Goal: Task Accomplishment & Management: Complete application form

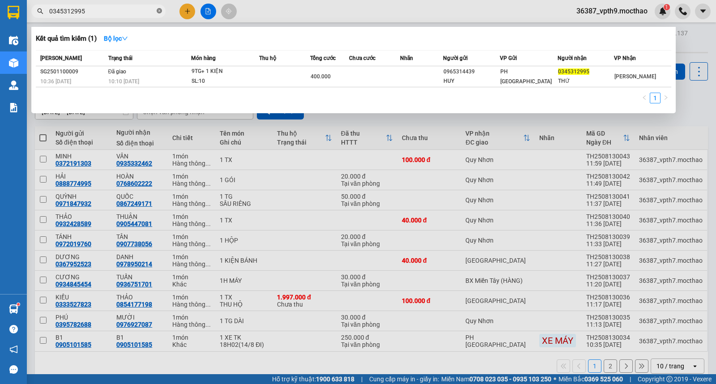
click at [159, 8] on icon "close-circle" at bounding box center [159, 10] width 5 height 5
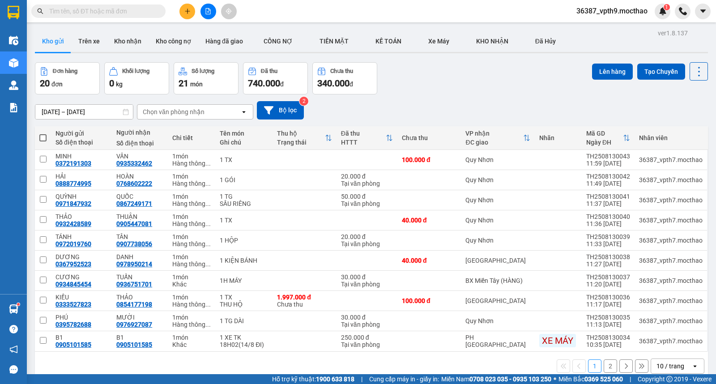
click at [150, 11] on input "text" at bounding box center [102, 11] width 106 height 10
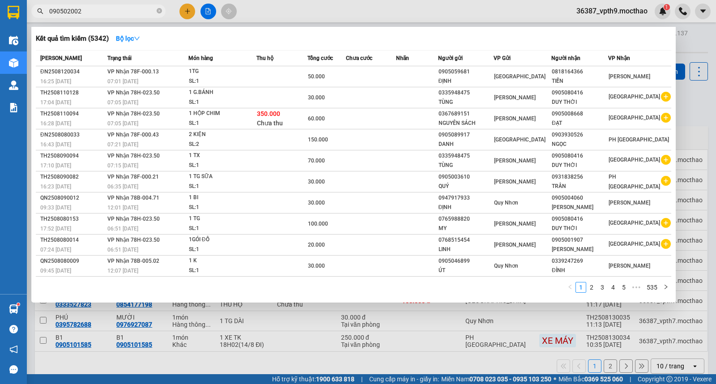
type input "0905020027"
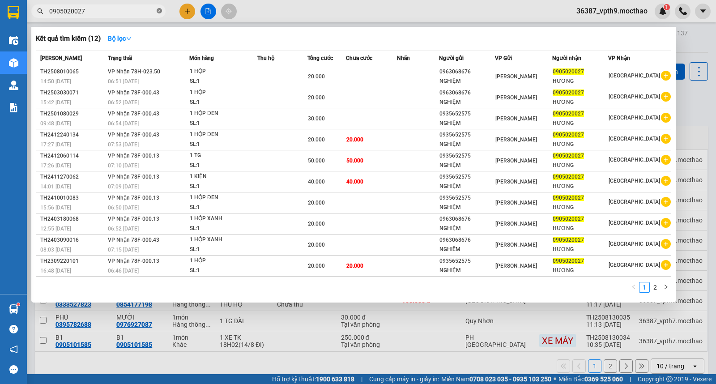
click at [159, 8] on icon "close-circle" at bounding box center [159, 10] width 5 height 5
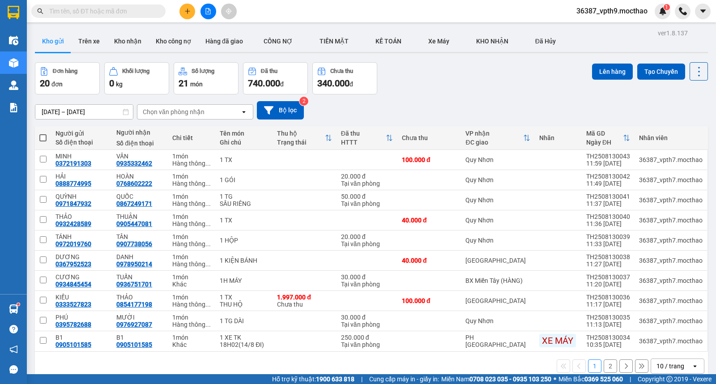
click at [140, 12] on input "text" at bounding box center [102, 11] width 106 height 10
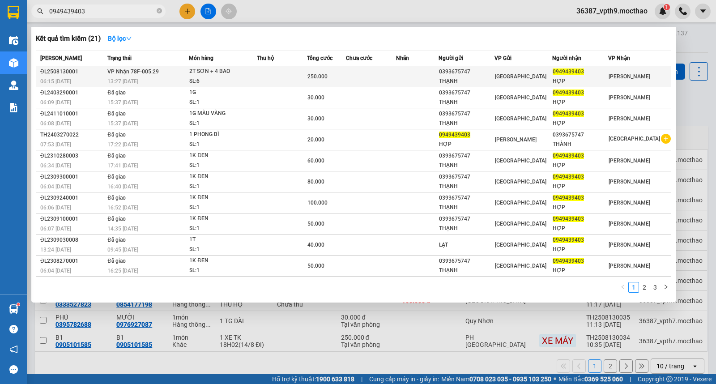
type input "0949439403"
click at [189, 73] on td "VP Nhận 78F-005.29 13:27 - 13/08" at bounding box center [147, 76] width 84 height 21
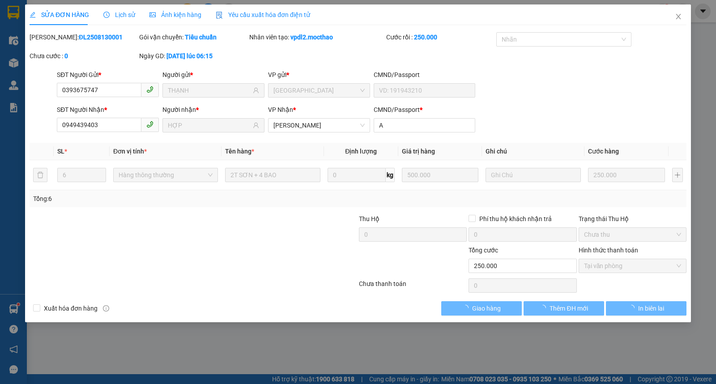
type input "0393675747"
type input "THẠNH"
type input "0949439403"
type input "HỢP"
type input "A"
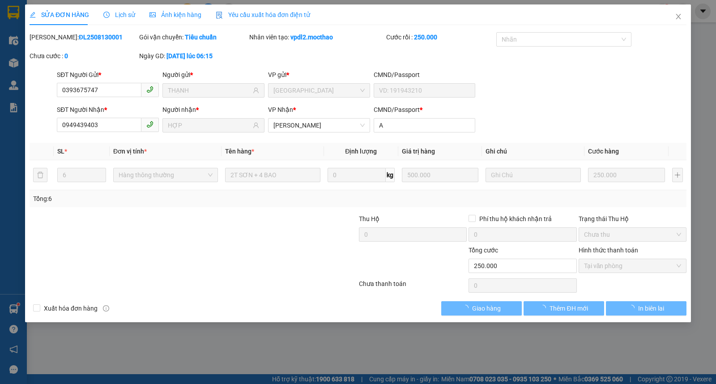
type input "250.000"
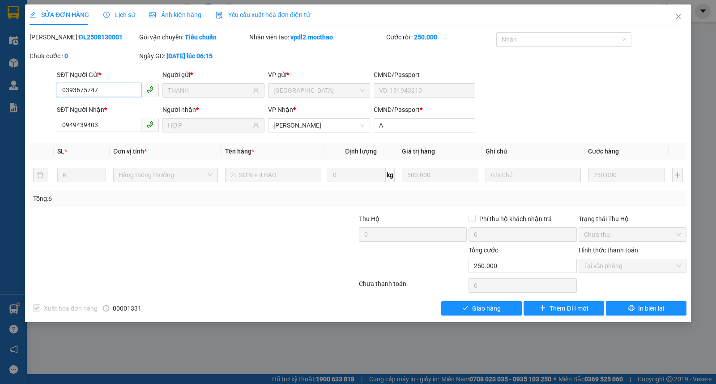
checkbox input "true"
click at [482, 313] on span "Giao hàng" at bounding box center [486, 309] width 29 height 10
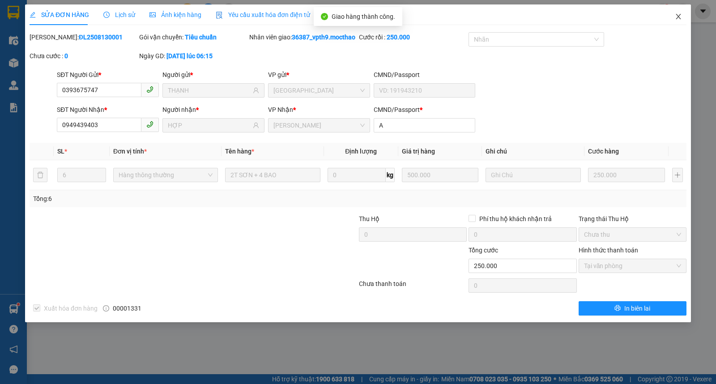
click at [678, 13] on icon "close" at bounding box center [678, 16] width 7 height 7
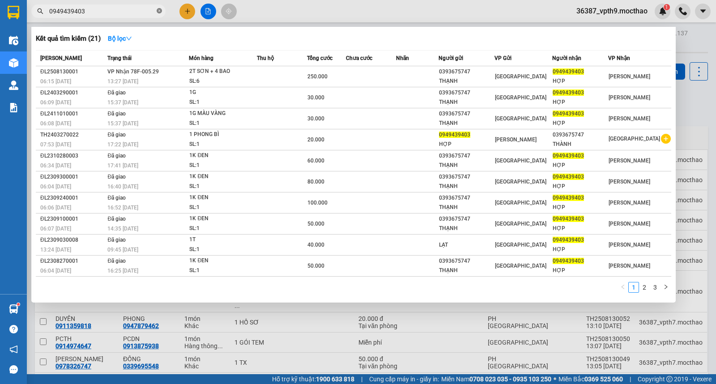
click at [160, 10] on icon "close-circle" at bounding box center [159, 10] width 5 height 5
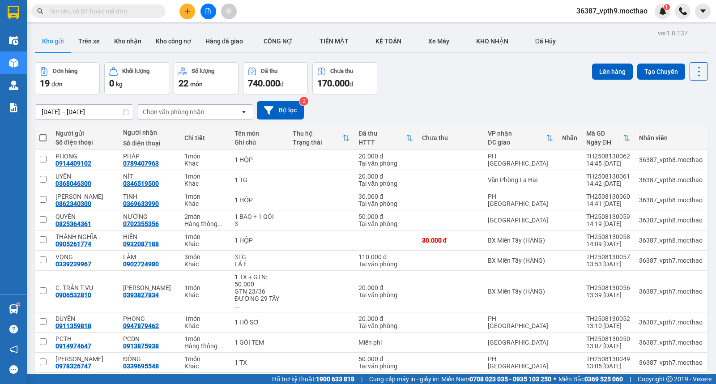
click at [447, 87] on div "Đơn hàng 19 đơn Khối lượng 0 kg Số lượng 22 món Đã thu 740.000 đ Chưa thu 170.0…" at bounding box center [371, 78] width 673 height 32
click at [140, 11] on input "text" at bounding box center [102, 11] width 106 height 10
click at [139, 10] on input "text" at bounding box center [102, 11] width 106 height 10
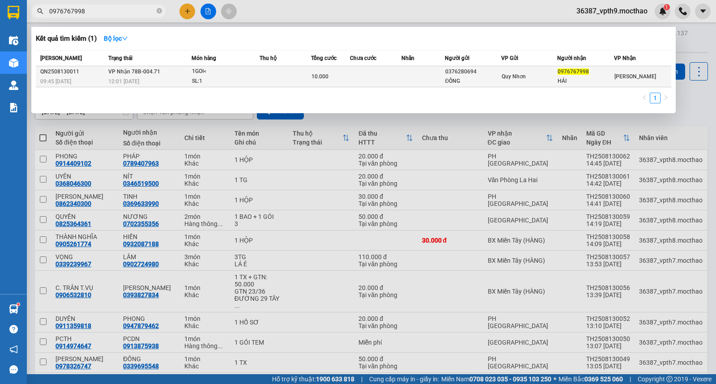
type input "0976767998"
click at [193, 81] on div "SL: 1" at bounding box center [225, 82] width 67 height 10
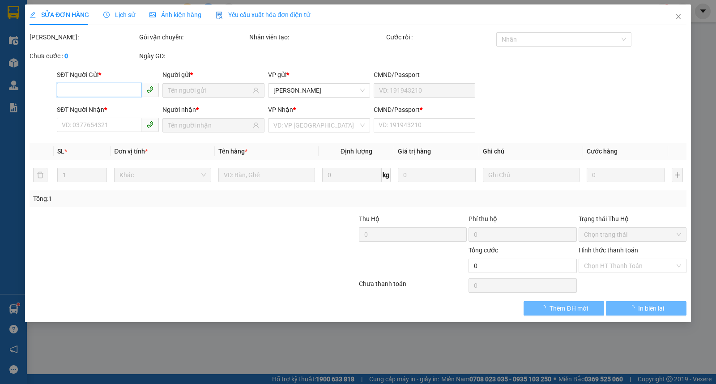
type input "0376280694"
type input "ĐÔNG"
type input "0976767998"
type input "HẢI"
type input "A"
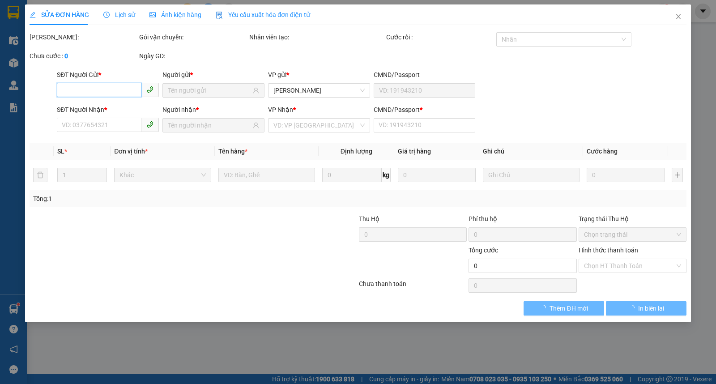
type input "10.000"
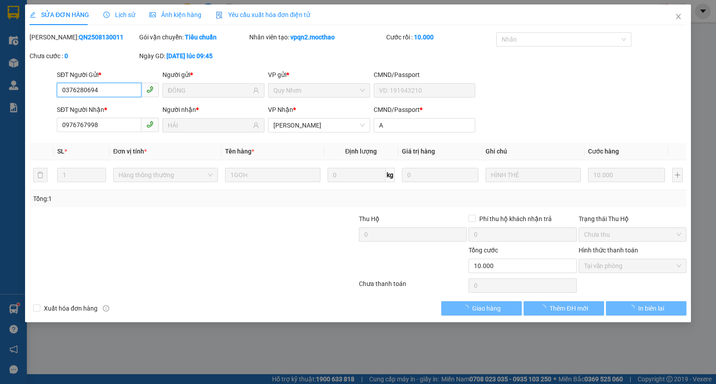
checkbox input "true"
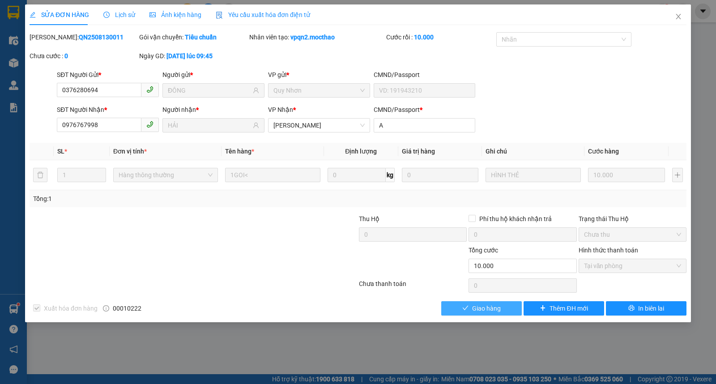
click at [500, 308] on span "Giao hàng" at bounding box center [486, 309] width 29 height 10
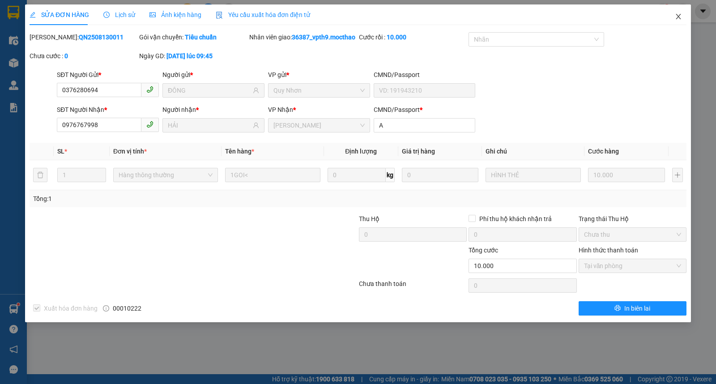
click at [679, 11] on span "Close" at bounding box center [678, 16] width 25 height 25
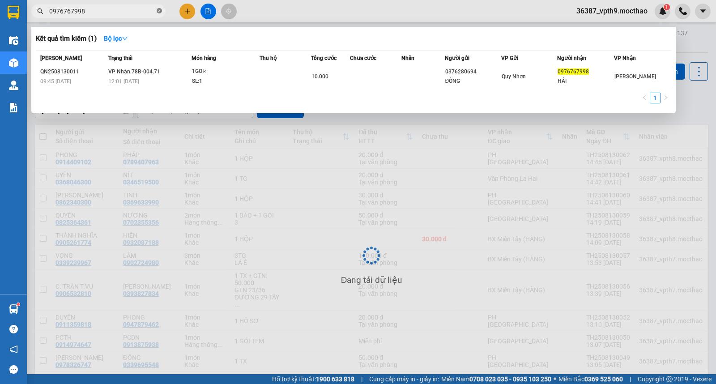
click at [158, 10] on icon "close-circle" at bounding box center [159, 10] width 5 height 5
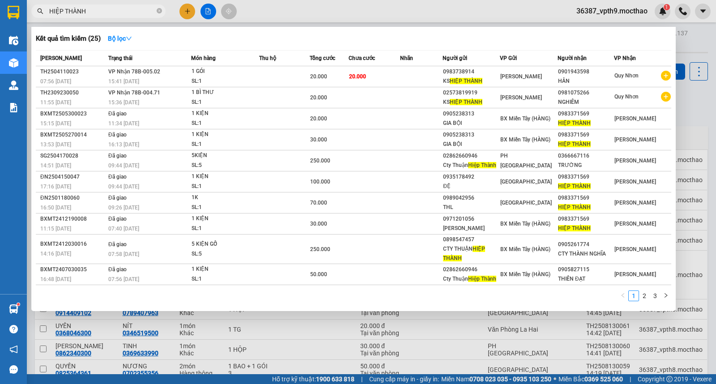
type input "HIỆP THÀNH"
click at [686, 38] on div at bounding box center [358, 192] width 716 height 384
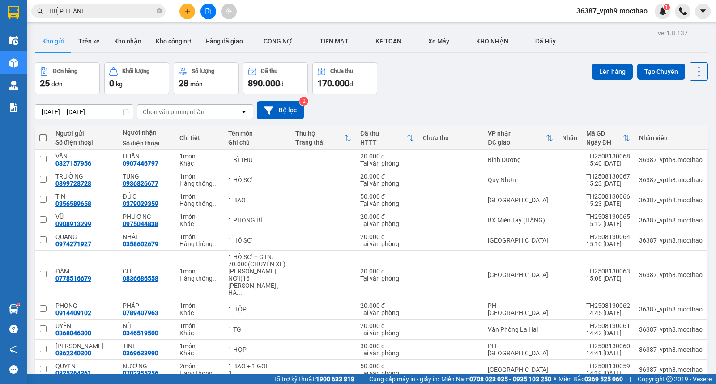
click at [205, 7] on button at bounding box center [209, 12] width 16 height 16
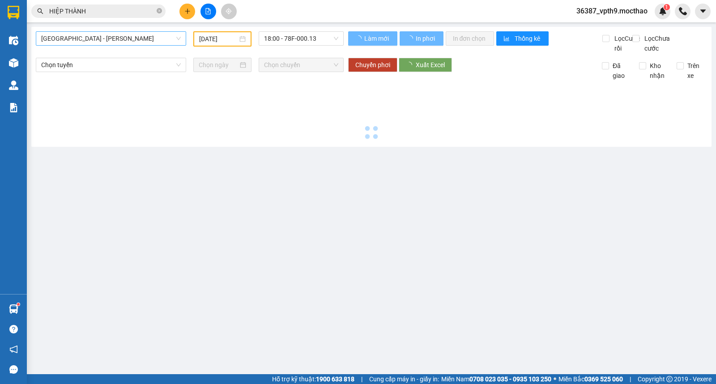
click at [93, 40] on span "[GEOGRAPHIC_DATA] - [GEOGRAPHIC_DATA]" at bounding box center [111, 38] width 140 height 13
type input "D"
type input "ĐA"
type input "[DATE]"
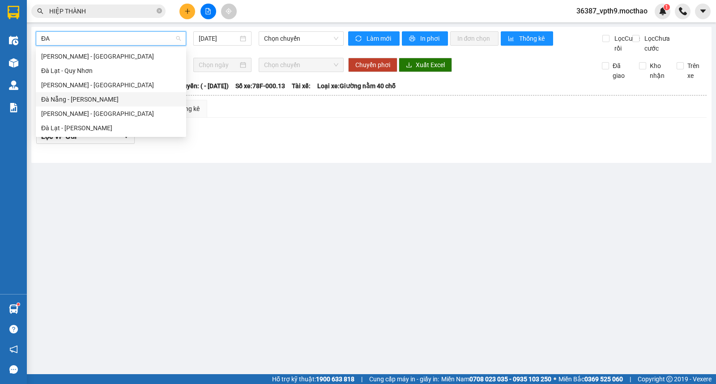
click at [83, 99] on div "Đà Nẵng - Tuy Hoà" at bounding box center [111, 99] width 140 height 10
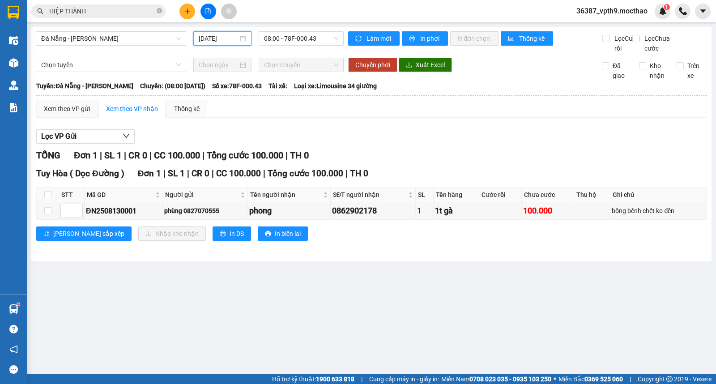
click at [222, 42] on input "[DATE]" at bounding box center [219, 39] width 40 height 10
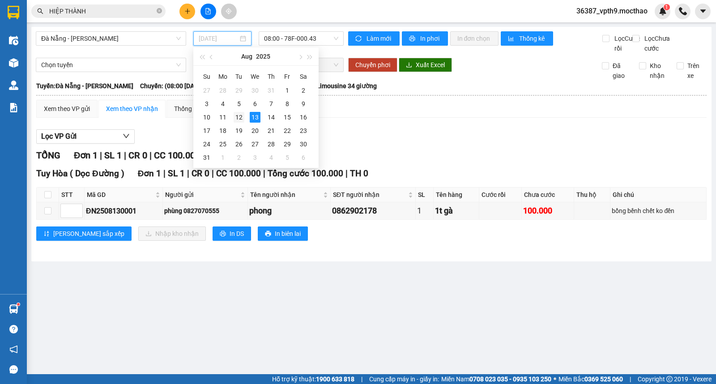
click at [239, 118] on div "12" at bounding box center [239, 117] width 11 height 11
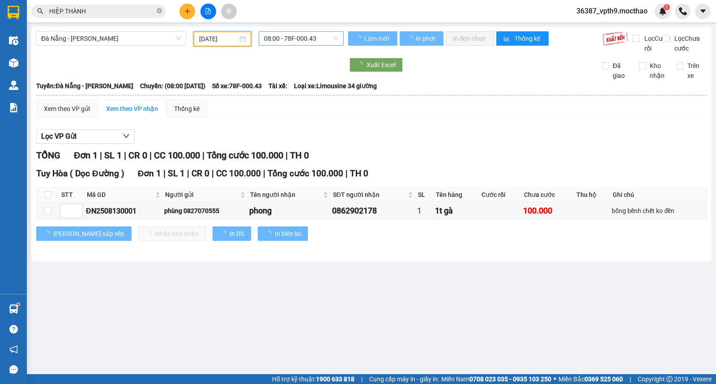
type input "12/08/2025"
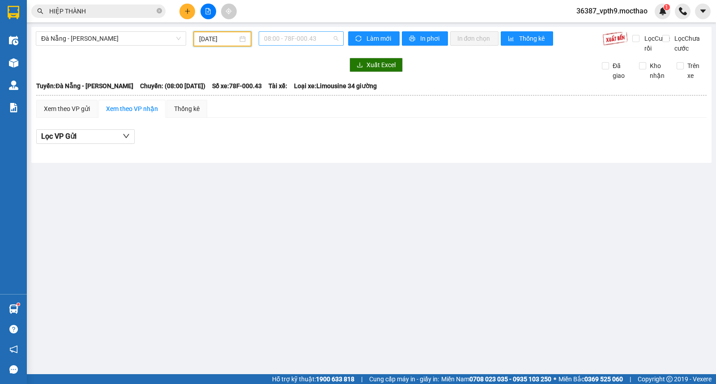
click at [328, 42] on span "08:00 - 78F-000.43" at bounding box center [301, 38] width 74 height 13
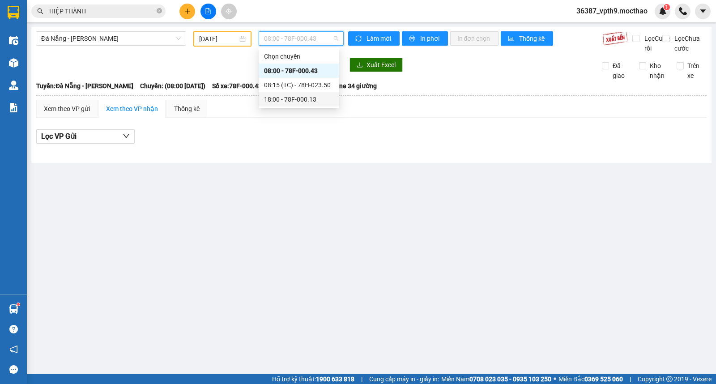
click at [292, 100] on div "18:00 - 78F-000.13" at bounding box center [299, 99] width 70 height 10
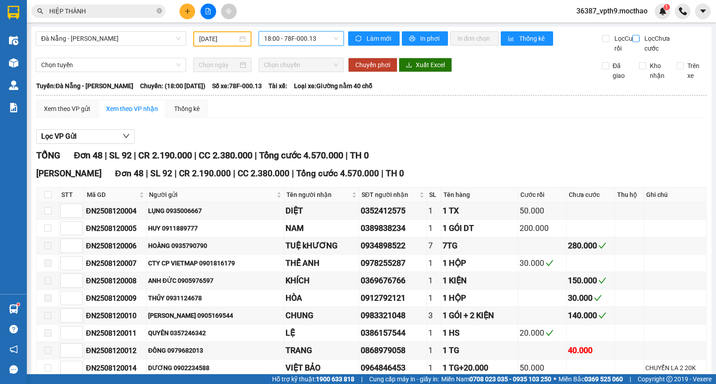
click at [633, 41] on input "Lọc Chưa cước" at bounding box center [637, 38] width 9 height 7
checkbox input "true"
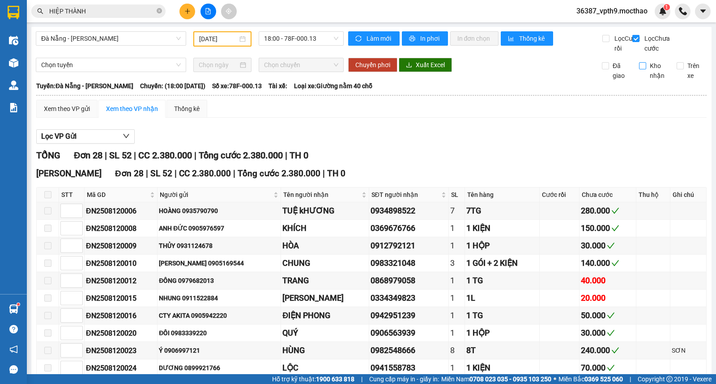
click at [639, 81] on label "Kho nhận" at bounding box center [654, 71] width 30 height 20
click at [639, 69] on input "Kho nhận" at bounding box center [642, 65] width 7 height 7
checkbox input "true"
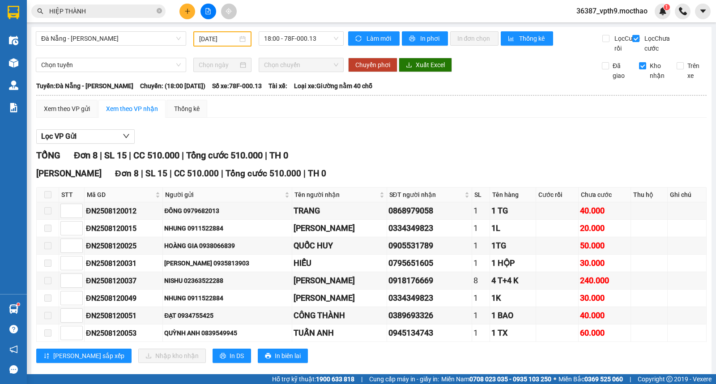
click at [159, 11] on icon "close-circle" at bounding box center [159, 10] width 5 height 5
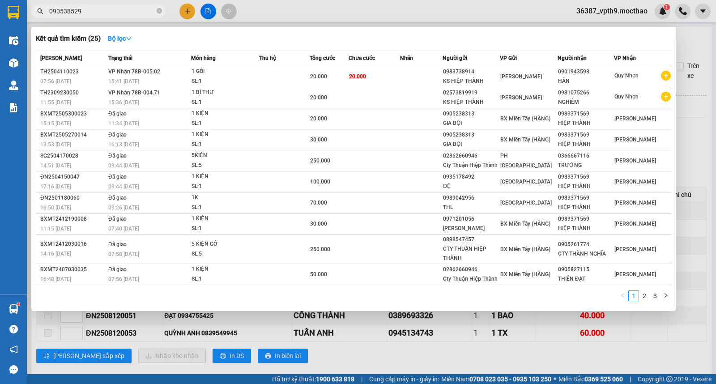
type input "0905385293"
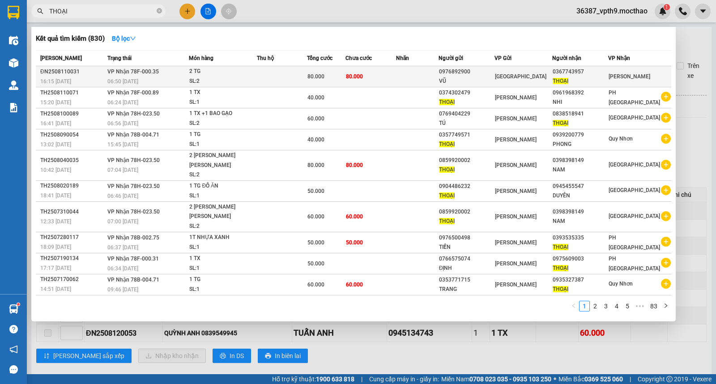
type input "THOẠI"
click at [620, 75] on span "[GEOGRAPHIC_DATA]" at bounding box center [630, 76] width 42 height 6
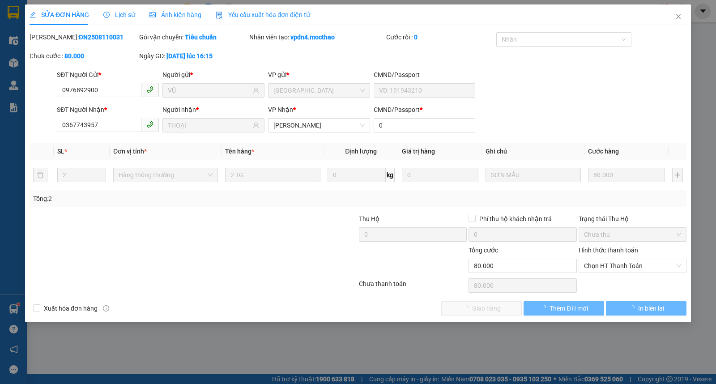
type input "0976892900"
type input "VŨ"
type input "0367743957"
type input "THOẠI"
type input "0"
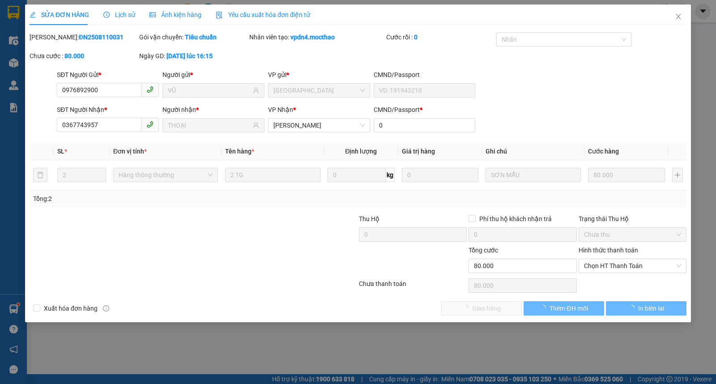
type input "80.000"
click at [608, 265] on span "Chọn HT Thanh Toán" at bounding box center [632, 265] width 97 height 13
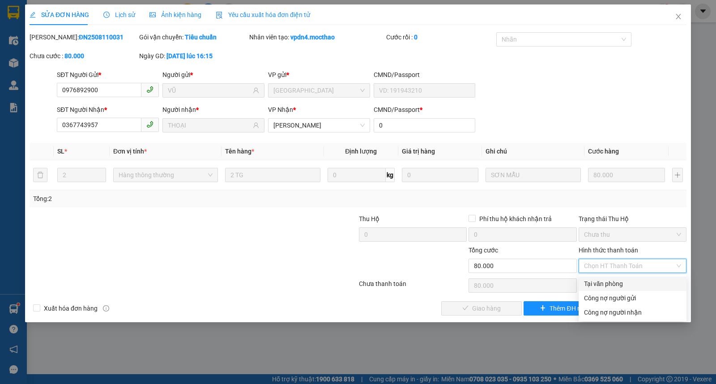
click at [608, 283] on div "Tại văn phòng" at bounding box center [632, 284] width 97 height 10
type input "0"
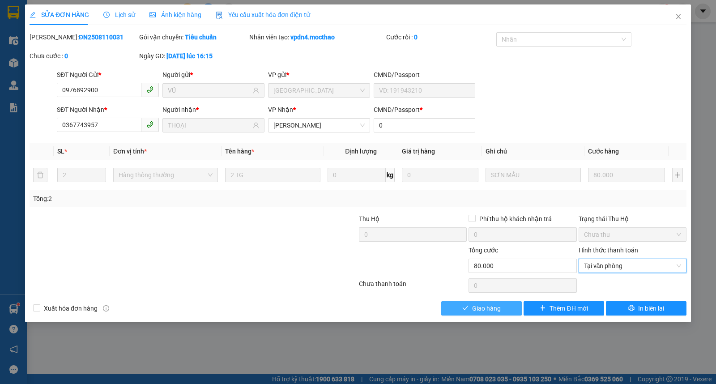
click at [471, 309] on button "Giao hàng" at bounding box center [481, 308] width 81 height 14
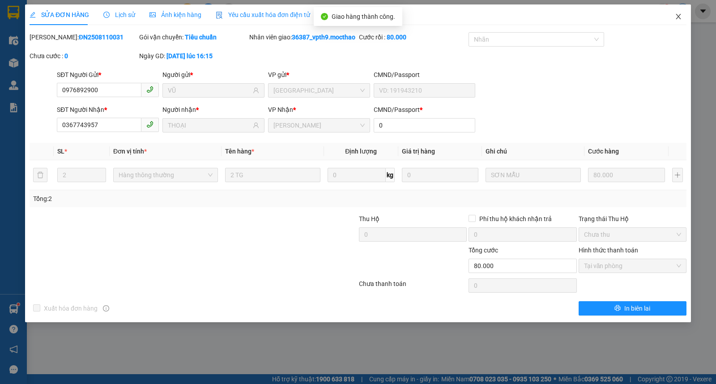
click at [679, 15] on icon "close" at bounding box center [678, 16] width 7 height 7
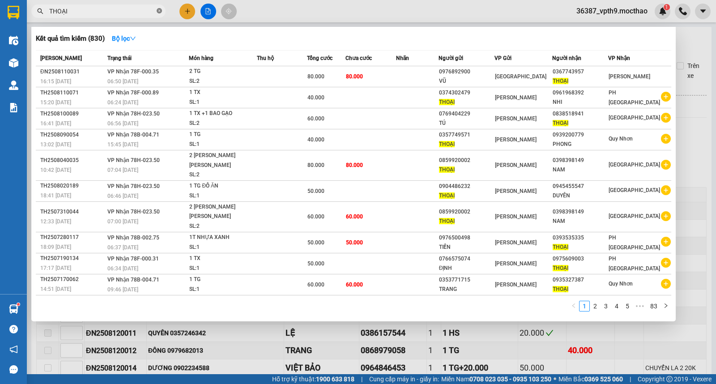
click at [159, 12] on icon "close-circle" at bounding box center [159, 10] width 5 height 5
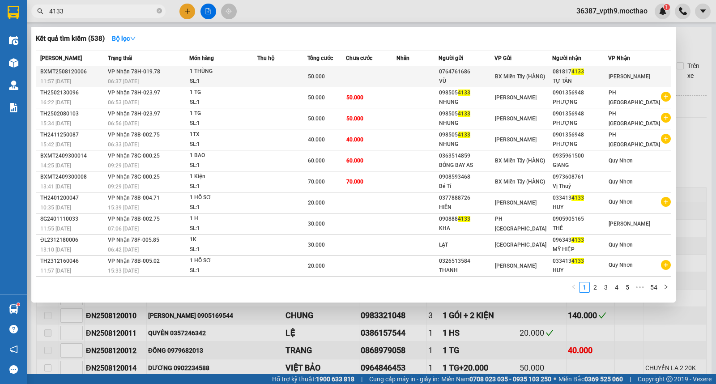
type input "4133"
click at [608, 77] on div "TỰ TÂN" at bounding box center [580, 81] width 55 height 9
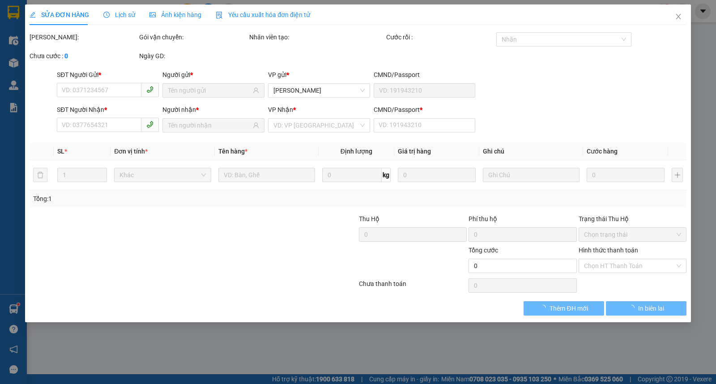
type input "0764761686"
type input "VŨ"
type input "0818174133"
type input "TỰ TÂN"
type input "0"
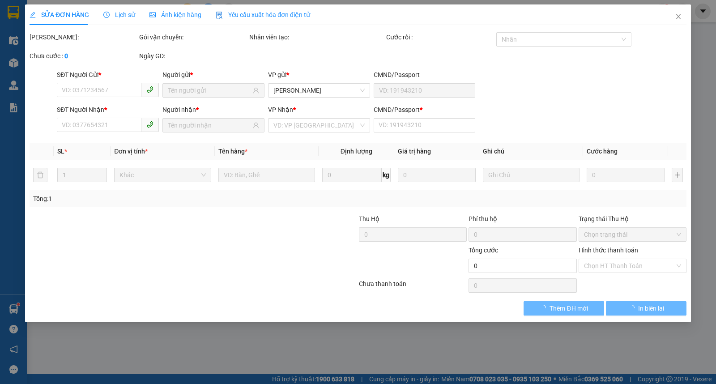
type input "50.000"
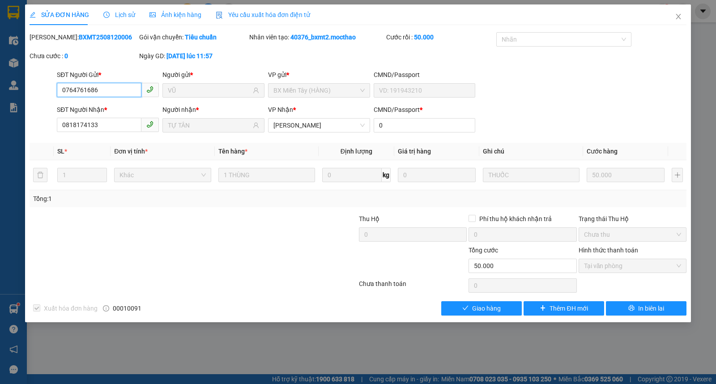
checkbox input "true"
click at [463, 311] on icon "check" at bounding box center [466, 308] width 6 height 6
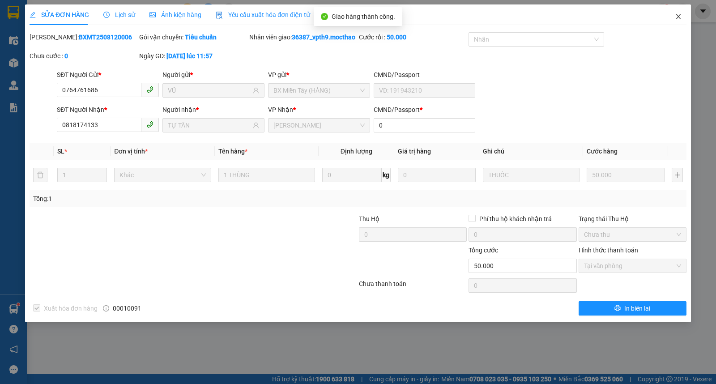
click at [674, 17] on span "Close" at bounding box center [678, 16] width 25 height 25
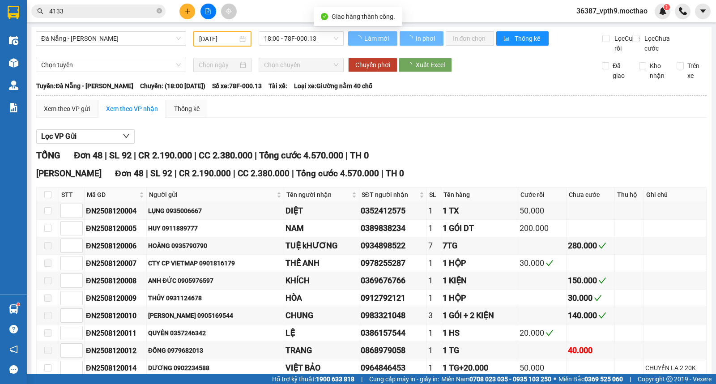
click at [160, 14] on span at bounding box center [159, 11] width 5 height 9
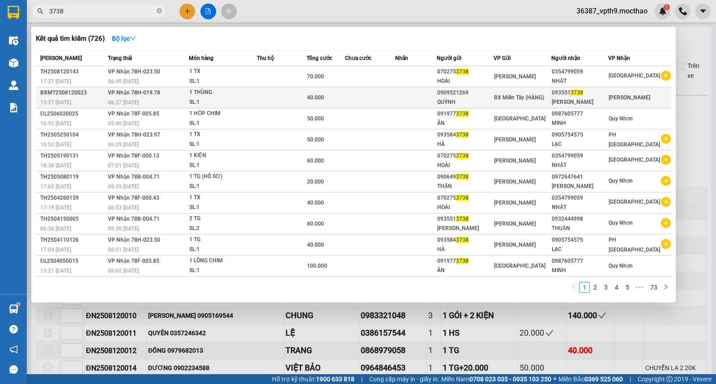
type input "3738"
click at [599, 101] on div "CHẾ LINH" at bounding box center [580, 102] width 56 height 9
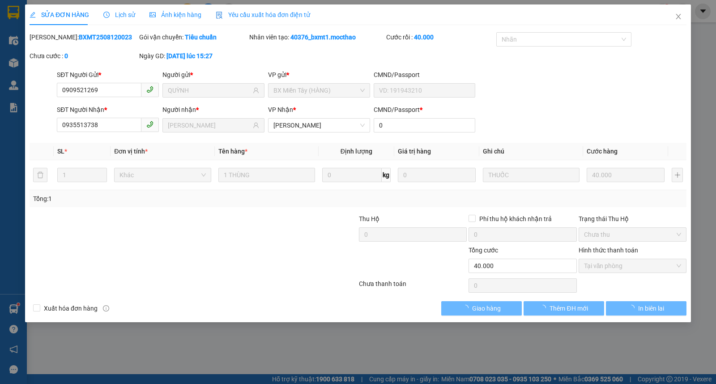
type input "0909521269"
type input "QUỲNH"
type input "0935513738"
type input "CHẾ LINH"
type input "0"
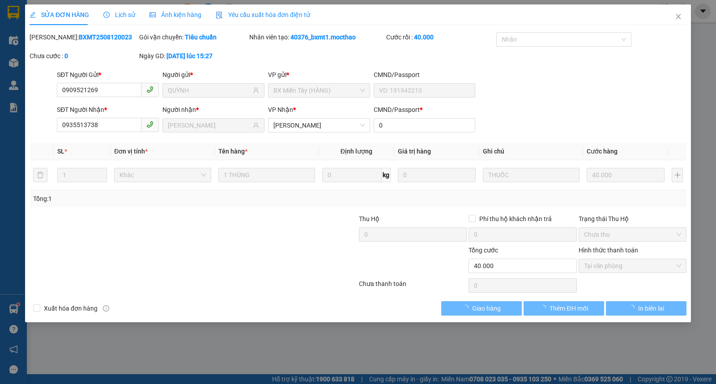
type input "40.000"
checkbox input "true"
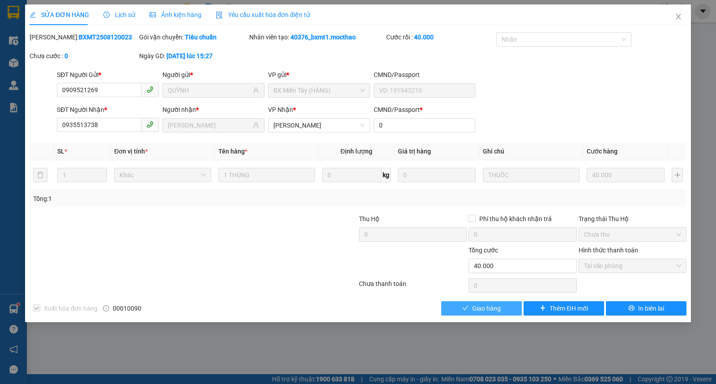
click at [482, 306] on span "Giao hàng" at bounding box center [486, 309] width 29 height 10
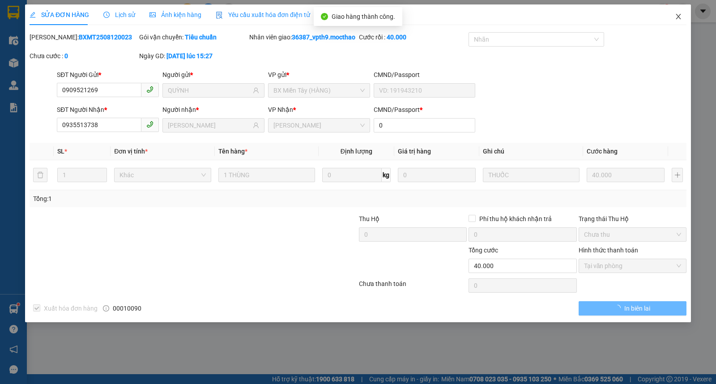
click at [678, 21] on span "Close" at bounding box center [678, 16] width 25 height 25
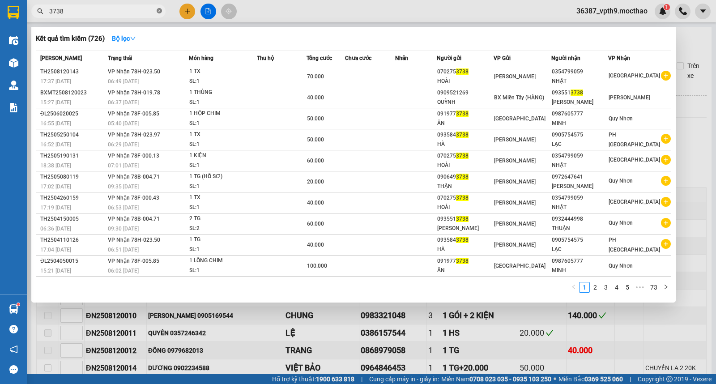
click at [157, 12] on icon "close-circle" at bounding box center [159, 10] width 5 height 5
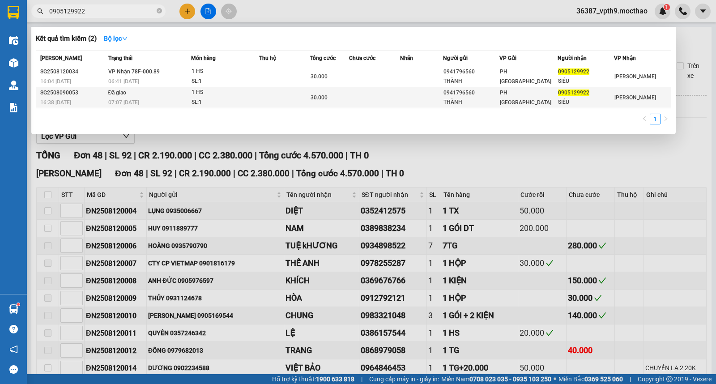
type input "0905129922"
click at [171, 103] on div "07:07 - 10/08" at bounding box center [149, 103] width 82 height 10
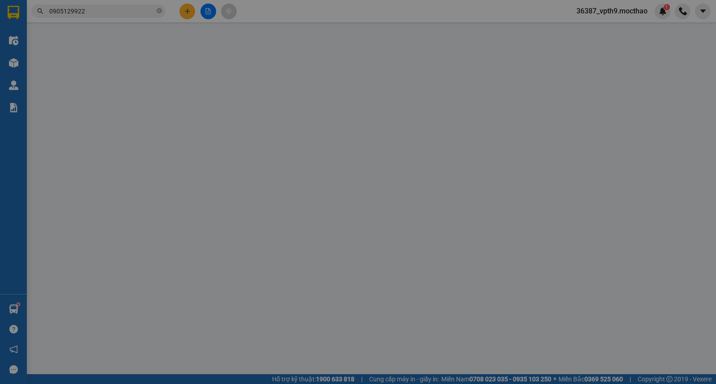
type input "0941796560"
type input "THÀNH"
type input "0905129922"
type input "SIÊU"
type input "1"
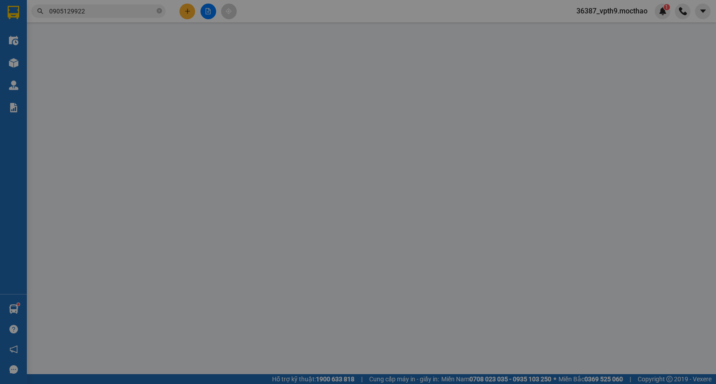
type input "30.000"
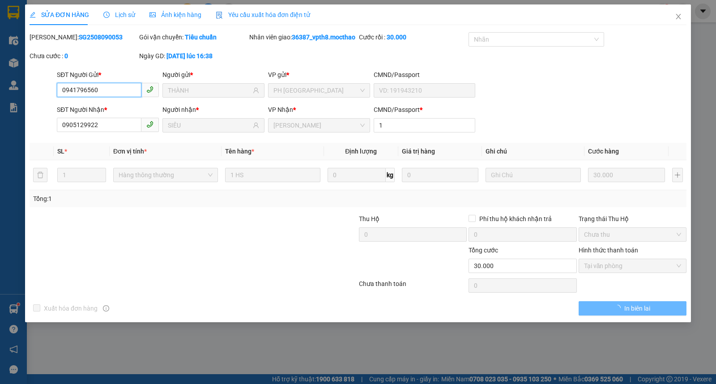
checkbox input "true"
click at [679, 14] on icon "close" at bounding box center [678, 16] width 7 height 7
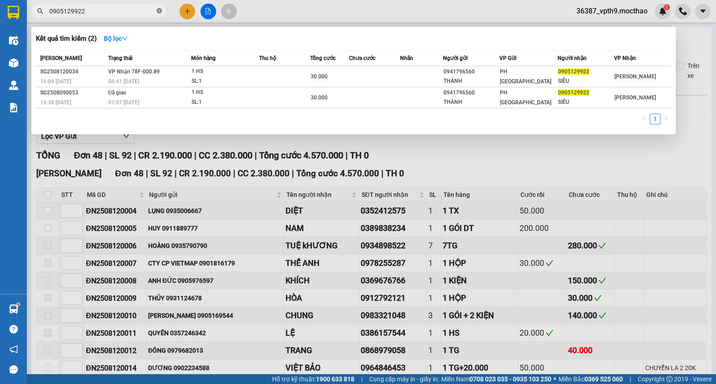
click at [158, 10] on icon "close-circle" at bounding box center [159, 10] width 5 height 5
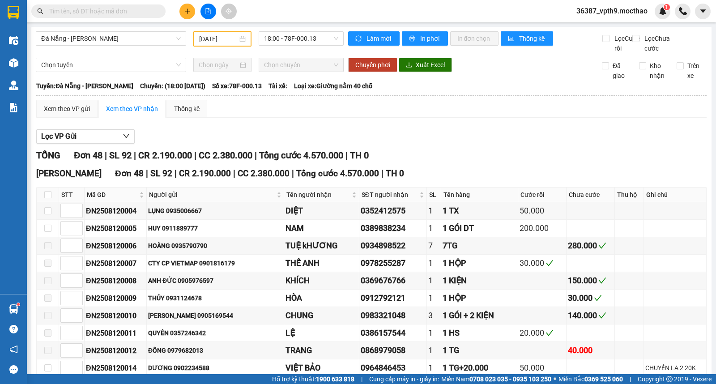
click at [133, 14] on input "text" at bounding box center [102, 11] width 106 height 10
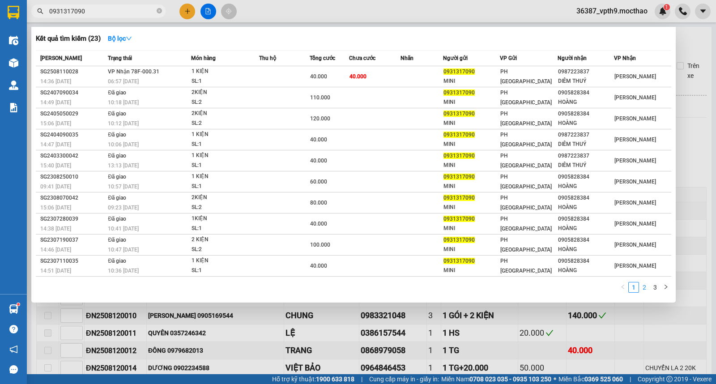
type input "0931317090"
click at [646, 291] on link "2" at bounding box center [645, 288] width 10 height 10
click at [656, 289] on link "3" at bounding box center [656, 288] width 10 height 10
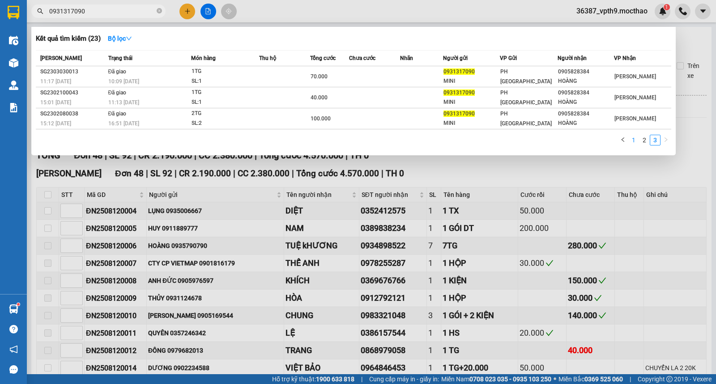
click at [635, 140] on link "1" at bounding box center [634, 140] width 10 height 10
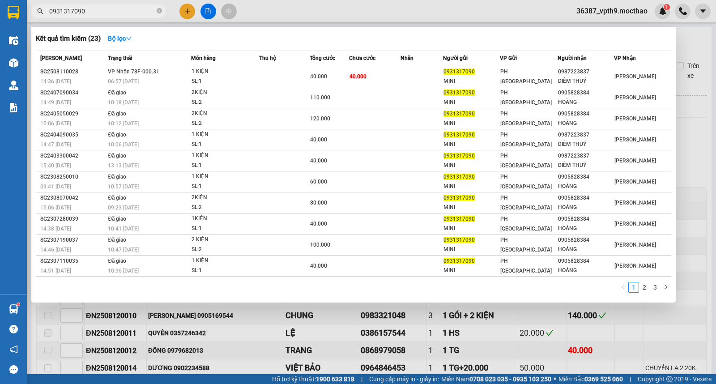
click at [699, 41] on div at bounding box center [358, 192] width 716 height 384
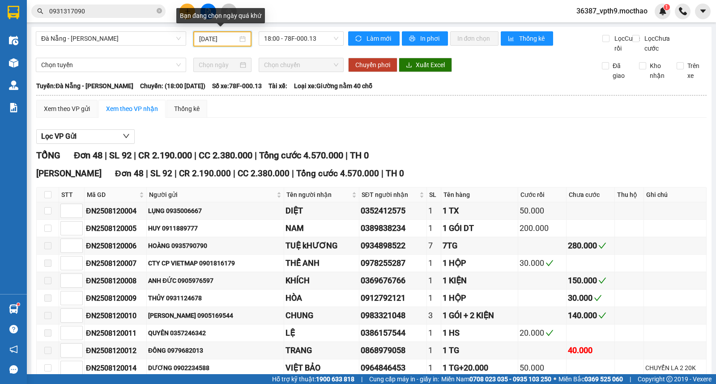
click at [218, 42] on input "12/08/2025" at bounding box center [218, 39] width 39 height 10
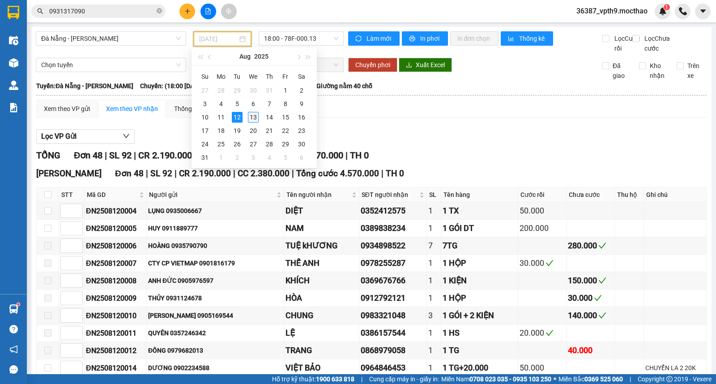
click at [257, 117] on div "13" at bounding box center [253, 117] width 11 height 11
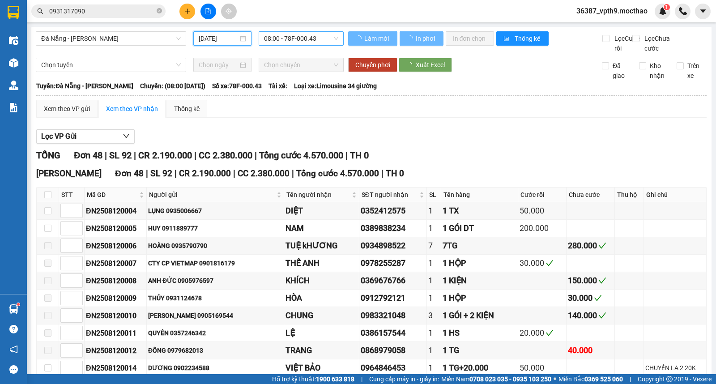
type input "[DATE]"
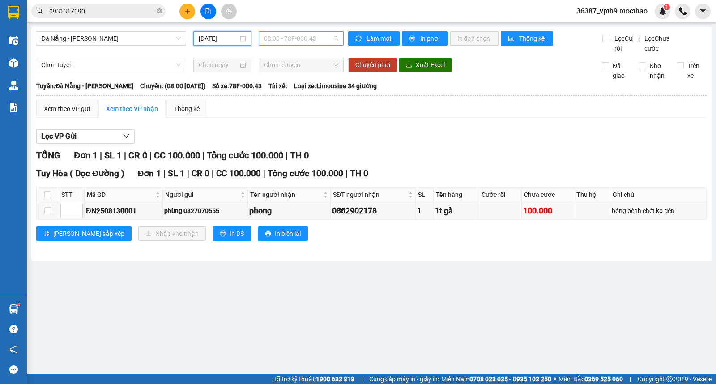
click at [308, 42] on span "08:00 - 78F-000.43" at bounding box center [301, 38] width 74 height 13
click at [299, 84] on div "08:15 - 78H-023.50" at bounding box center [299, 85] width 70 height 10
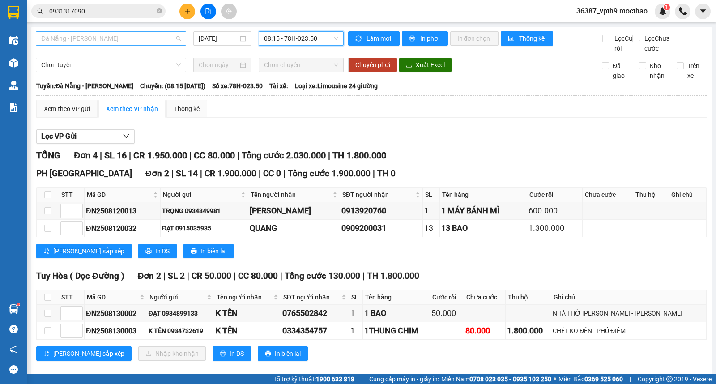
click at [77, 35] on span "Đà Nẵng - Tuy Hoà" at bounding box center [111, 38] width 140 height 13
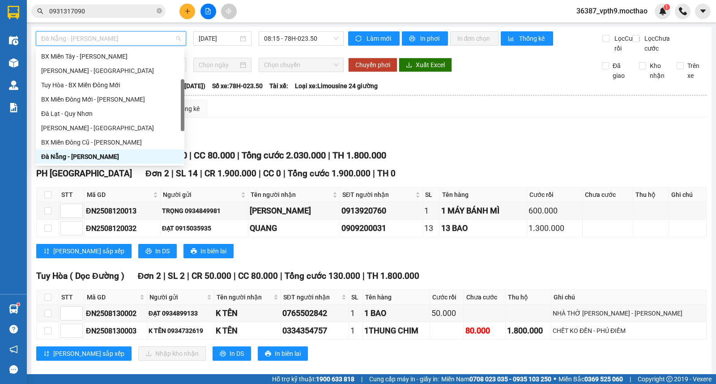
type input "M"
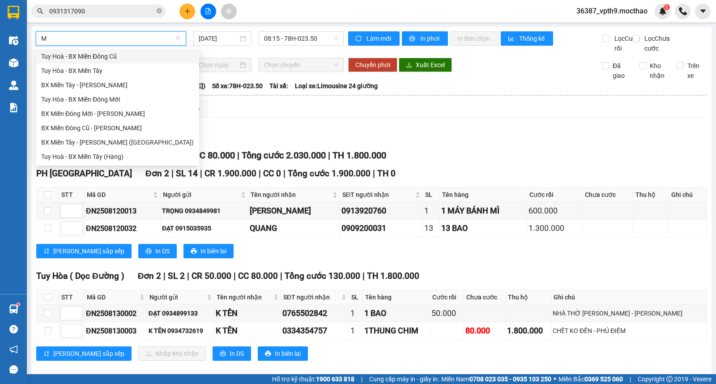
scroll to position [0, 0]
click at [104, 82] on div "BX Miền Tây - [GEOGRAPHIC_DATA]" at bounding box center [117, 85] width 153 height 10
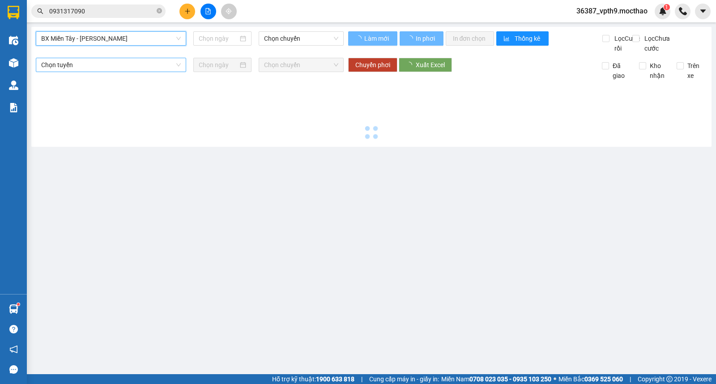
type input "[DATE]"
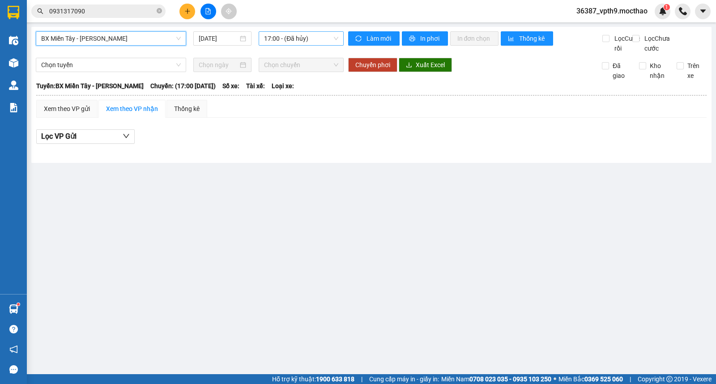
click at [285, 39] on span "17:00 - (Đã hủy)" at bounding box center [301, 38] width 74 height 13
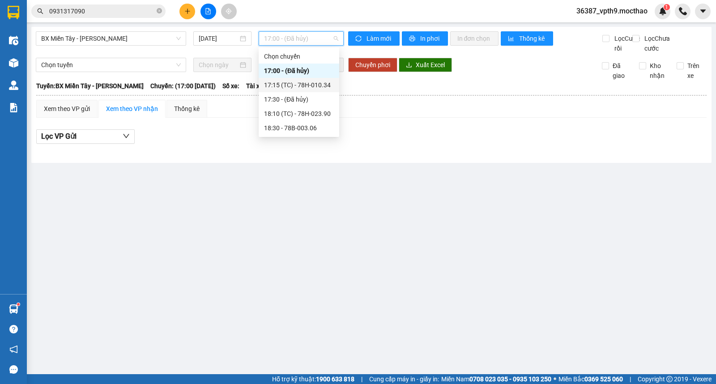
click at [304, 86] on div "17:15 (TC) - 78H-010.34" at bounding box center [299, 85] width 70 height 10
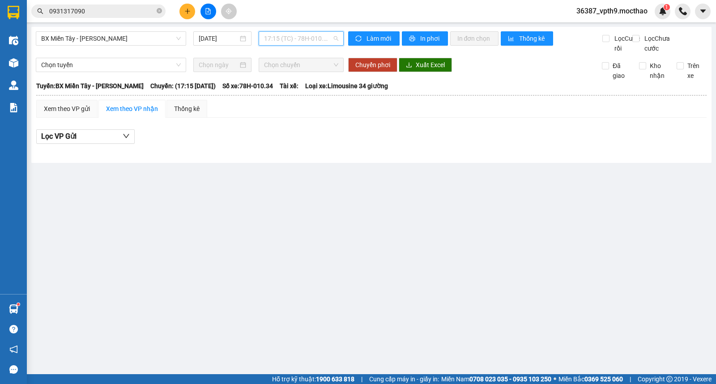
drag, startPoint x: 297, startPoint y: 38, endPoint x: 351, endPoint y: 133, distance: 108.9
click at [298, 39] on span "17:15 (TC) - 78H-010.34" at bounding box center [301, 38] width 74 height 13
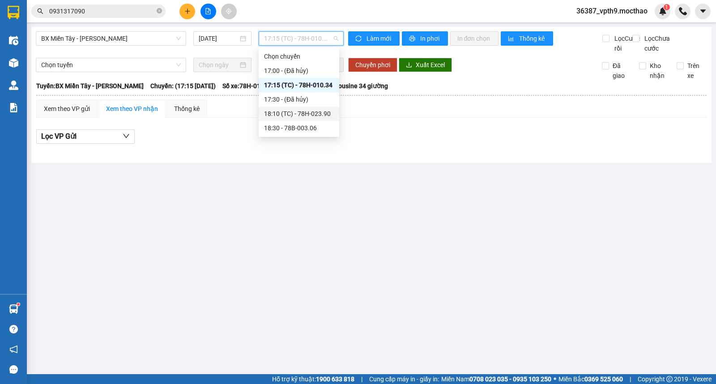
click at [318, 114] on div "18:10 (TC) - 78H-023.90" at bounding box center [299, 114] width 70 height 10
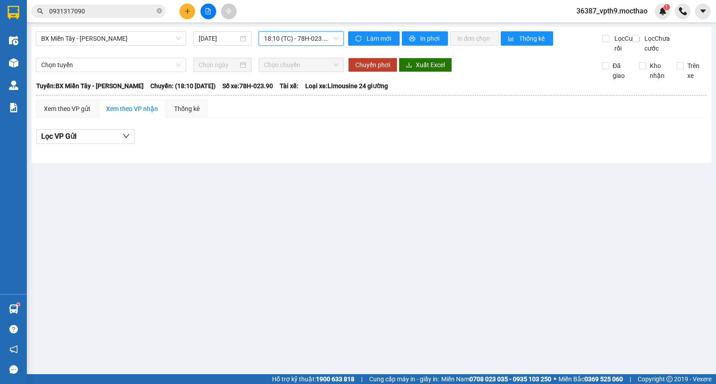
click at [318, 38] on span "18:10 (TC) - 78H-023.90" at bounding box center [301, 38] width 74 height 13
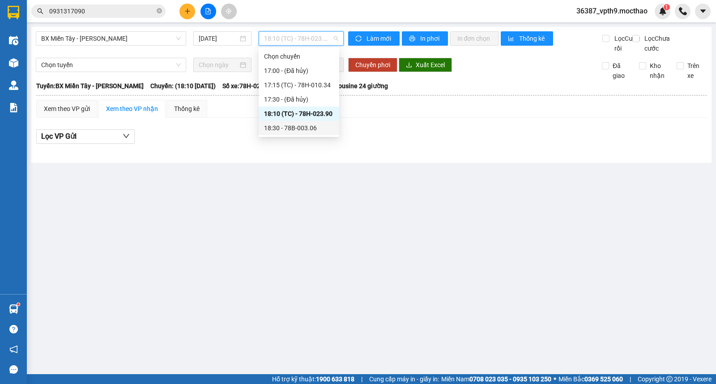
click at [297, 129] on div "18:30 - 78B-003.06" at bounding box center [299, 128] width 70 height 10
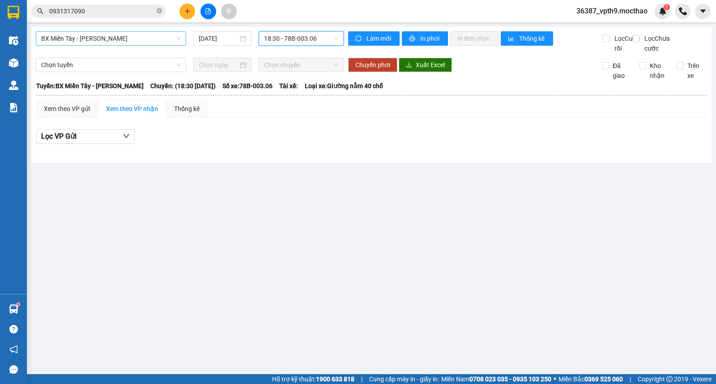
click at [136, 41] on span "BX Miền Tây - [GEOGRAPHIC_DATA]" at bounding box center [111, 38] width 140 height 13
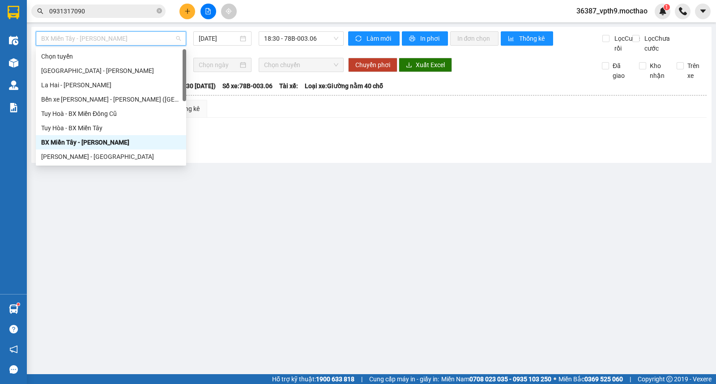
type input "M"
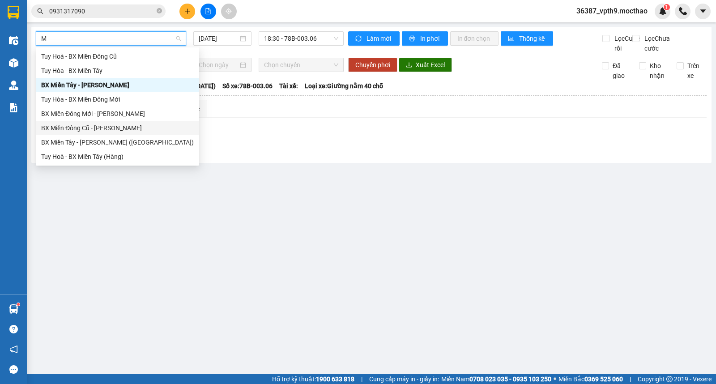
click at [99, 127] on div "BX Miền Đông Cũ - [GEOGRAPHIC_DATA]" at bounding box center [117, 128] width 153 height 10
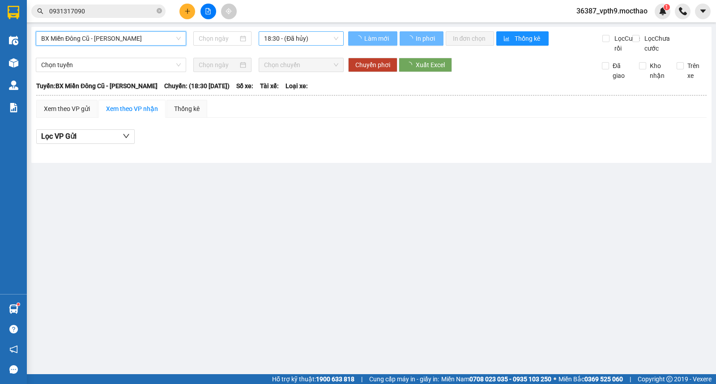
type input "[DATE]"
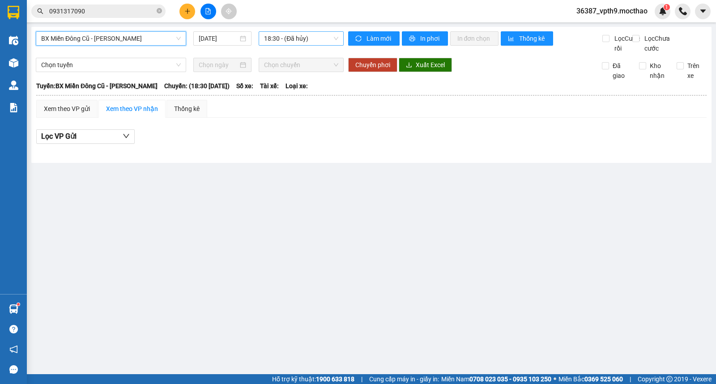
click at [315, 40] on span "18:30 - (Đã hủy)" at bounding box center [301, 38] width 74 height 13
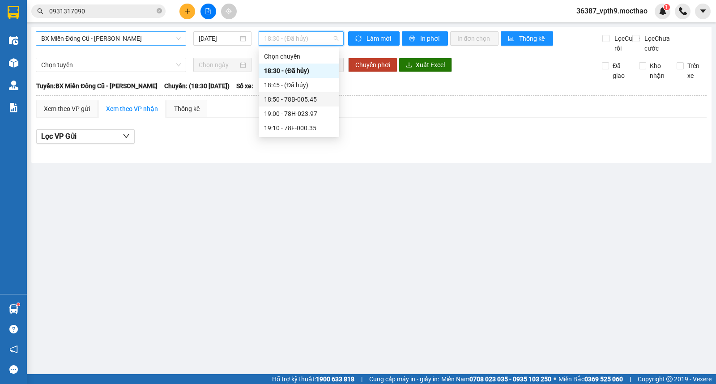
click at [304, 100] on div "18:50 - 78B-005.45" at bounding box center [299, 99] width 70 height 10
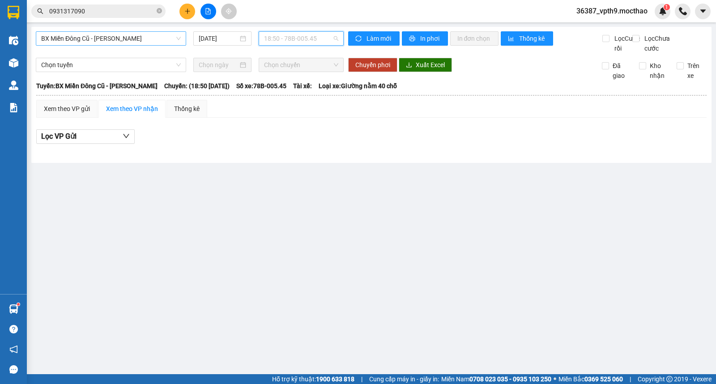
click at [315, 38] on span "18:50 - 78B-005.45" at bounding box center [301, 38] width 74 height 13
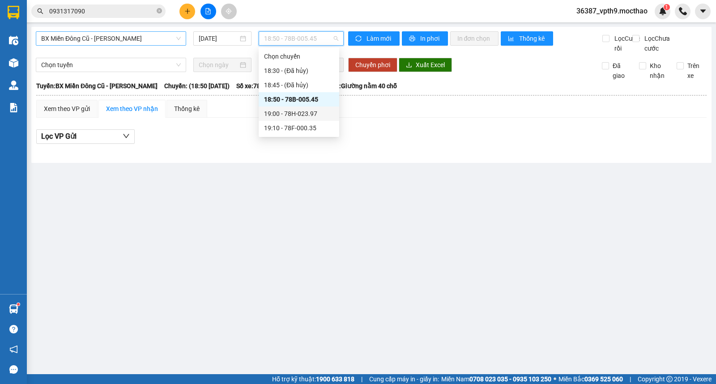
click at [302, 118] on div "19:00 - 78H-023.97" at bounding box center [299, 114] width 70 height 10
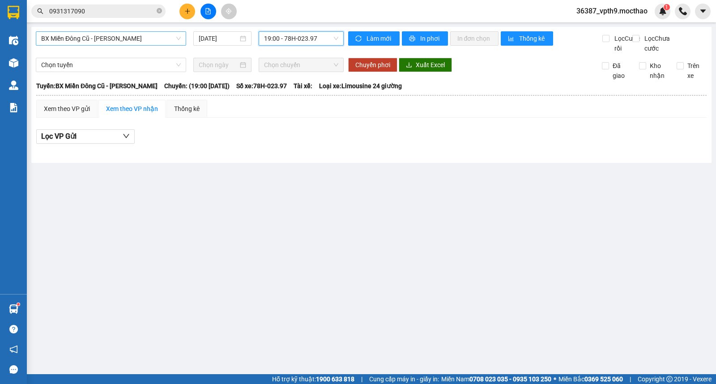
click at [330, 39] on span "19:00 - 78H-023.97" at bounding box center [301, 38] width 74 height 13
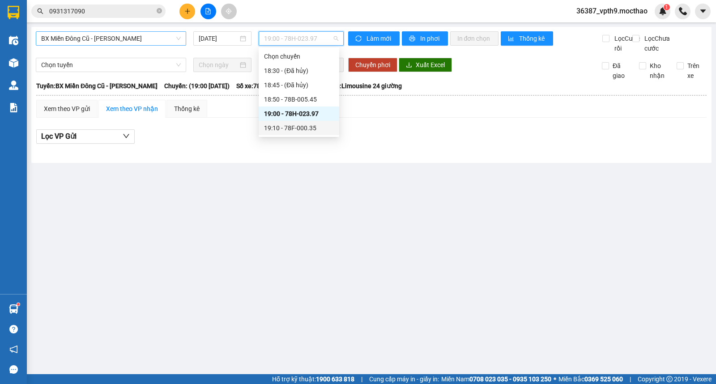
click at [296, 131] on div "19:10 - 78F-000.35" at bounding box center [299, 128] width 70 height 10
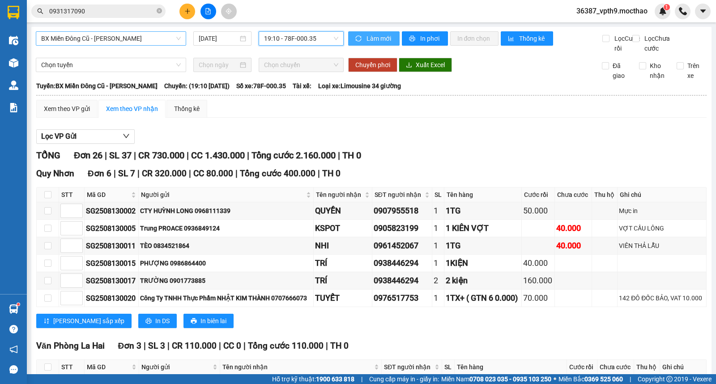
click at [372, 42] on span "Làm mới" at bounding box center [380, 39] width 26 height 10
click at [313, 41] on span "19:10 - 78F-000.35" at bounding box center [301, 38] width 74 height 13
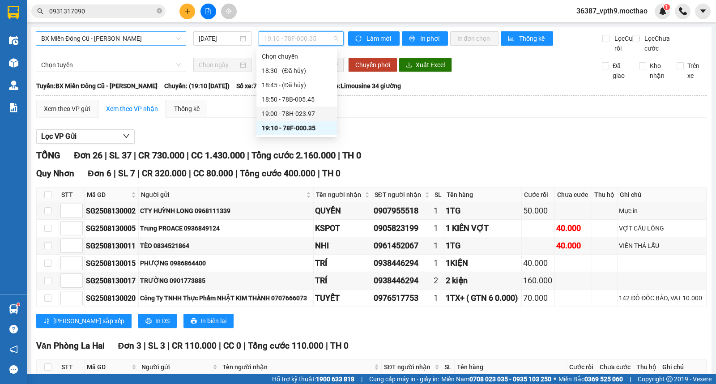
click at [315, 112] on div "19:00 - 78H-023.97" at bounding box center [297, 114] width 70 height 10
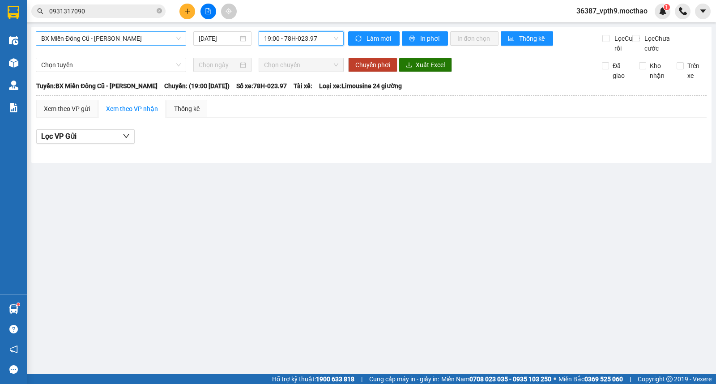
click at [319, 41] on span "19:00 - 78H-023.97" at bounding box center [301, 38] width 74 height 13
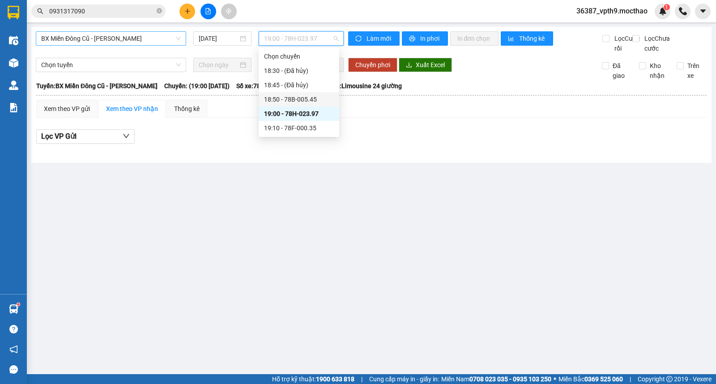
click at [306, 101] on div "18:50 - 78B-005.45" at bounding box center [299, 99] width 70 height 10
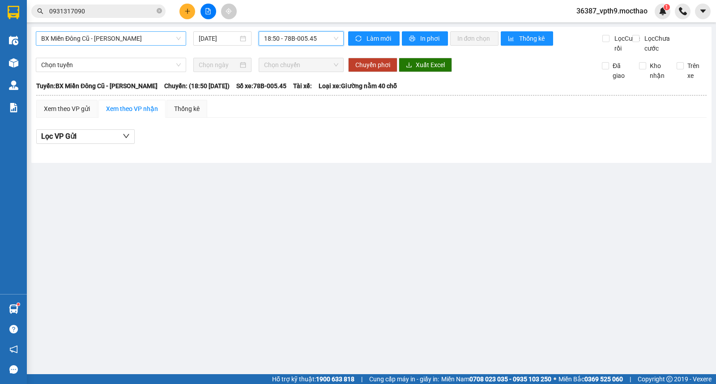
click at [167, 31] on div "BX Miền Đông Cũ - [GEOGRAPHIC_DATA]" at bounding box center [111, 38] width 150 height 14
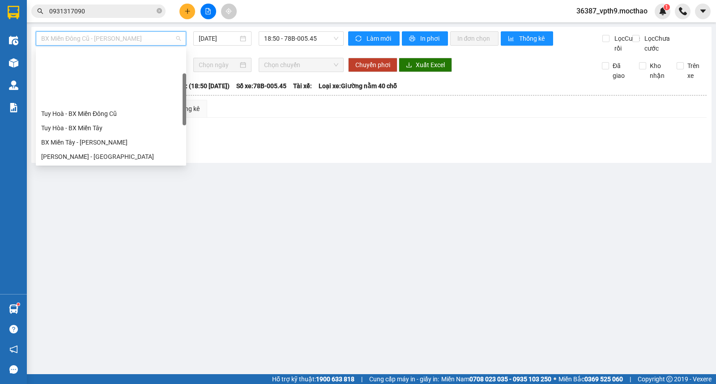
scroll to position [72, 0]
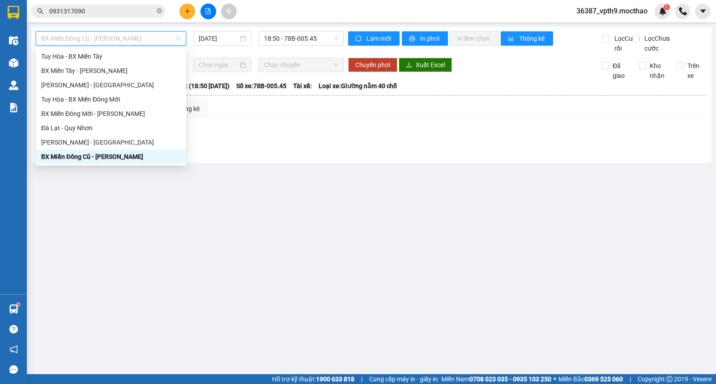
type input "Q"
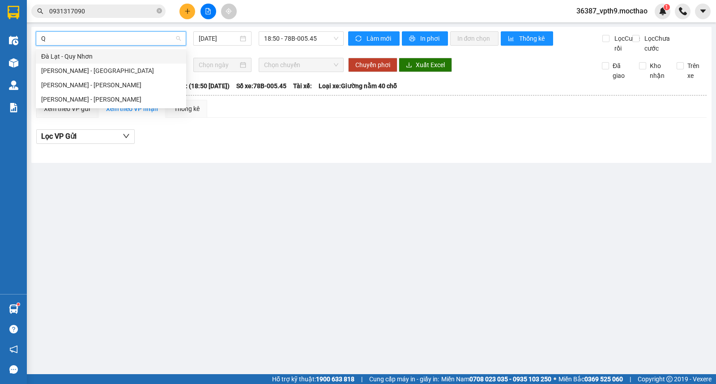
scroll to position [0, 0]
click at [70, 81] on div "Quy Nhơn - Tuy Hòa" at bounding box center [111, 85] width 140 height 10
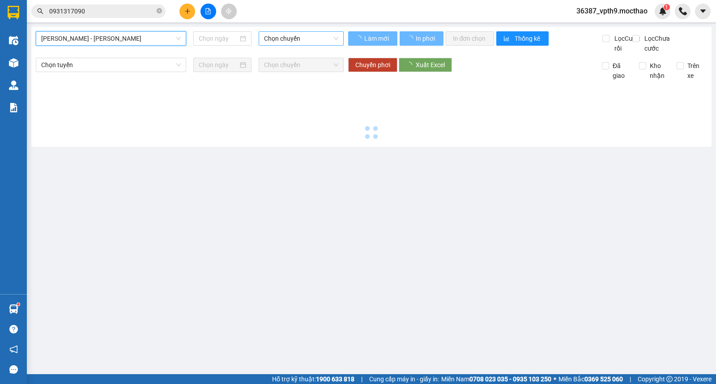
type input "[DATE]"
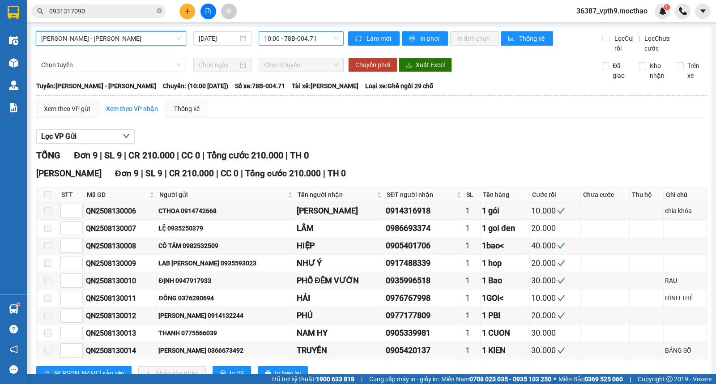
click at [298, 33] on span "10:00 - 78B-004.71" at bounding box center [301, 38] width 74 height 13
click at [306, 87] on div "16:00 - 78B-004.71" at bounding box center [297, 85] width 70 height 10
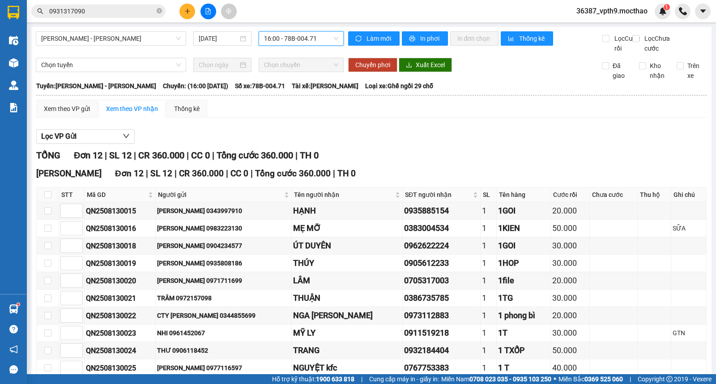
scroll to position [95, 0]
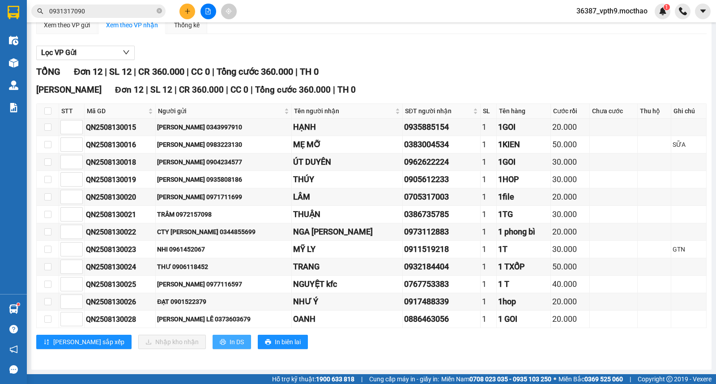
click at [213, 347] on button "In DS" at bounding box center [232, 342] width 39 height 14
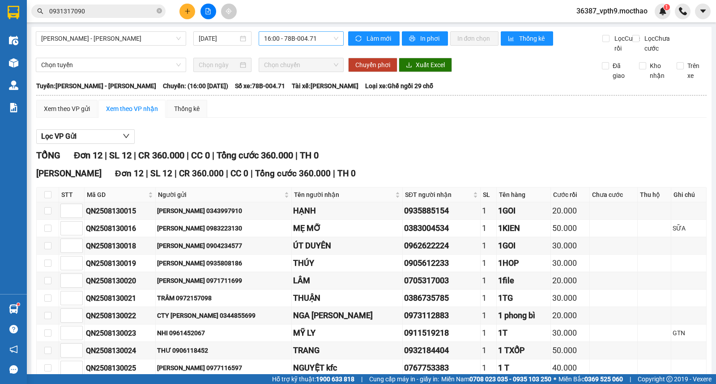
click at [303, 37] on span "16:00 - 78B-004.71" at bounding box center [301, 38] width 74 height 13
click at [309, 66] on div "10:00 - 78B-004.71" at bounding box center [297, 71] width 70 height 10
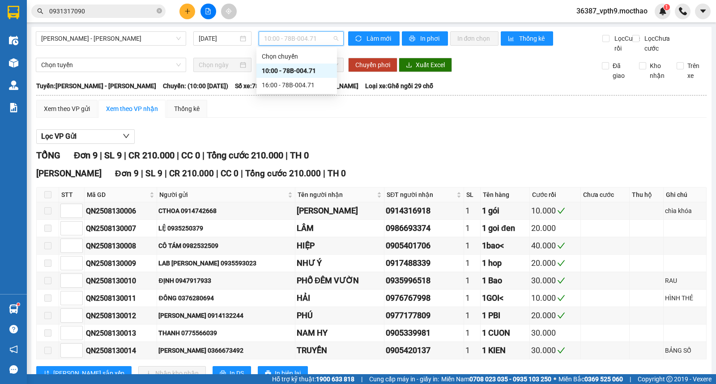
click at [313, 38] on span "10:00 - 78B-004.71" at bounding box center [301, 38] width 74 height 13
click at [300, 85] on div "16:00 - 78B-004.71" at bounding box center [297, 85] width 70 height 10
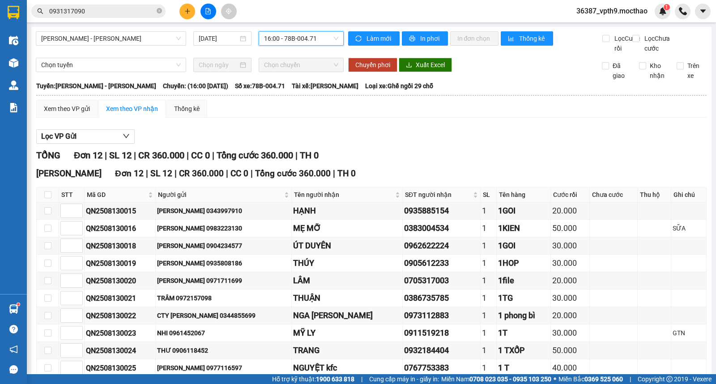
click at [298, 36] on span "16:00 - 78B-004.71" at bounding box center [301, 38] width 74 height 13
click at [302, 74] on div "10:00 - 78B-004.71" at bounding box center [297, 71] width 70 height 10
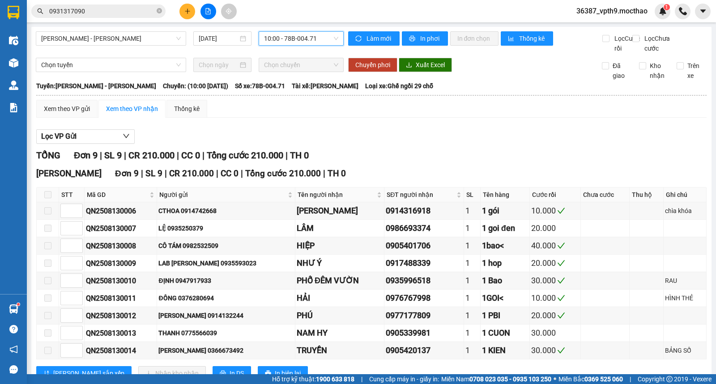
click at [314, 34] on span "10:00 - 78B-004.71" at bounding box center [301, 38] width 74 height 13
click at [314, 36] on span "10:00 - 78B-004.71" at bounding box center [301, 38] width 74 height 13
click at [295, 35] on span "10:00 - 78B-004.71" at bounding box center [301, 38] width 74 height 13
click at [303, 84] on div "16:00 - 78B-004.71" at bounding box center [297, 85] width 70 height 10
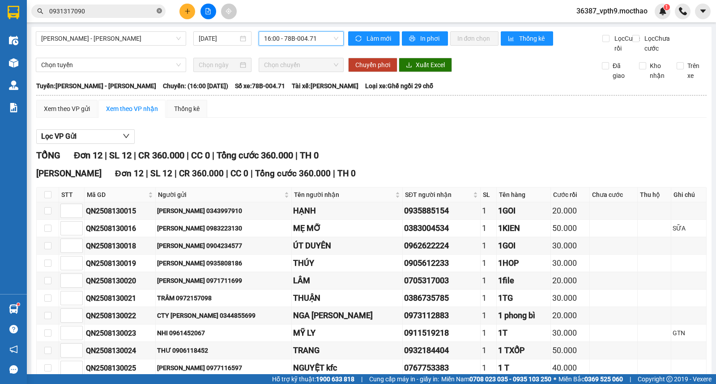
click at [159, 12] on icon "close-circle" at bounding box center [159, 10] width 5 height 5
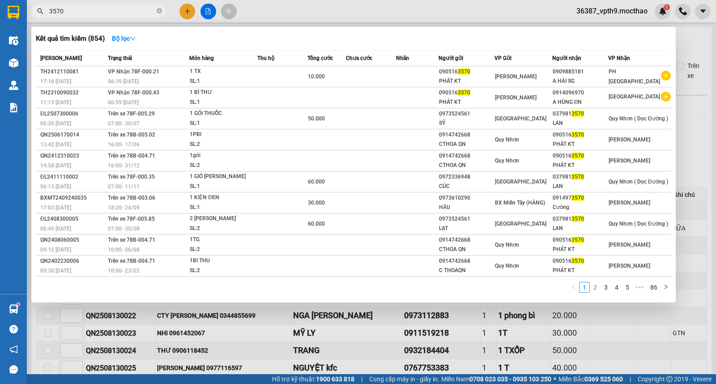
type input "3570"
click at [594, 288] on link "2" at bounding box center [596, 288] width 10 height 10
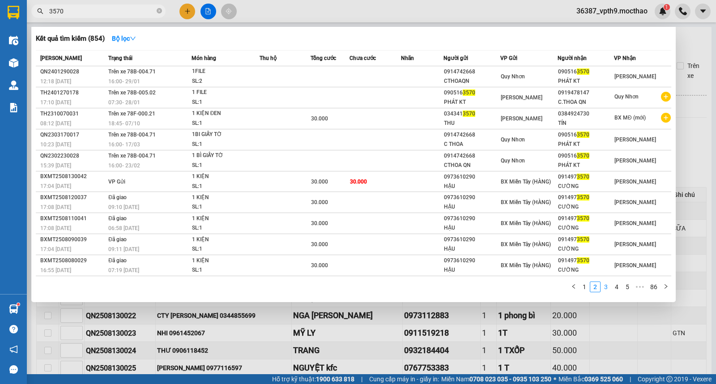
click at [607, 290] on link "3" at bounding box center [606, 287] width 10 height 10
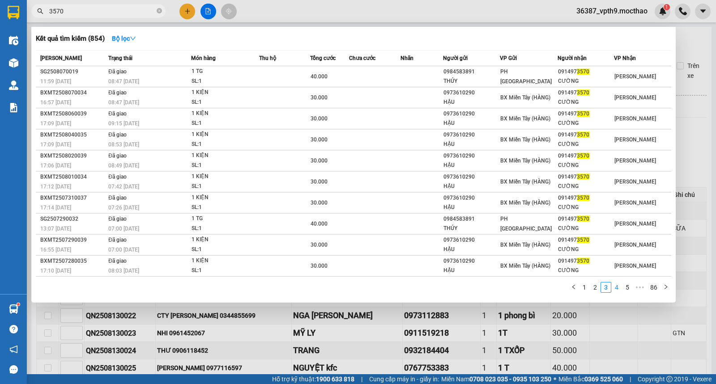
click at [617, 292] on link "4" at bounding box center [617, 288] width 10 height 10
click at [617, 289] on link "5" at bounding box center [617, 288] width 10 height 10
click at [618, 287] on link "6" at bounding box center [617, 288] width 10 height 10
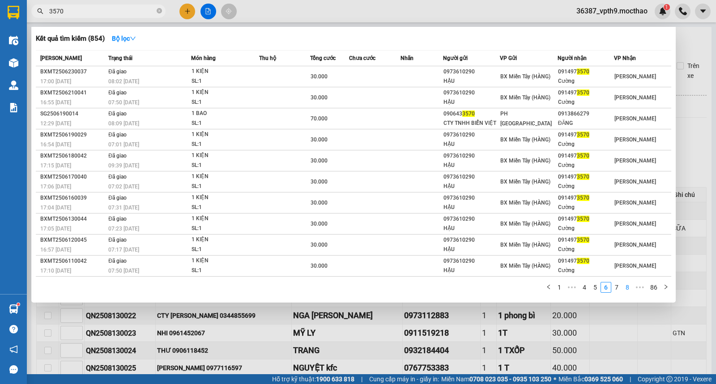
click at [617, 287] on link "7" at bounding box center [617, 288] width 10 height 10
click at [656, 288] on link "86" at bounding box center [654, 288] width 13 height 10
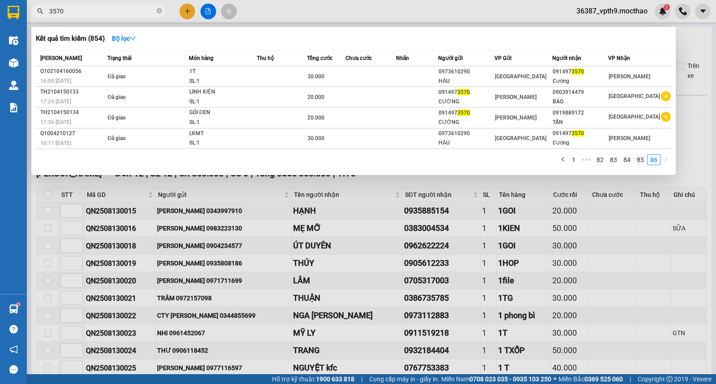
click at [663, 39] on div "Kết quả tìm kiếm ( 854 ) Bộ lọc" at bounding box center [354, 38] width 636 height 14
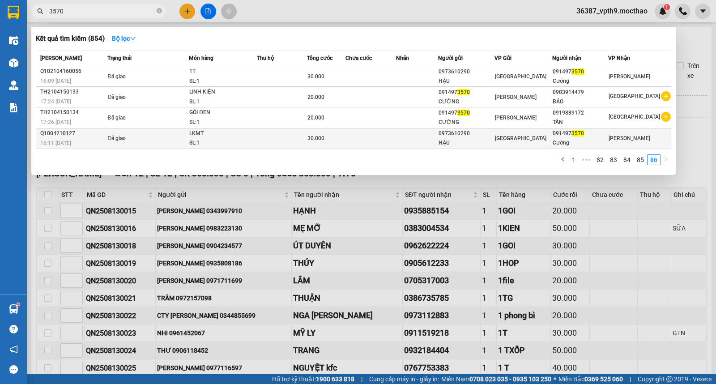
click at [620, 142] on div "[GEOGRAPHIC_DATA]" at bounding box center [630, 138] width 42 height 10
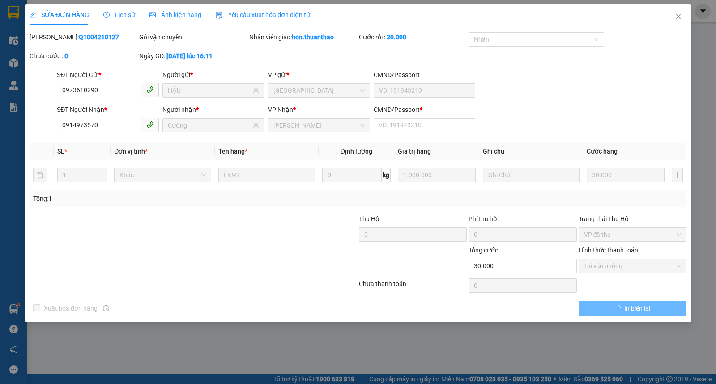
type input "0973610290"
type input "HẬU"
type input "0914973570"
type input "Cường"
type input "30.000"
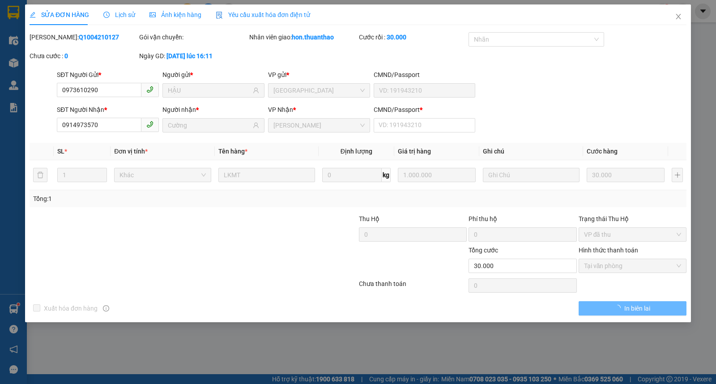
type input "0"
click at [678, 13] on span "Close" at bounding box center [678, 16] width 25 height 25
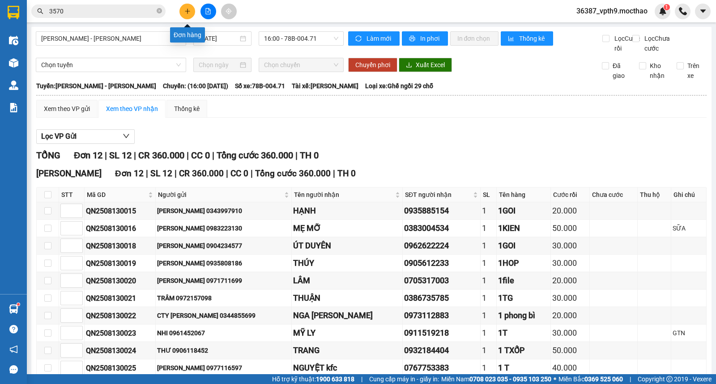
click at [187, 12] on icon "plus" at bounding box center [187, 11] width 6 height 6
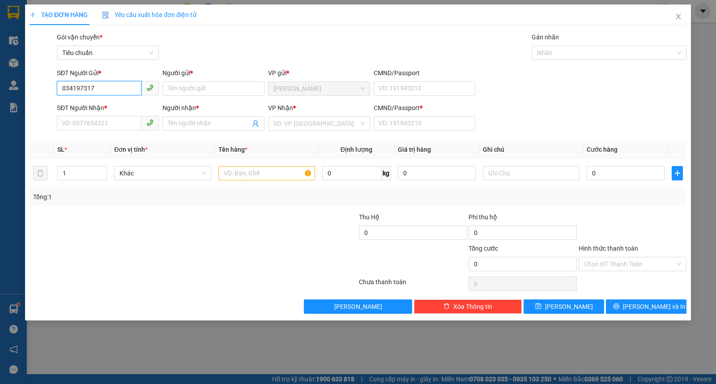
type input "0341973171"
type input "0343171197"
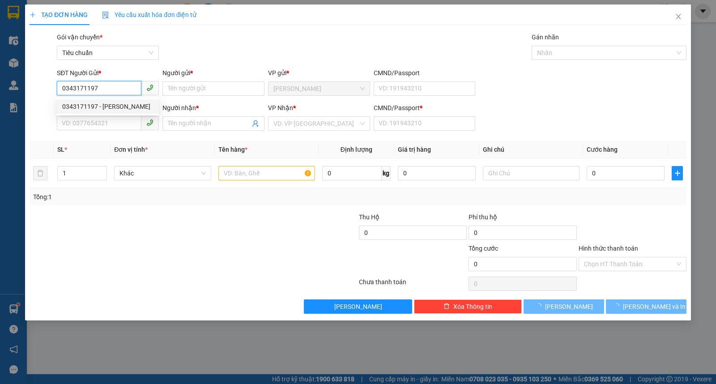
click at [104, 103] on div "0343171197 - TOÀN" at bounding box center [107, 107] width 91 height 10
type input "TOÀN"
type input "0378605749"
type input "TĨNH"
type input "0"
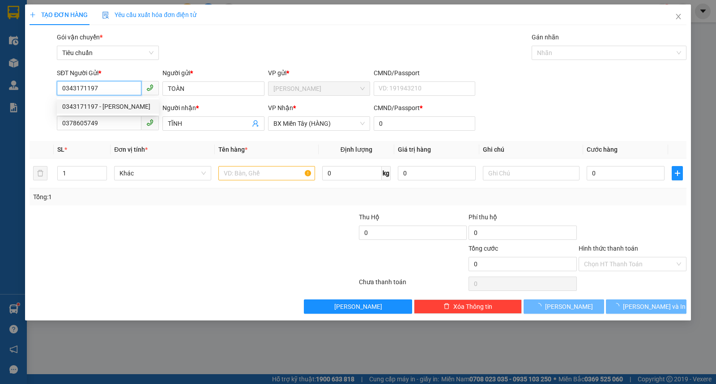
type input "70.000"
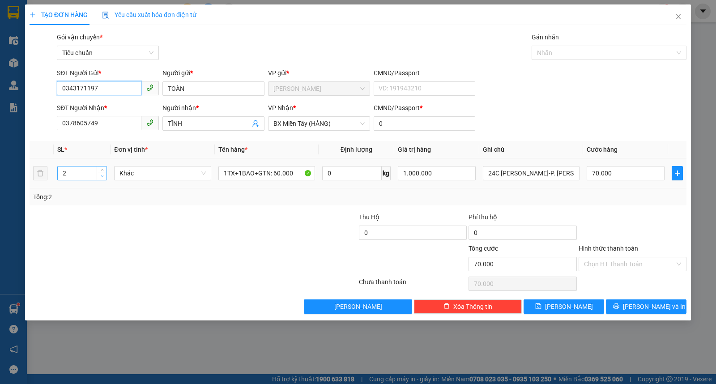
type input "0343171197"
type input "1"
click at [101, 177] on icon "down" at bounding box center [102, 176] width 3 height 3
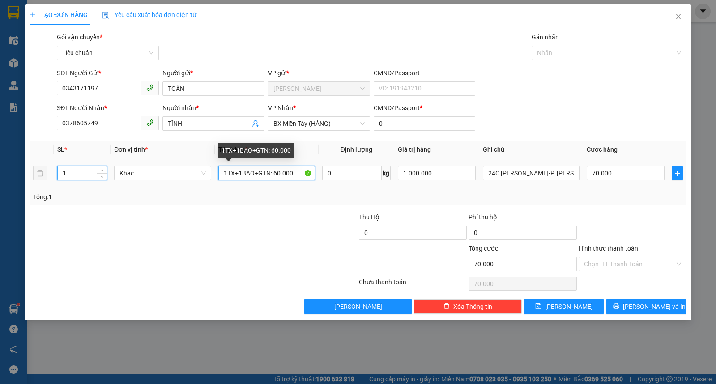
click at [236, 173] on input "1TX+1BAO+GTN: 60.000" at bounding box center [267, 173] width 97 height 14
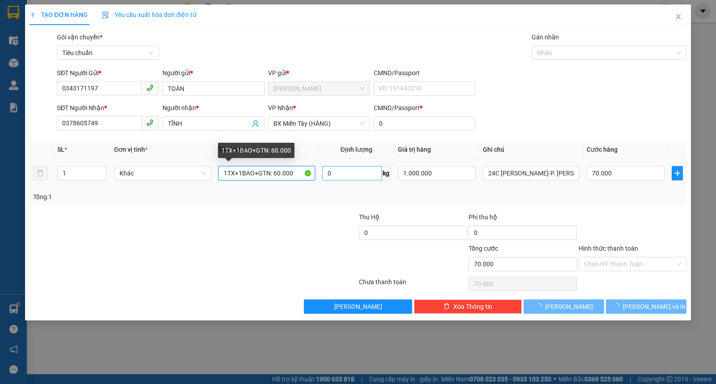
type input "0"
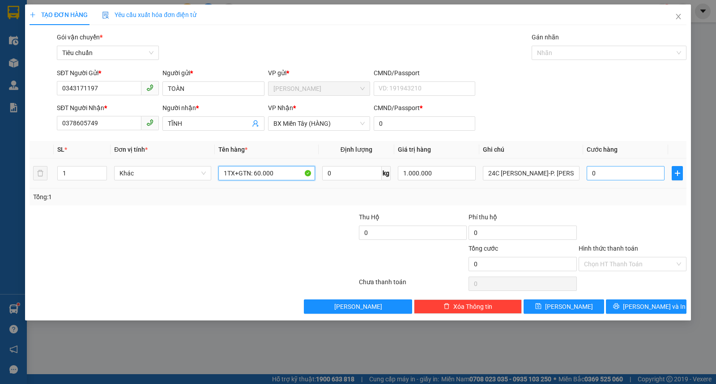
type input "1TX+GTN: 60.000"
click at [655, 178] on input "0" at bounding box center [626, 173] width 78 height 14
type input "5"
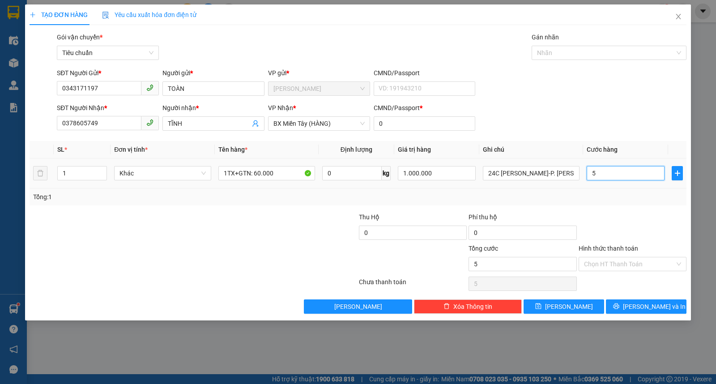
type input "50"
type input "50.000"
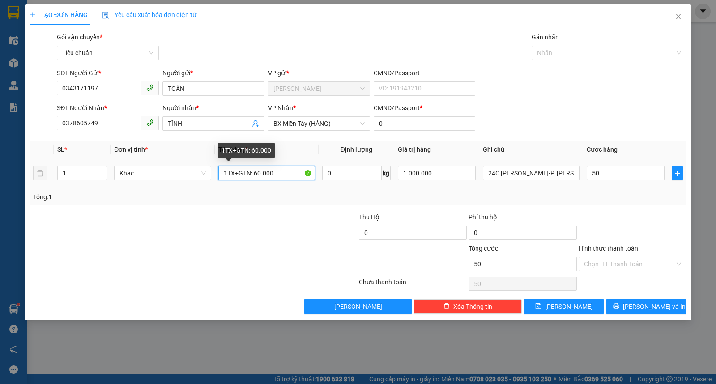
type input "50.000"
click at [255, 176] on input "1TX+GTN: 60.000" at bounding box center [267, 173] width 97 height 14
type input "1TX+GTN: 50.000"
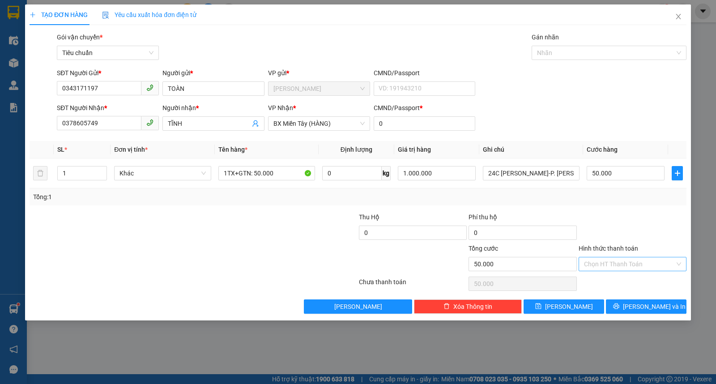
click at [617, 267] on input "Hình thức thanh toán" at bounding box center [629, 263] width 91 height 13
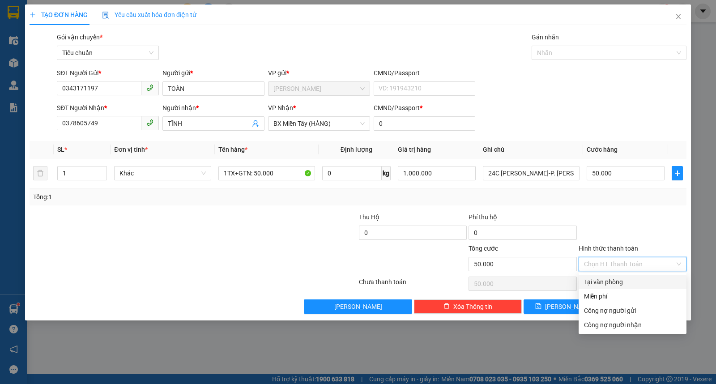
click at [617, 283] on div "Tại văn phòng" at bounding box center [632, 282] width 97 height 10
type input "0"
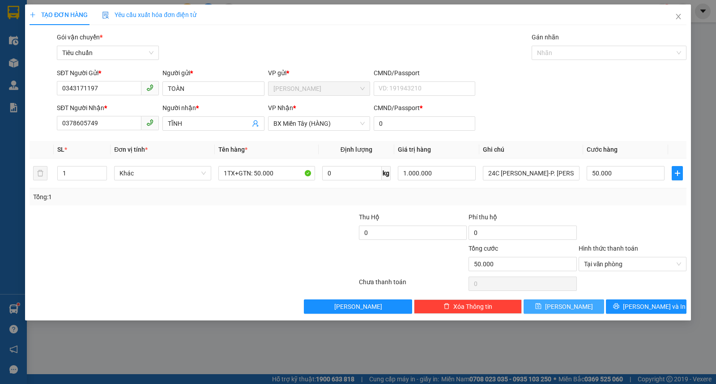
click at [563, 307] on button "Lưu" at bounding box center [564, 307] width 81 height 14
type input "0"
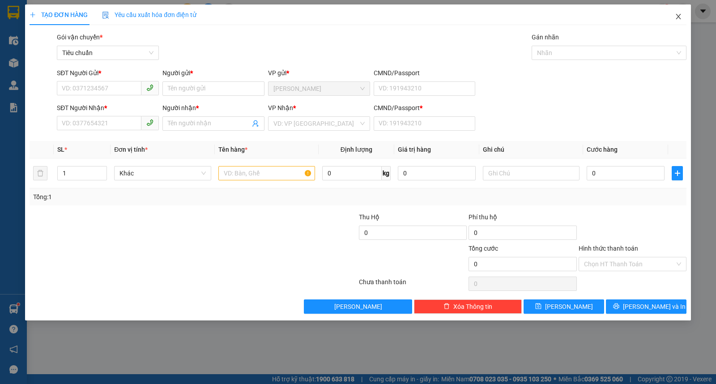
click at [676, 19] on icon "close" at bounding box center [678, 16] width 7 height 7
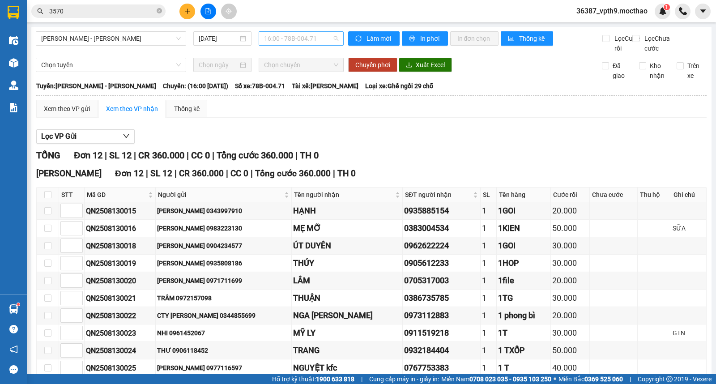
click at [307, 34] on span "16:00 - 78B-004.71" at bounding box center [301, 38] width 74 height 13
click at [307, 67] on div "10:00 - 78B-004.71" at bounding box center [297, 71] width 70 height 10
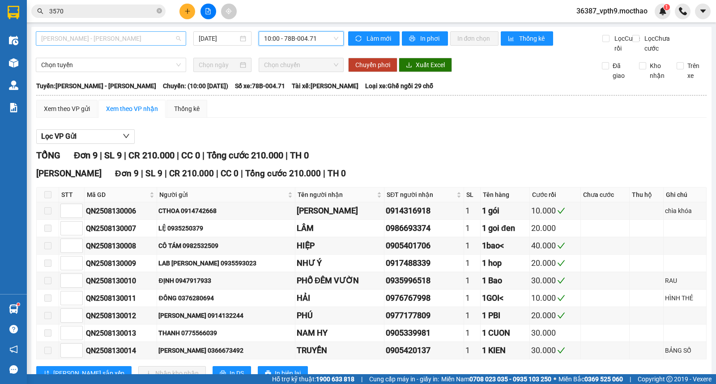
click at [158, 37] on span "Quy Nhơn - Tuy Hòa" at bounding box center [111, 38] width 140 height 13
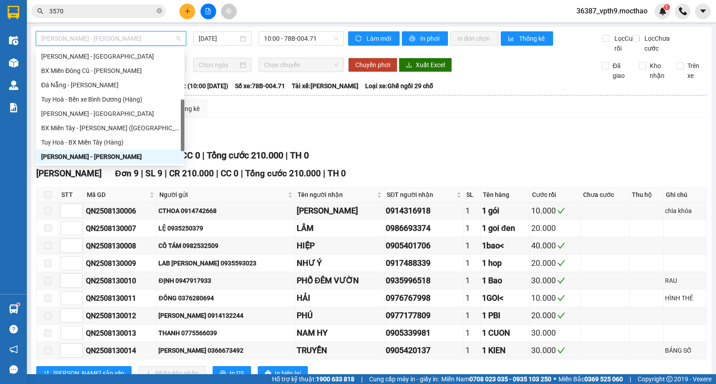
type input "M"
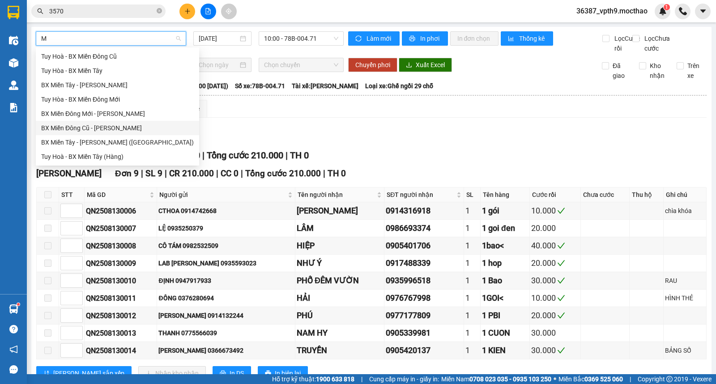
click at [75, 130] on div "BX Miền Đông Cũ - [GEOGRAPHIC_DATA]" at bounding box center [117, 128] width 153 height 10
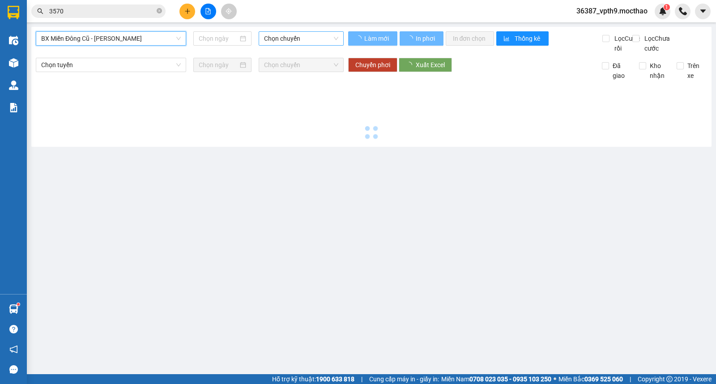
type input "[DATE]"
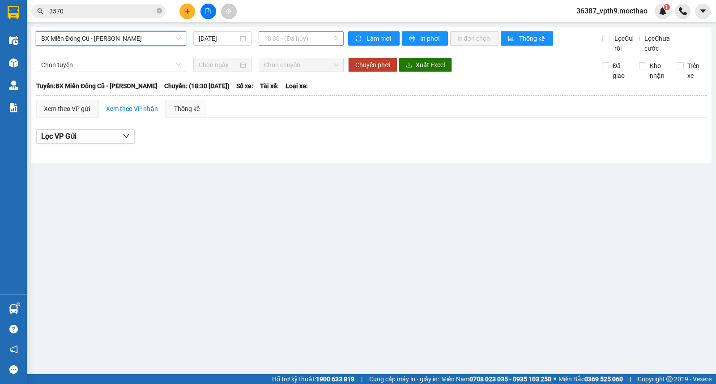
click at [303, 37] on span "18:30 - (Đã hủy)" at bounding box center [301, 38] width 74 height 13
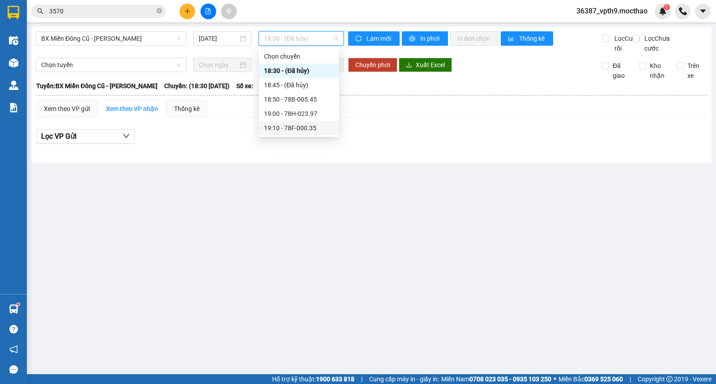
click at [299, 127] on div "19:10 - 78F-000.35" at bounding box center [299, 128] width 70 height 10
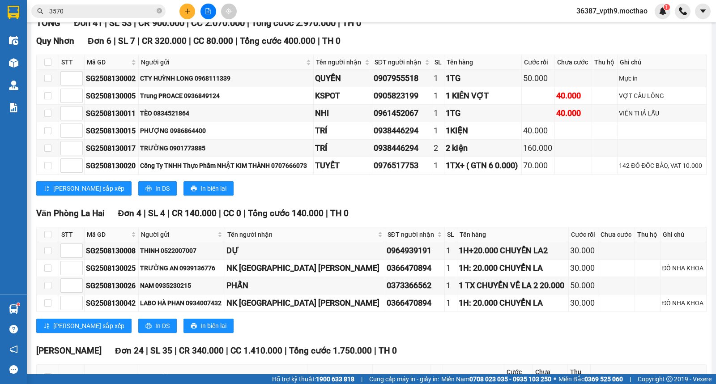
scroll to position [332, 0]
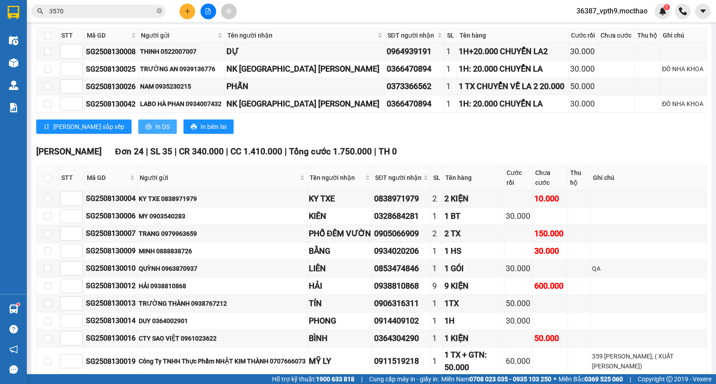
click at [155, 132] on span "In DS" at bounding box center [162, 127] width 14 height 10
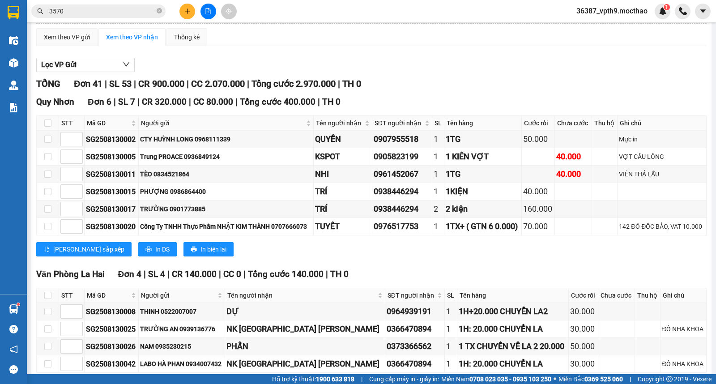
scroll to position [0, 0]
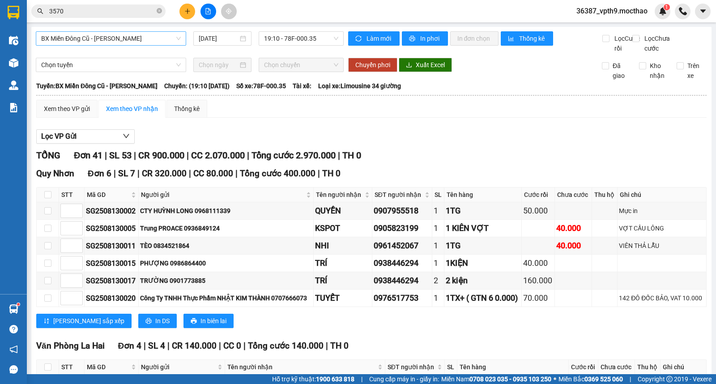
click at [130, 38] on span "BX Miền Đông Cũ - [GEOGRAPHIC_DATA]" at bounding box center [111, 38] width 140 height 13
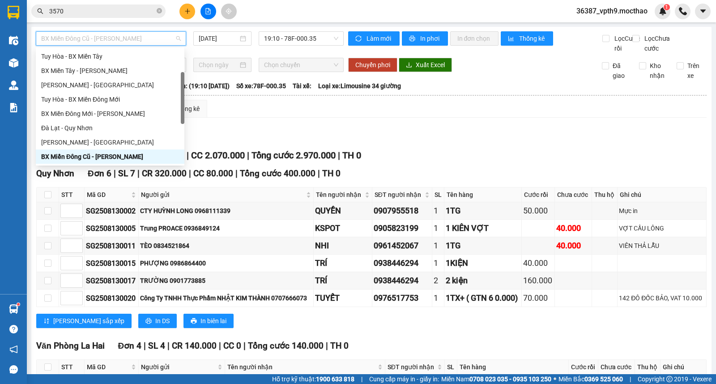
type input "M"
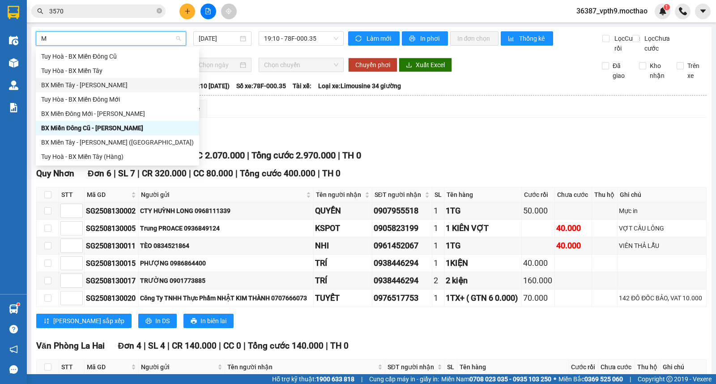
click at [84, 86] on div "BX Miền Tây - [GEOGRAPHIC_DATA]" at bounding box center [117, 85] width 153 height 10
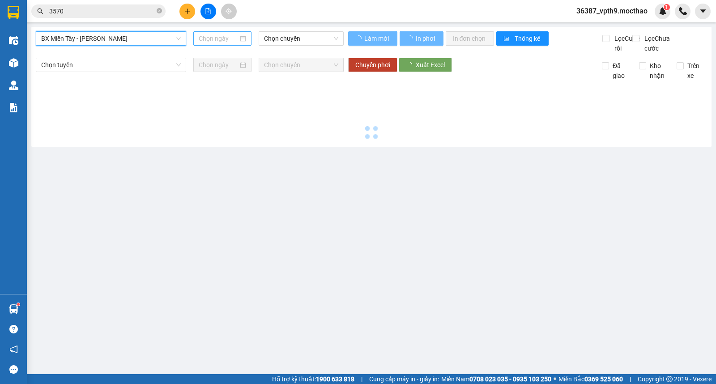
type input "[DATE]"
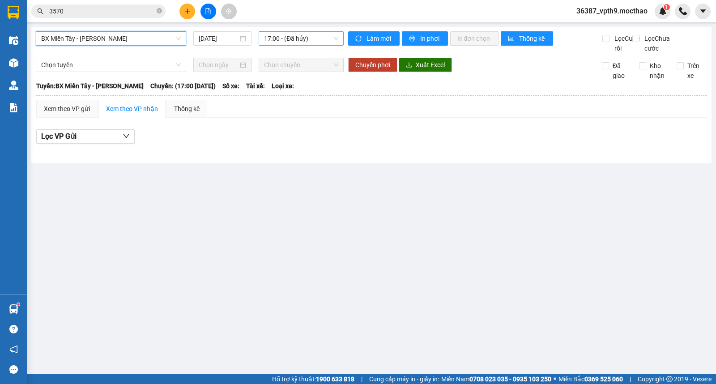
click at [287, 44] on span "17:00 - (Đã hủy)" at bounding box center [301, 38] width 74 height 13
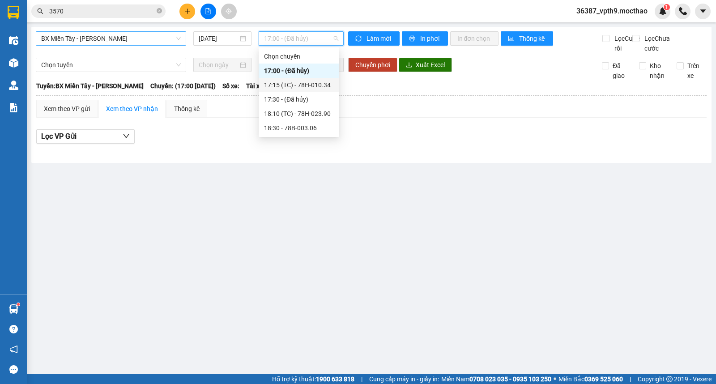
click at [301, 84] on div "17:15 (TC) - 78H-010.34" at bounding box center [299, 85] width 70 height 10
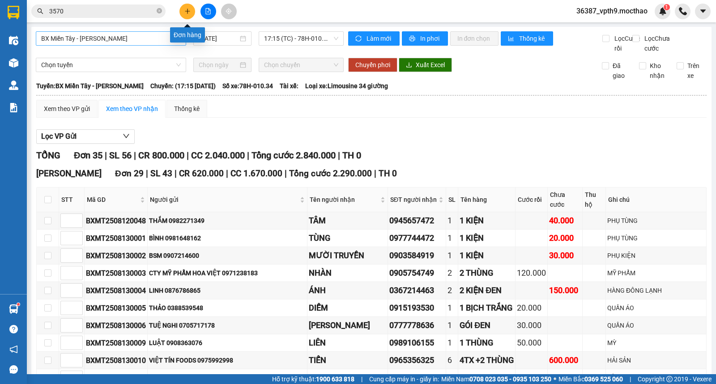
click at [188, 11] on icon "plus" at bounding box center [187, 11] width 5 height 0
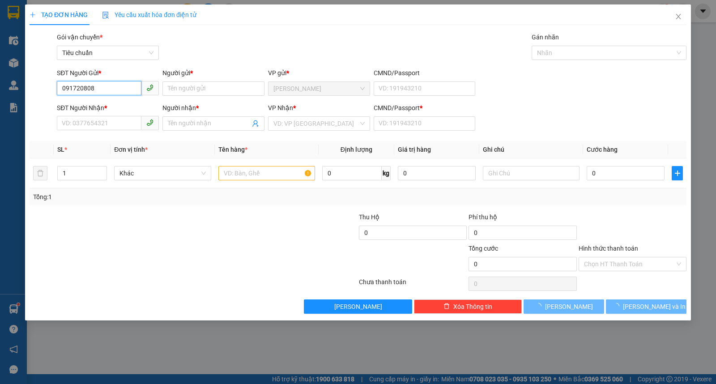
type input "0917208081"
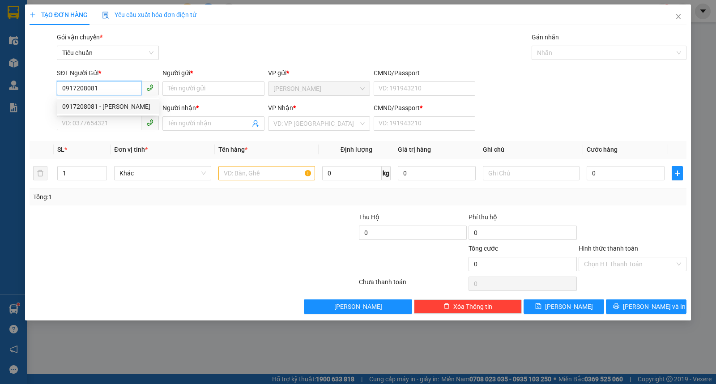
click at [102, 109] on div "0917208081 - QUY" at bounding box center [107, 107] width 91 height 10
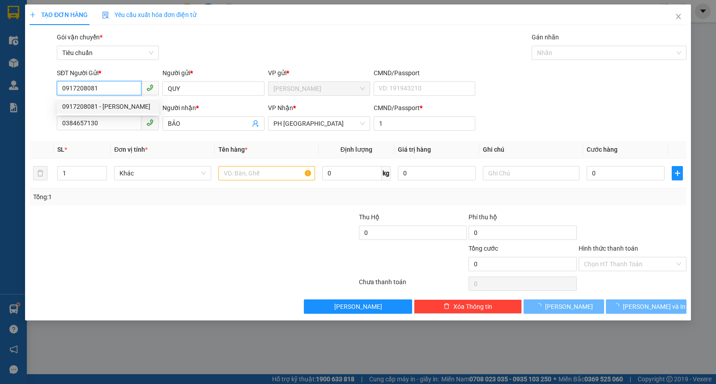
type input "QUY"
type input "0384657130"
type input "BẢO"
type input "1"
type input "40.000"
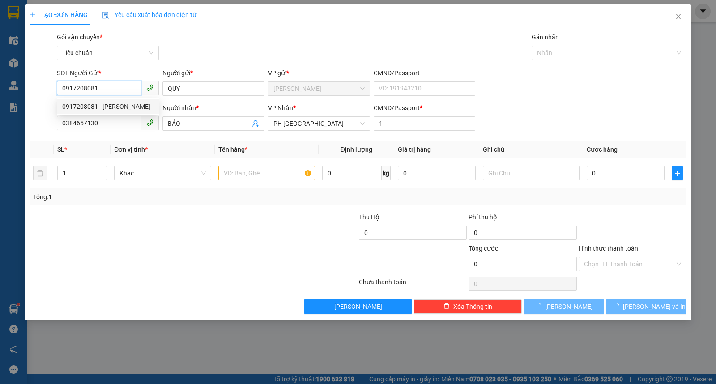
type input "40.000"
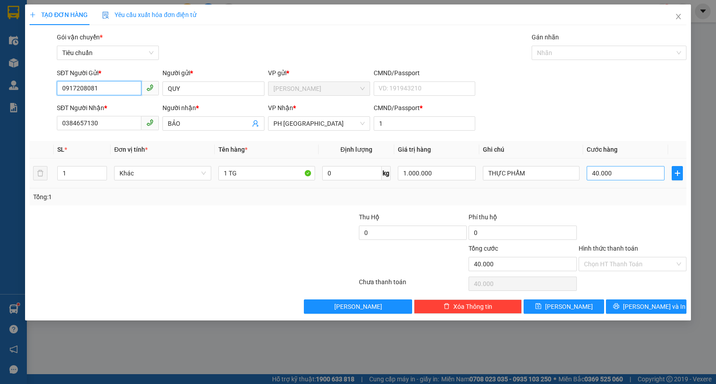
type input "0917208081"
click at [639, 176] on input "40.000" at bounding box center [626, 173] width 78 height 14
type input "5"
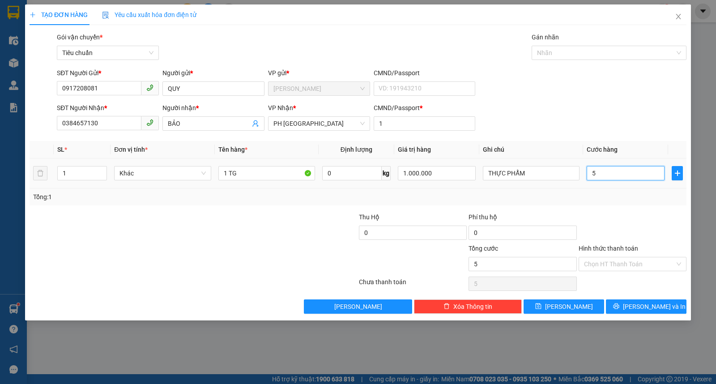
type input "50"
type input "50.000"
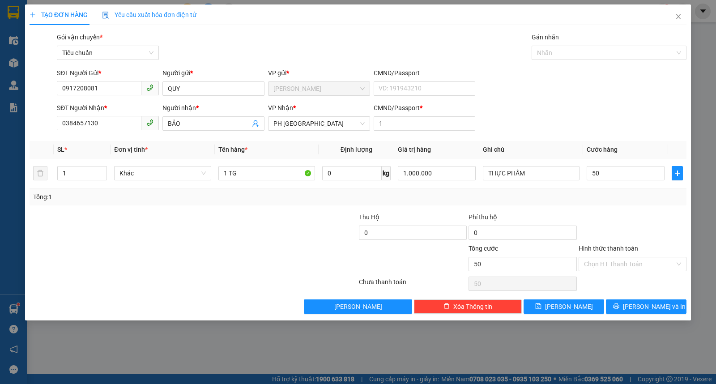
type input "50.000"
click at [614, 256] on div "Hình thức thanh toán" at bounding box center [633, 250] width 108 height 13
click at [611, 258] on input "Hình thức thanh toán" at bounding box center [629, 263] width 91 height 13
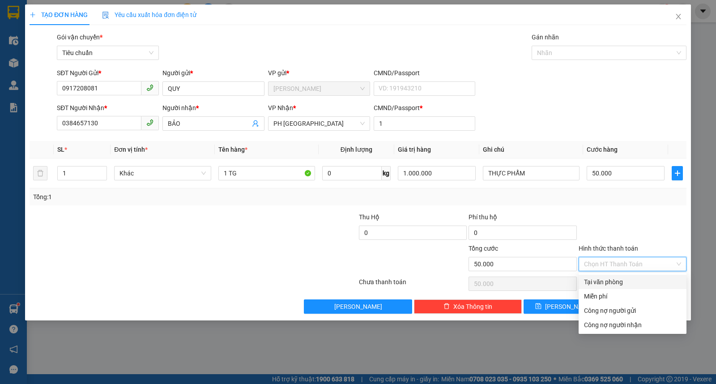
click at [613, 283] on div "Tại văn phòng" at bounding box center [632, 282] width 97 height 10
type input "0"
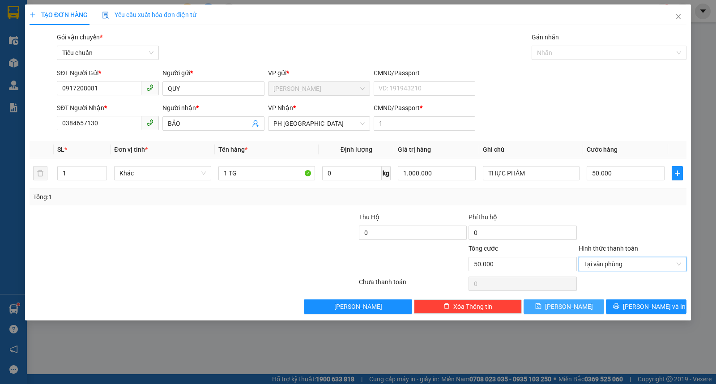
click at [542, 303] on icon "save" at bounding box center [539, 306] width 6 height 6
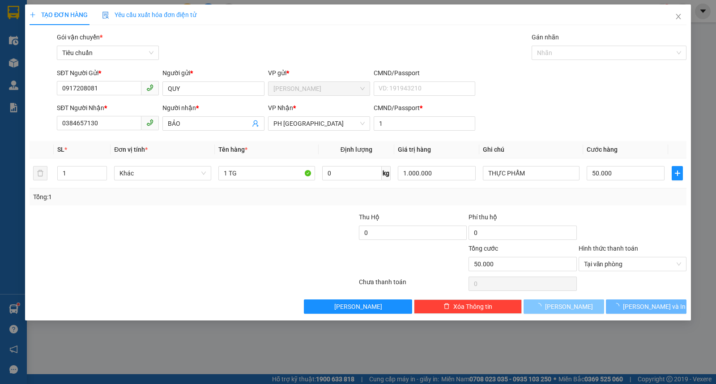
type input "0"
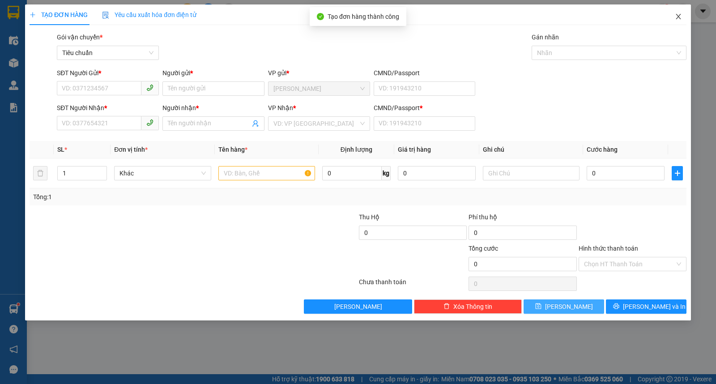
click at [677, 15] on icon "close" at bounding box center [678, 16] width 5 height 5
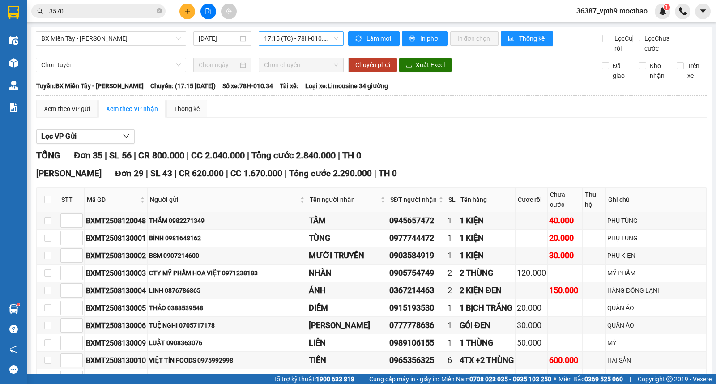
click at [314, 35] on span "17:15 (TC) - 78H-010.34" at bounding box center [301, 38] width 74 height 13
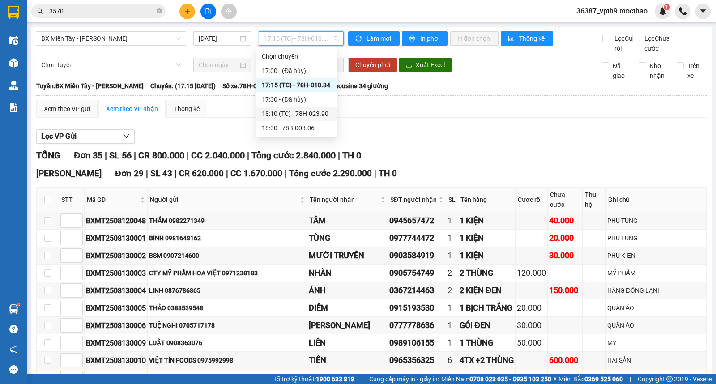
click at [305, 116] on div "18:10 (TC) - 78H-023.90" at bounding box center [297, 114] width 70 height 10
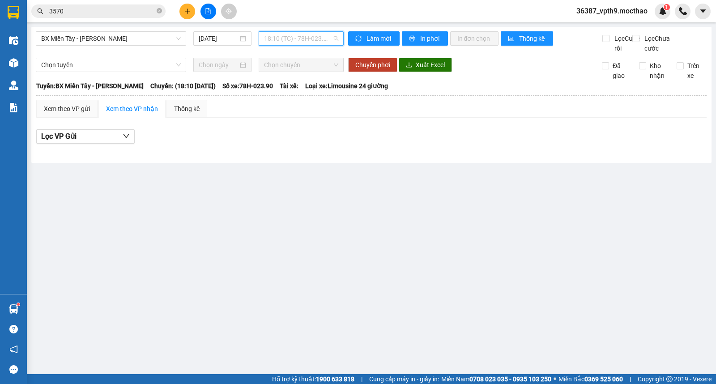
click at [314, 42] on span "18:10 (TC) - 78H-023.90" at bounding box center [301, 38] width 74 height 13
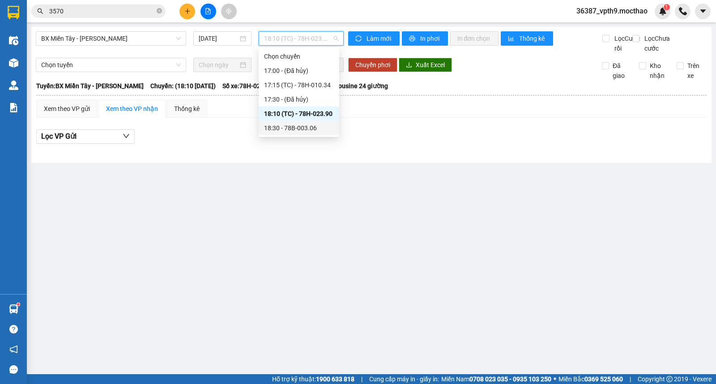
click at [308, 127] on div "18:30 - 78B-003.06" at bounding box center [299, 128] width 70 height 10
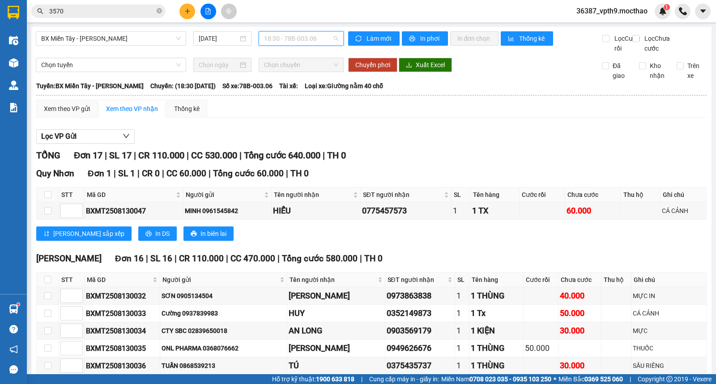
click at [300, 38] on span "18:30 - 78B-003.06" at bounding box center [301, 38] width 74 height 13
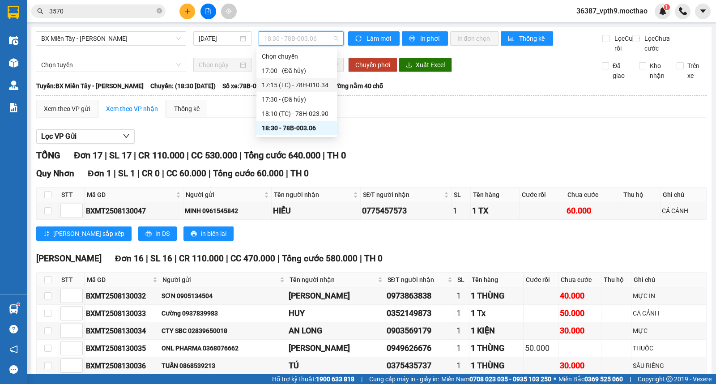
click at [308, 87] on div "17:15 (TC) - 78H-010.34" at bounding box center [297, 85] width 70 height 10
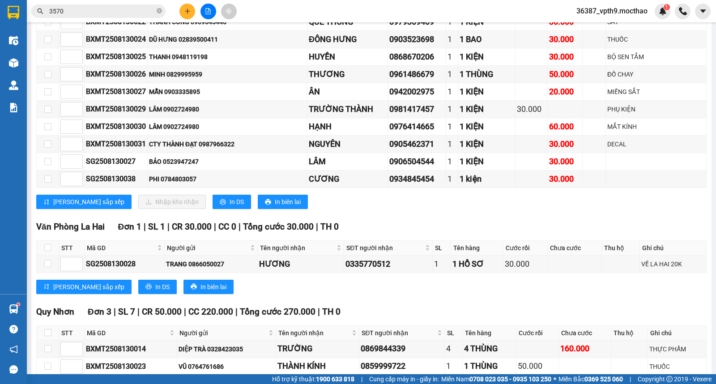
scroll to position [696, 0]
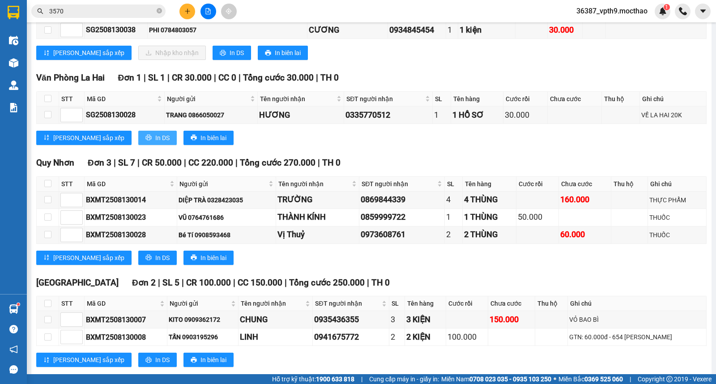
click at [155, 133] on span "In DS" at bounding box center [162, 138] width 14 height 10
click at [159, 11] on icon "close-circle" at bounding box center [159, 10] width 5 height 5
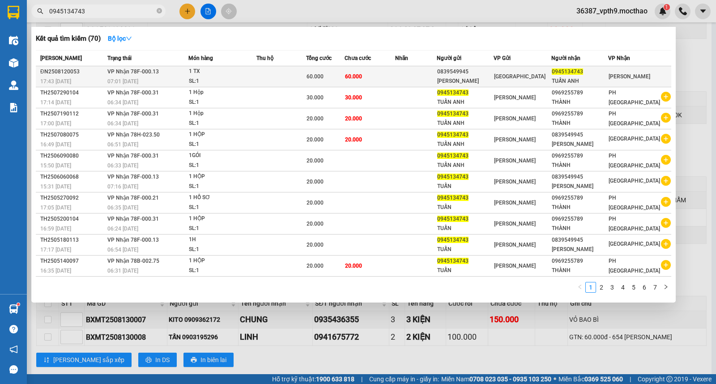
type input "0945134743"
click at [617, 77] on span "[GEOGRAPHIC_DATA]" at bounding box center [630, 76] width 42 height 6
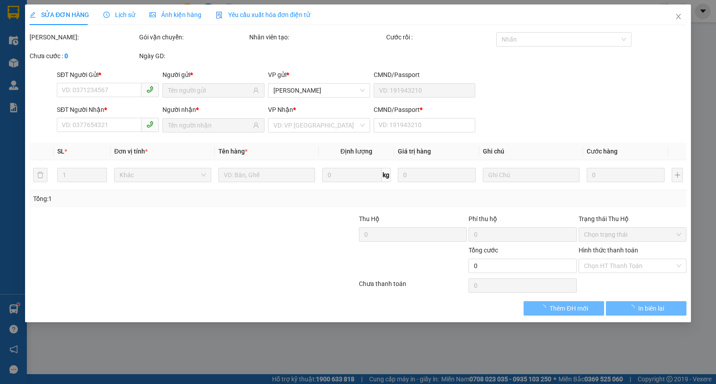
type input "0839549945"
type input "QUỲNH ANH"
type input "0945134743"
type input "TUẤN ANH"
type input "0"
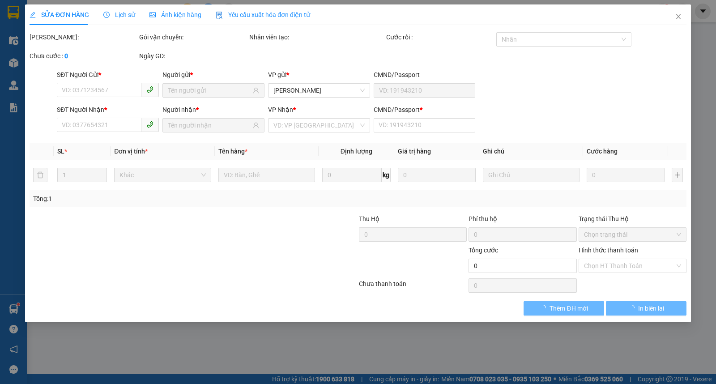
type input "60.000"
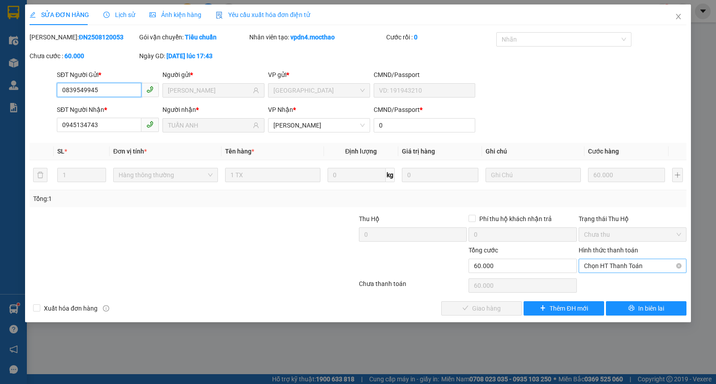
click at [624, 265] on span "Chọn HT Thanh Toán" at bounding box center [632, 265] width 97 height 13
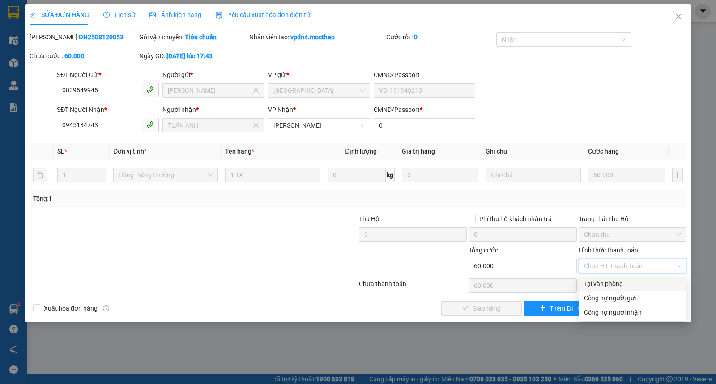
click at [618, 287] on div "Tại văn phòng" at bounding box center [632, 284] width 97 height 10
type input "0"
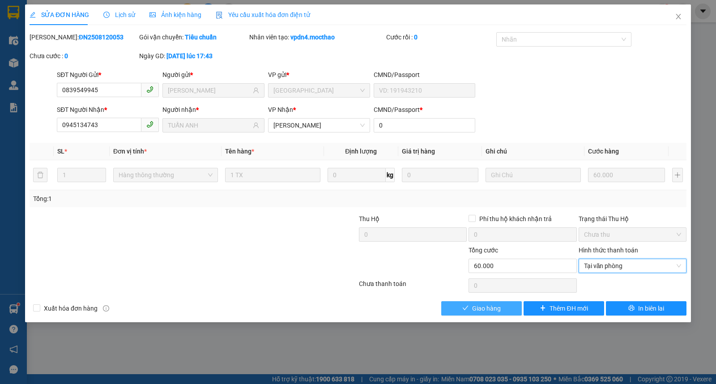
click at [482, 306] on span "Giao hàng" at bounding box center [486, 309] width 29 height 10
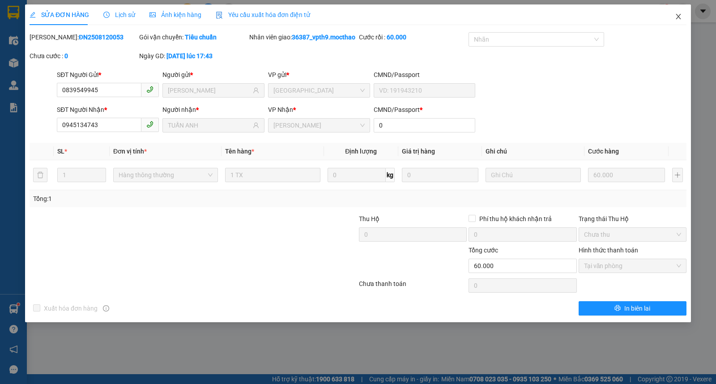
click at [679, 12] on span "Close" at bounding box center [678, 16] width 25 height 25
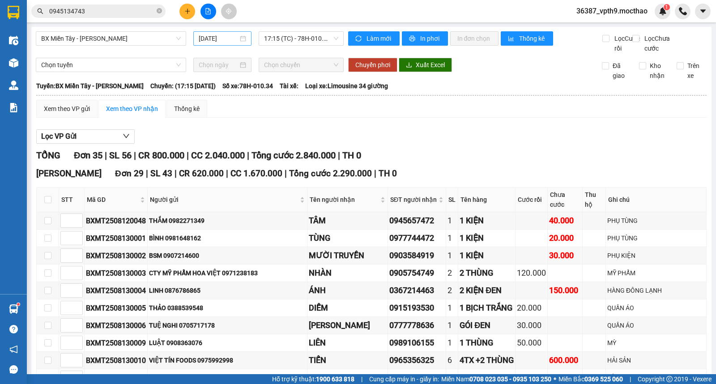
click at [207, 40] on input "[DATE]" at bounding box center [219, 39] width 40 height 10
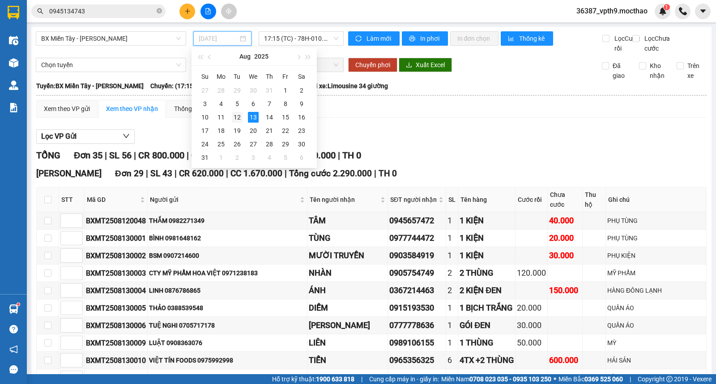
click at [236, 118] on div "12" at bounding box center [237, 117] width 11 height 11
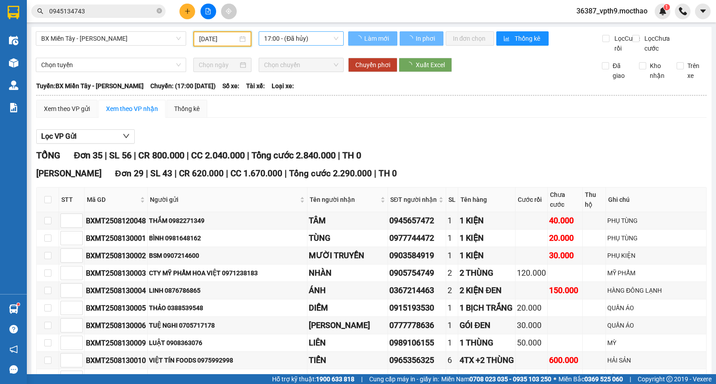
type input "12/08/2025"
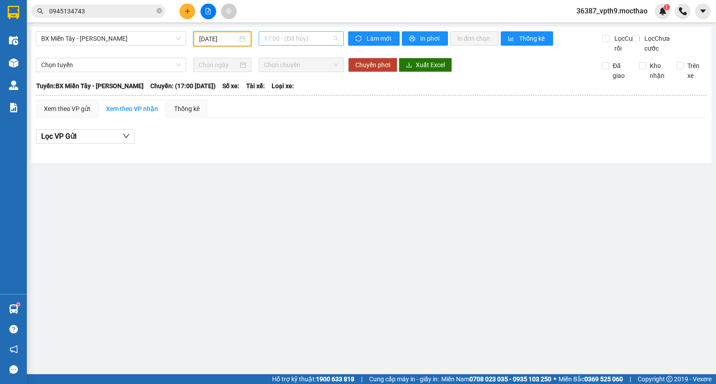
click at [326, 36] on span "17:00 - (Đã hủy)" at bounding box center [301, 38] width 74 height 13
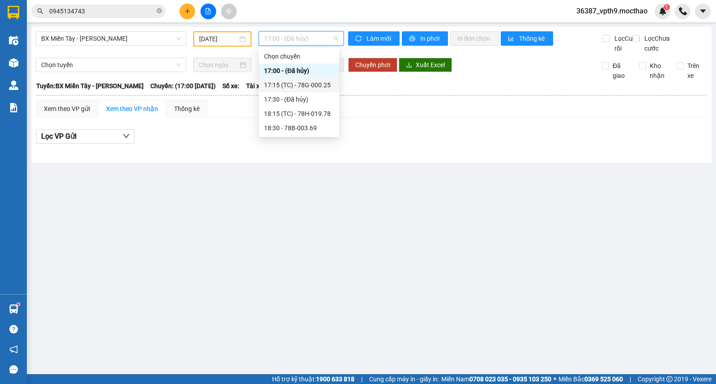
click at [313, 87] on div "17:15 (TC) - 78G-000.25" at bounding box center [299, 85] width 70 height 10
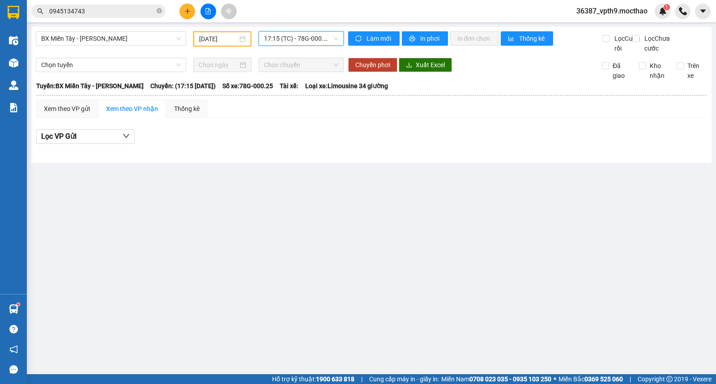
click at [291, 37] on span "17:15 (TC) - 78G-000.25" at bounding box center [301, 38] width 74 height 13
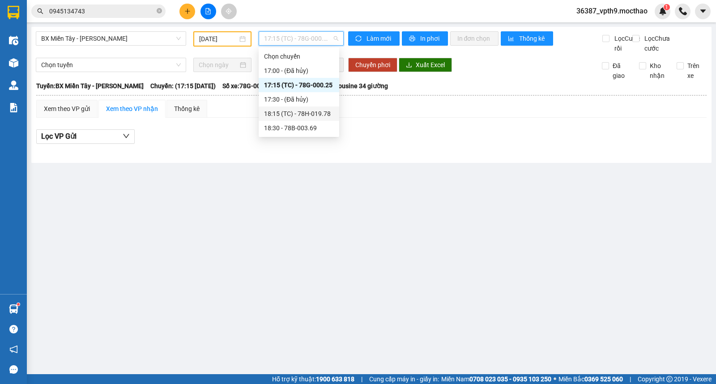
click at [312, 117] on div "18:15 (TC) - 78H-019.78" at bounding box center [299, 114] width 70 height 10
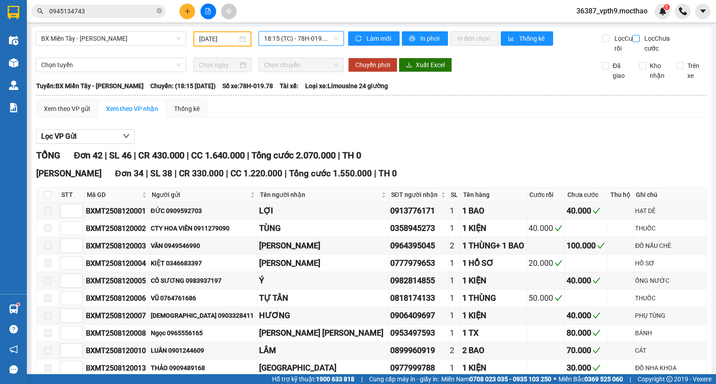
click at [641, 43] on span "Lọc Chưa cước" at bounding box center [659, 44] width 36 height 20
click at [634, 42] on input "Lọc Chưa cước" at bounding box center [637, 38] width 9 height 7
checkbox input "true"
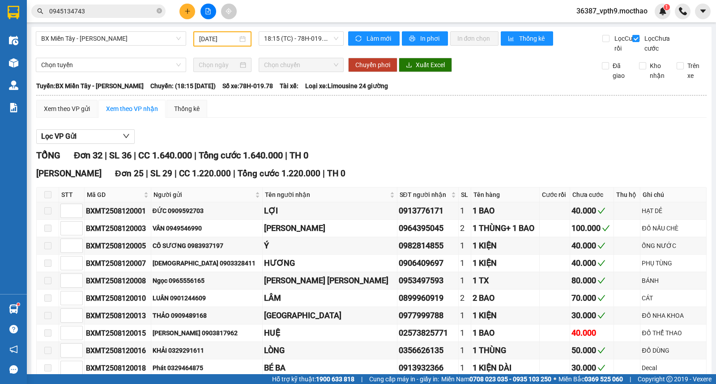
click at [633, 73] on div "Kho nhận" at bounding box center [651, 71] width 37 height 20
click at [639, 69] on input "Kho nhận" at bounding box center [642, 65] width 7 height 7
checkbox input "true"
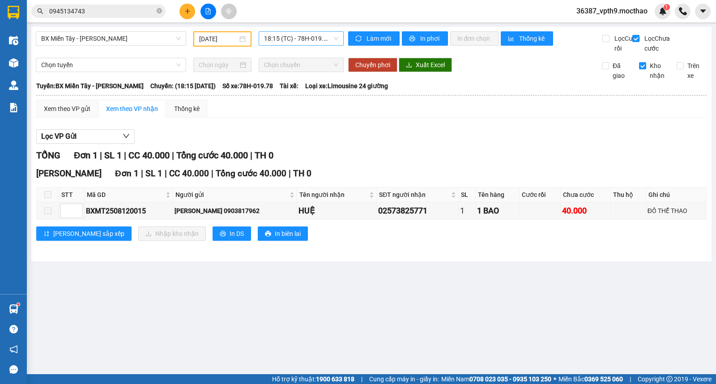
click at [296, 41] on span "18:15 (TC) - 78H-019.78" at bounding box center [301, 38] width 74 height 13
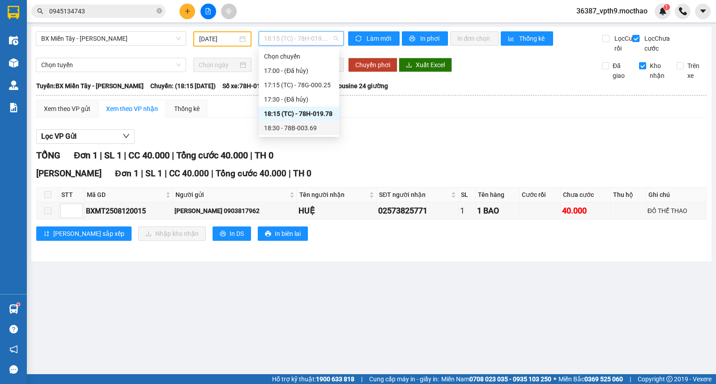
click at [307, 129] on div "18:30 - 78B-003.69" at bounding box center [299, 128] width 70 height 10
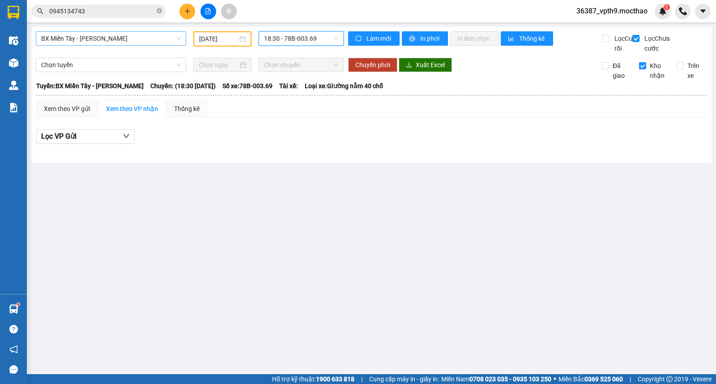
click at [141, 39] on span "BX Miền Tây - [GEOGRAPHIC_DATA]" at bounding box center [111, 38] width 140 height 13
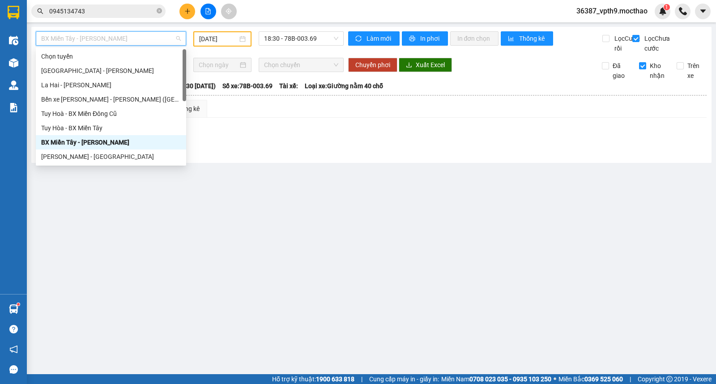
type input "M"
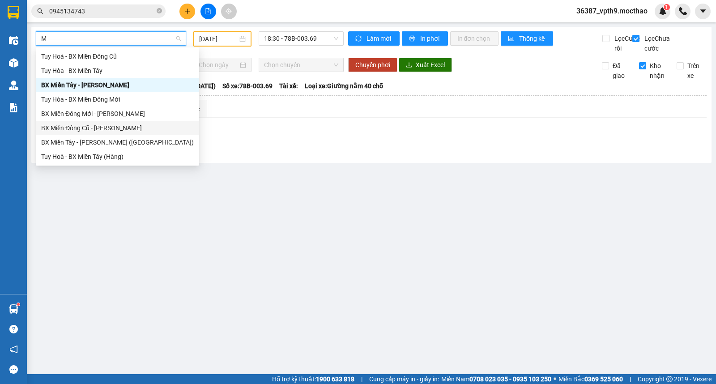
click at [110, 129] on div "BX Miền Đông Cũ - [GEOGRAPHIC_DATA]" at bounding box center [117, 128] width 153 height 10
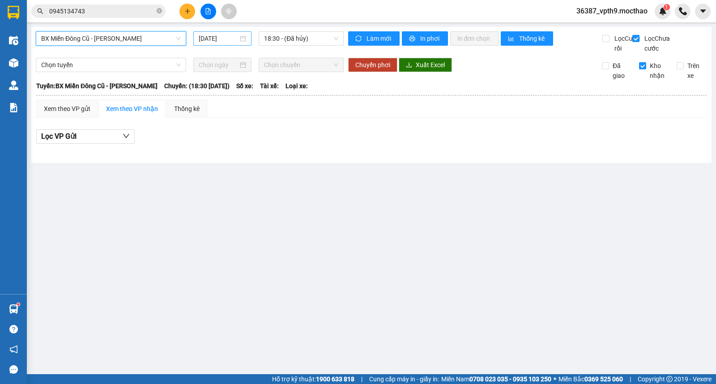
click at [230, 38] on input "[DATE]" at bounding box center [219, 39] width 40 height 10
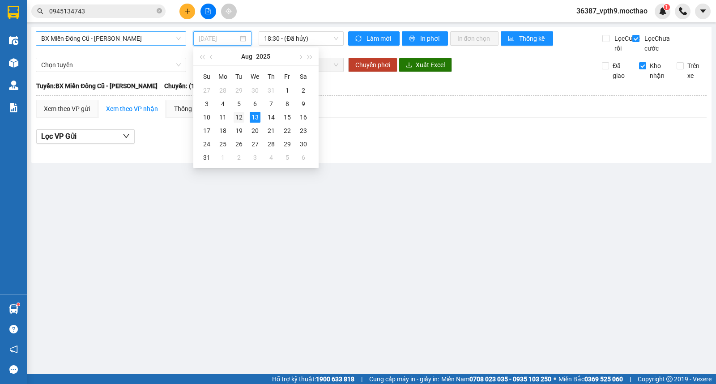
click at [242, 117] on div "12" at bounding box center [239, 117] width 11 height 11
type input "12/08/2025"
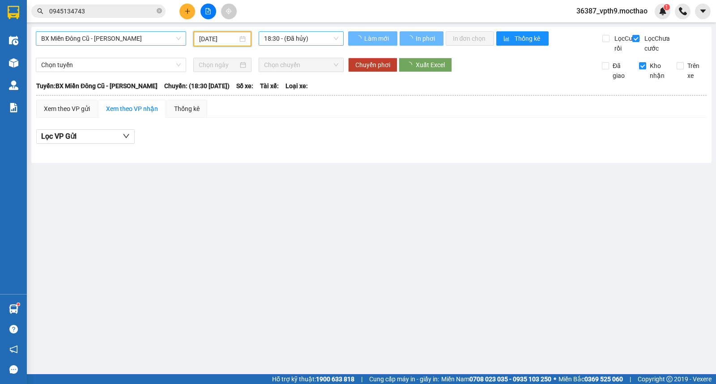
click at [327, 42] on span "18:30 - (Đã hủy)" at bounding box center [301, 38] width 74 height 13
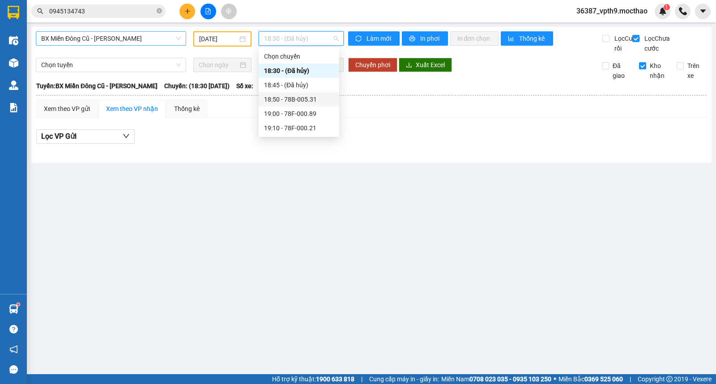
click at [283, 99] on div "18:50 - 78B-005.31" at bounding box center [299, 99] width 70 height 10
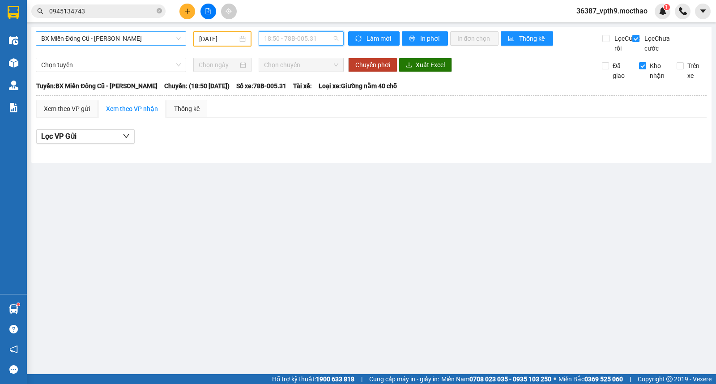
click at [313, 33] on span "18:50 - 78B-005.31" at bounding box center [301, 38] width 74 height 13
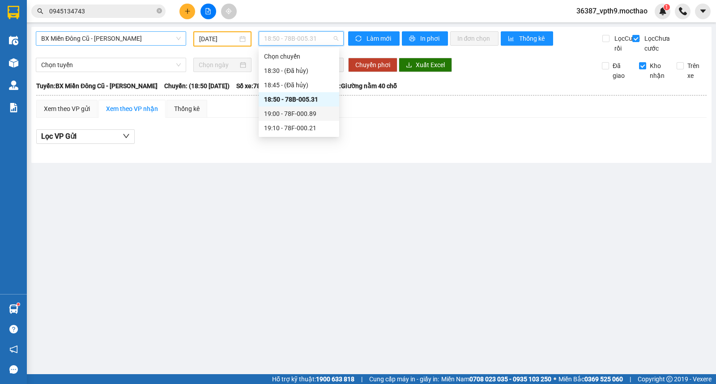
click at [297, 119] on div "19:00 - 78F-000.89" at bounding box center [299, 114] width 81 height 14
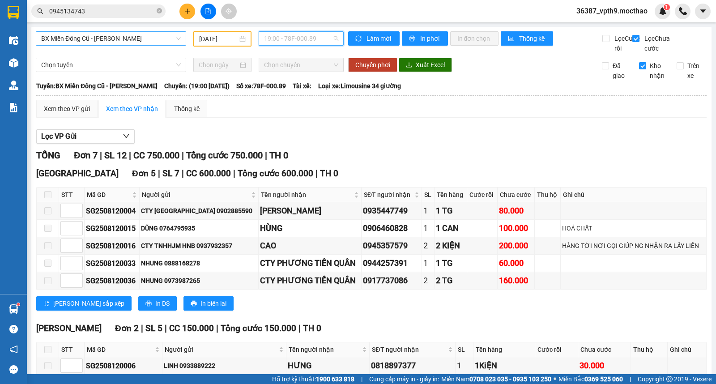
click at [320, 34] on span "19:00 - 78F-000.89" at bounding box center [301, 38] width 74 height 13
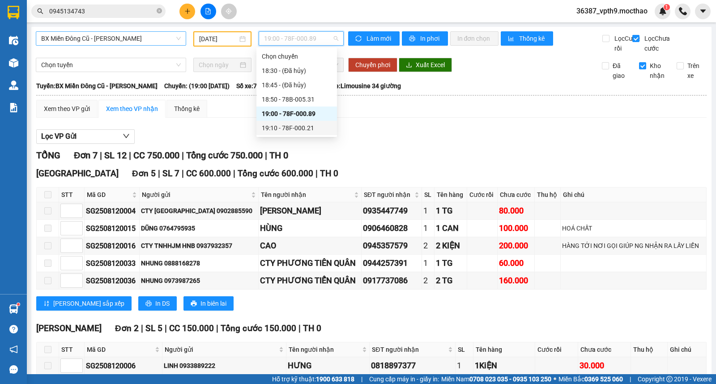
click at [305, 128] on div "19:10 - 78F-000.21" at bounding box center [297, 128] width 70 height 10
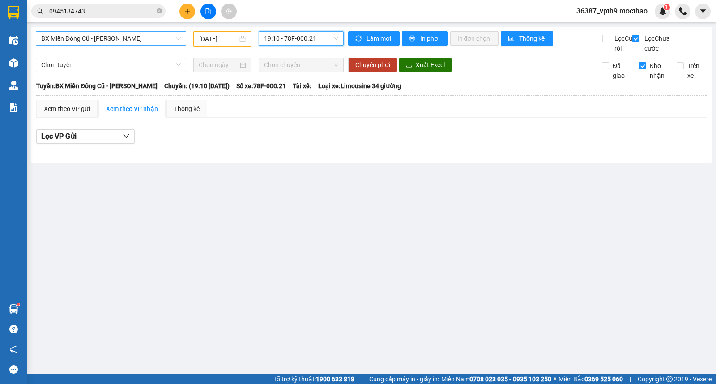
click at [324, 36] on span "19:10 - 78F-000.21" at bounding box center [301, 38] width 74 height 13
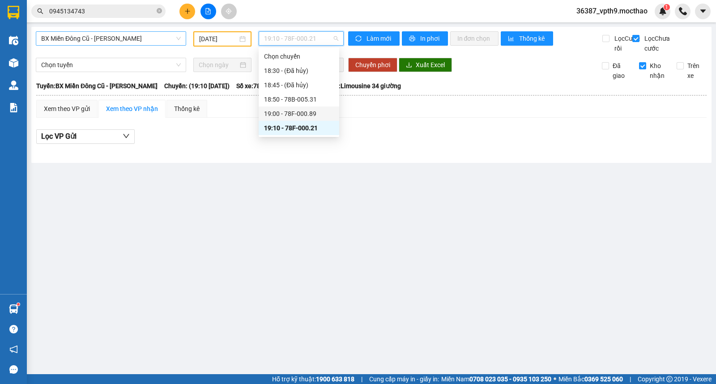
click at [290, 113] on div "19:00 - 78F-000.89" at bounding box center [299, 114] width 70 height 10
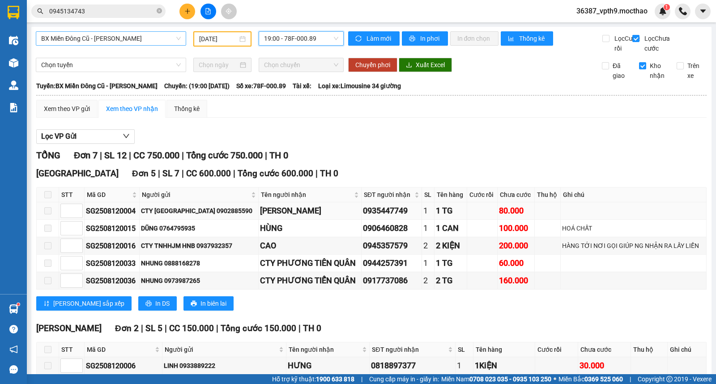
scroll to position [75, 0]
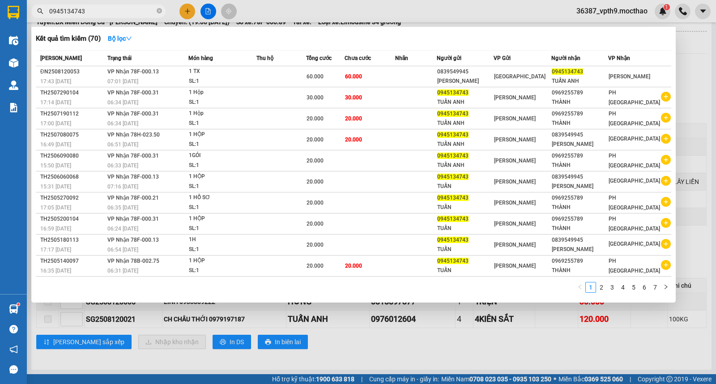
click at [84, 12] on input "0945134743" at bounding box center [102, 11] width 106 height 10
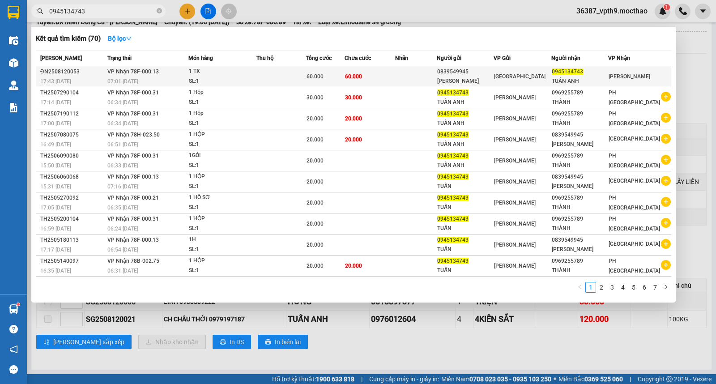
click at [199, 78] on div "SL: 1" at bounding box center [222, 82] width 67 height 10
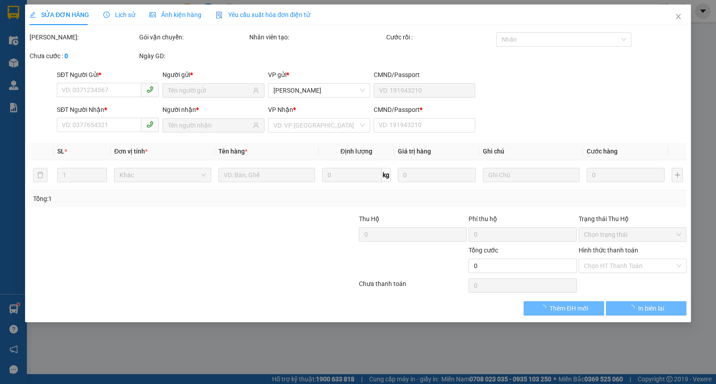
type input "0839549945"
type input "QUỲNH ANH"
type input "0945134743"
type input "TUẤN ANH"
type input "0"
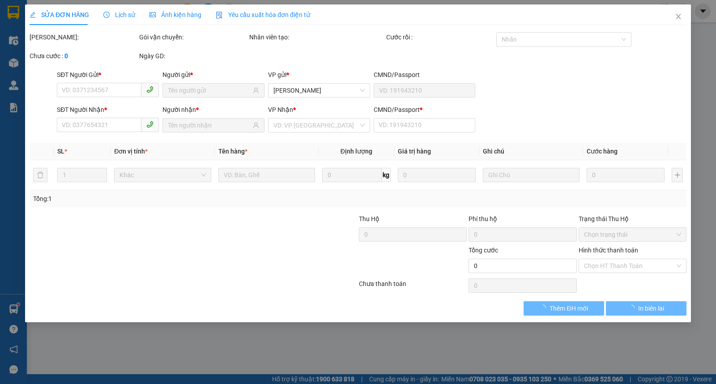
type input "60.000"
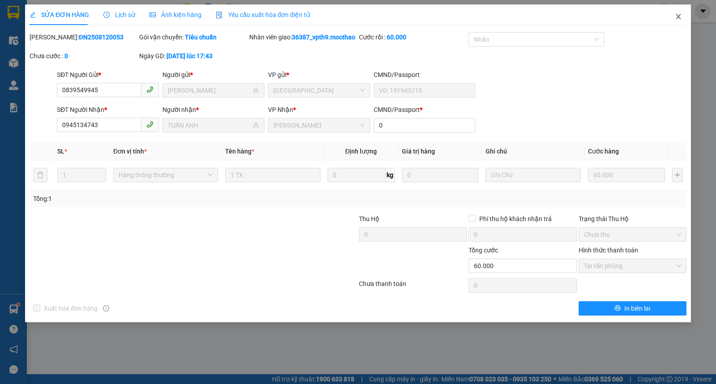
click at [682, 20] on span "Close" at bounding box center [678, 16] width 25 height 25
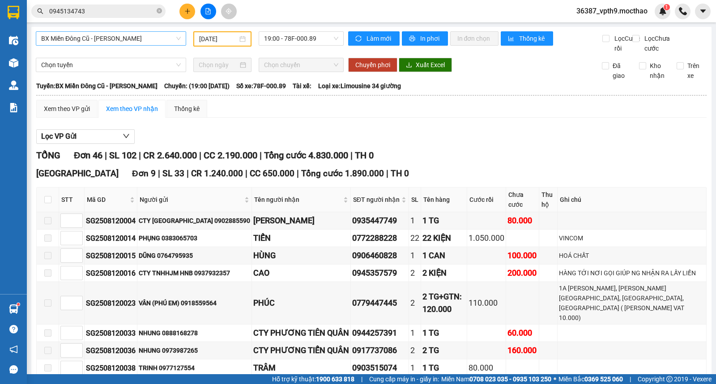
click at [138, 39] on span "BX Miền Đông Cũ - [GEOGRAPHIC_DATA]" at bounding box center [111, 38] width 140 height 13
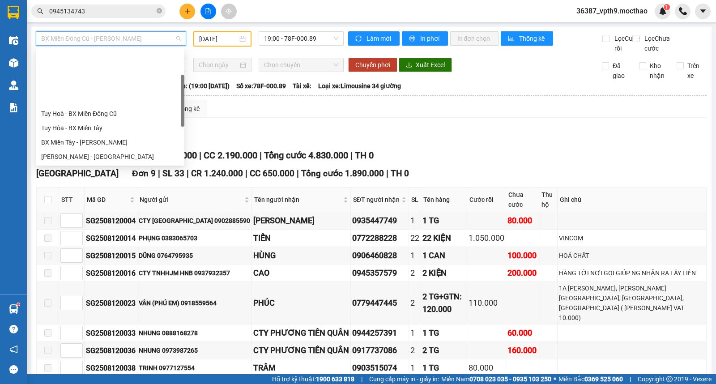
scroll to position [72, 0]
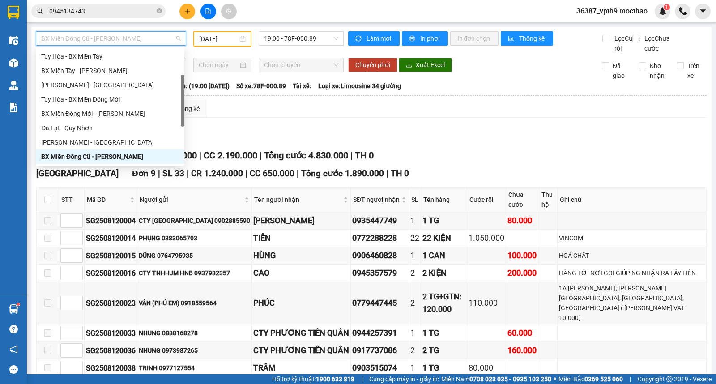
type input "Q"
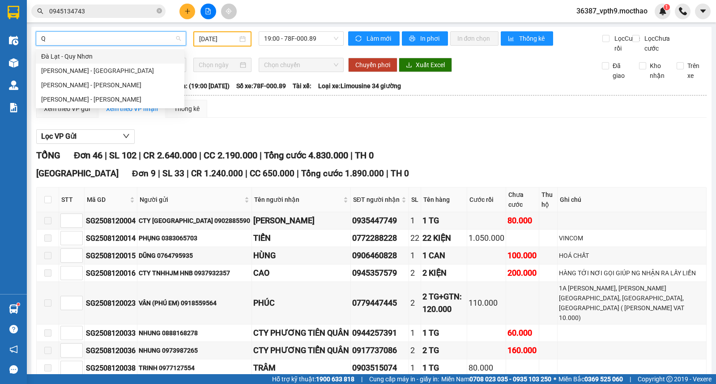
scroll to position [0, 0]
click at [102, 81] on div "Quy Nhơn - Tuy Hòa" at bounding box center [110, 85] width 138 height 10
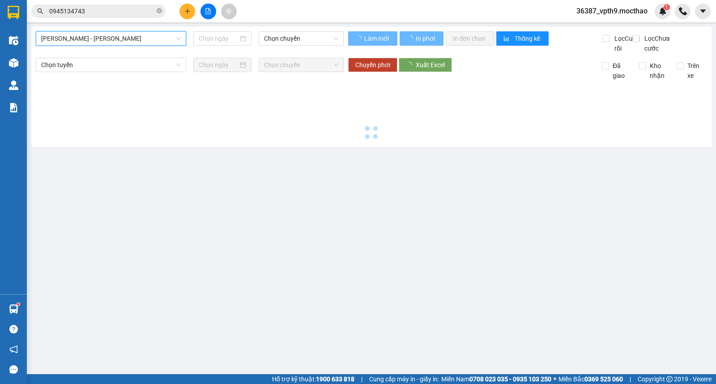
type input "[DATE]"
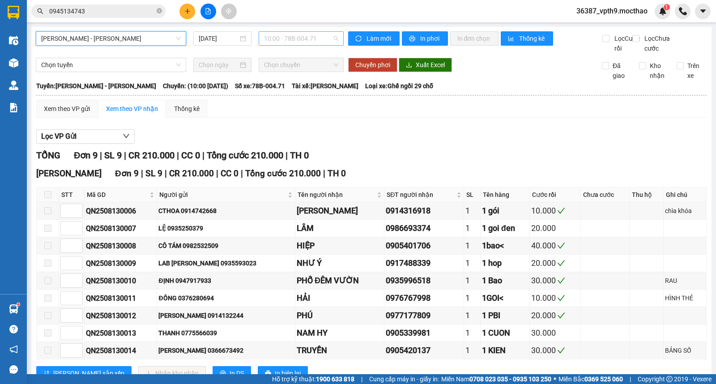
click at [295, 39] on span "10:00 - 78B-004.71" at bounding box center [301, 38] width 74 height 13
click at [302, 83] on div "16:00 - 78B-004.71" at bounding box center [297, 85] width 70 height 10
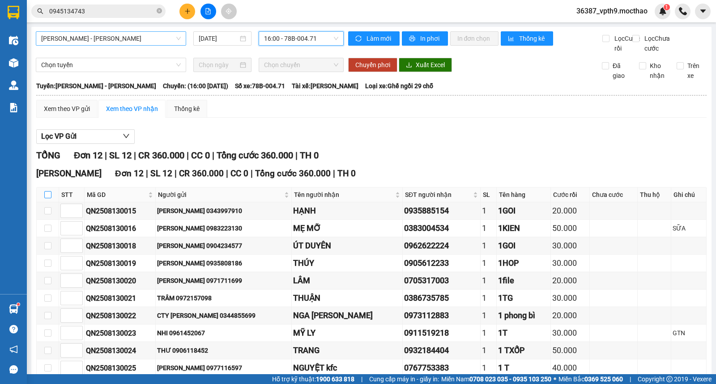
click at [50, 198] on input "checkbox" at bounding box center [47, 194] width 7 height 7
checkbox input "true"
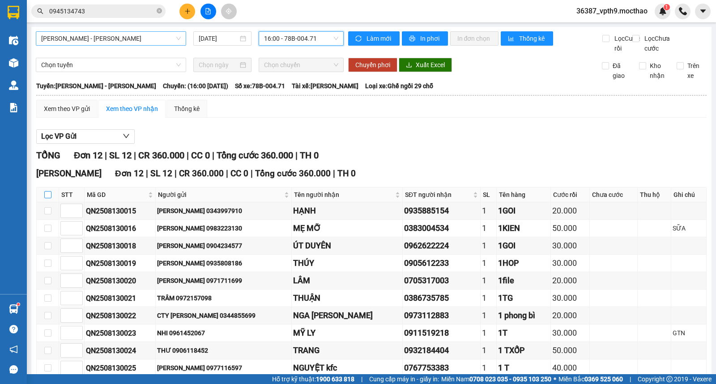
checkbox input "true"
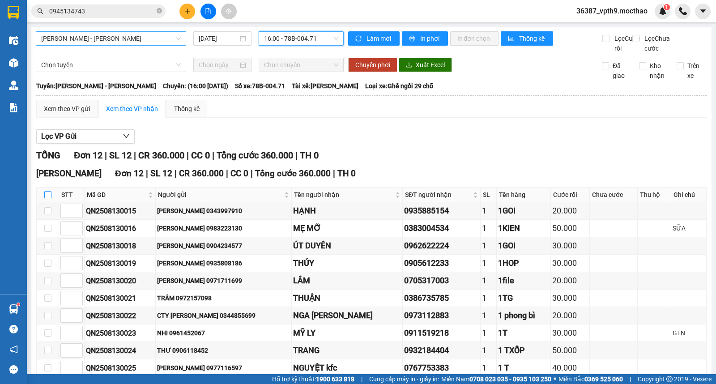
checkbox input "true"
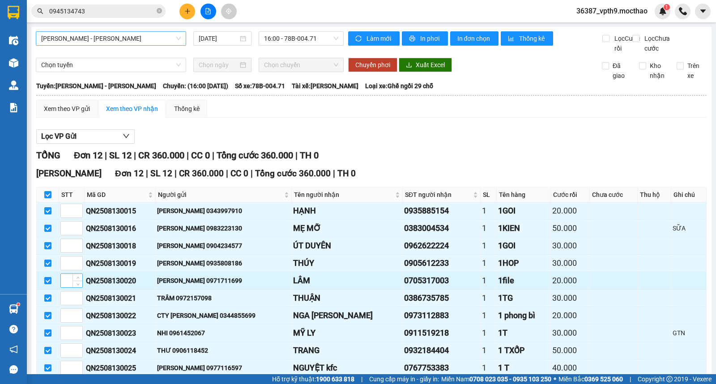
scroll to position [95, 0]
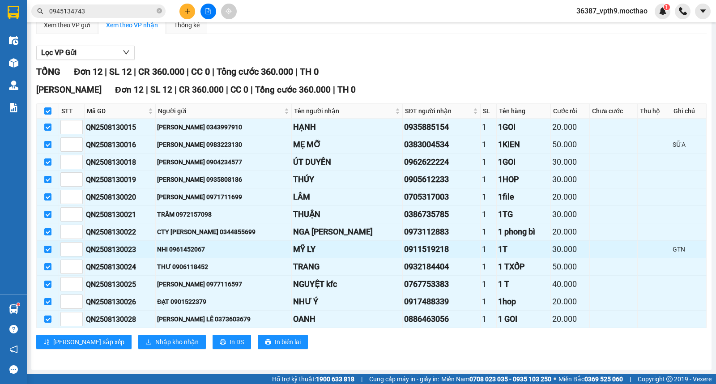
click at [44, 248] on input "checkbox" at bounding box center [47, 249] width 7 height 7
checkbox input "false"
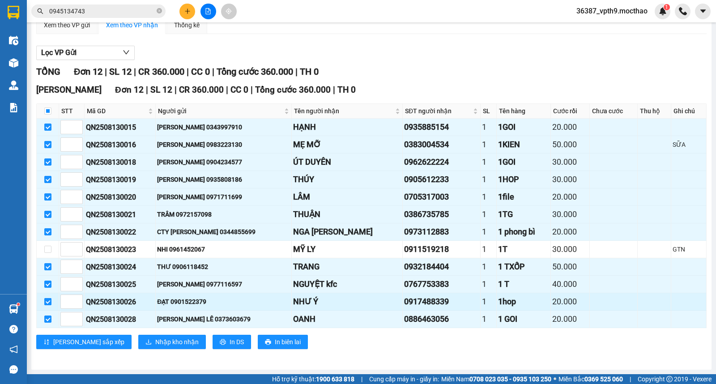
click at [47, 304] on input "checkbox" at bounding box center [47, 301] width 7 height 7
checkbox input "false"
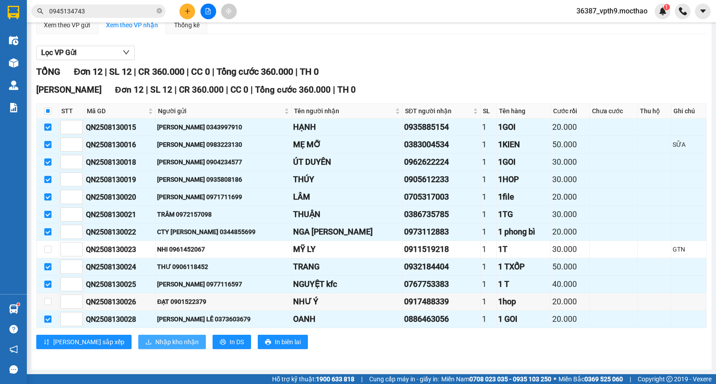
click at [155, 341] on span "Nhập kho nhận" at bounding box center [176, 342] width 43 height 10
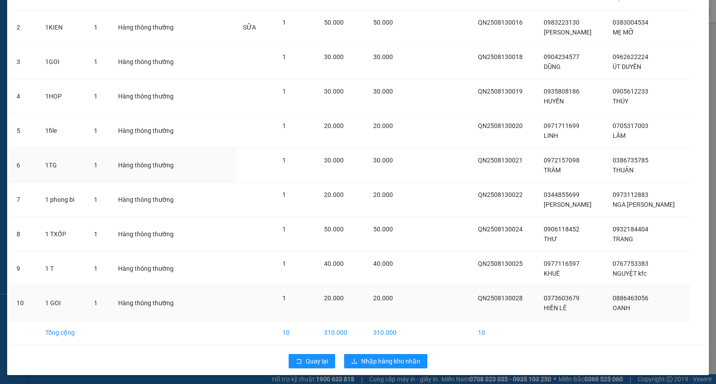
scroll to position [101, 0]
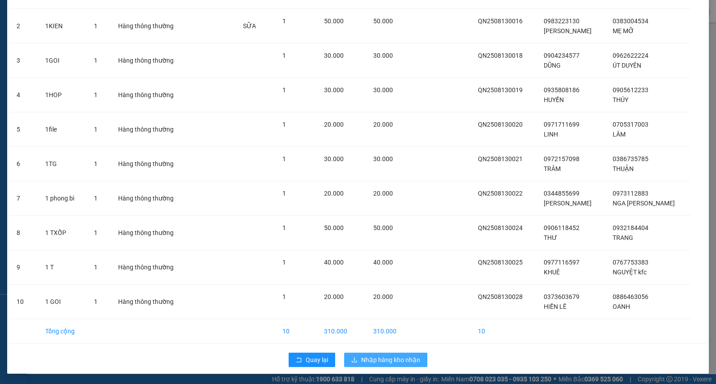
click at [371, 359] on span "Nhập hàng kho nhận" at bounding box center [390, 360] width 59 height 10
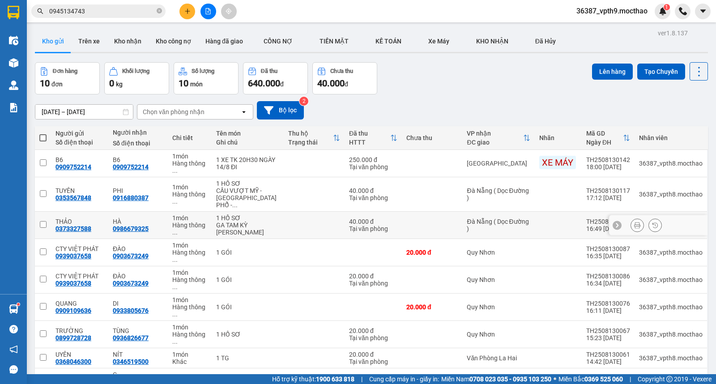
scroll to position [41, 0]
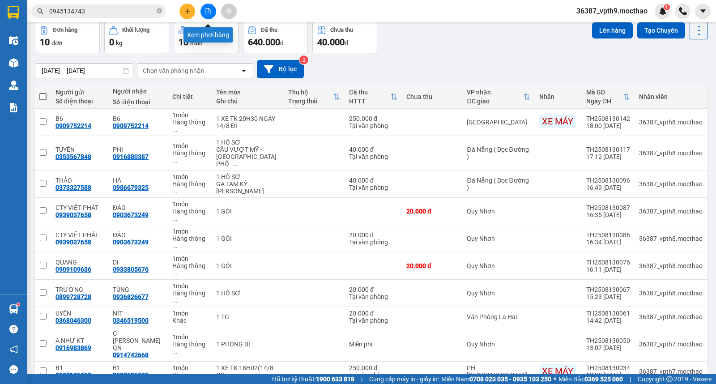
click at [207, 5] on button at bounding box center [209, 12] width 16 height 16
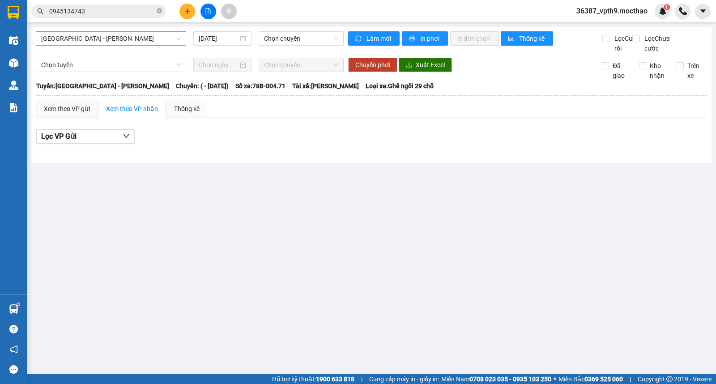
click at [104, 39] on span "[GEOGRAPHIC_DATA] - [GEOGRAPHIC_DATA]" at bounding box center [111, 38] width 140 height 13
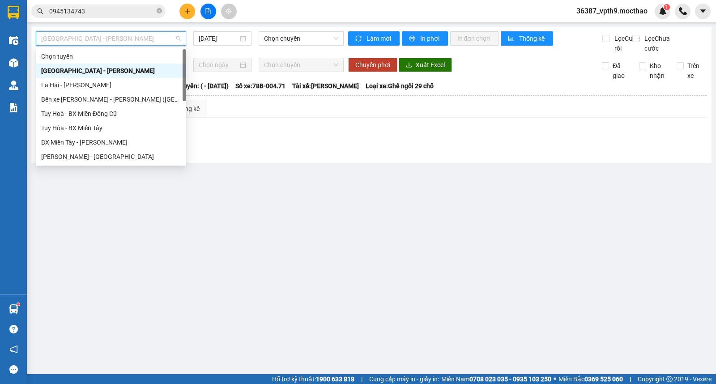
type input "M"
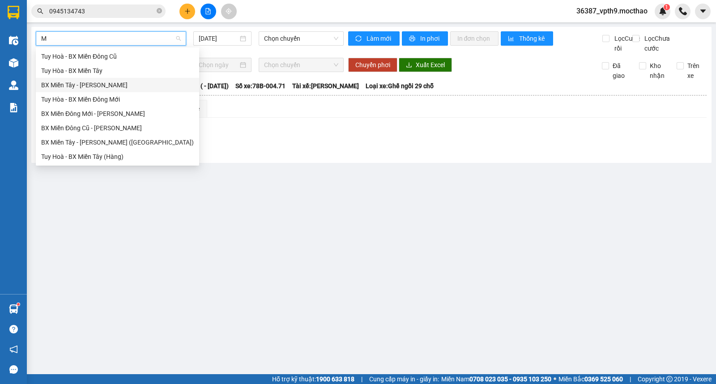
click at [86, 88] on div "BX Miền Tây - [GEOGRAPHIC_DATA]" at bounding box center [117, 85] width 153 height 10
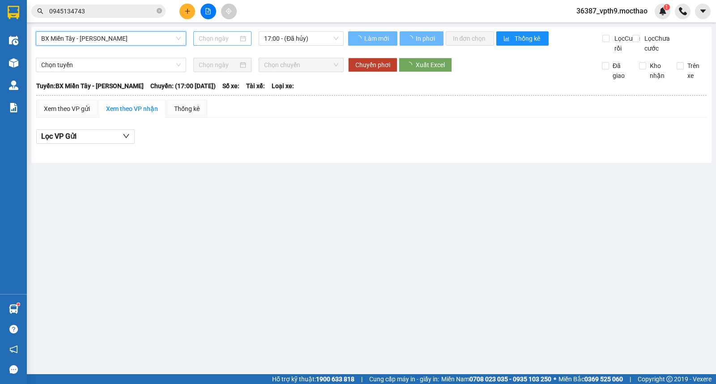
type input "[DATE]"
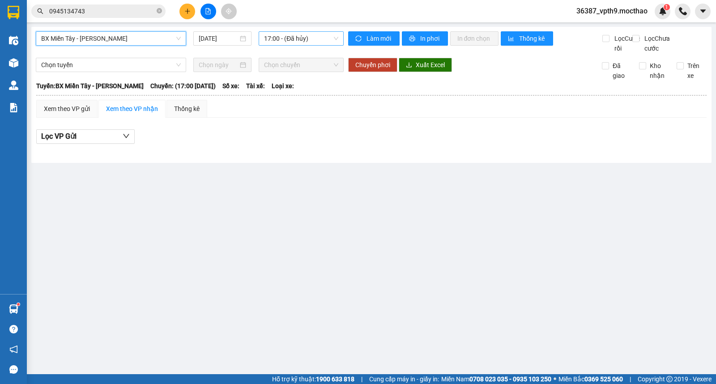
click at [301, 41] on span "17:00 - (Đã hủy)" at bounding box center [301, 38] width 74 height 13
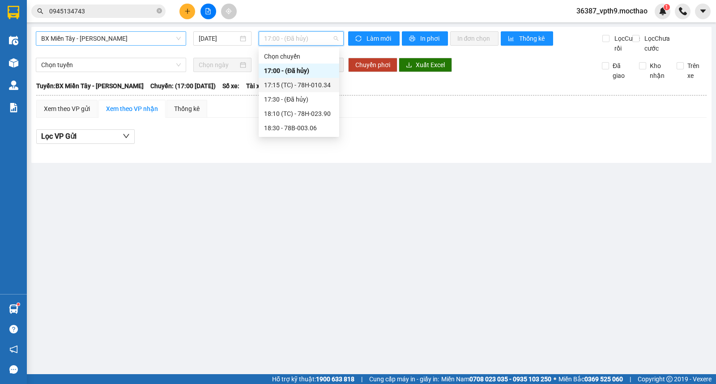
click at [298, 81] on div "17:15 (TC) - 78H-010.34" at bounding box center [299, 85] width 70 height 10
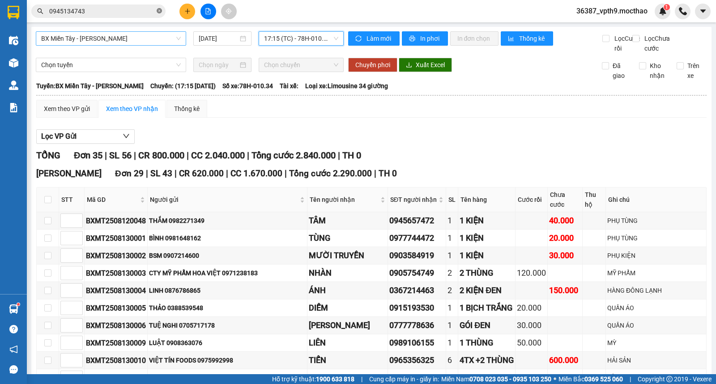
click at [159, 11] on icon "close-circle" at bounding box center [159, 10] width 5 height 5
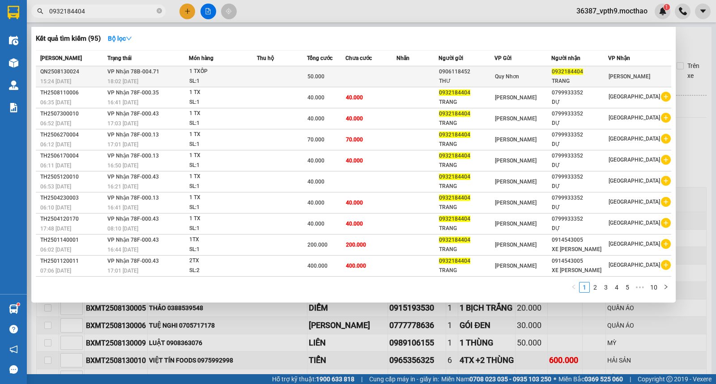
type input "0932184404"
click at [380, 78] on td at bounding box center [371, 76] width 51 height 21
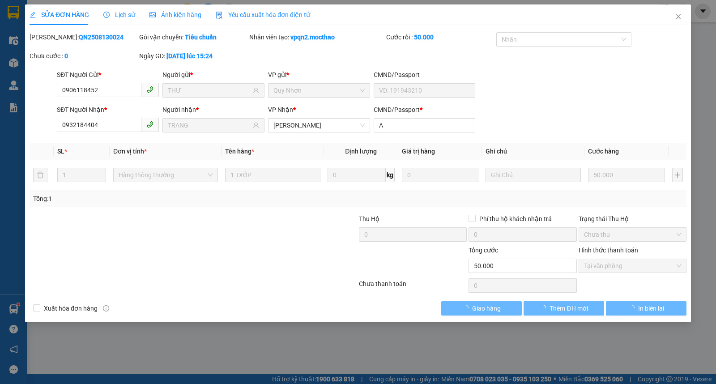
type input "0906118452"
type input "THƯ"
type input "0932184404"
type input "TRANG"
type input "A"
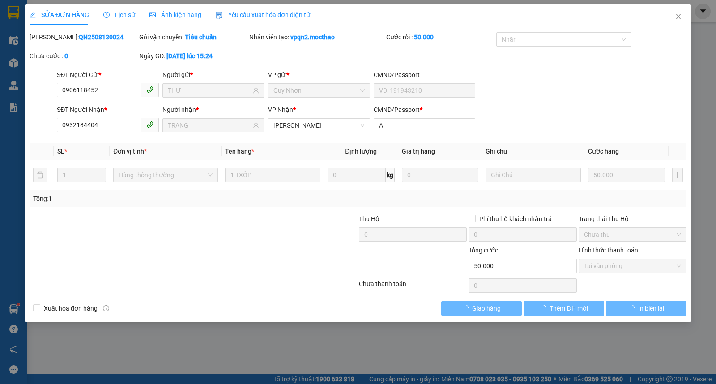
type input "50.000"
checkbox input "true"
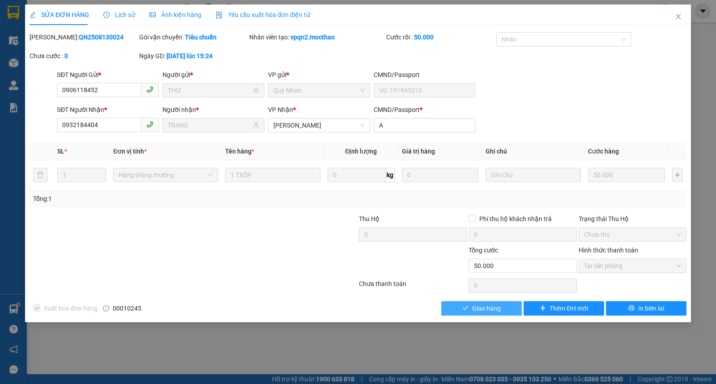
click at [469, 308] on button "Giao hàng" at bounding box center [481, 308] width 81 height 14
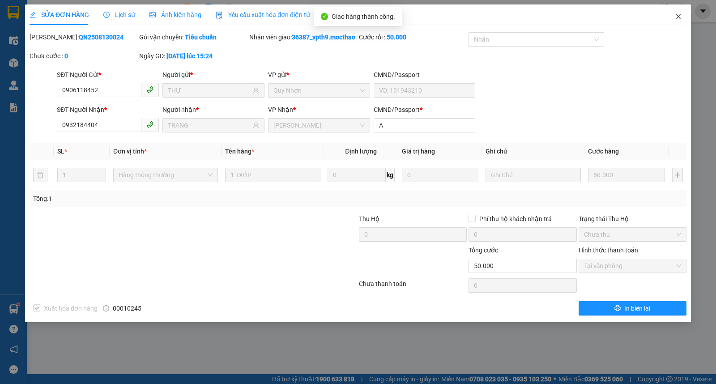
click at [686, 13] on span "Close" at bounding box center [678, 16] width 25 height 25
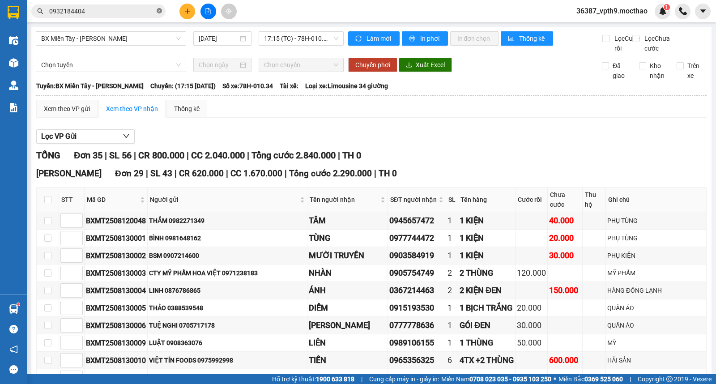
click at [160, 10] on icon "close-circle" at bounding box center [159, 10] width 5 height 5
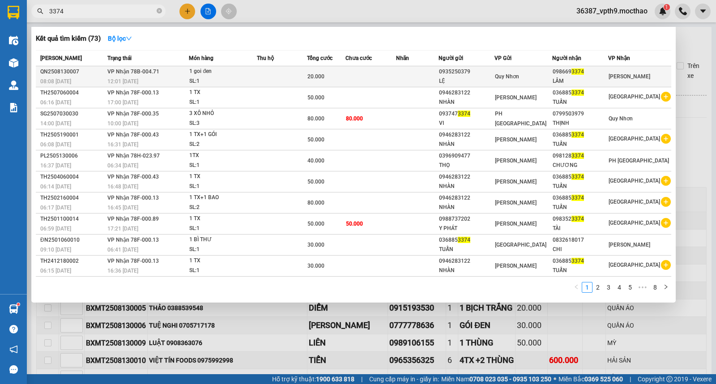
type input "3374"
click at [618, 77] on span "[GEOGRAPHIC_DATA]" at bounding box center [630, 76] width 42 height 6
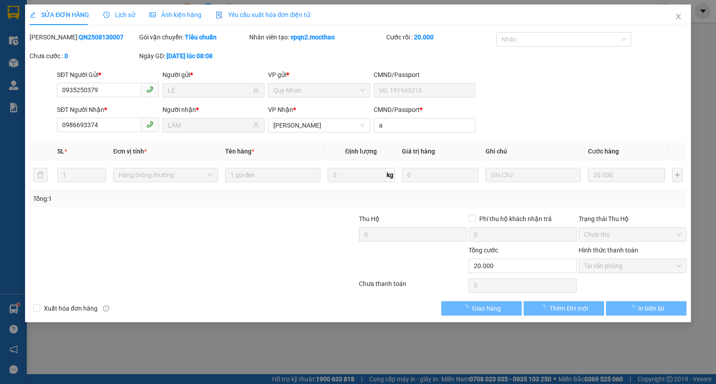
type input "0935250379"
type input "LỆ"
type input "0986693374"
type input "LÂM"
type input "a"
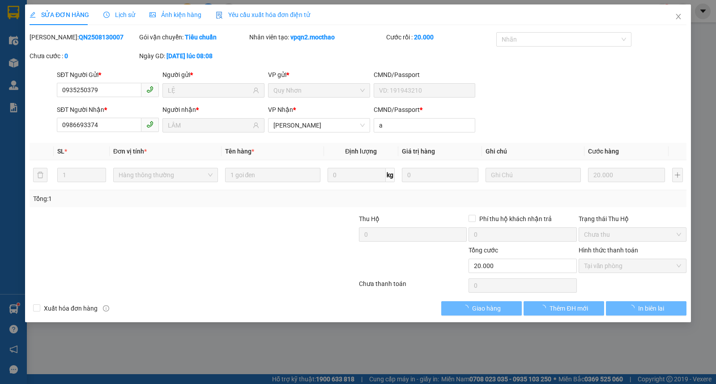
type input "20.000"
checkbox input "true"
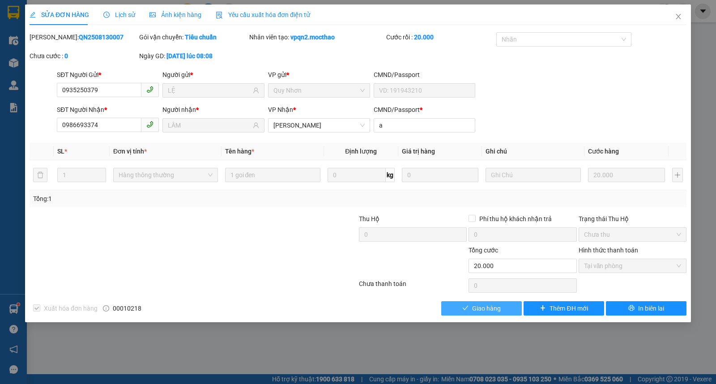
click at [495, 308] on span "Giao hàng" at bounding box center [486, 309] width 29 height 10
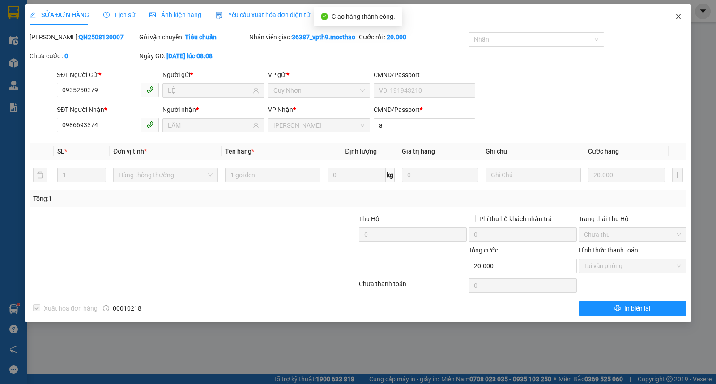
click at [680, 16] on icon "close" at bounding box center [678, 16] width 7 height 7
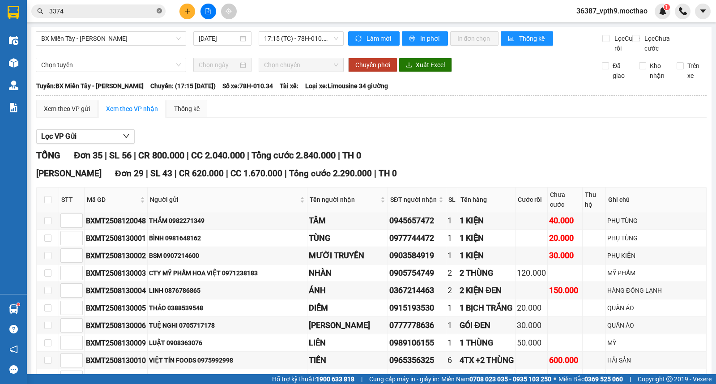
click at [161, 13] on icon "close-circle" at bounding box center [159, 10] width 5 height 5
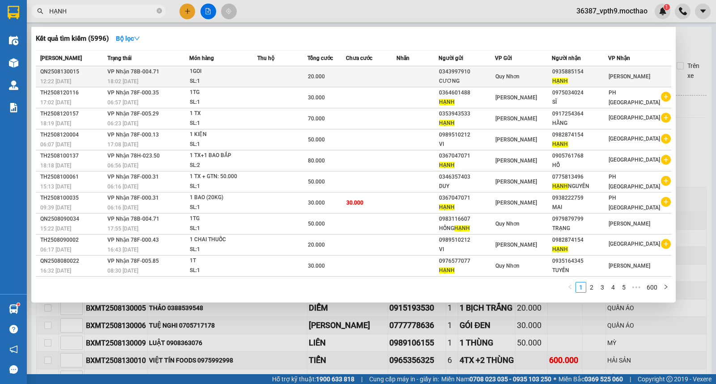
type input "HẠNH"
click at [608, 78] on div "HẠNH" at bounding box center [581, 81] width 56 height 9
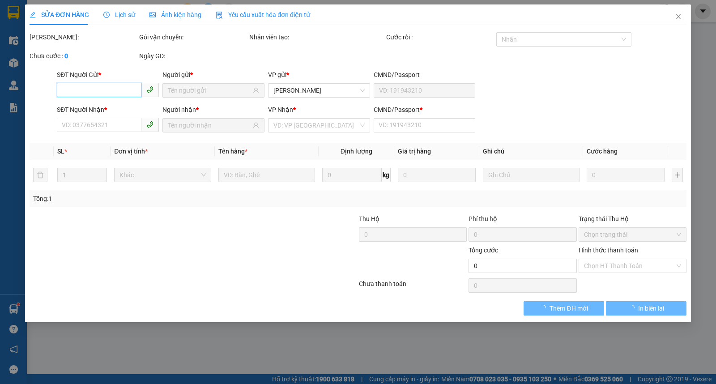
type input "0343997910"
type input "CƯƠNG"
type input "0935885154"
type input "HẠNH"
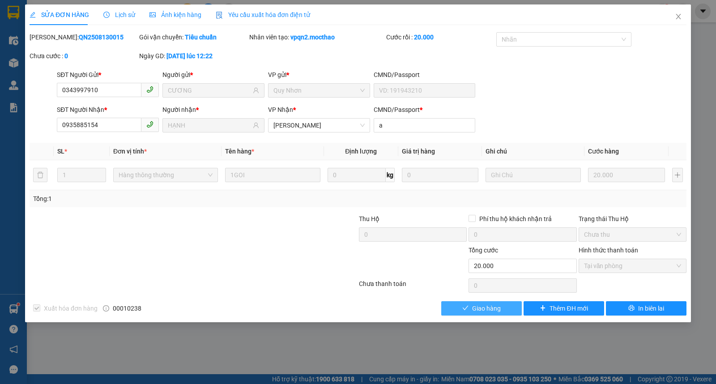
click at [489, 312] on span "Giao hàng" at bounding box center [486, 309] width 29 height 10
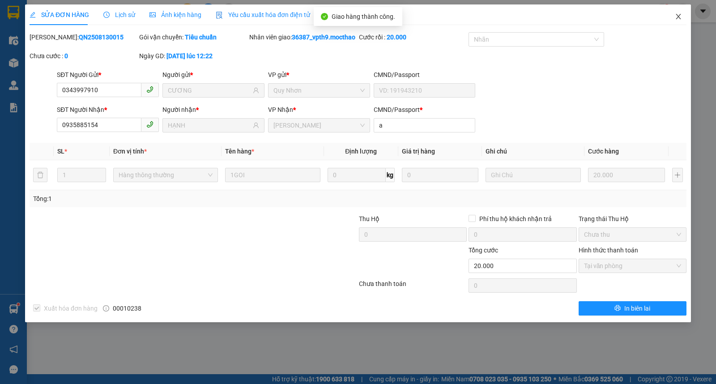
click at [681, 12] on span "Close" at bounding box center [678, 16] width 25 height 25
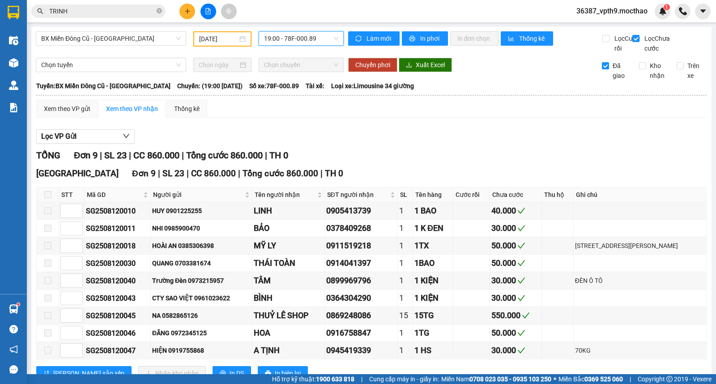
click at [158, 10] on icon "close-circle" at bounding box center [159, 10] width 5 height 5
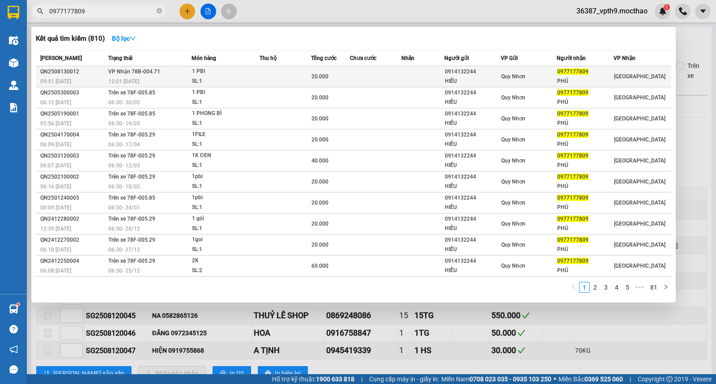
type input "0977177809"
click at [484, 75] on div "0914132244" at bounding box center [473, 71] width 56 height 9
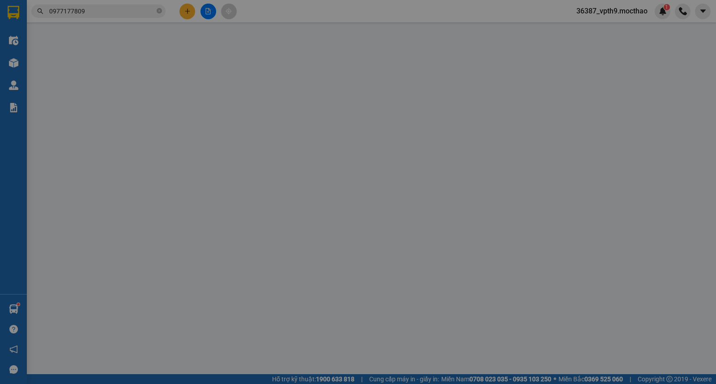
type input "0914132244"
type input "HIẾU"
type input "0977177809"
type input "PHÚ"
type input "jm"
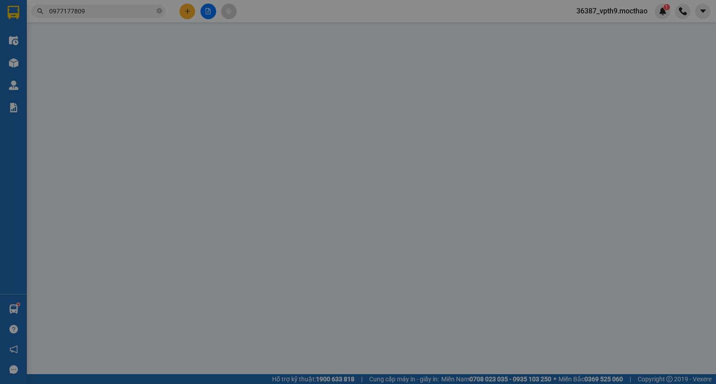
type input "20.000"
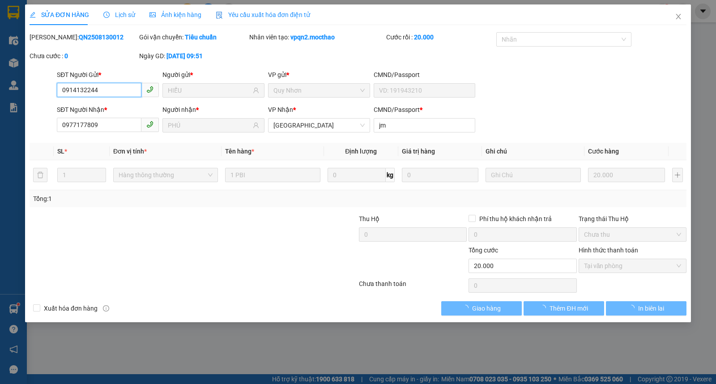
checkbox input "true"
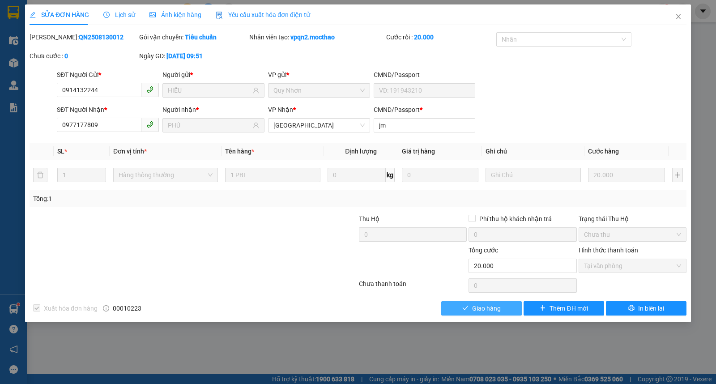
click at [493, 309] on span "Giao hàng" at bounding box center [486, 309] width 29 height 10
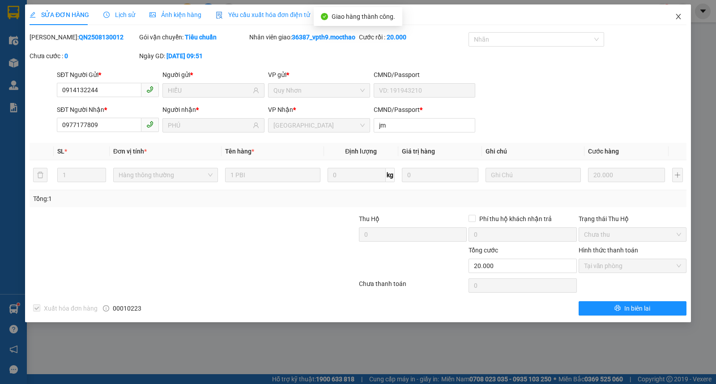
click at [676, 16] on icon "close" at bounding box center [678, 16] width 7 height 7
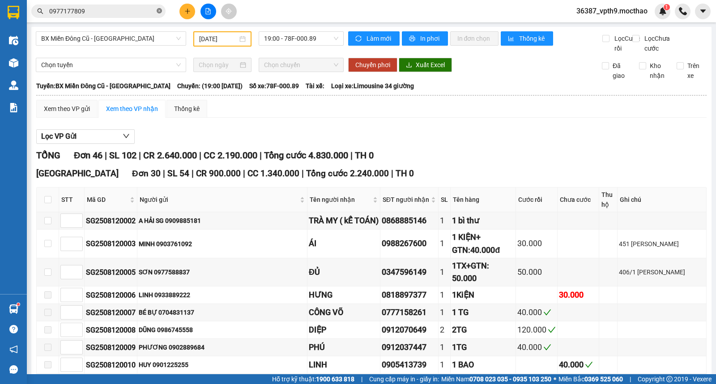
click at [160, 11] on icon "close-circle" at bounding box center [159, 10] width 5 height 5
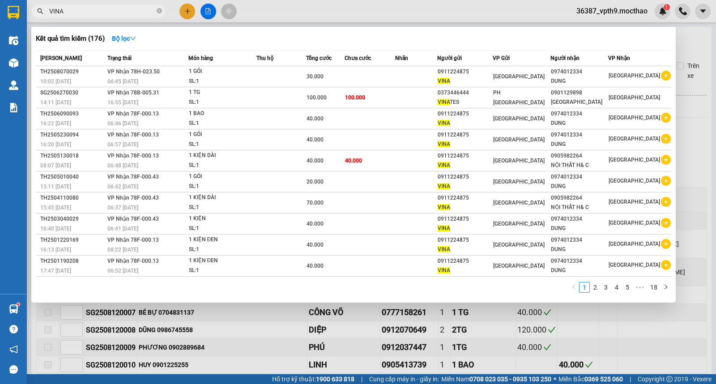
type input "VINA"
click at [692, 40] on div at bounding box center [358, 192] width 716 height 384
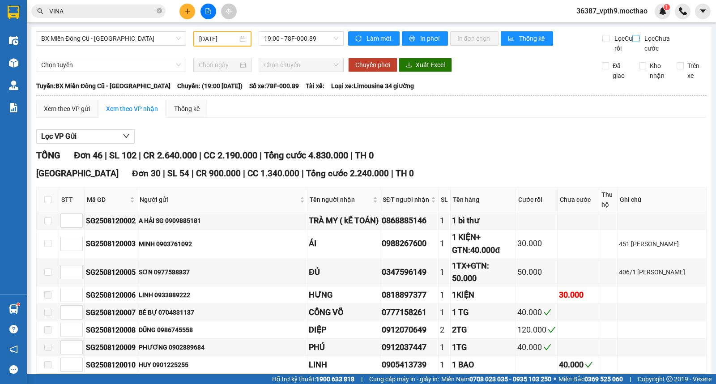
click at [633, 37] on input "Lọc Chưa cước" at bounding box center [637, 38] width 9 height 7
checkbox input "true"
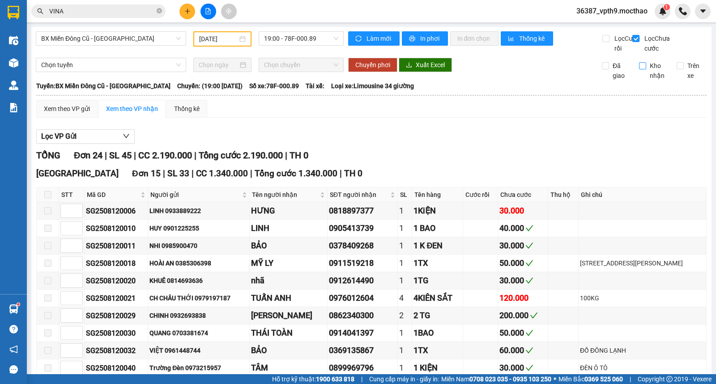
click at [647, 73] on span "Kho nhận" at bounding box center [658, 71] width 23 height 20
click at [640, 69] on input "Kho nhận" at bounding box center [642, 65] width 7 height 7
checkbox input "true"
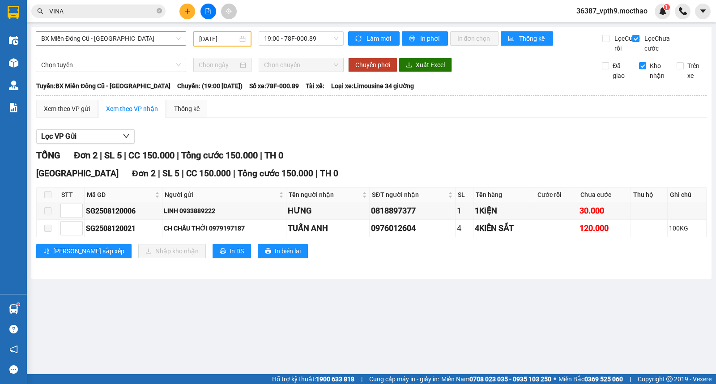
click at [153, 36] on span "BX Miền Đông Cũ - [GEOGRAPHIC_DATA]" at bounding box center [111, 38] width 140 height 13
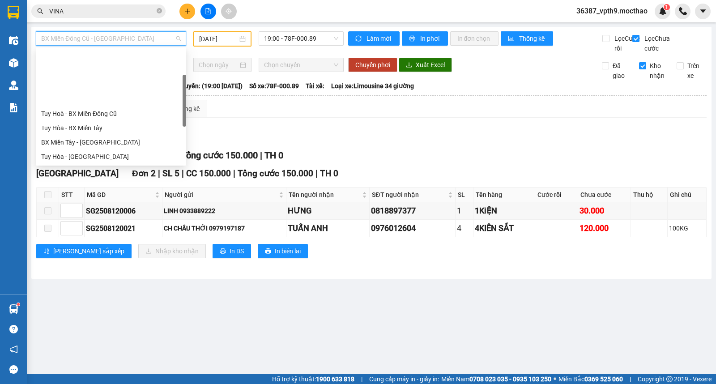
scroll to position [72, 0]
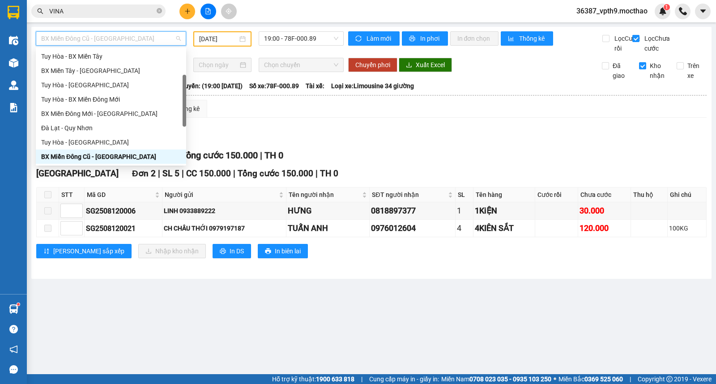
type input "M"
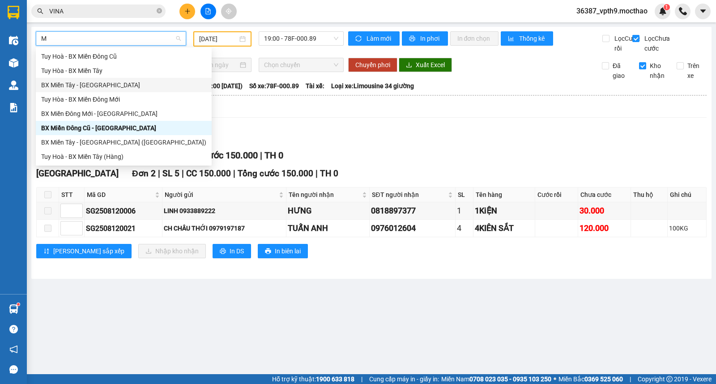
click at [98, 87] on div "BX Miền Tây - [GEOGRAPHIC_DATA]" at bounding box center [123, 85] width 165 height 10
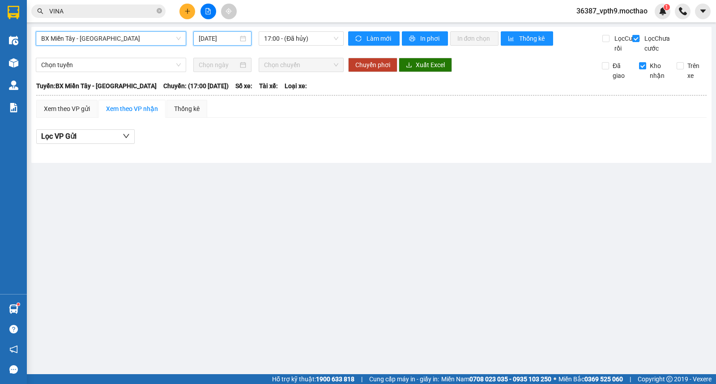
click at [225, 38] on input "[DATE]" at bounding box center [219, 39] width 40 height 10
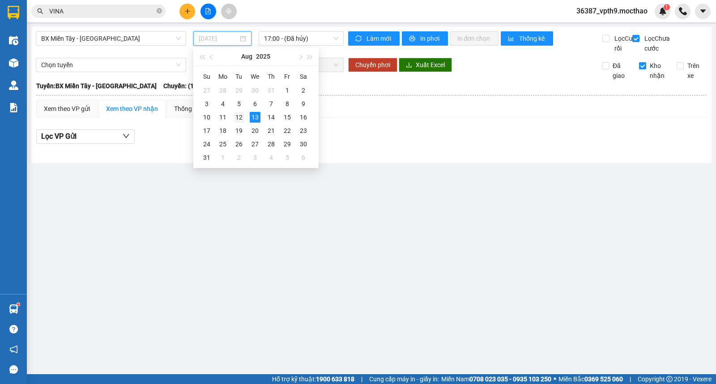
click at [242, 116] on div "12" at bounding box center [239, 117] width 11 height 11
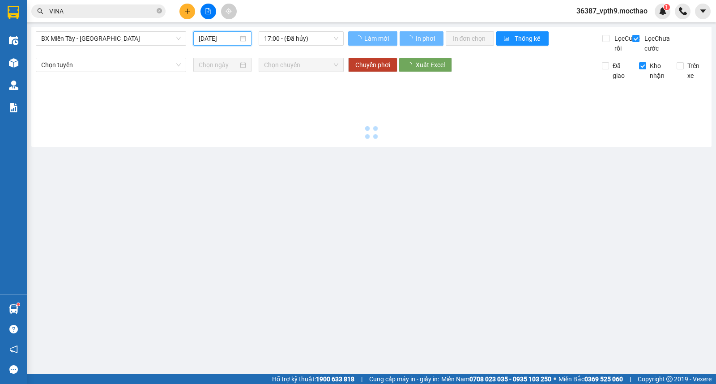
type input "12/08/2025"
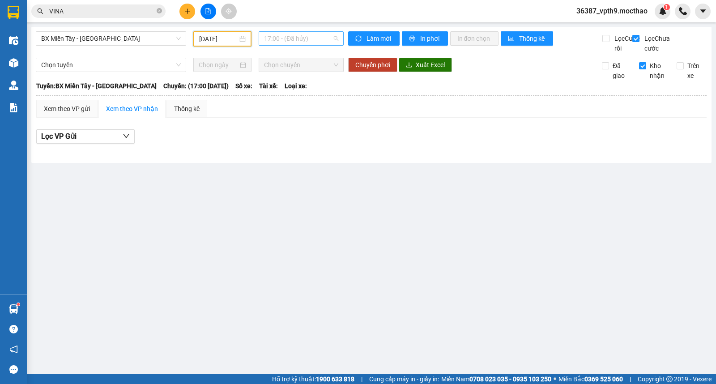
click at [322, 41] on span "17:00 - (Đã hủy)" at bounding box center [301, 38] width 74 height 13
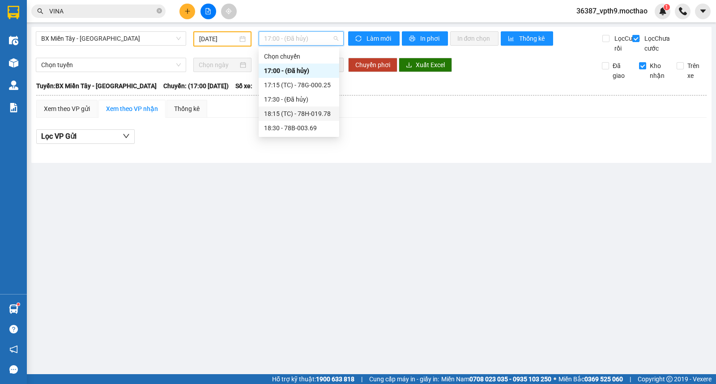
click at [311, 118] on div "18:15 (TC) - 78H-019.78" at bounding box center [299, 114] width 70 height 10
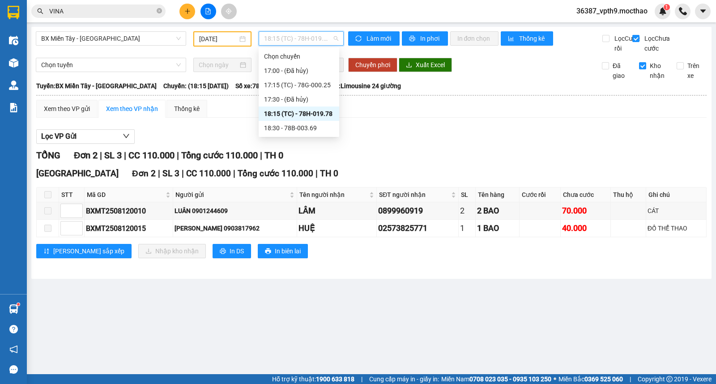
click at [319, 38] on span "18:15 (TC) - 78H-019.78" at bounding box center [301, 38] width 74 height 13
click at [305, 130] on div "18:30 - 78B-003.69" at bounding box center [299, 128] width 70 height 10
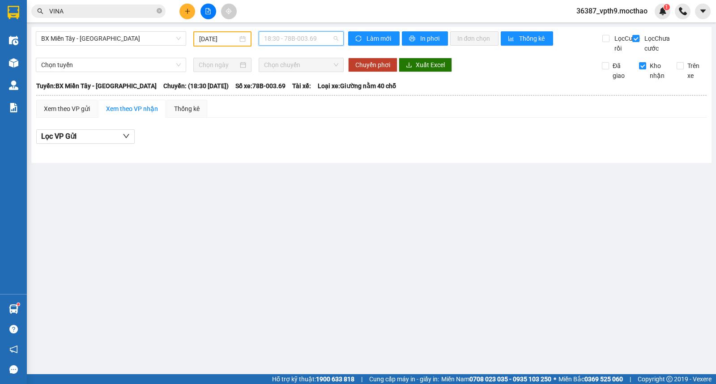
click at [307, 32] on span "18:30 - 78B-003.69" at bounding box center [301, 38] width 74 height 13
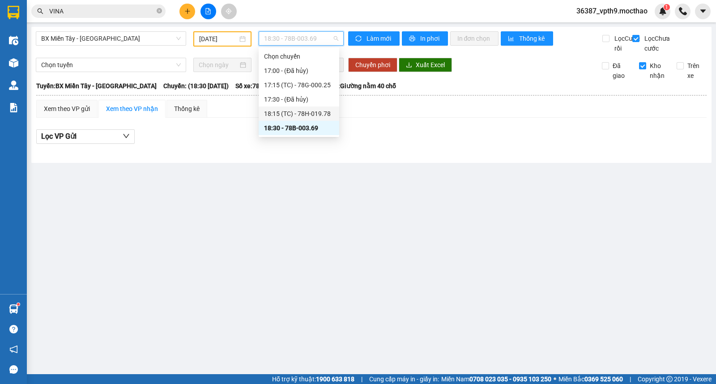
click at [294, 112] on div "18:15 (TC) - 78H-019.78" at bounding box center [299, 114] width 70 height 10
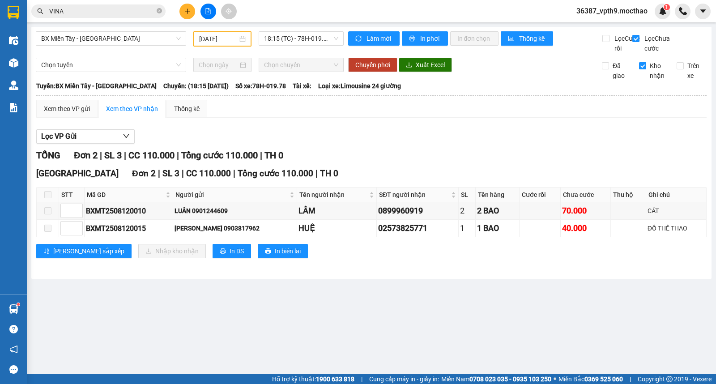
click at [645, 69] on input "Kho nhận" at bounding box center [642, 65] width 7 height 7
checkbox input "false"
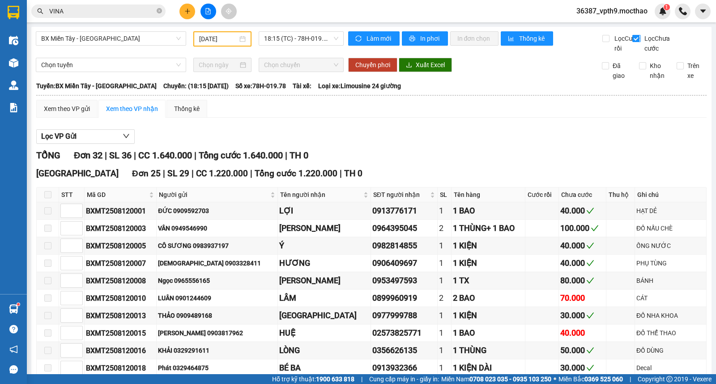
click at [641, 38] on span "Lọc Chưa cước" at bounding box center [659, 44] width 36 height 20
click at [636, 38] on input "Lọc Chưa cước" at bounding box center [637, 38] width 9 height 7
click at [642, 34] on span "Lọc Chưa cước" at bounding box center [659, 44] width 36 height 20
click at [641, 35] on input "Lọc Chưa cước" at bounding box center [637, 38] width 9 height 7
click at [644, 41] on span "Lọc Chưa cước" at bounding box center [659, 44] width 36 height 20
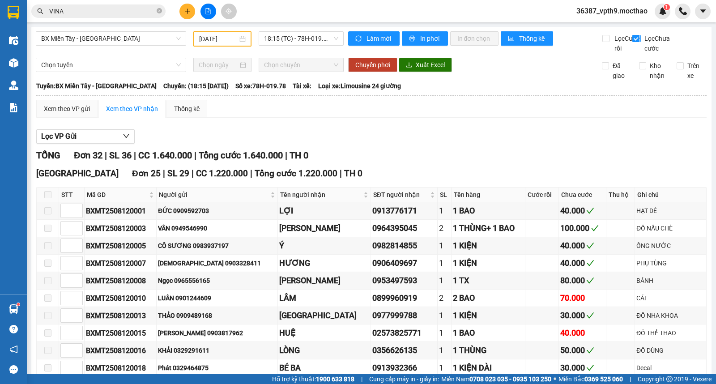
click at [641, 41] on input "Lọc Chưa cước" at bounding box center [637, 38] width 9 height 7
checkbox input "false"
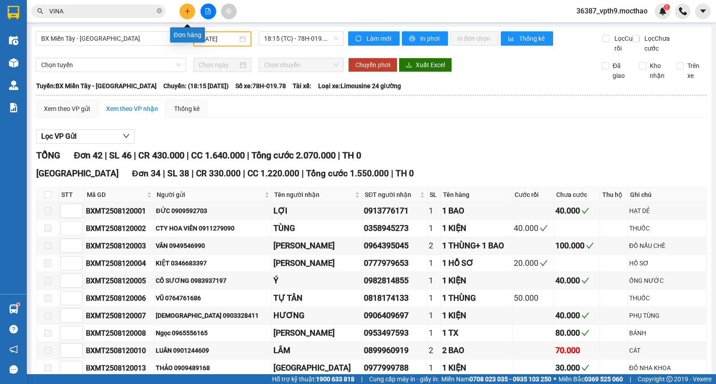
click at [188, 7] on button at bounding box center [188, 12] width 16 height 16
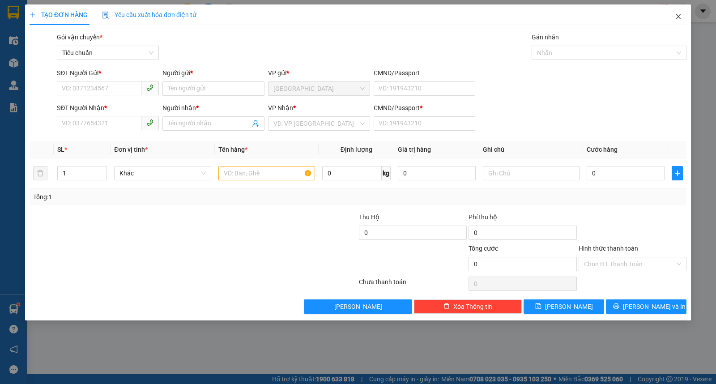
click at [678, 15] on icon "close" at bounding box center [678, 16] width 7 height 7
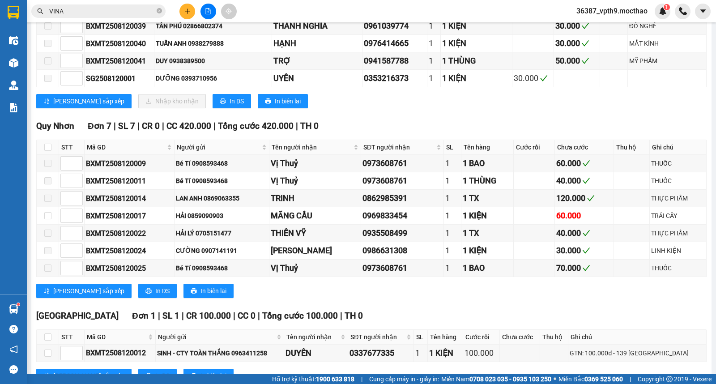
scroll to position [759, 0]
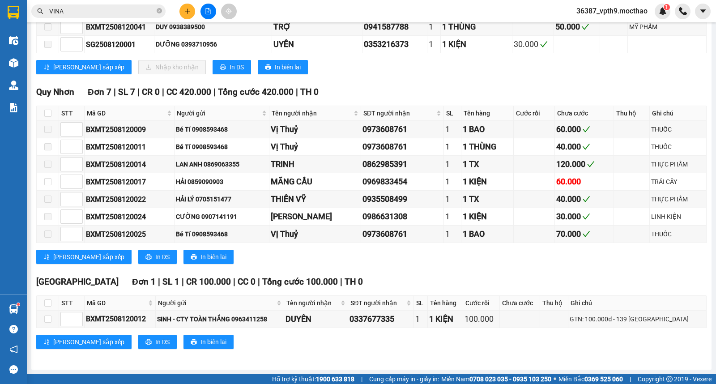
click at [185, 5] on button at bounding box center [188, 12] width 16 height 16
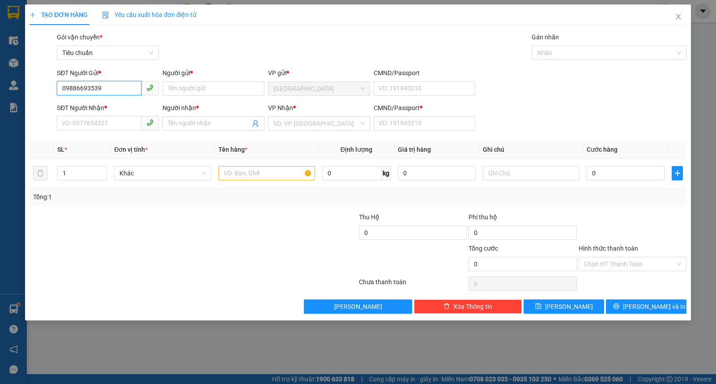
type input "0986693539"
click at [90, 109] on div "0986693539 - THỦY" at bounding box center [107, 107] width 91 height 10
type input "THỦY"
type input "0913725317"
type input "THAO"
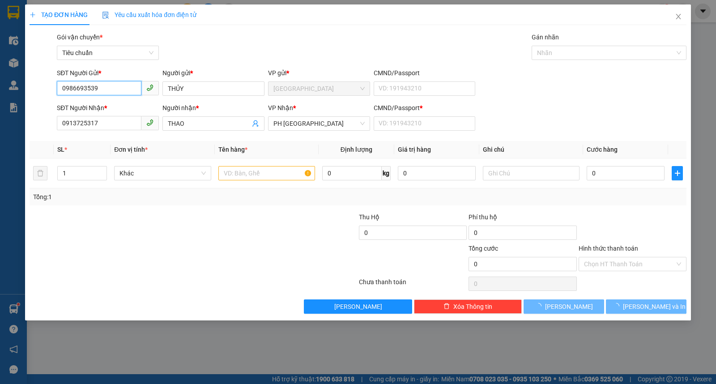
type input "30.000"
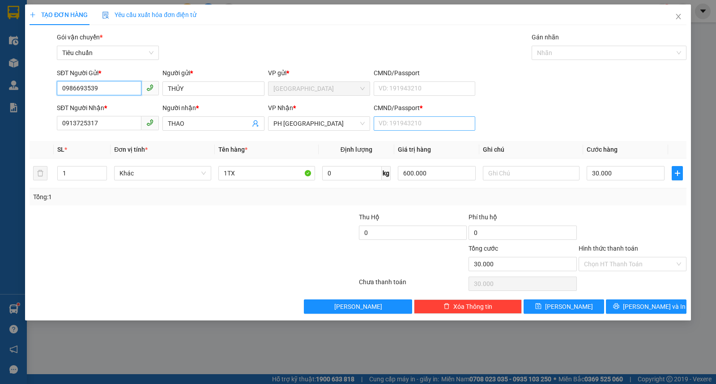
type input "0986693539"
click at [386, 118] on input "CMND/Passport *" at bounding box center [425, 123] width 102 height 14
type input "0"
type input "2"
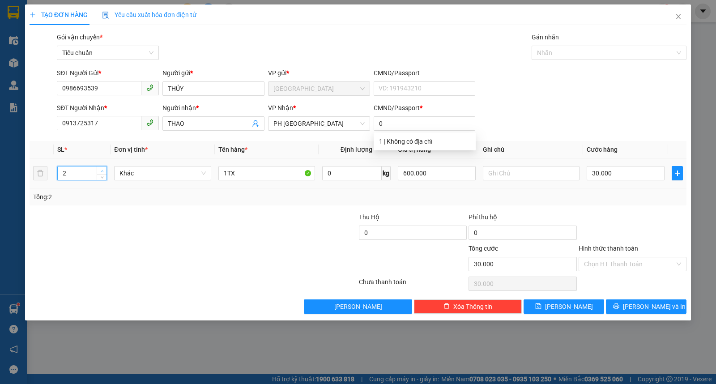
click at [101, 170] on icon "up" at bounding box center [102, 171] width 3 height 3
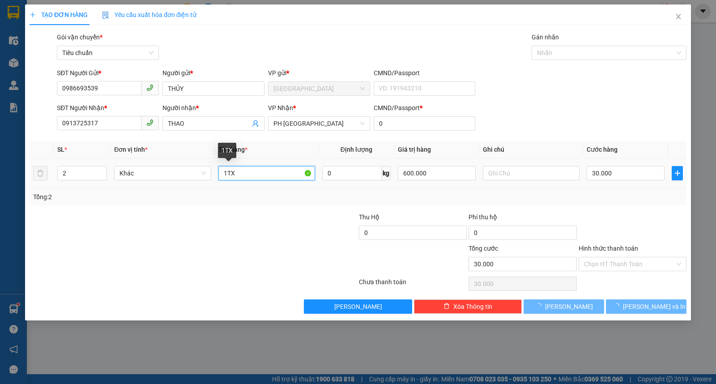
drag, startPoint x: 220, startPoint y: 169, endPoint x: 346, endPoint y: 162, distance: 126.1
click at [346, 163] on tr "2 Khác 1TX 0 kg 600.000 30.000" at bounding box center [358, 174] width 657 height 30
type input "0"
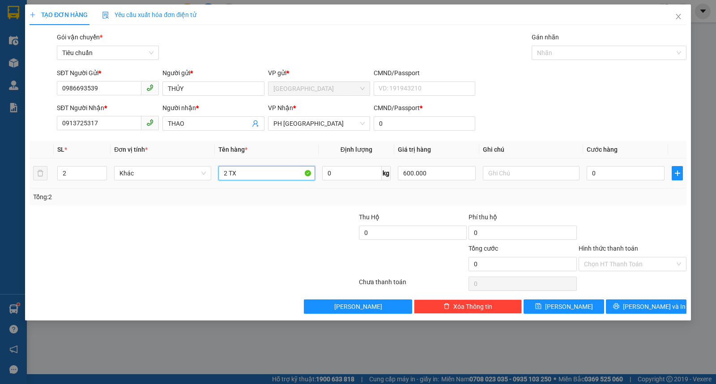
type input "2 TX"
type input "1.000.000"
type input "Y"
type input "THỰC PHẨM ĐÔNG LẠNH"
type input "6"
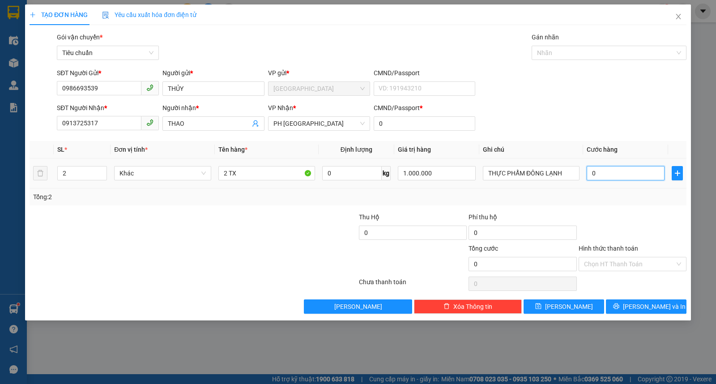
type input "6"
type input "60"
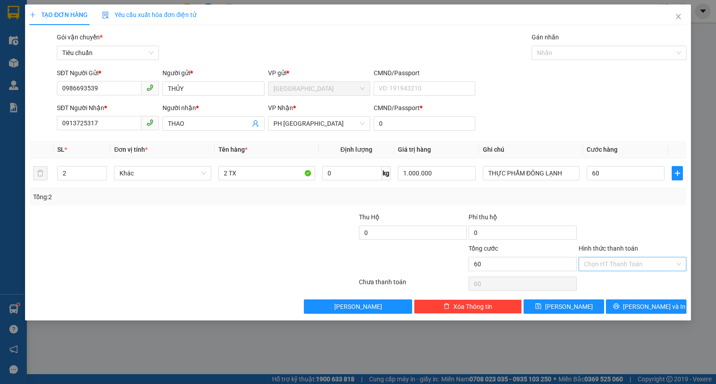
type input "60.000"
click at [601, 264] on input "Hình thức thanh toán" at bounding box center [629, 263] width 91 height 13
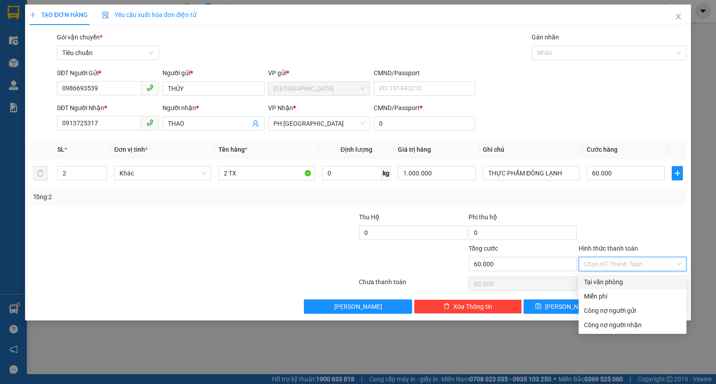
click at [593, 279] on div "Tại văn phòng" at bounding box center [632, 282] width 97 height 10
type input "0"
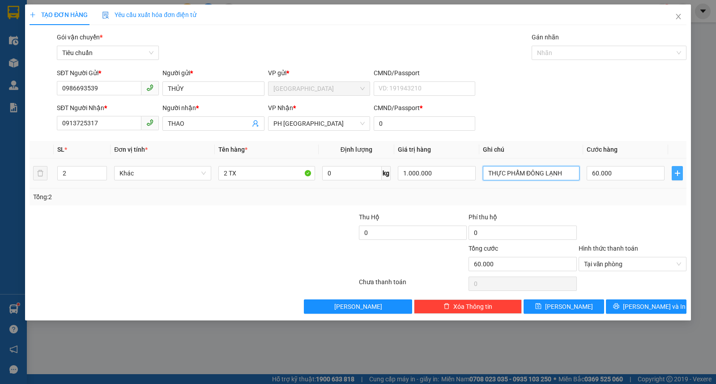
drag, startPoint x: 524, startPoint y: 175, endPoint x: 677, endPoint y: 172, distance: 152.7
click at [677, 172] on tr "2 Khác 2 TX 0 kg 1.000.000 THỰC PHẨM ĐÔNG LẠNH 60.000" at bounding box center [358, 174] width 657 height 30
type input "THỰC PHẨM"
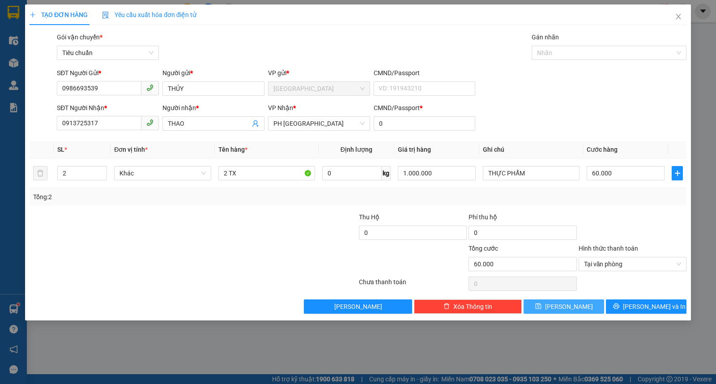
click at [587, 309] on button "Lưu" at bounding box center [564, 307] width 81 height 14
type input "0"
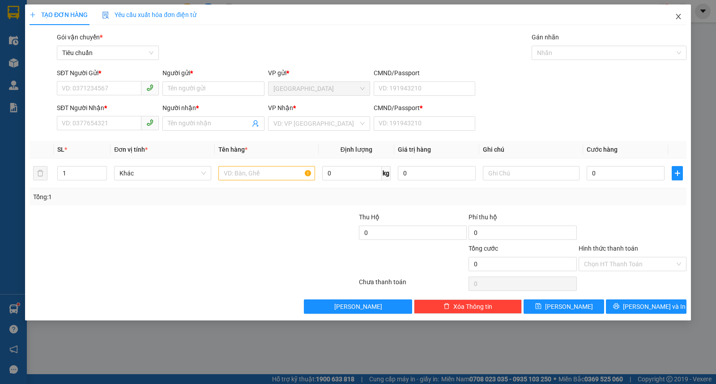
click at [690, 19] on span "Close" at bounding box center [678, 16] width 25 height 25
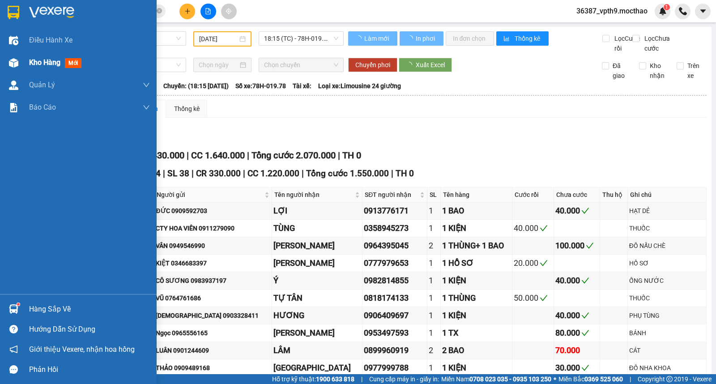
click at [16, 61] on img at bounding box center [13, 62] width 9 height 9
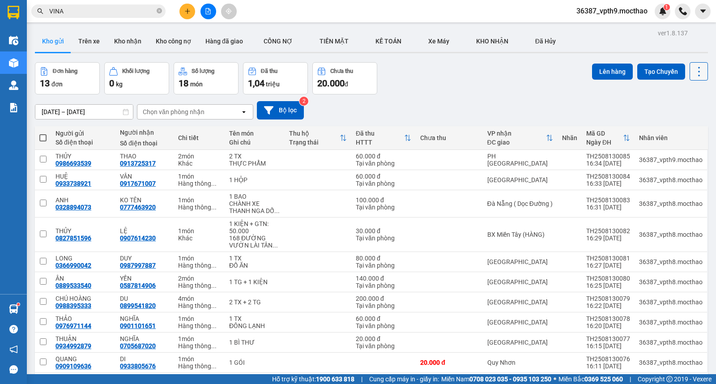
click at [693, 68] on icon at bounding box center [699, 71] width 13 height 13
click at [681, 126] on span "Làm mới" at bounding box center [679, 128] width 25 height 9
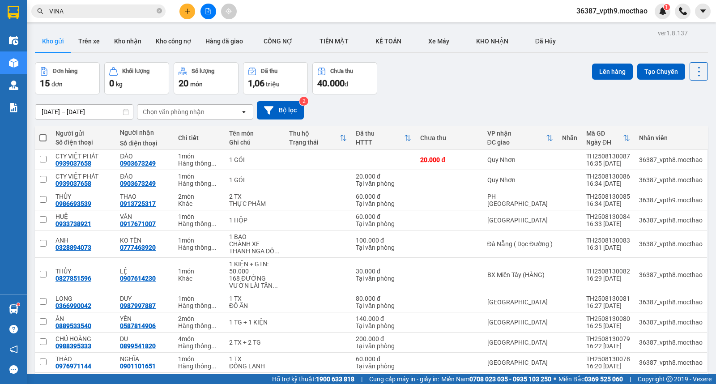
click at [184, 112] on div "Chọn văn phòng nhận" at bounding box center [174, 111] width 62 height 9
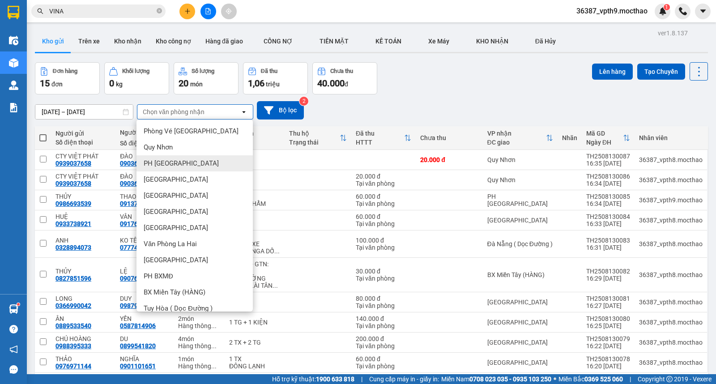
click at [163, 164] on span "PH [GEOGRAPHIC_DATA]" at bounding box center [181, 163] width 75 height 9
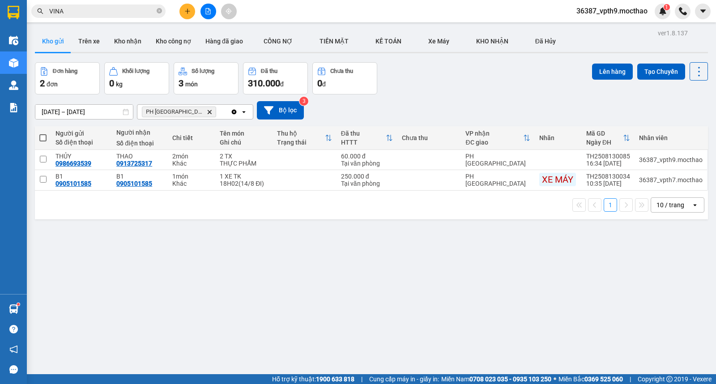
click at [230, 108] on div "PH Sài Gòn Delete" at bounding box center [183, 112] width 93 height 14
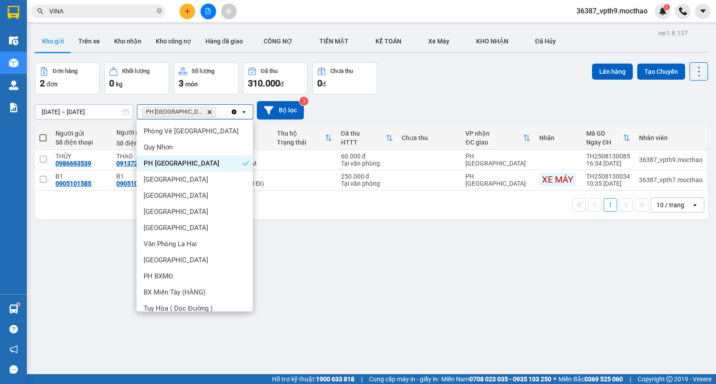
click at [235, 110] on icon "Clear all" at bounding box center [234, 111] width 5 height 5
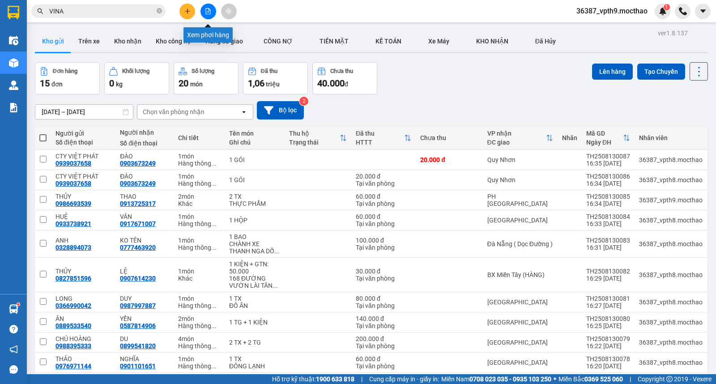
click at [206, 9] on icon "file-add" at bounding box center [208, 11] width 5 height 6
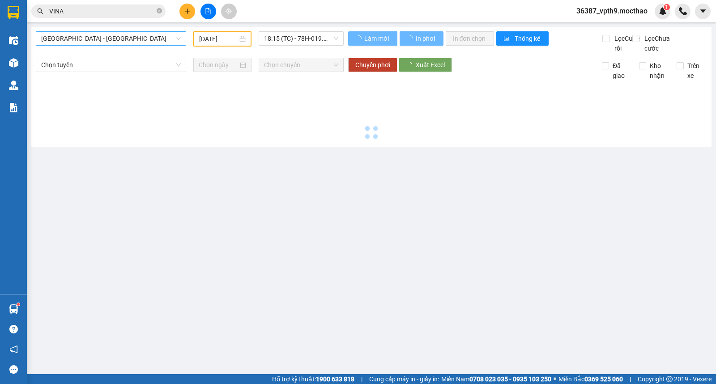
type input "[DATE]"
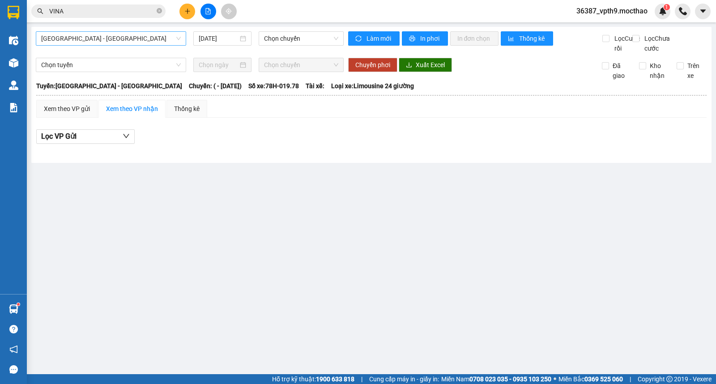
click at [107, 39] on span "[GEOGRAPHIC_DATA] - [GEOGRAPHIC_DATA]" at bounding box center [111, 38] width 140 height 13
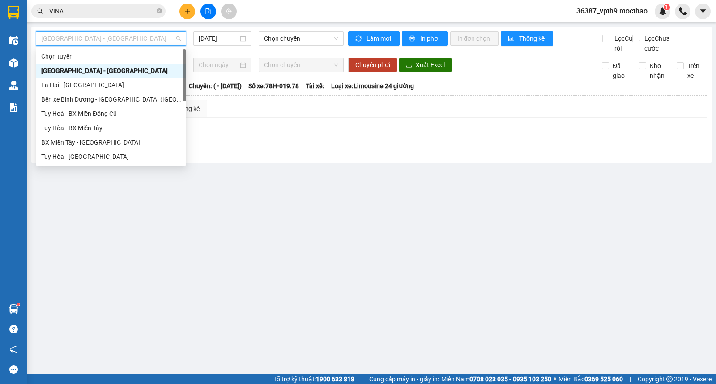
type input "M"
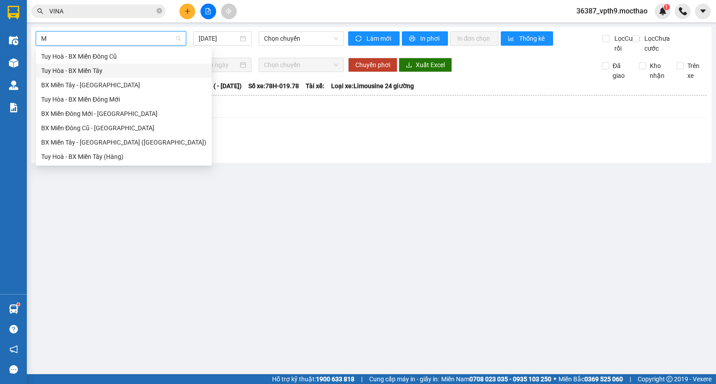
click at [82, 72] on div "Tuy Hòa - BX Miền Tây" at bounding box center [123, 71] width 165 height 10
type input "[DATE]"
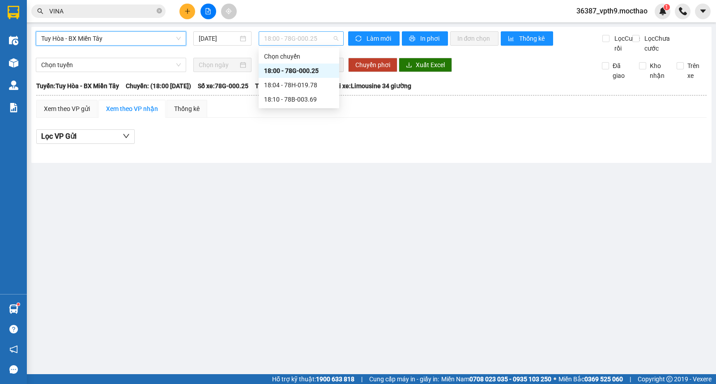
click at [302, 37] on span "18:00 - 78G-000.25" at bounding box center [301, 38] width 74 height 13
click at [307, 88] on div "18:04 - 78H-019.78" at bounding box center [299, 85] width 70 height 10
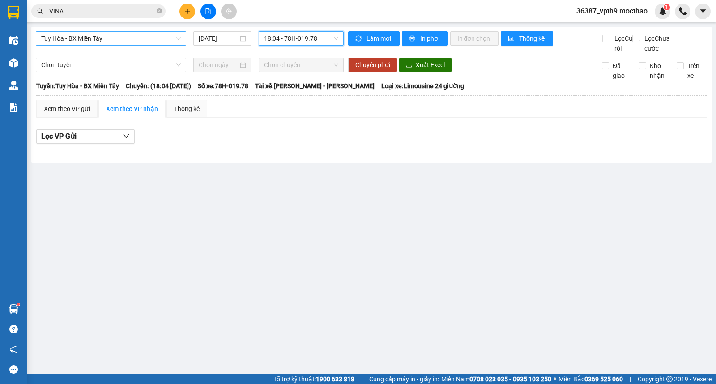
click at [303, 39] on span "18:04 - 78H-019.78" at bounding box center [301, 38] width 74 height 13
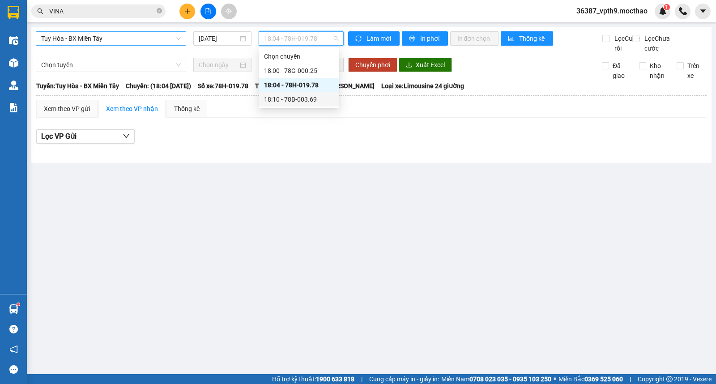
click at [295, 102] on div "18:10 - 78B-003.69" at bounding box center [299, 99] width 70 height 10
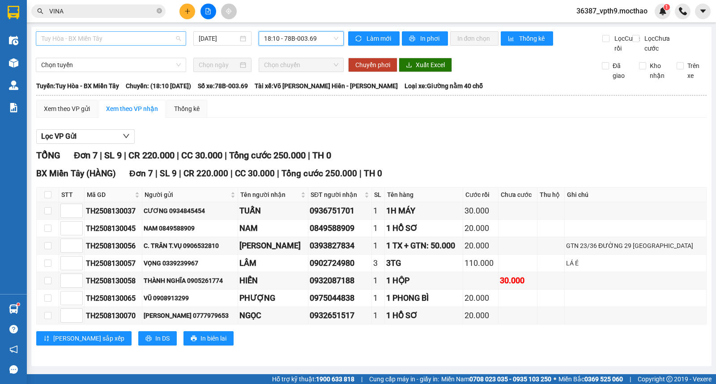
click at [129, 40] on span "Tuy Hòa - BX Miền Tây" at bounding box center [111, 38] width 140 height 13
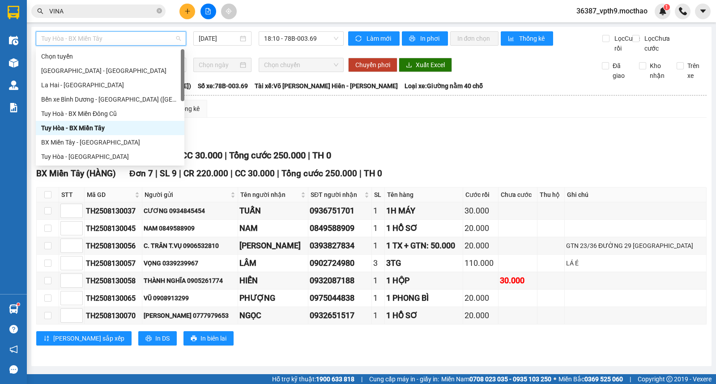
type input "M"
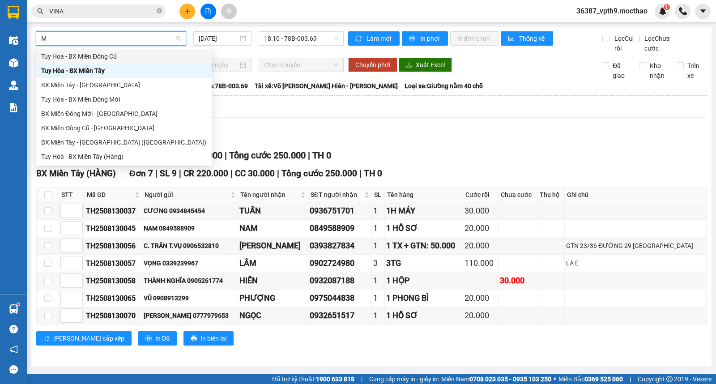
click at [101, 56] on div "Tuy Hoà - BX Miền Đông Cũ" at bounding box center [123, 56] width 165 height 10
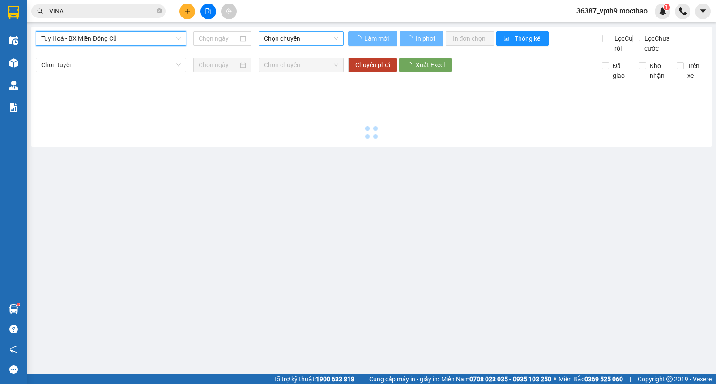
type input "[DATE]"
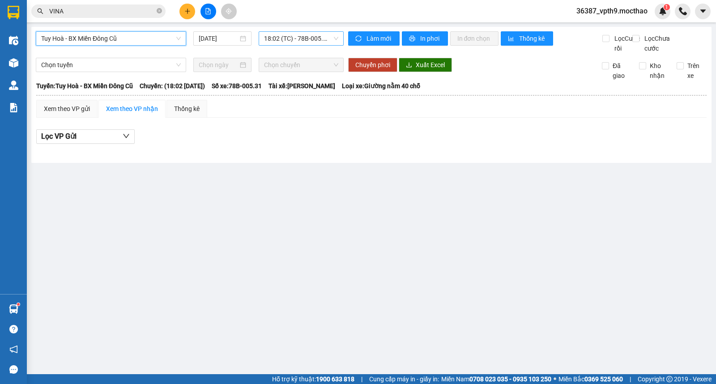
click at [311, 38] on span "18:02 (TC) - 78B-005.31" at bounding box center [301, 38] width 74 height 13
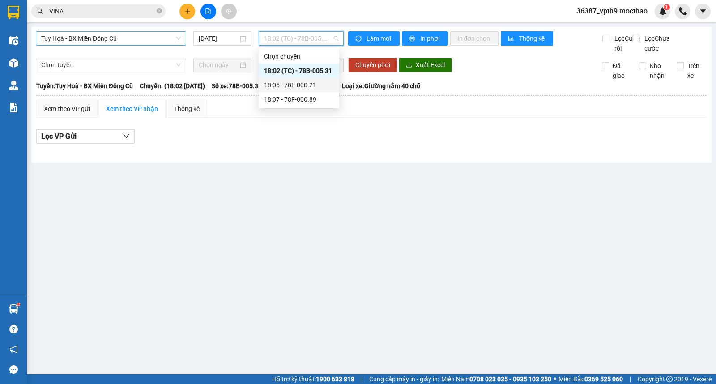
click at [302, 82] on div "18:05 - 78F-000.21" at bounding box center [299, 85] width 70 height 10
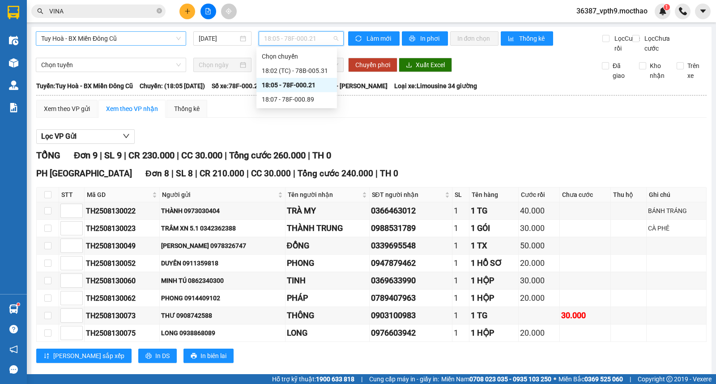
click at [305, 39] on span "18:05 - 78F-000.21" at bounding box center [301, 38] width 74 height 13
click at [307, 97] on div "18:07 - 78F-000.89" at bounding box center [297, 99] width 70 height 10
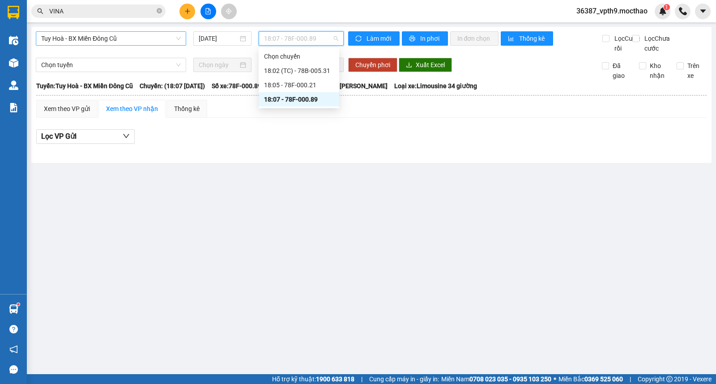
click at [304, 36] on span "18:07 - 78F-000.89" at bounding box center [301, 38] width 74 height 13
click at [302, 88] on div "18:05 - 78F-000.21" at bounding box center [299, 85] width 70 height 10
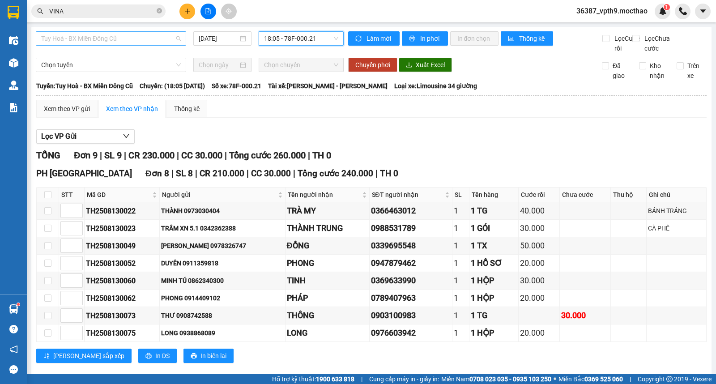
click at [99, 39] on span "Tuy Hoà - BX Miền Đông Cũ" at bounding box center [111, 38] width 140 height 13
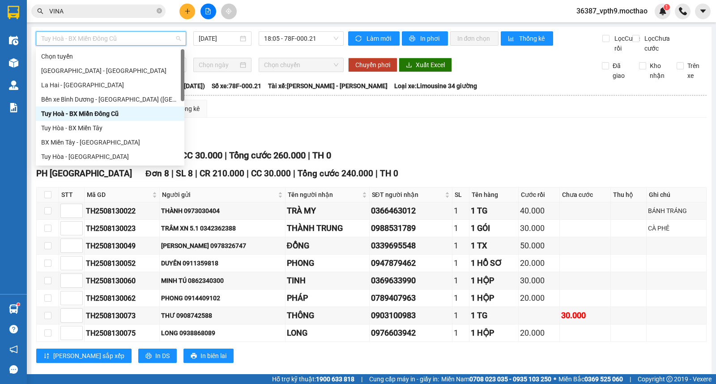
type input "M"
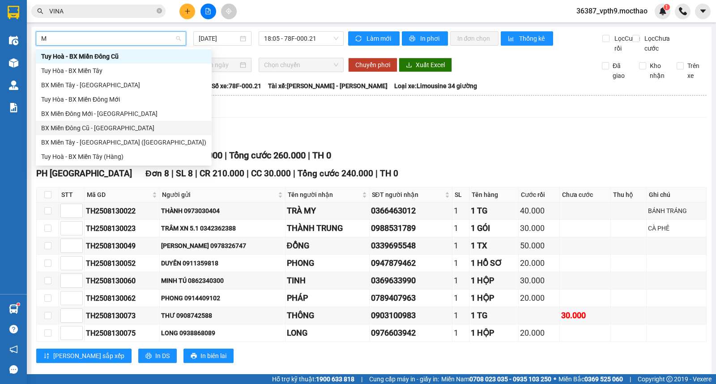
click at [110, 122] on div "BX Miền Đông Cũ - [GEOGRAPHIC_DATA]" at bounding box center [124, 128] width 176 height 14
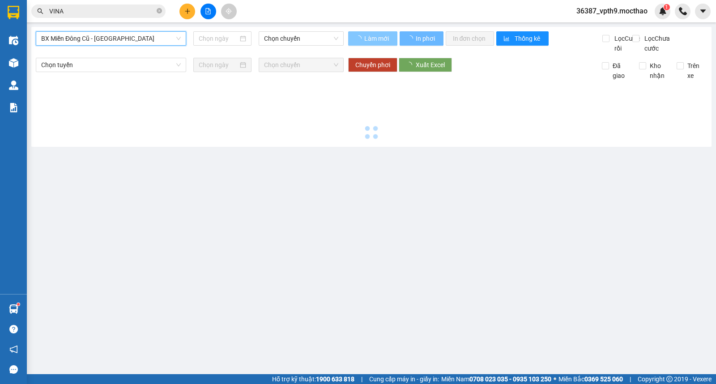
type input "[DATE]"
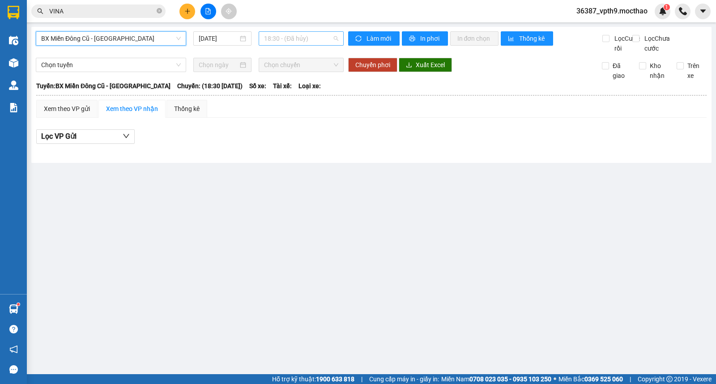
click at [312, 43] on span "18:30 - (Đã hủy)" at bounding box center [301, 38] width 74 height 13
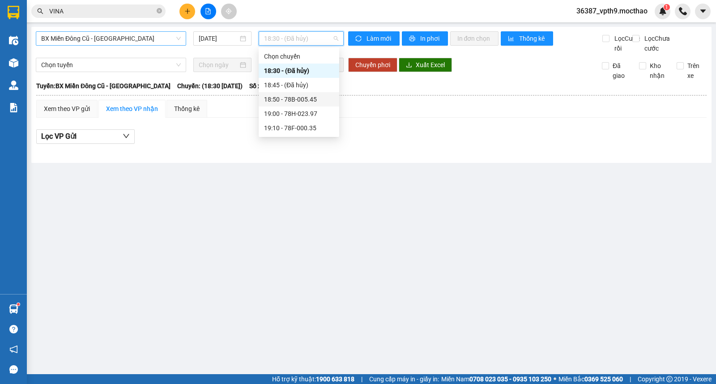
click at [308, 103] on div "18:50 - 78B-005.45" at bounding box center [299, 99] width 70 height 10
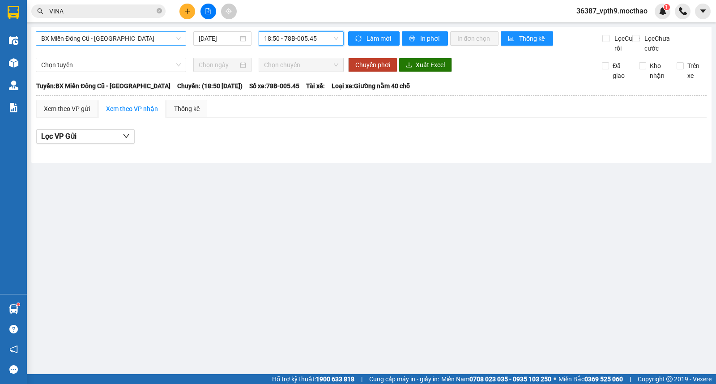
click at [319, 36] on span "18:50 - 78B-005.45" at bounding box center [301, 38] width 74 height 13
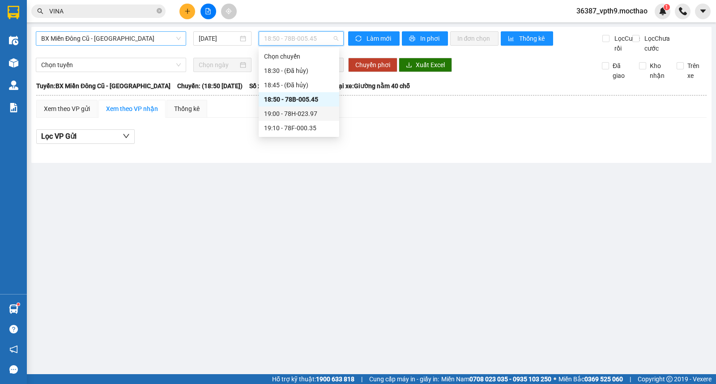
click at [312, 111] on div "19:00 - 78H-023.97" at bounding box center [299, 114] width 70 height 10
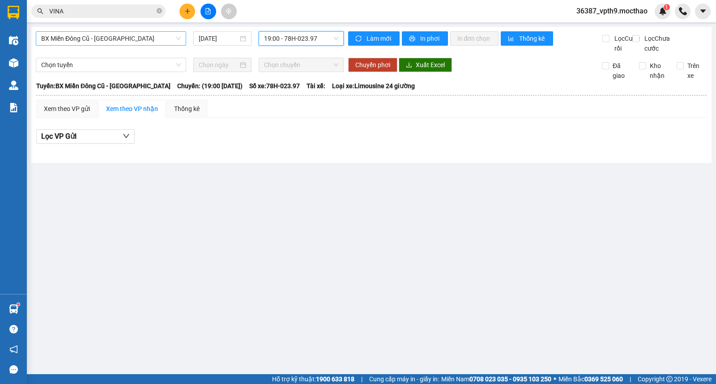
click at [324, 36] on span "19:00 - 78H-023.97" at bounding box center [301, 38] width 74 height 13
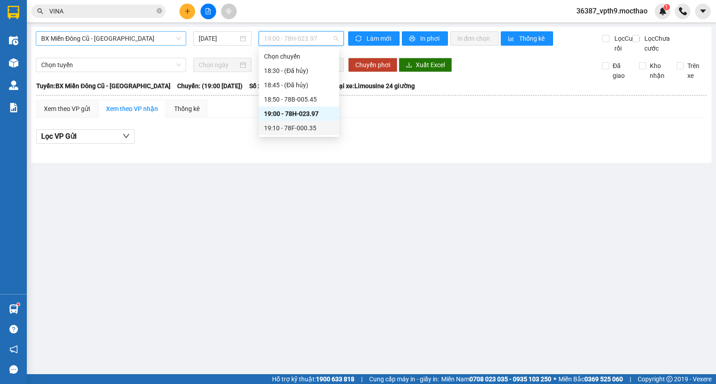
click at [296, 128] on div "19:10 - 78F-000.35" at bounding box center [299, 128] width 70 height 10
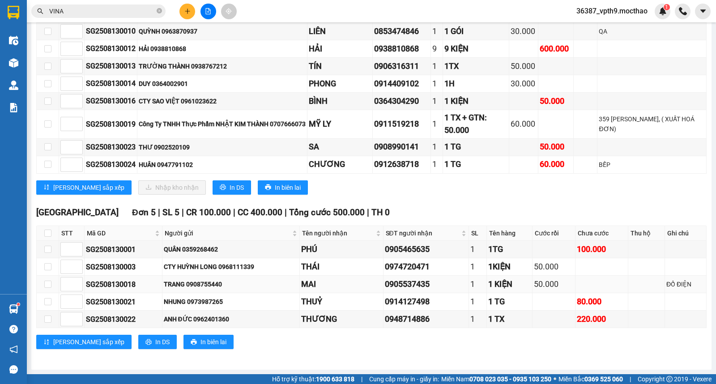
scroll to position [466, 0]
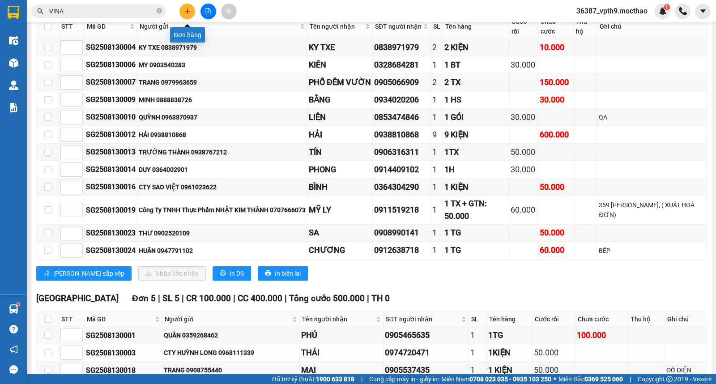
click at [187, 8] on icon "plus" at bounding box center [187, 11] width 6 height 6
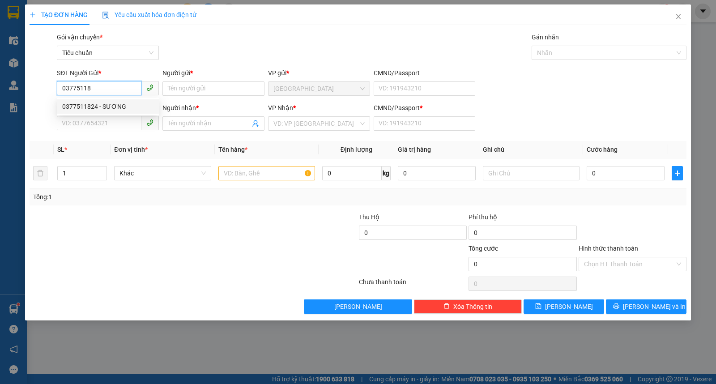
click at [105, 108] on div "0377511824 - SƯƠNG" at bounding box center [107, 107] width 91 height 10
type input "0377511824"
type input "SƯƠNG"
type input "0933235626"
type input "HOAN"
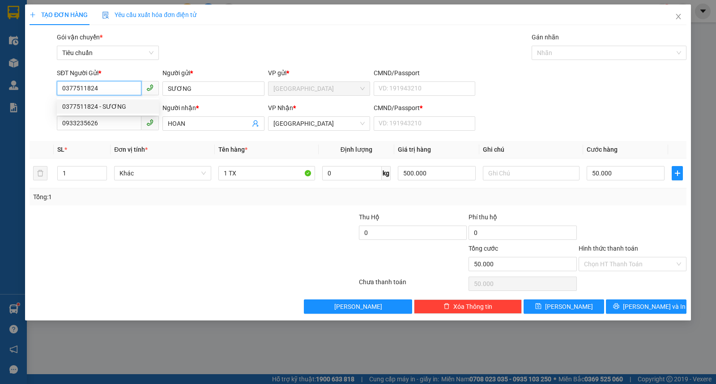
type input "50.000"
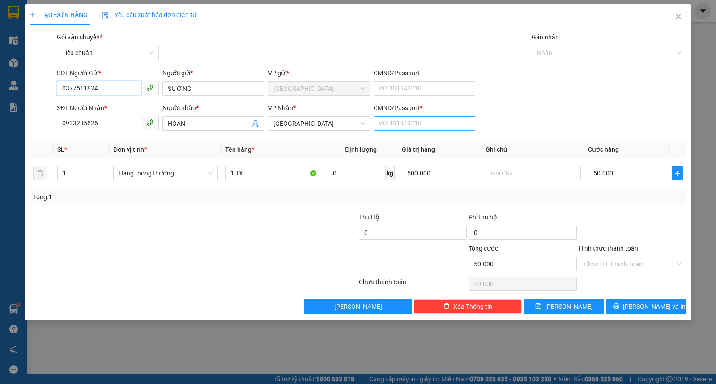
type input "0377511824"
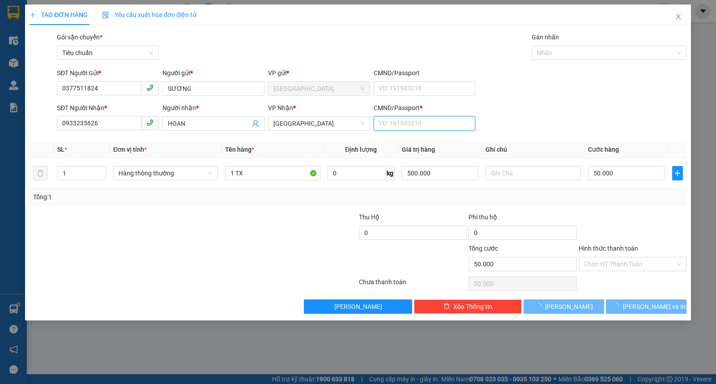
click at [427, 130] on input "CMND/Passport *" at bounding box center [425, 123] width 102 height 14
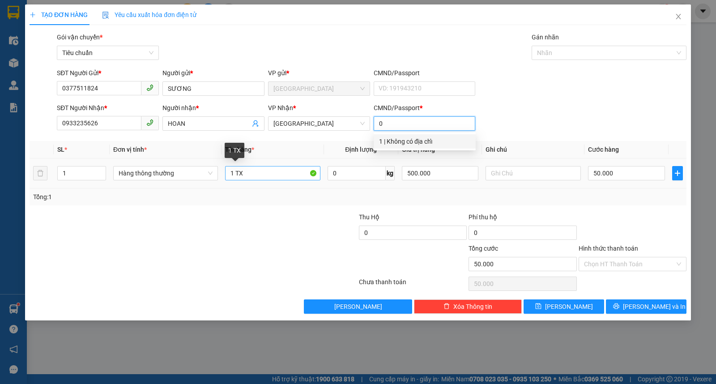
type input "0"
drag, startPoint x: 234, startPoint y: 176, endPoint x: 263, endPoint y: 176, distance: 28.7
click at [263, 176] on input "1 TX" at bounding box center [272, 173] width 95 height 14
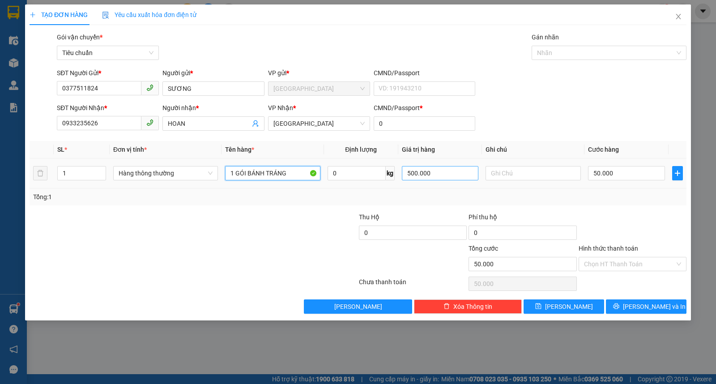
type input "1 GÓI BÁNH TRÁNG"
drag, startPoint x: 443, startPoint y: 173, endPoint x: 370, endPoint y: 168, distance: 73.6
click at [370, 168] on tr "1 Hàng thông thường 1 GÓI BÁNH TRÁNG 0 kg 500.000 50.000" at bounding box center [358, 174] width 657 height 30
type input "300.000"
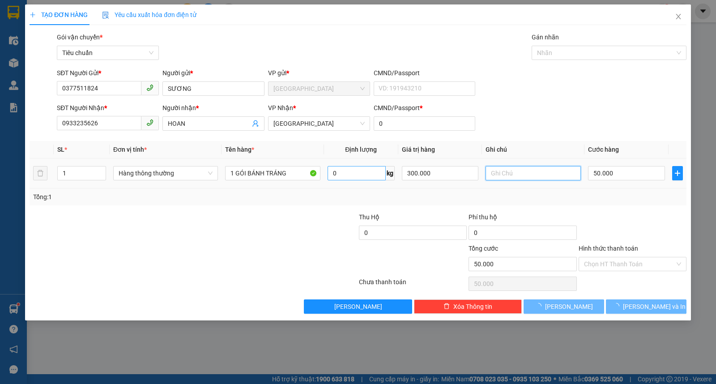
type input "0"
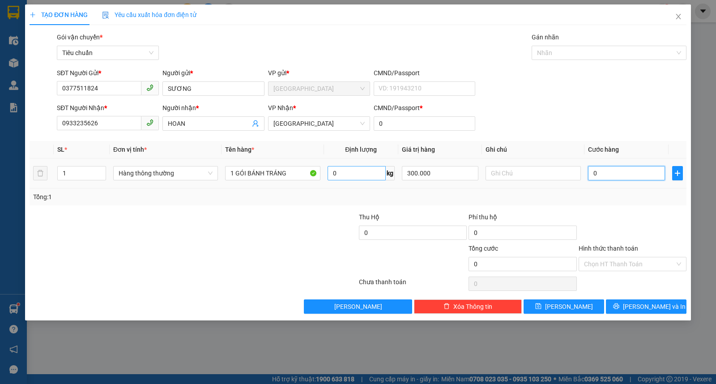
type input "3"
type input "30"
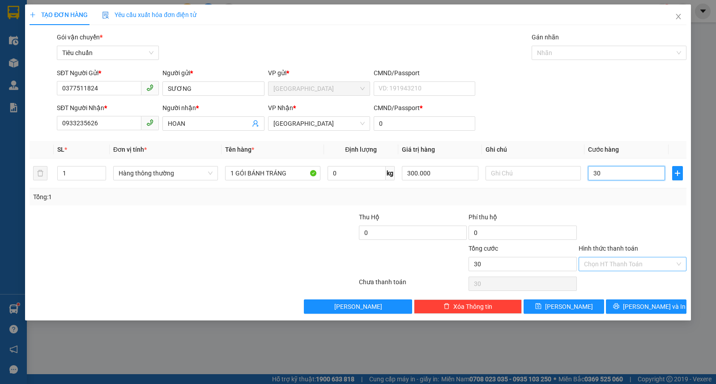
type input "30"
type input "30.000"
click at [610, 265] on input "Hình thức thanh toán" at bounding box center [629, 263] width 91 height 13
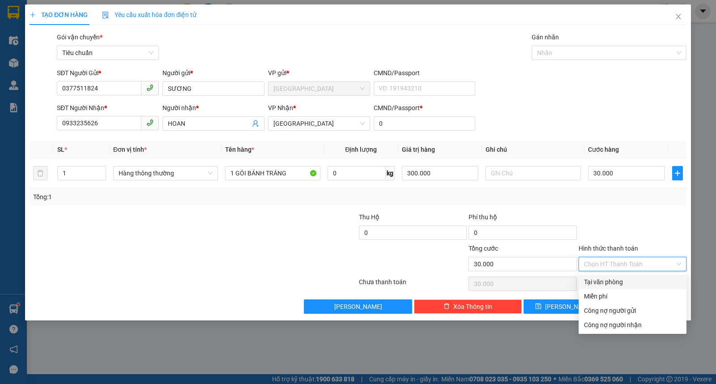
click at [613, 284] on div "Tại văn phòng" at bounding box center [632, 282] width 97 height 10
type input "0"
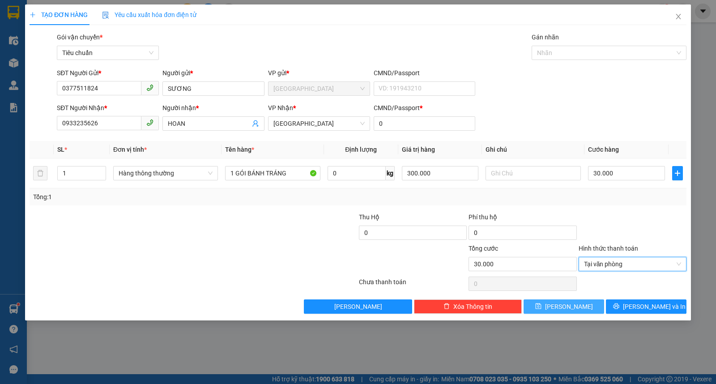
click at [579, 307] on button "Lưu" at bounding box center [564, 307] width 81 height 14
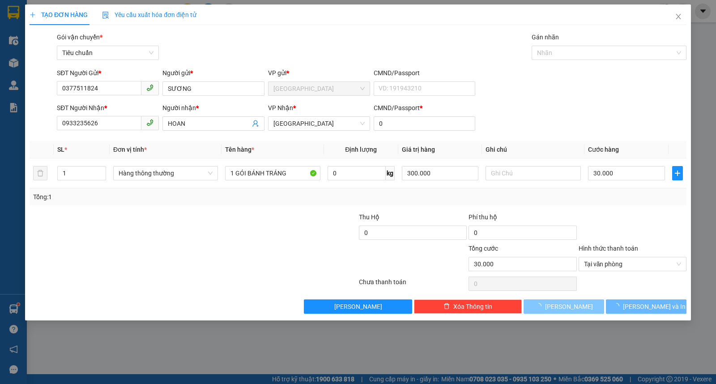
type input "0"
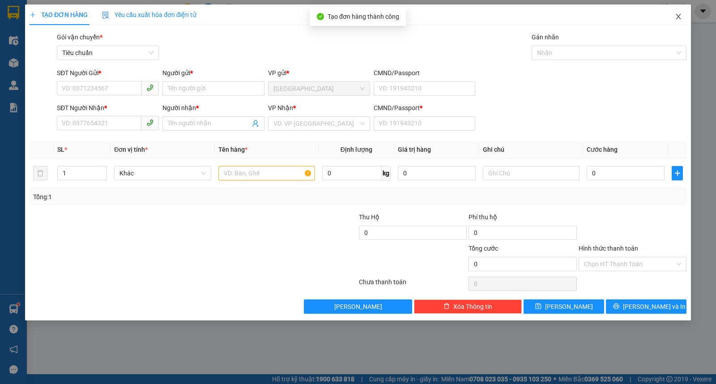
click at [676, 25] on span "Close" at bounding box center [678, 16] width 25 height 25
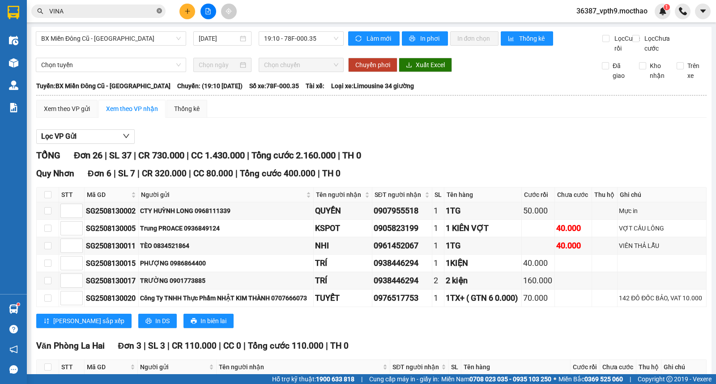
click at [160, 11] on icon "close-circle" at bounding box center [159, 10] width 5 height 5
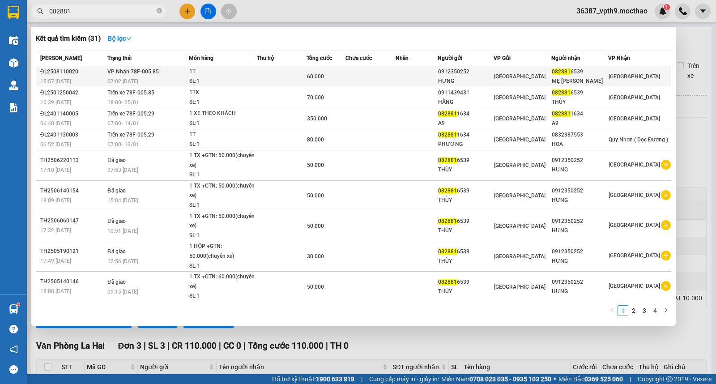
type input "082881"
click at [477, 69] on div "0912350252" at bounding box center [465, 71] width 55 height 9
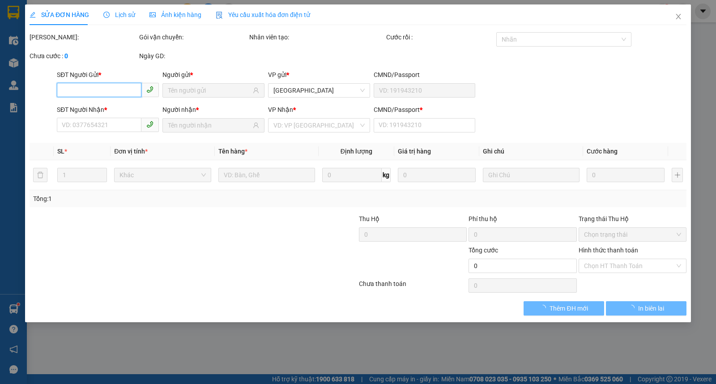
type input "0912350252"
type input "HƯNG"
type input "0828816539"
type input "MẸ THÙY"
type input "0"
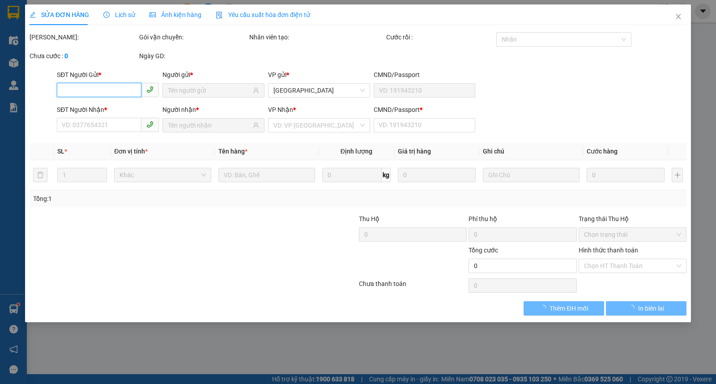
type input "60.000"
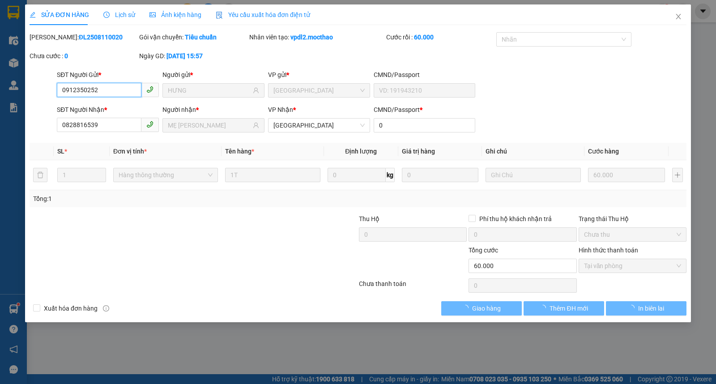
checkbox input "true"
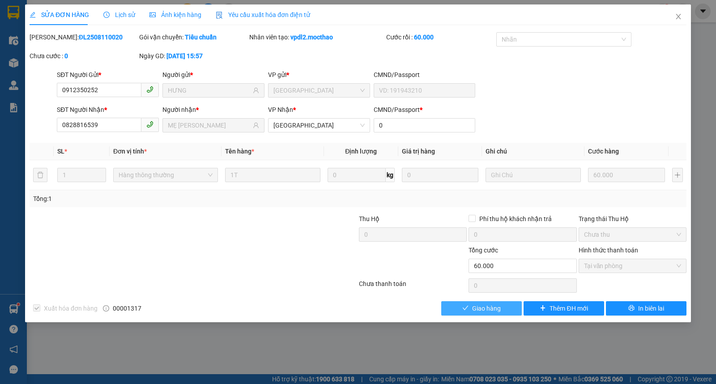
drag, startPoint x: 489, startPoint y: 310, endPoint x: 474, endPoint y: 306, distance: 16.2
click at [486, 310] on span "Giao hàng" at bounding box center [486, 309] width 29 height 10
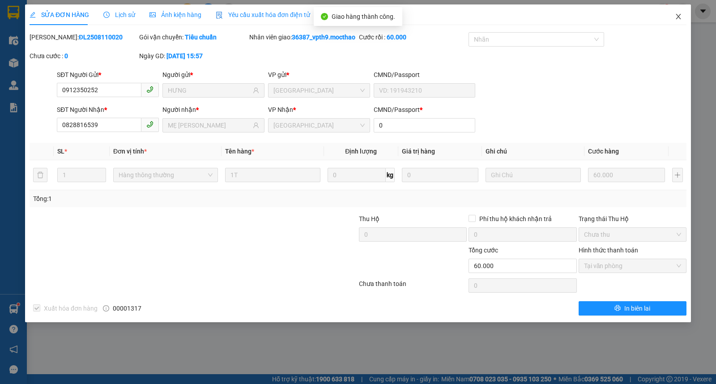
click at [681, 14] on icon "close" at bounding box center [678, 16] width 7 height 7
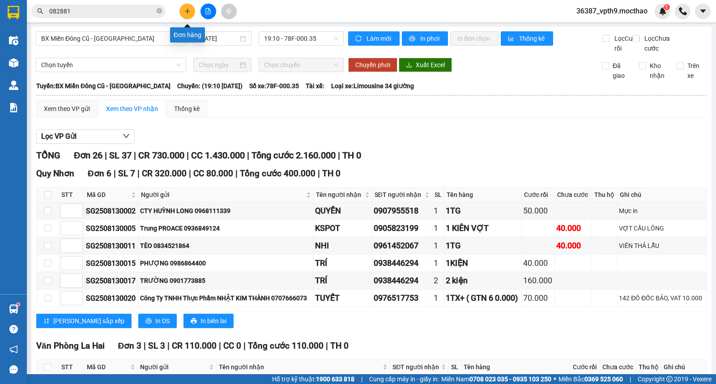
click at [189, 11] on icon "plus" at bounding box center [187, 11] width 5 height 0
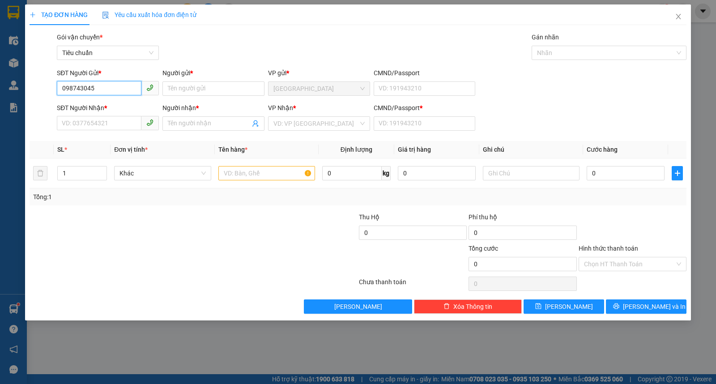
type input "0987430455"
click at [103, 104] on div "0987430455 - THƯ" at bounding box center [107, 107] width 91 height 10
type input "THƯ"
type input "0964422941"
type input "ĐẠT"
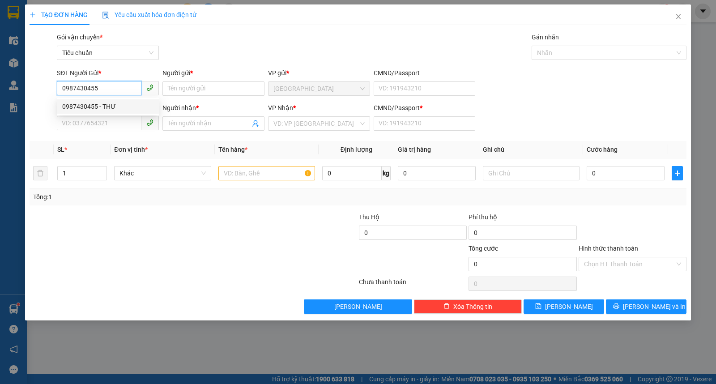
type input "1"
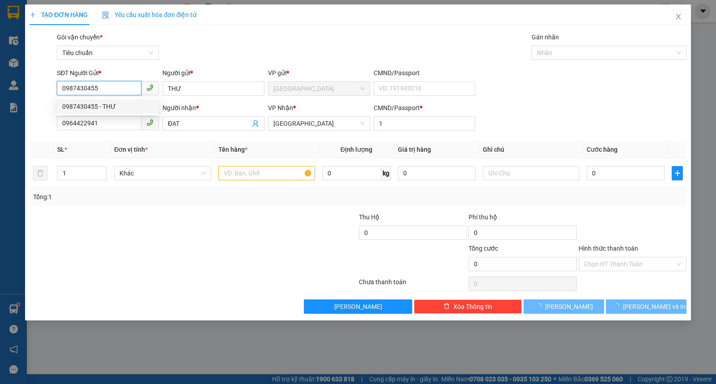
type input "30.000"
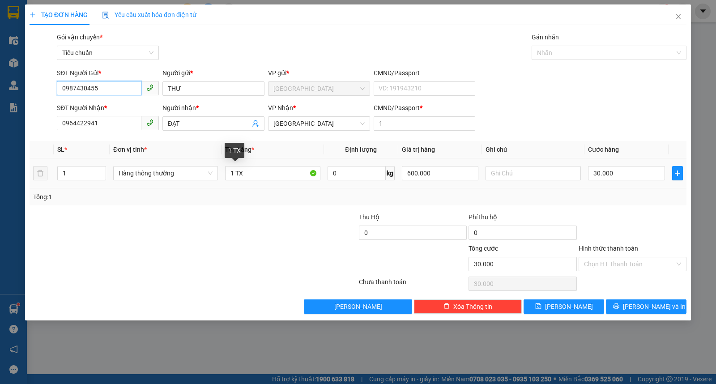
type input "0987430455"
drag, startPoint x: 313, startPoint y: 162, endPoint x: 330, endPoint y: 159, distance: 17.3
click at [330, 159] on tr "1 Hàng thông thường 1 TX 0 kg 600.000 30.000" at bounding box center [358, 174] width 657 height 30
type input "1 ĐÀN GHITA"
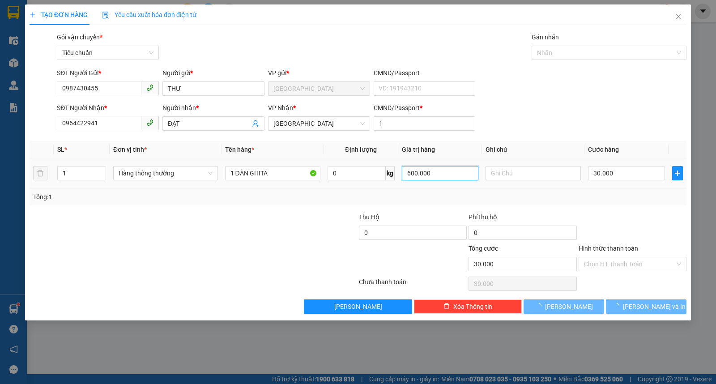
type input "0"
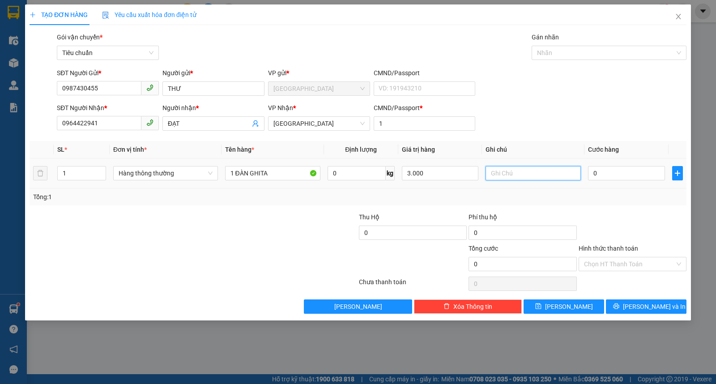
type input "3.000.000"
type input "6"
type input "60"
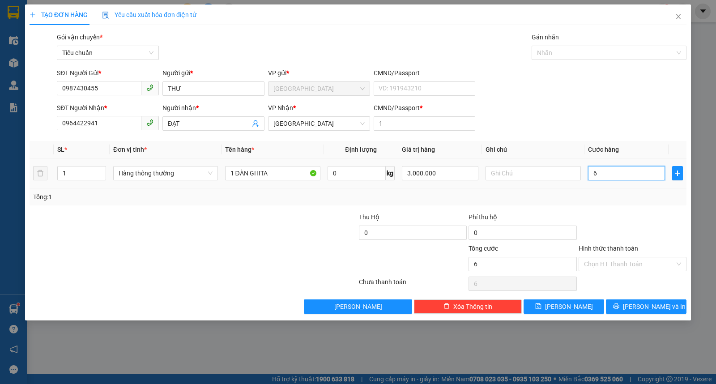
type input "60"
type input "60.000"
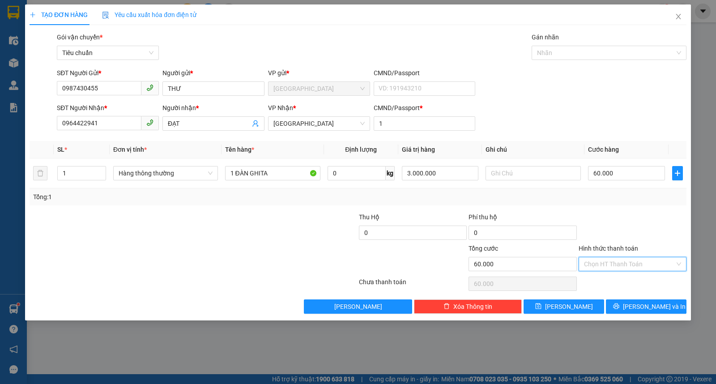
click at [603, 266] on input "Hình thức thanh toán" at bounding box center [629, 263] width 91 height 13
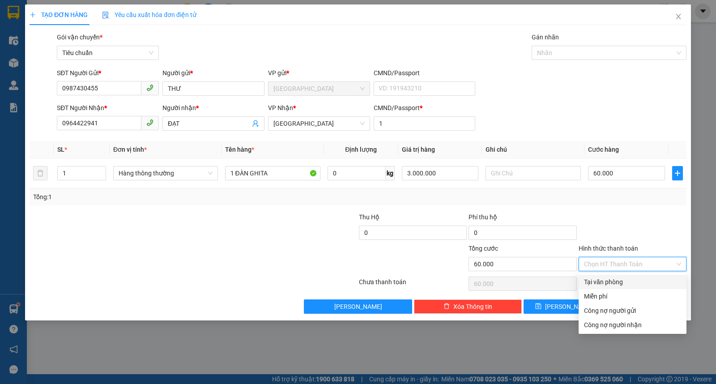
click at [605, 283] on div "Tại văn phòng" at bounding box center [632, 282] width 97 height 10
type input "0"
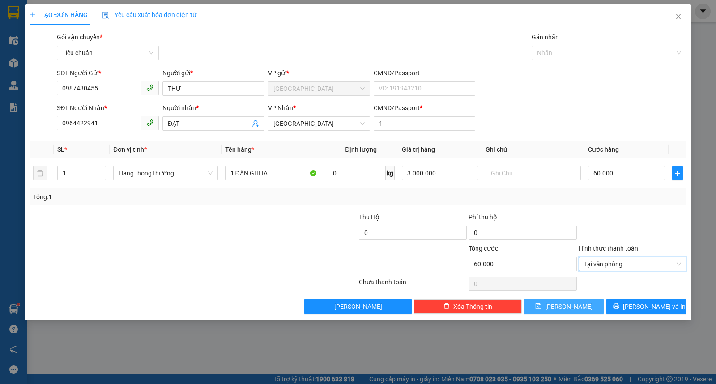
click at [570, 307] on span "Lưu" at bounding box center [569, 307] width 48 height 10
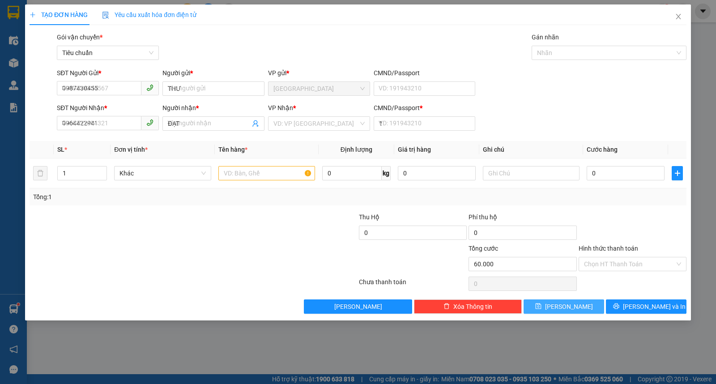
type input "0"
click at [681, 17] on icon "close" at bounding box center [678, 16] width 7 height 7
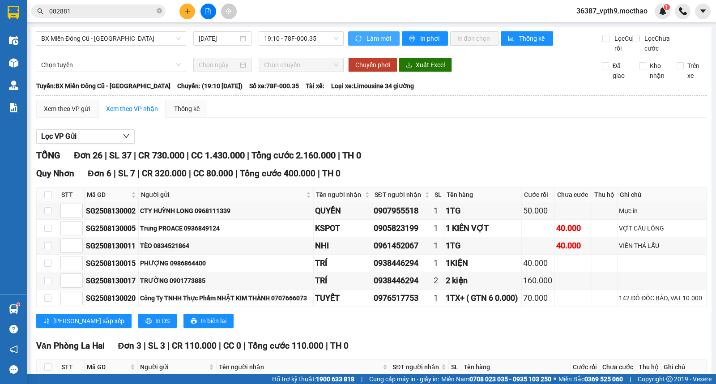
click at [377, 39] on span "Làm mới" at bounding box center [380, 39] width 26 height 10
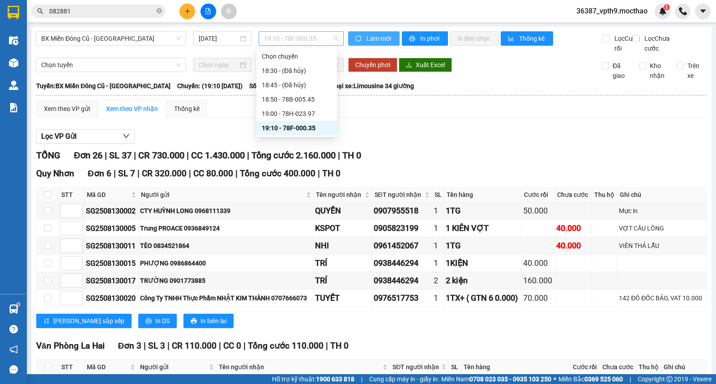
click at [305, 39] on span "19:10 - 78F-000.35" at bounding box center [301, 38] width 74 height 13
click at [303, 104] on div "18:50 - 78B-005.45" at bounding box center [297, 99] width 70 height 10
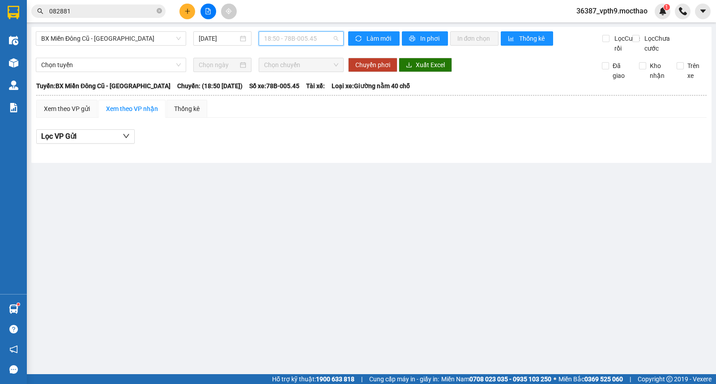
click at [315, 43] on span "18:50 - 78B-005.45" at bounding box center [301, 38] width 74 height 13
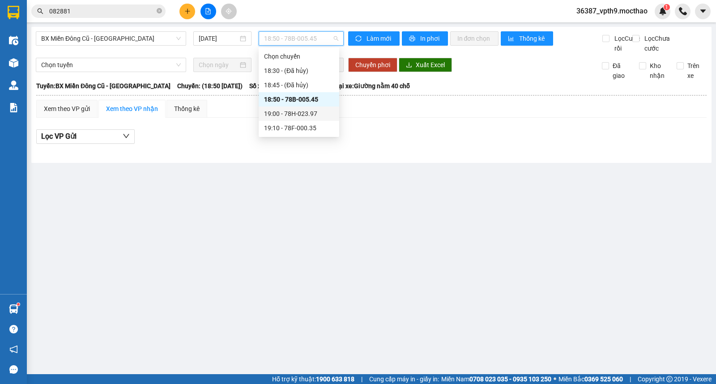
click at [302, 114] on div "19:00 - 78H-023.97" at bounding box center [299, 114] width 70 height 10
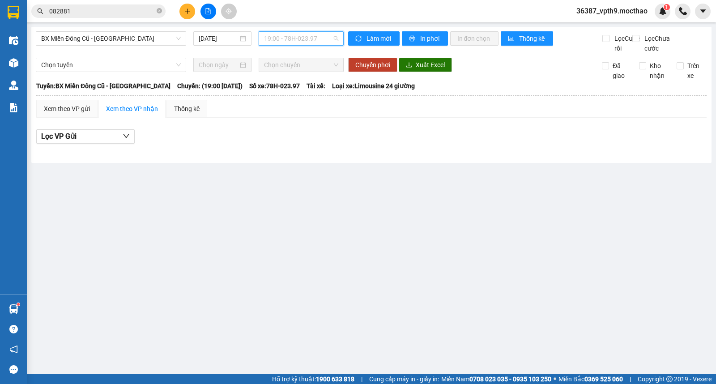
drag, startPoint x: 320, startPoint y: 41, endPoint x: 321, endPoint y: 60, distance: 19.3
click at [321, 41] on span "19:00 - 78H-023.97" at bounding box center [301, 38] width 74 height 13
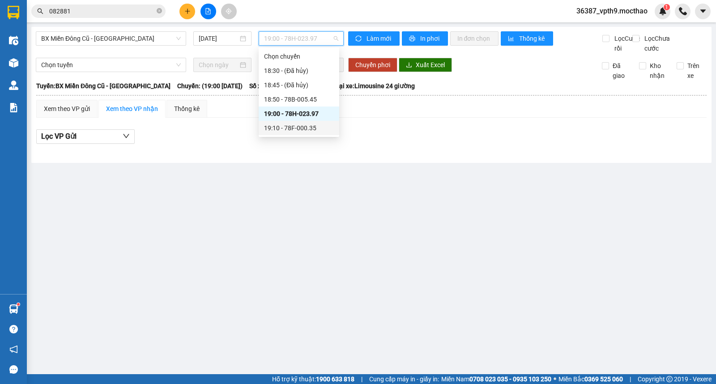
click at [307, 131] on div "19:10 - 78F-000.35" at bounding box center [299, 128] width 70 height 10
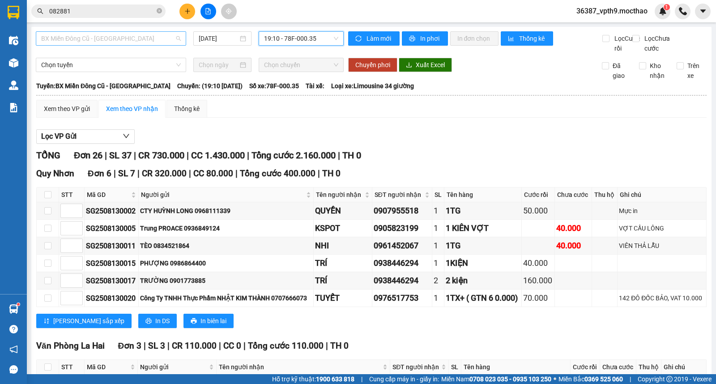
click at [76, 39] on span "BX Miền Đông Cũ - [GEOGRAPHIC_DATA]" at bounding box center [111, 38] width 140 height 13
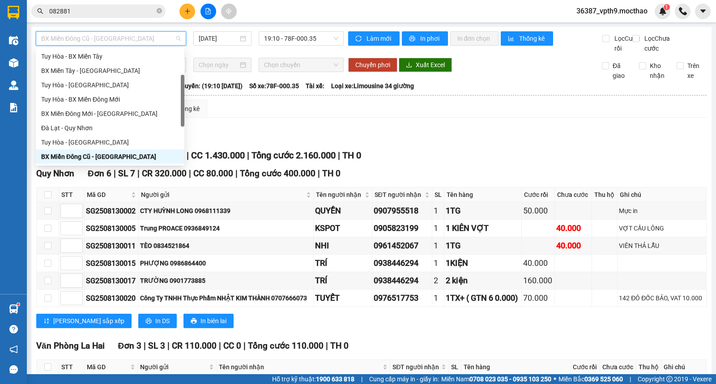
type input "M"
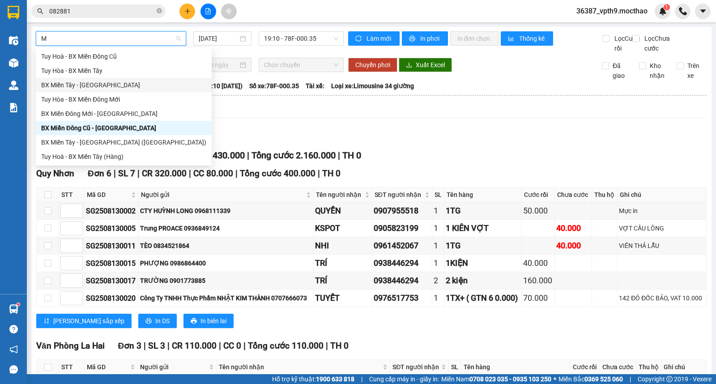
click at [64, 81] on div "BX Miền Tây - [GEOGRAPHIC_DATA]" at bounding box center [123, 85] width 165 height 10
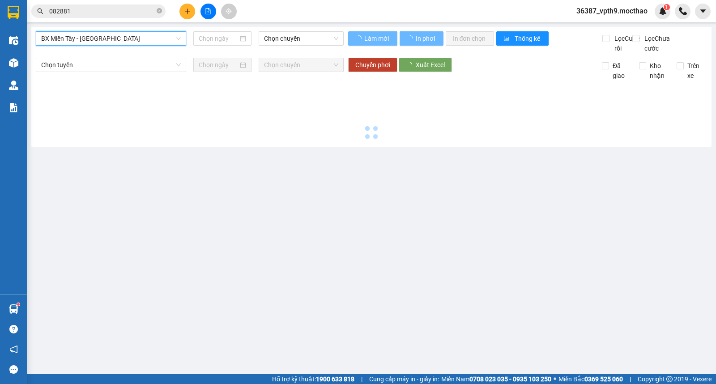
type input "[DATE]"
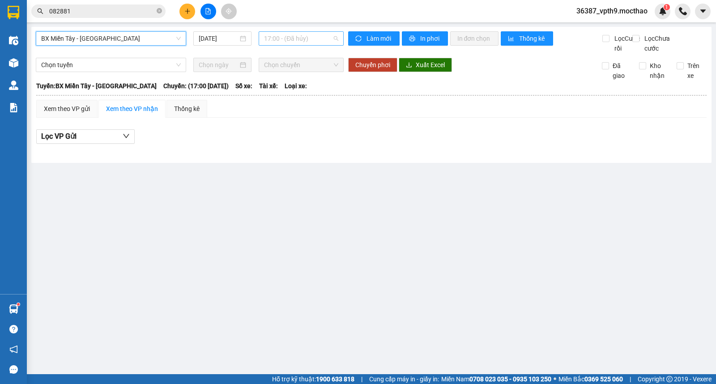
click at [314, 42] on span "17:00 - (Đã hủy)" at bounding box center [301, 38] width 74 height 13
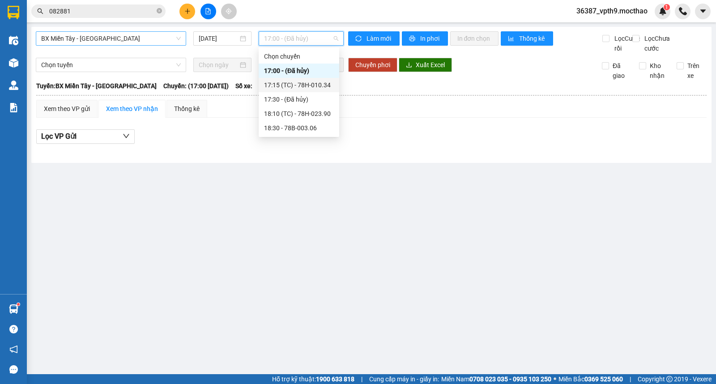
click at [309, 86] on div "17:15 (TC) - 78H-010.34" at bounding box center [299, 85] width 70 height 10
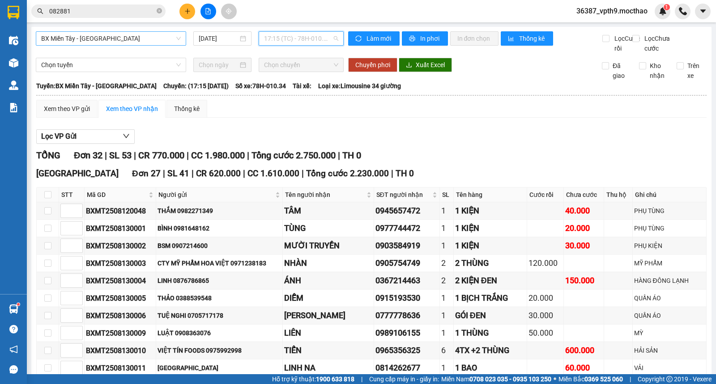
click at [314, 34] on span "17:15 (TC) - 78H-010.34" at bounding box center [301, 38] width 74 height 13
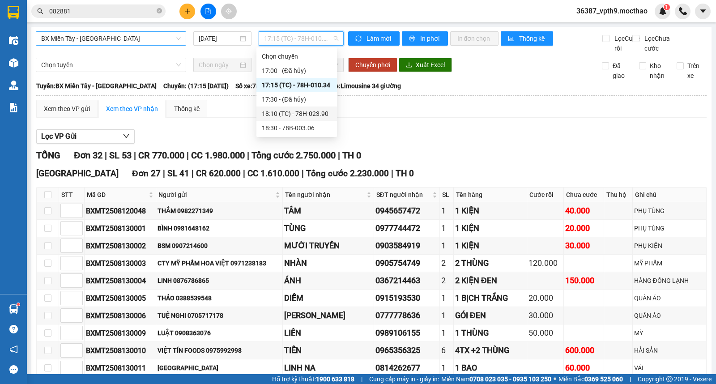
click at [310, 112] on div "18:10 (TC) - 78H-023.90" at bounding box center [297, 114] width 70 height 10
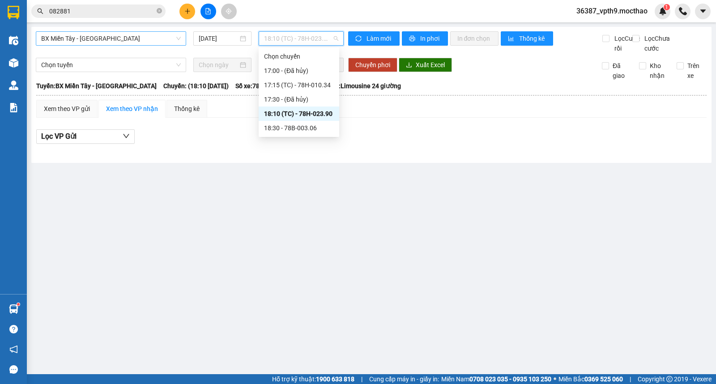
click at [312, 40] on span "18:10 (TC) - 78H-023.90" at bounding box center [301, 38] width 74 height 13
click at [299, 130] on div "18:30 - 78B-003.06" at bounding box center [299, 128] width 70 height 10
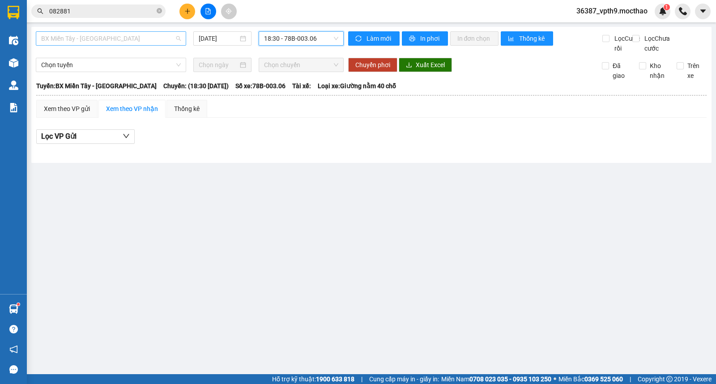
click at [137, 38] on span "BX Miền Tây - [GEOGRAPHIC_DATA]" at bounding box center [111, 38] width 140 height 13
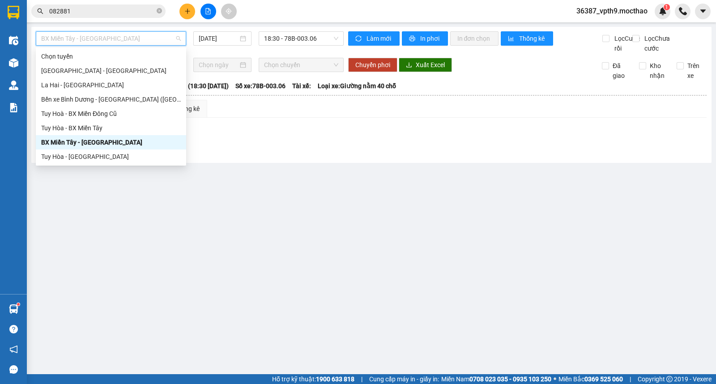
type input "D"
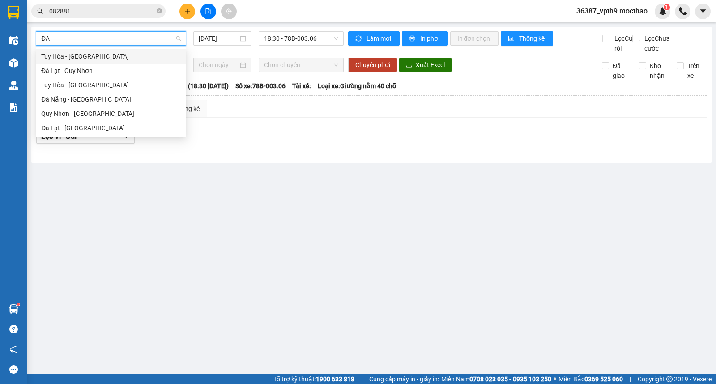
type input "M"
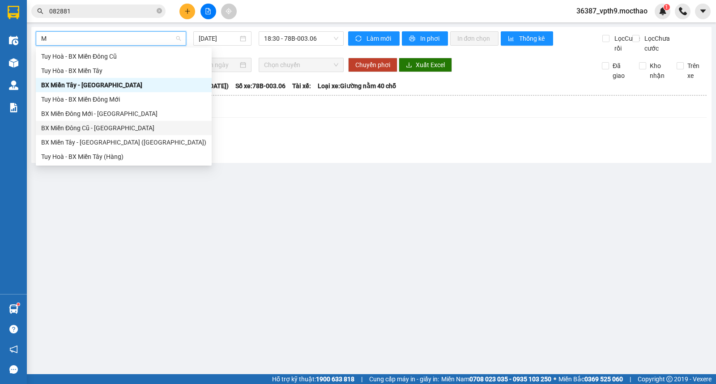
click at [83, 126] on div "BX Miền Đông Cũ - [GEOGRAPHIC_DATA]" at bounding box center [123, 128] width 165 height 10
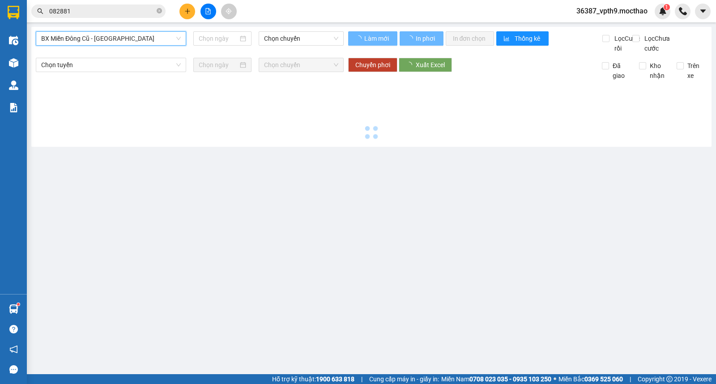
type input "[DATE]"
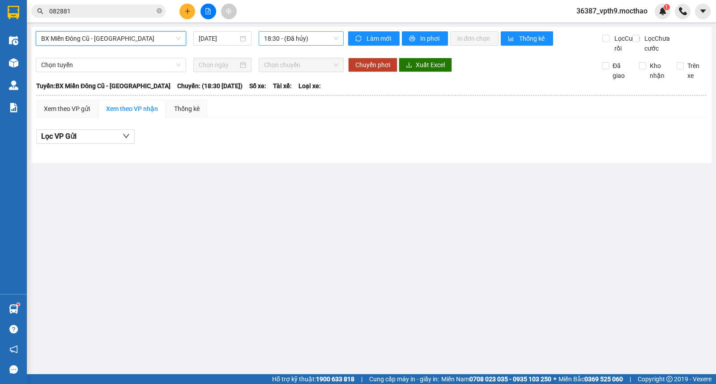
click at [283, 41] on span "18:30 - (Đã hủy)" at bounding box center [301, 38] width 74 height 13
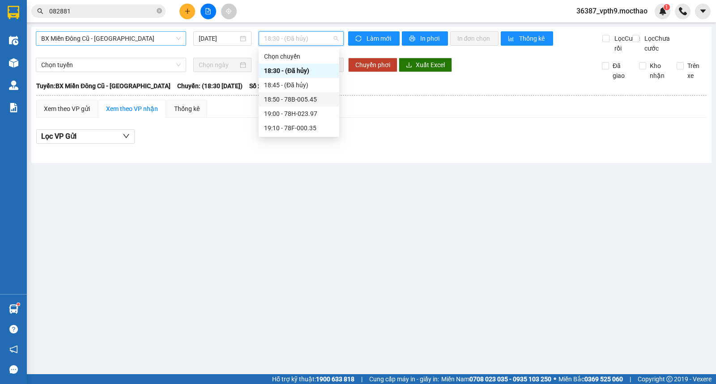
click at [301, 96] on div "18:50 - 78B-005.45" at bounding box center [299, 99] width 70 height 10
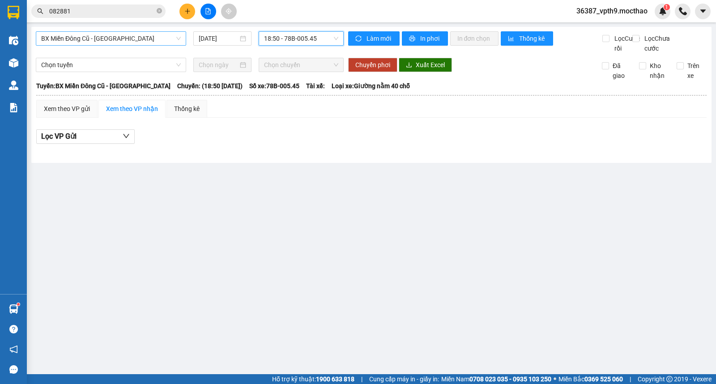
click at [315, 39] on span "18:50 - 78B-005.45" at bounding box center [301, 38] width 74 height 13
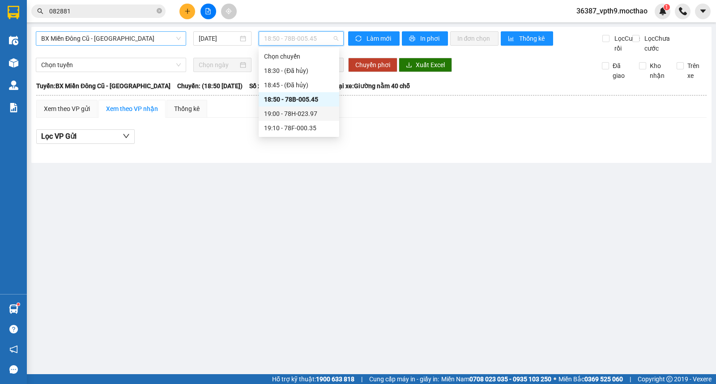
click at [306, 111] on div "19:00 - 78H-023.97" at bounding box center [299, 114] width 70 height 10
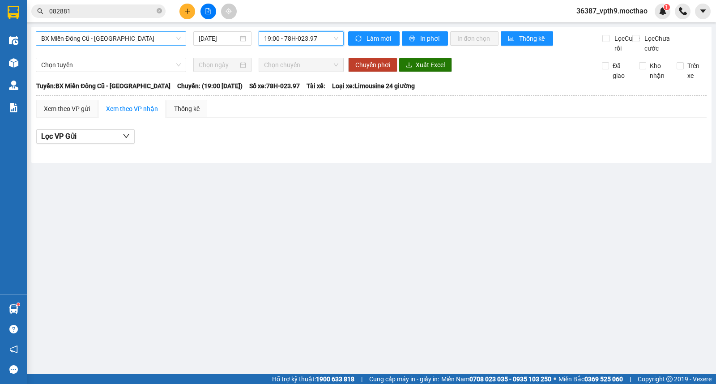
click at [317, 42] on span "19:00 - 78H-023.97" at bounding box center [301, 38] width 74 height 13
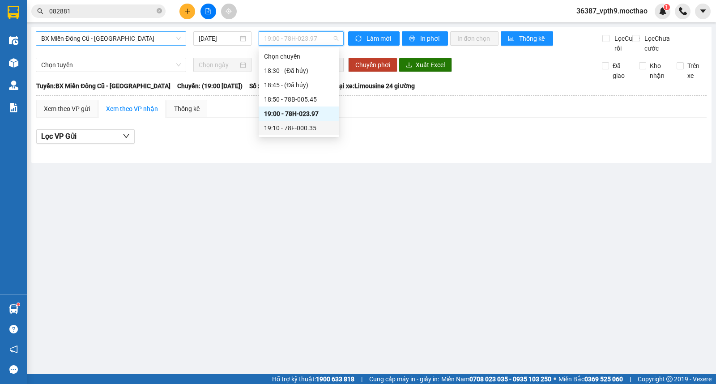
click at [293, 132] on div "19:10 - 78F-000.35" at bounding box center [299, 128] width 70 height 10
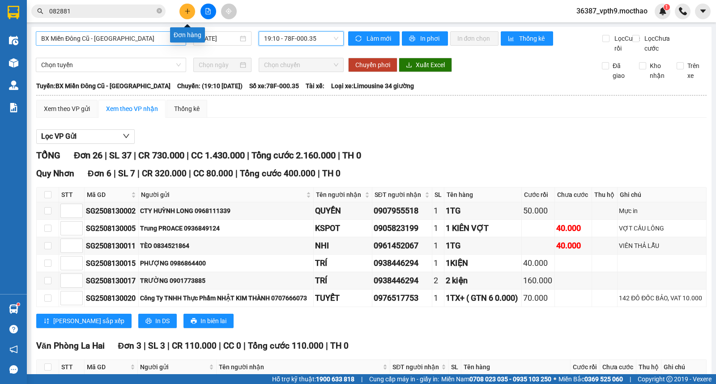
click at [189, 9] on icon "plus" at bounding box center [187, 11] width 6 height 6
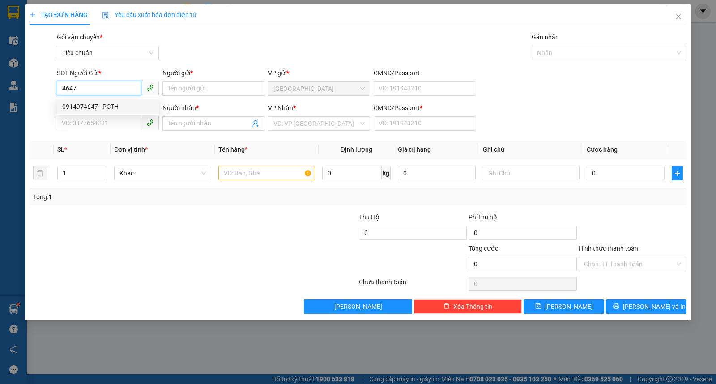
click at [78, 103] on div "0914974647 - PCTH" at bounding box center [107, 107] width 91 height 10
type input "0914974647"
type input "PCTH"
type input "0913875938"
type input "PCDN"
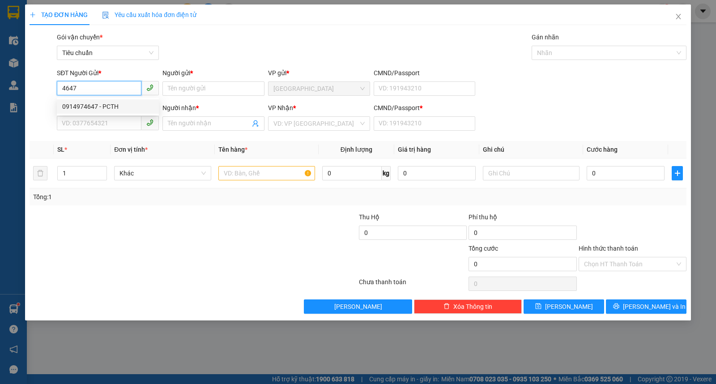
type input "1"
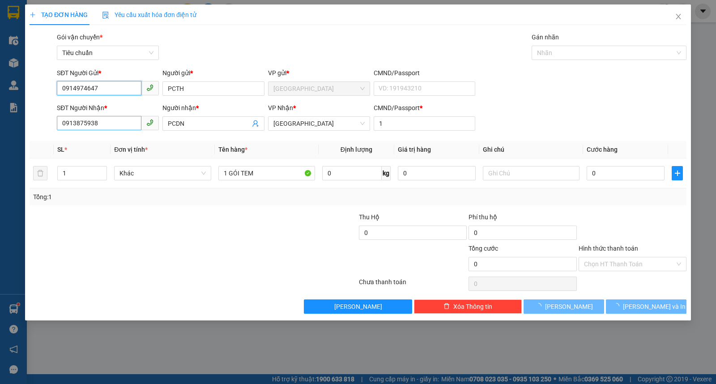
type input "0914974647"
click at [112, 121] on input "0913875938" at bounding box center [99, 123] width 85 height 14
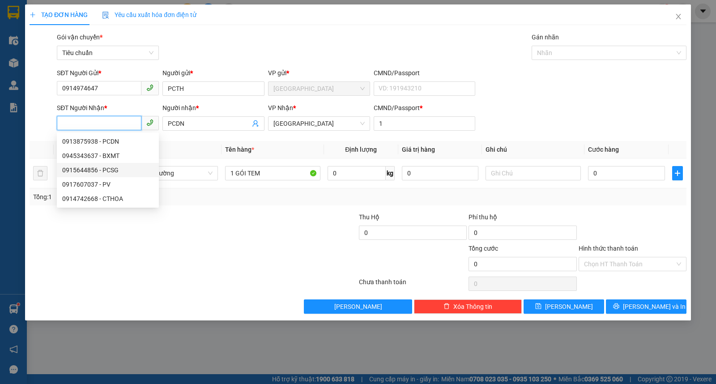
click at [84, 166] on div "0915644856 - PCSG" at bounding box center [107, 170] width 91 height 10
type input "0915644856"
type input "PCSG"
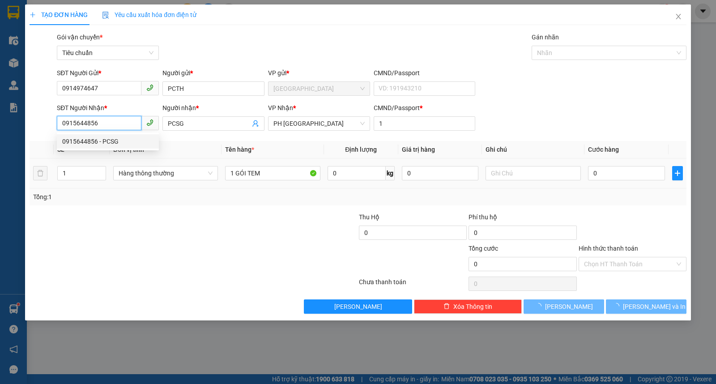
type input "30.000"
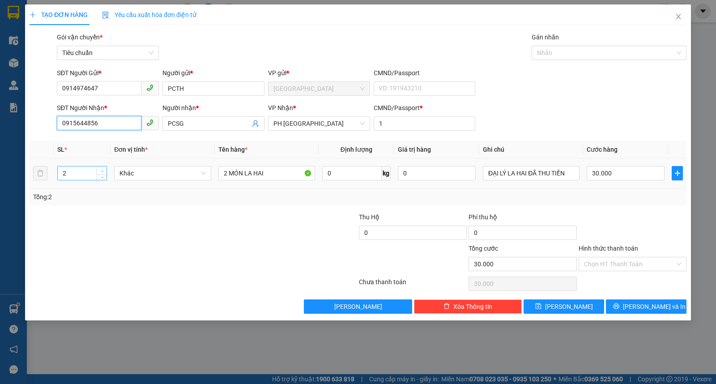
type input "0915644856"
type input "3"
click at [100, 169] on span "up" at bounding box center [101, 170] width 5 height 5
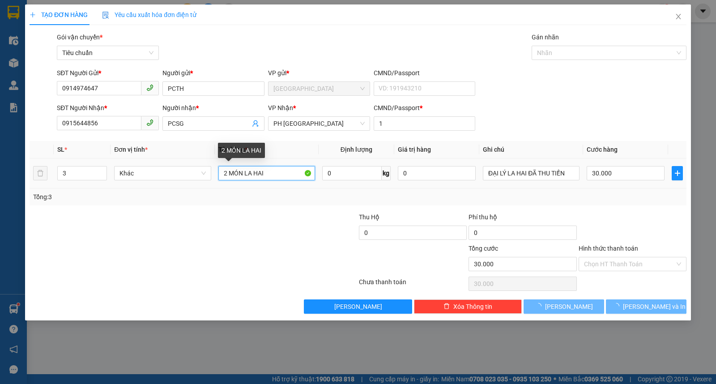
click at [220, 176] on input "2 MÓN LA HAI" at bounding box center [267, 173] width 97 height 14
type input "0"
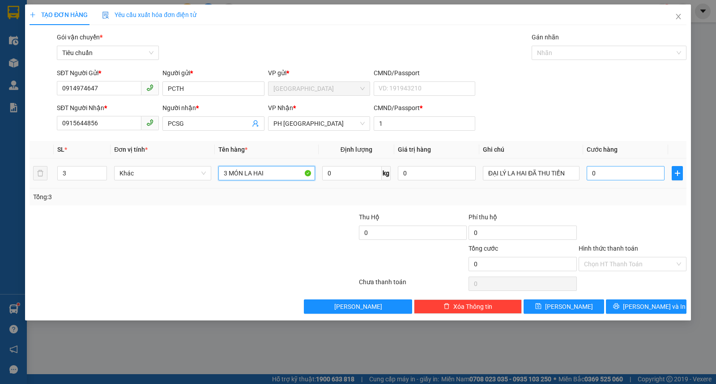
type input "3 MÓN LA HAI"
click at [624, 171] on input "0" at bounding box center [626, 173] width 78 height 14
type input "7"
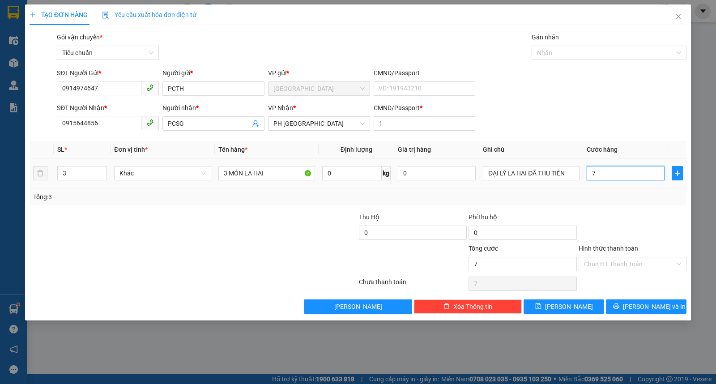
type input "70"
type input "70.000"
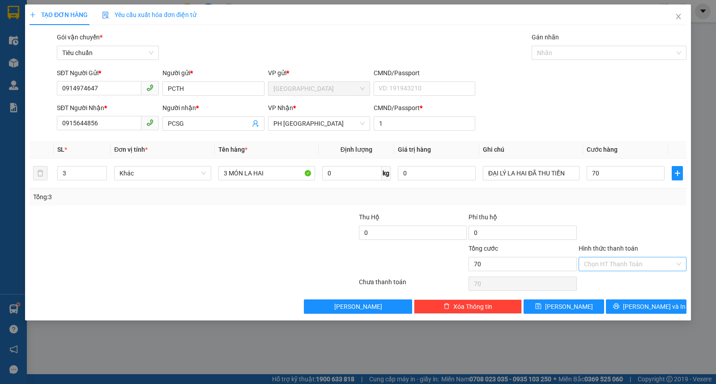
type input "70.000"
click at [623, 267] on input "Hình thức thanh toán" at bounding box center [629, 263] width 91 height 13
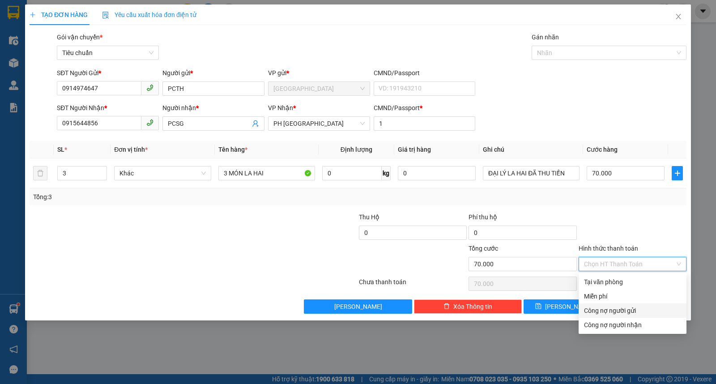
click at [645, 312] on div "Công nợ người gửi" at bounding box center [632, 311] width 97 height 10
type input "0"
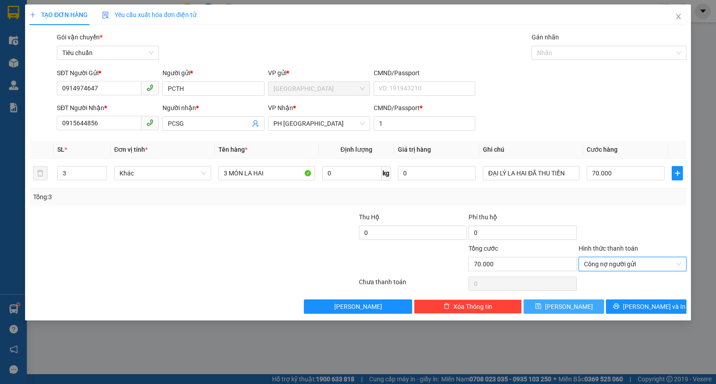
click at [583, 304] on button "Lưu" at bounding box center [564, 307] width 81 height 14
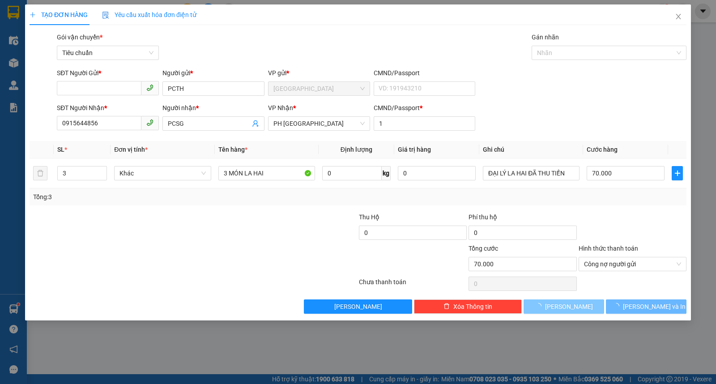
type input "0"
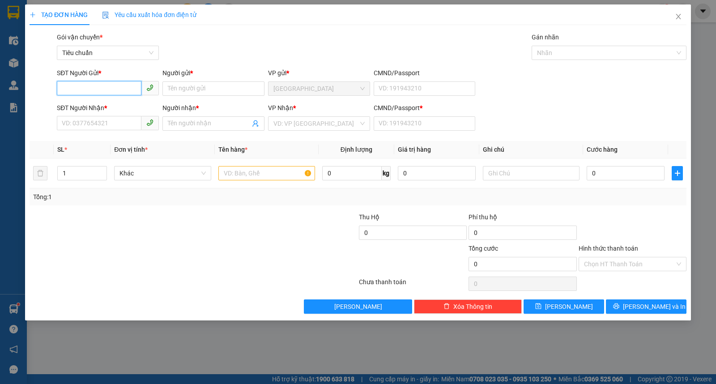
click at [81, 94] on input "SĐT Người Gửi *" at bounding box center [99, 88] width 85 height 14
click at [93, 108] on div "0914974647 - PCTH" at bounding box center [107, 107] width 91 height 10
type input "0914974647"
type input "PCTH"
type input "0915644856"
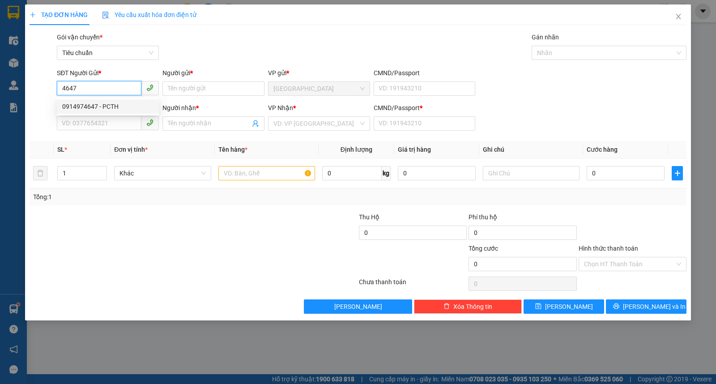
type input "PCSG"
type input "1"
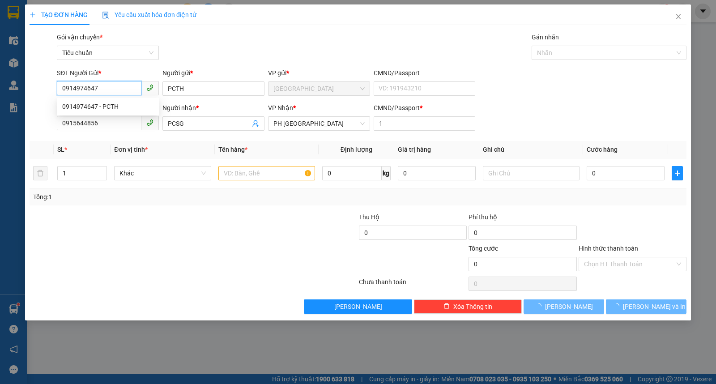
type input "70.000"
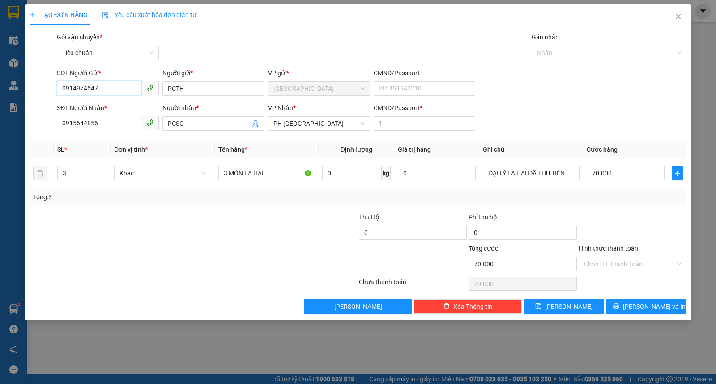
type input "0914974647"
drag, startPoint x: 116, startPoint y: 127, endPoint x: 0, endPoint y: 126, distance: 115.5
click at [0, 127] on div "TẠO ĐƠN HÀNG Yêu cầu xuất hóa đơn điện tử Transit Pickup Surcharge Ids Transit …" at bounding box center [358, 192] width 716 height 384
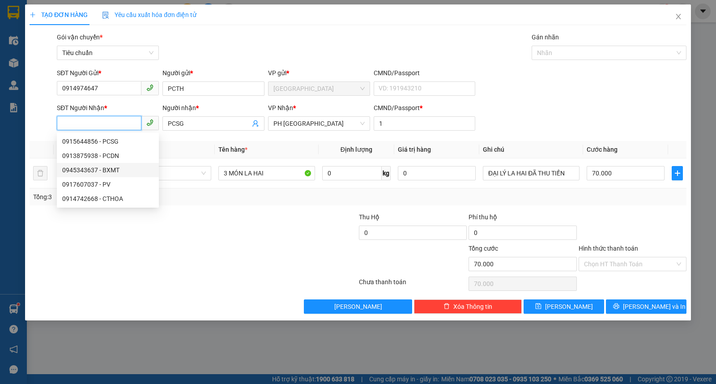
click at [97, 172] on div "0945343637 - BXMT" at bounding box center [107, 170] width 91 height 10
type input "0945343637"
type input "BXMT"
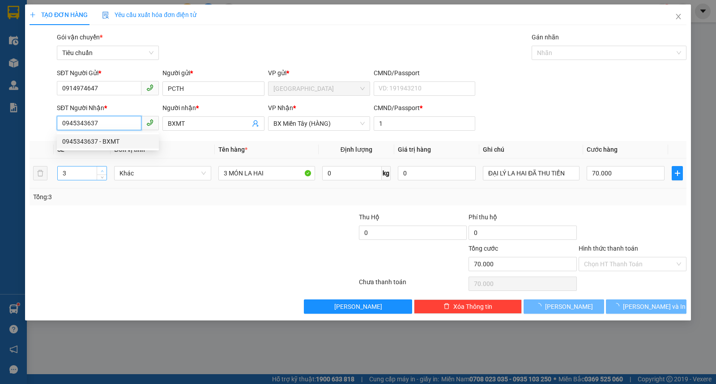
type input "40.000"
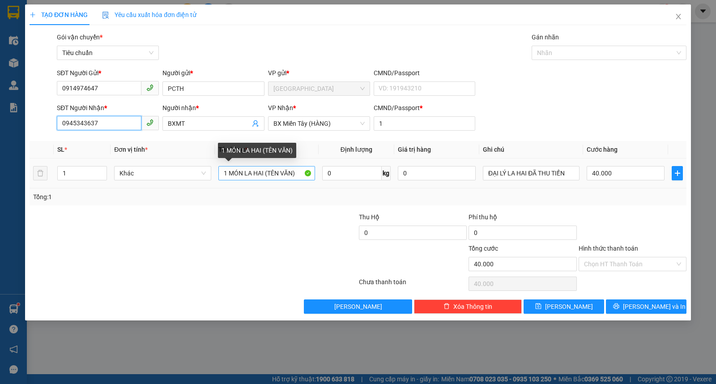
type input "0945343637"
click at [280, 175] on input "1 MÓN LA HAI (TÊN VĂN)" at bounding box center [267, 173] width 97 height 14
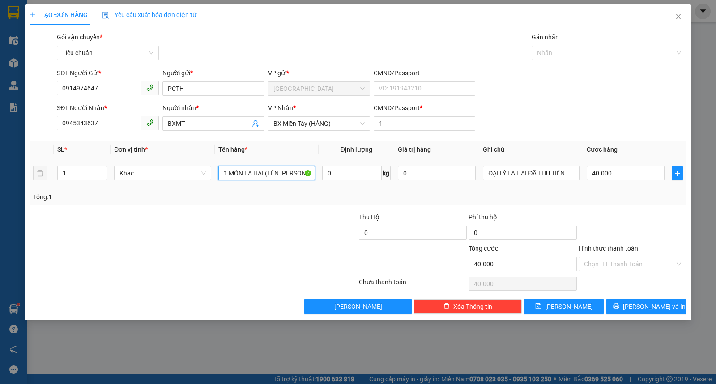
type input "1 MÓN LA HAI (TÊN HƯNG)"
click at [646, 181] on div "40.000" at bounding box center [626, 173] width 78 height 18
click at [645, 172] on input "40.000" at bounding box center [626, 173] width 78 height 14
type input "3"
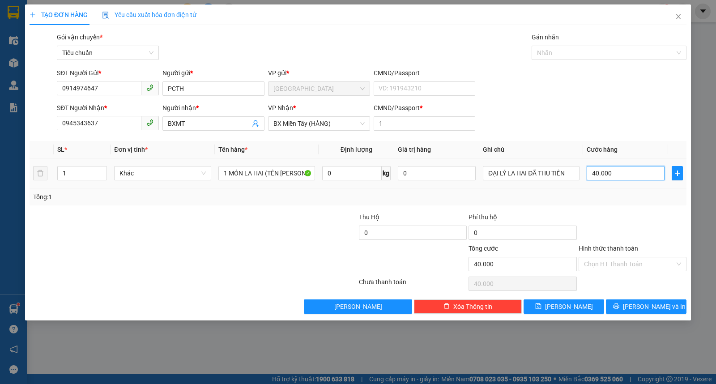
type input "3"
type input "30"
type input "30.000"
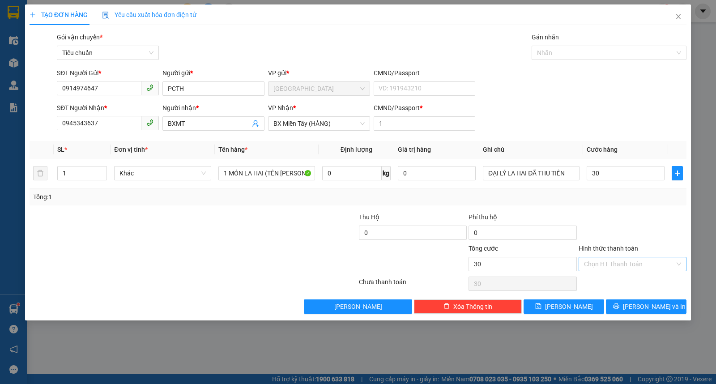
type input "30.000"
click at [636, 266] on input "Hình thức thanh toán" at bounding box center [629, 263] width 91 height 13
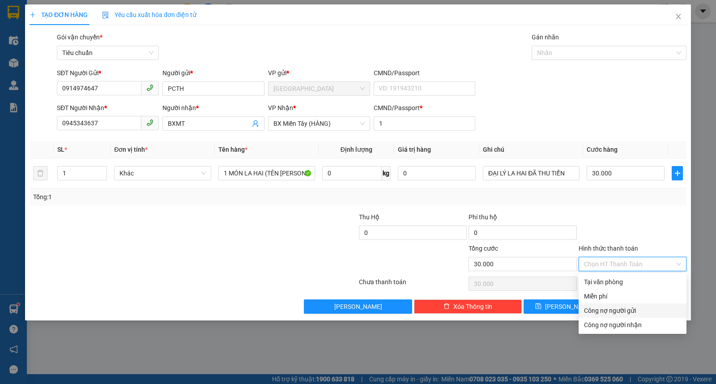
click at [602, 314] on div "Công nợ người gửi" at bounding box center [632, 311] width 97 height 10
type input "0"
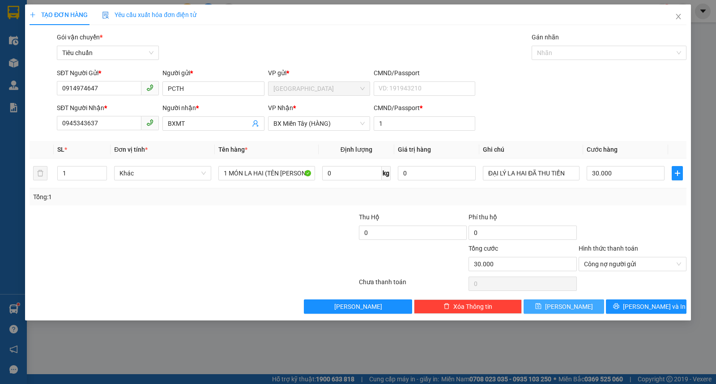
click at [569, 309] on span "Lưu" at bounding box center [569, 307] width 48 height 10
type input "0"
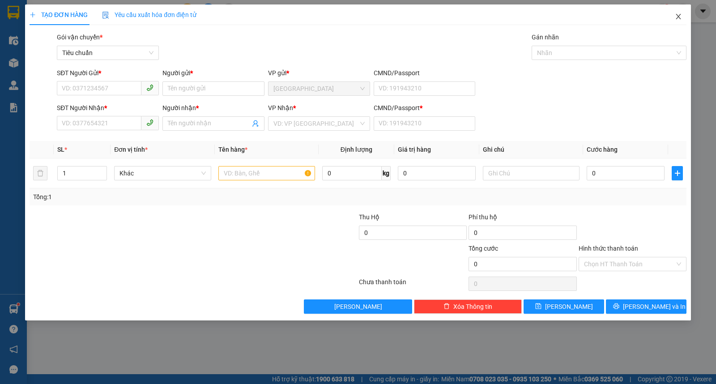
click at [673, 13] on span "Close" at bounding box center [678, 16] width 25 height 25
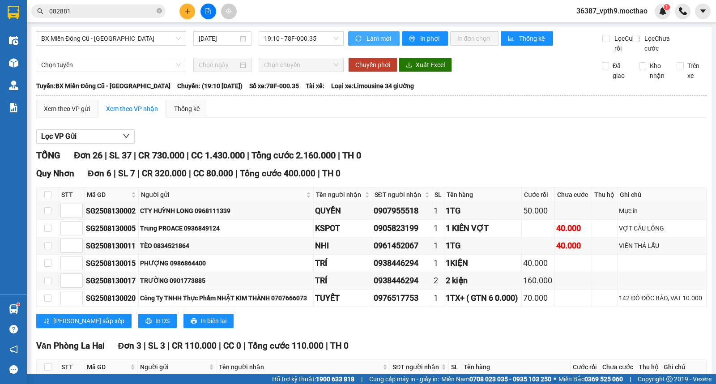
click at [375, 43] on button "Làm mới" at bounding box center [373, 38] width 51 height 14
click at [310, 42] on span "19:10 - 78F-000.35" at bounding box center [301, 38] width 74 height 13
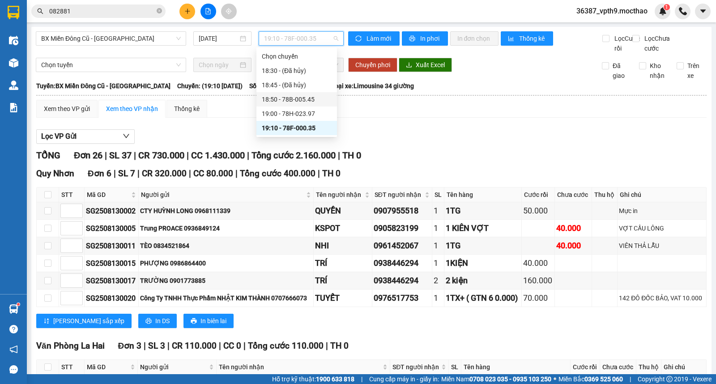
click at [306, 99] on div "18:50 - 78B-005.45" at bounding box center [297, 99] width 70 height 10
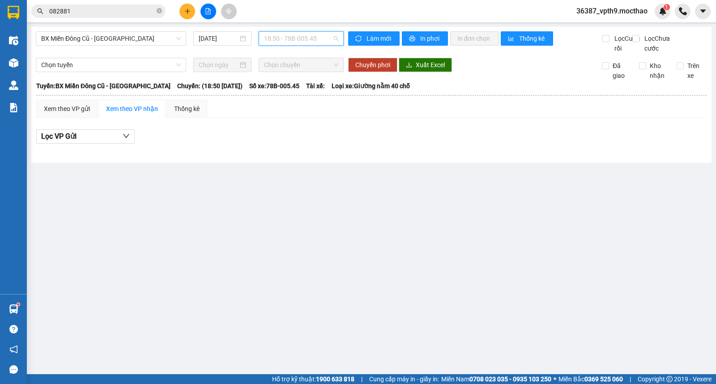
click at [306, 37] on span "18:50 - 78B-005.45" at bounding box center [301, 38] width 74 height 13
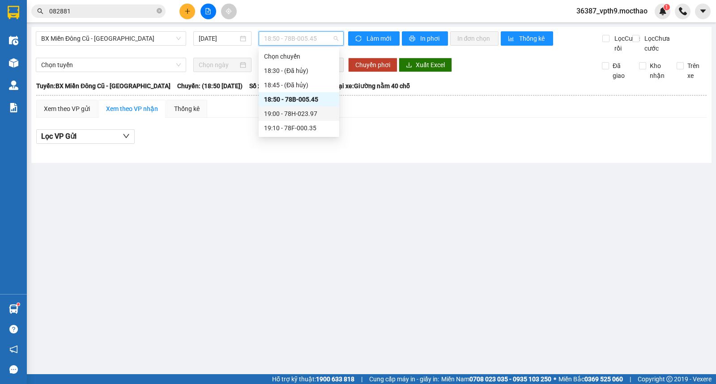
click at [307, 118] on div "19:00 - 78H-023.97" at bounding box center [299, 114] width 70 height 10
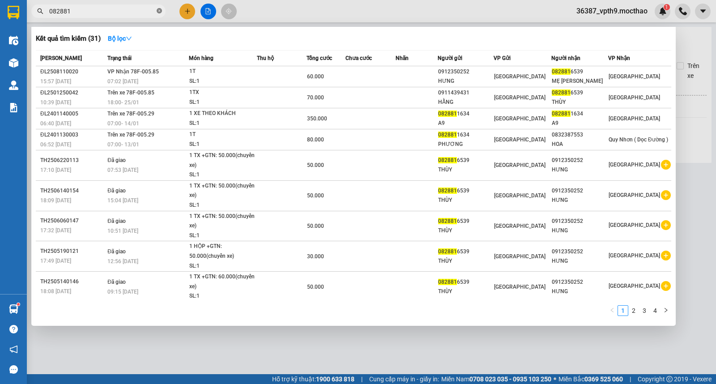
click at [158, 10] on icon "close-circle" at bounding box center [159, 10] width 5 height 5
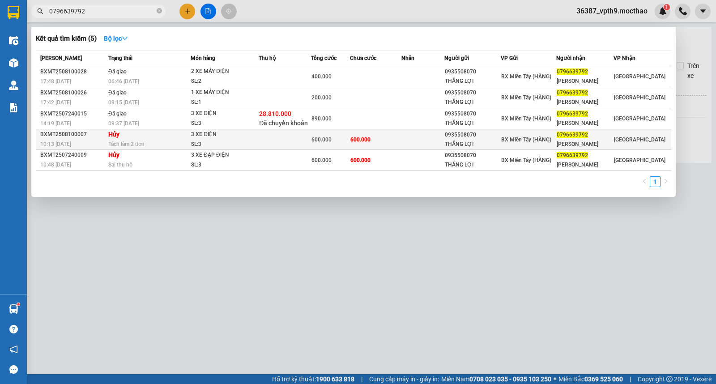
type input "0796639792"
click at [644, 138] on div "[GEOGRAPHIC_DATA]" at bounding box center [642, 140] width 57 height 10
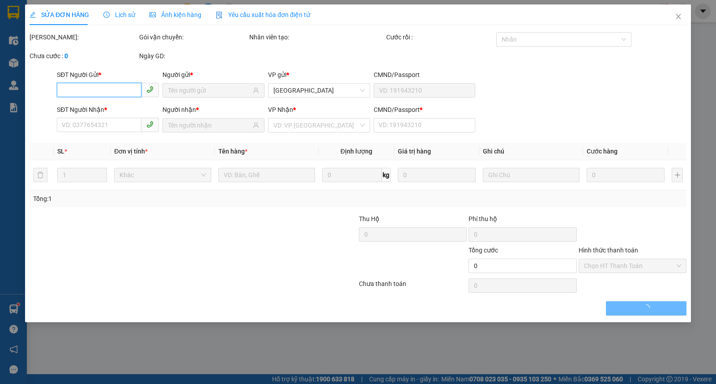
type input "0935508070"
type input "THẮNG LỢI"
type input "0796639792"
type input "TRẦN HIẾU"
type input "0"
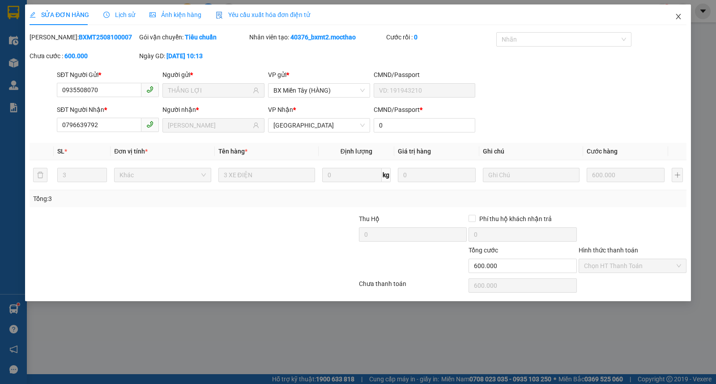
click at [678, 17] on icon "close" at bounding box center [678, 16] width 7 height 7
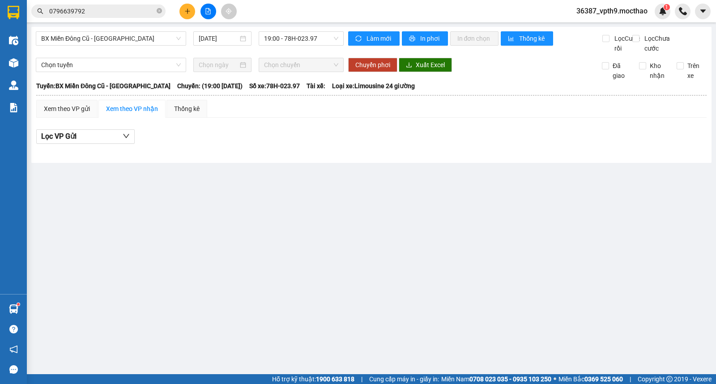
click at [141, 12] on input "0796639792" at bounding box center [102, 11] width 106 height 10
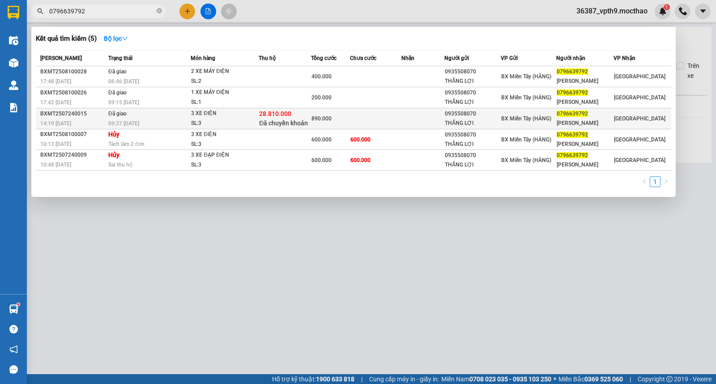
click at [214, 117] on div "3 XE ĐIỆN" at bounding box center [224, 114] width 67 height 10
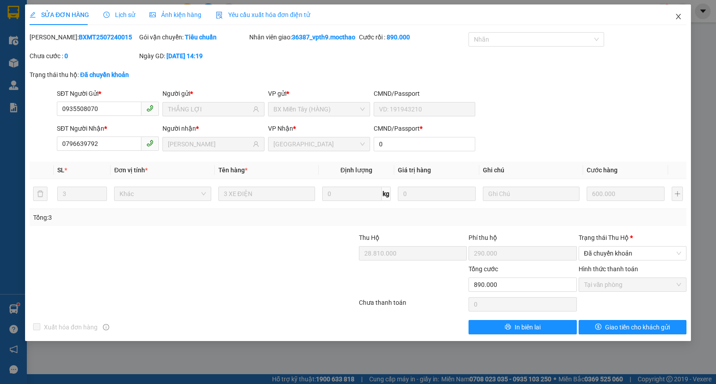
click at [681, 9] on span "Close" at bounding box center [678, 16] width 25 height 25
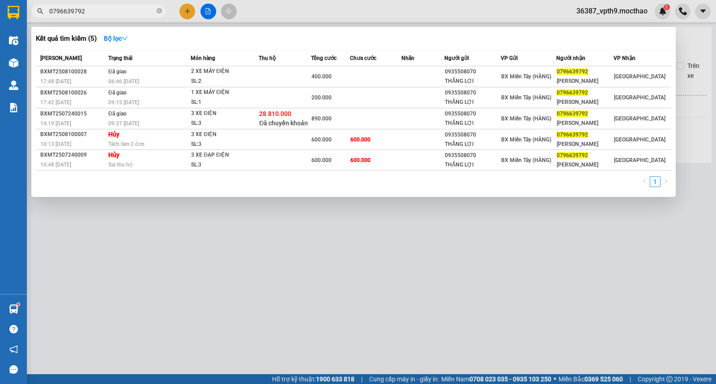
click at [117, 11] on input "0796639792" at bounding box center [102, 11] width 106 height 10
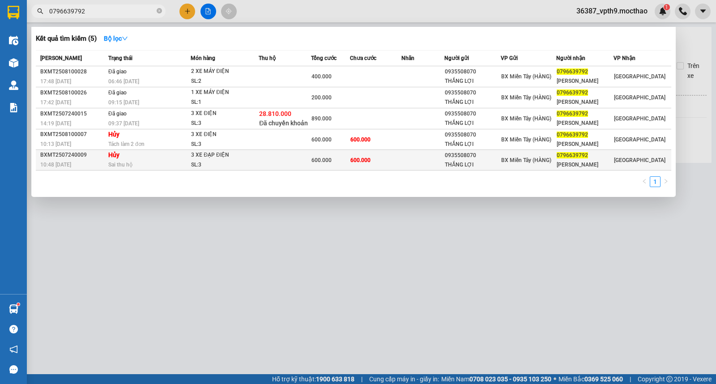
click at [178, 163] on div "Sai thu hộ" at bounding box center [149, 165] width 82 height 10
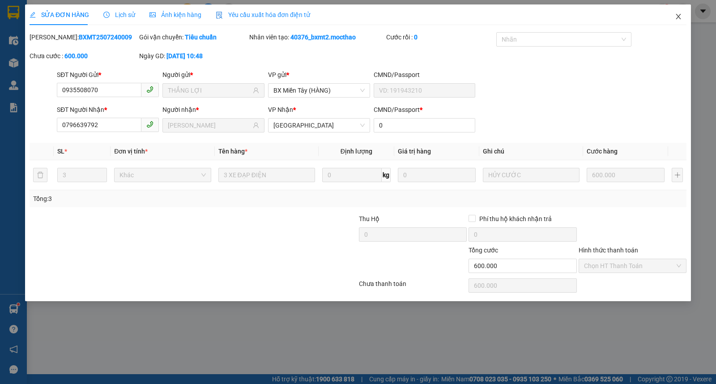
click at [681, 14] on icon "close" at bounding box center [678, 16] width 7 height 7
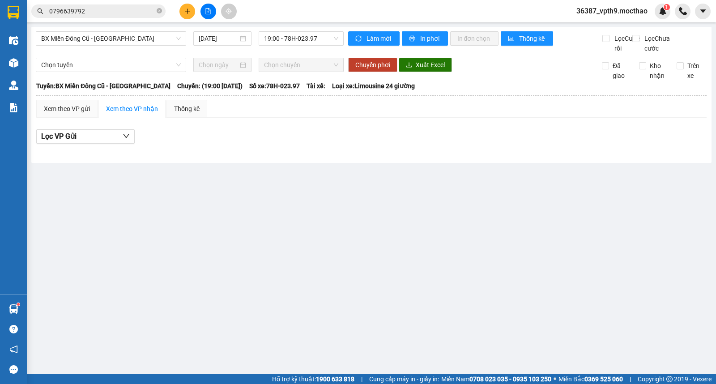
click at [110, 13] on input "0796639792" at bounding box center [102, 11] width 106 height 10
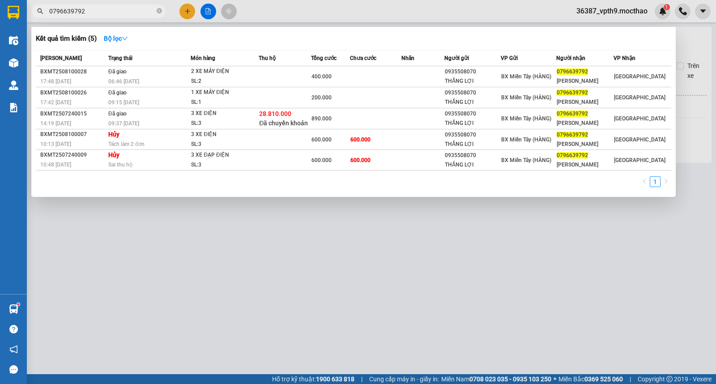
click at [604, 254] on div at bounding box center [358, 192] width 716 height 384
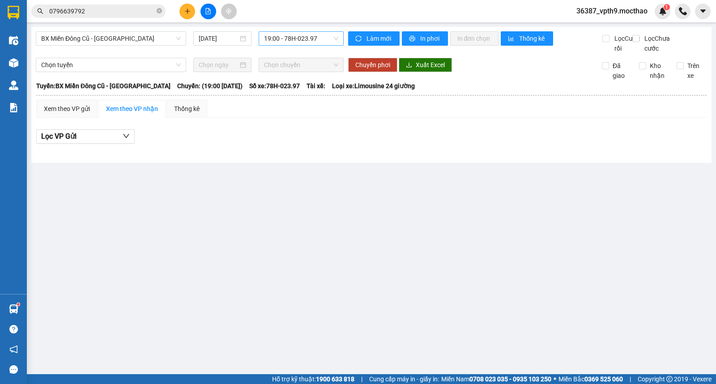
click at [316, 37] on span "19:00 - 78H-023.97" at bounding box center [301, 38] width 74 height 13
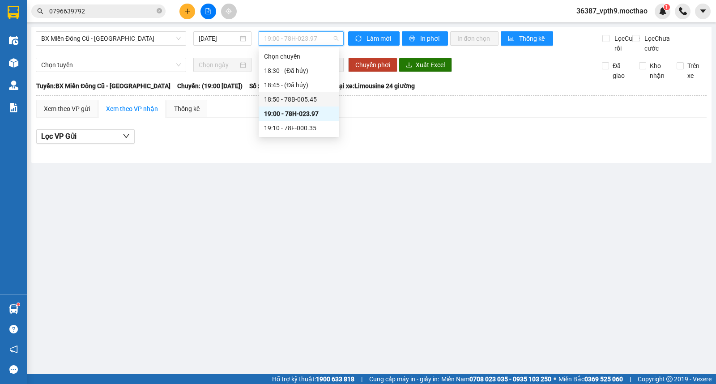
click at [302, 99] on div "18:50 - 78B-005.45" at bounding box center [299, 99] width 70 height 10
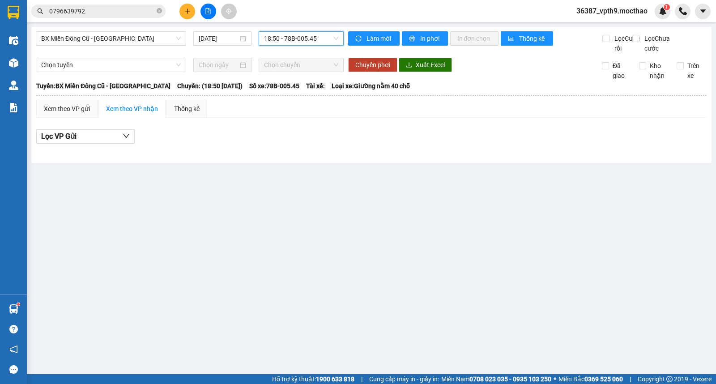
click at [311, 36] on span "18:50 - 78B-005.45" at bounding box center [301, 38] width 74 height 13
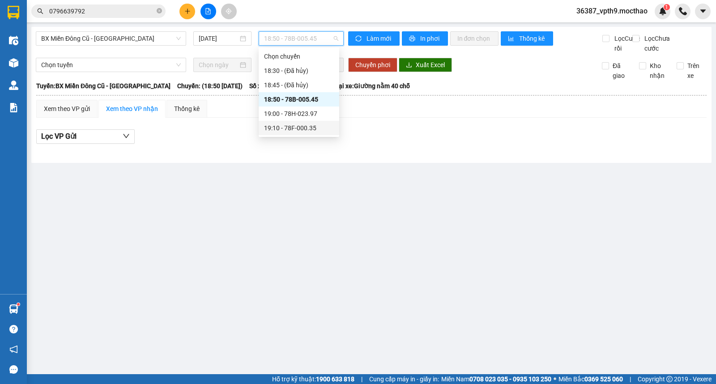
click at [303, 128] on div "19:10 - 78F-000.35" at bounding box center [299, 128] width 70 height 10
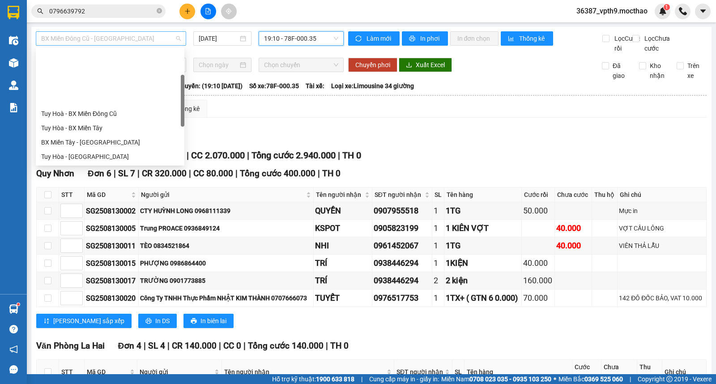
click at [86, 39] on span "BX Miền Đông Cũ - [GEOGRAPHIC_DATA]" at bounding box center [111, 38] width 140 height 13
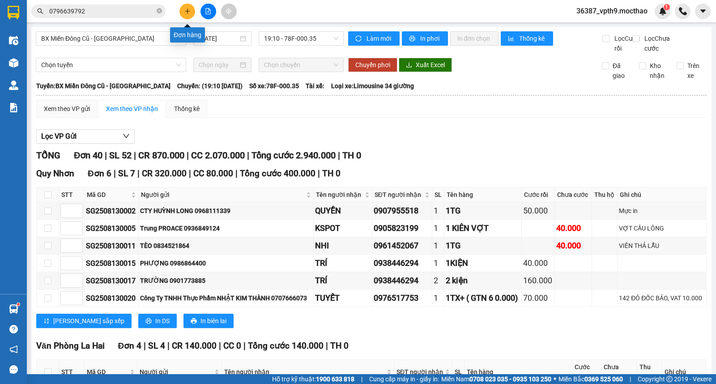
click at [189, 12] on icon "plus" at bounding box center [187, 11] width 6 height 6
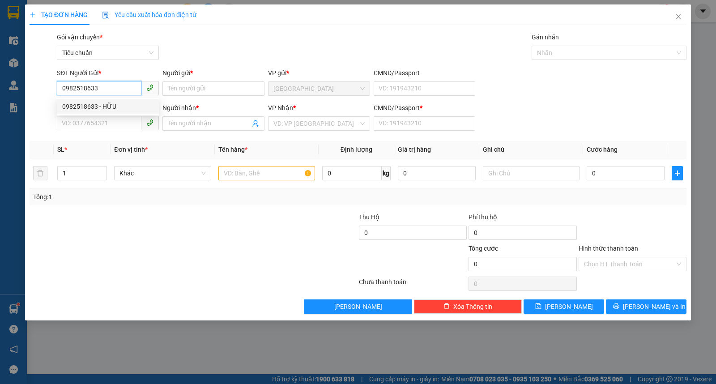
click at [113, 102] on div "0982518633 - HỮU" at bounding box center [107, 107] width 91 height 10
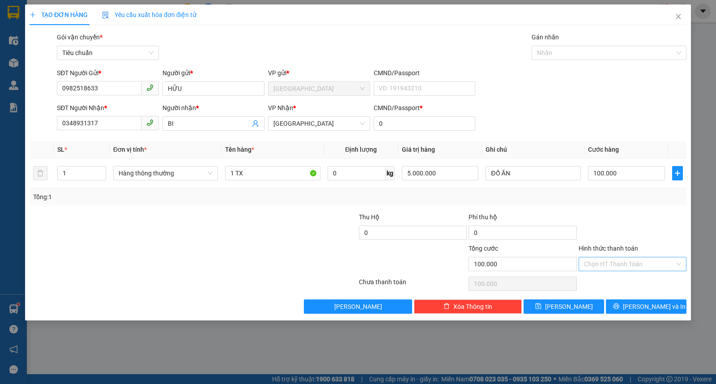
click at [617, 266] on input "Hình thức thanh toán" at bounding box center [629, 263] width 91 height 13
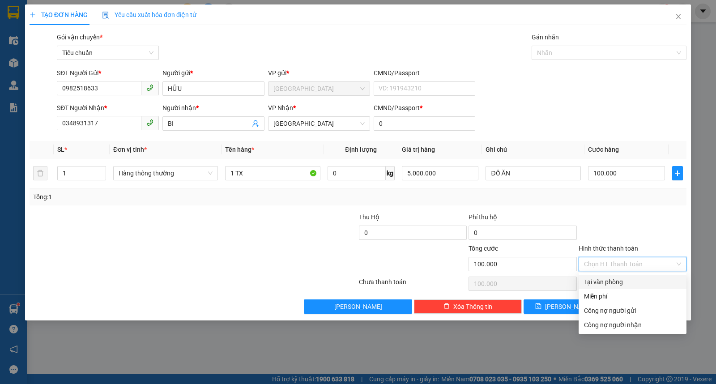
click at [615, 283] on div "Tại văn phòng" at bounding box center [632, 282] width 97 height 10
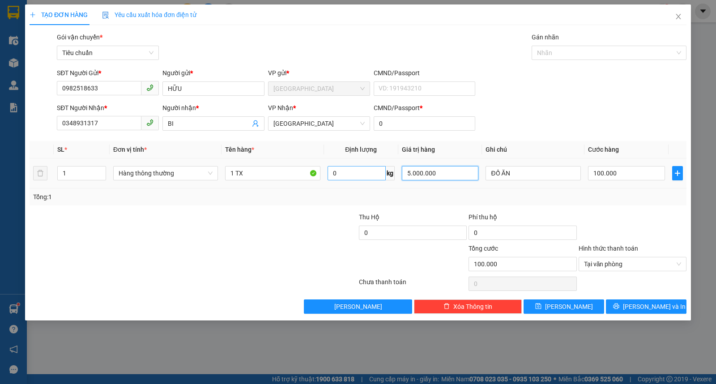
drag, startPoint x: 466, startPoint y: 177, endPoint x: 369, endPoint y: 176, distance: 96.7
click at [369, 176] on tr "1 Hàng thông thường 1 TX 0 kg 5.000.000 ĐỒ ĂN 100.000" at bounding box center [358, 174] width 657 height 30
click at [583, 303] on button "Lưu" at bounding box center [564, 307] width 81 height 14
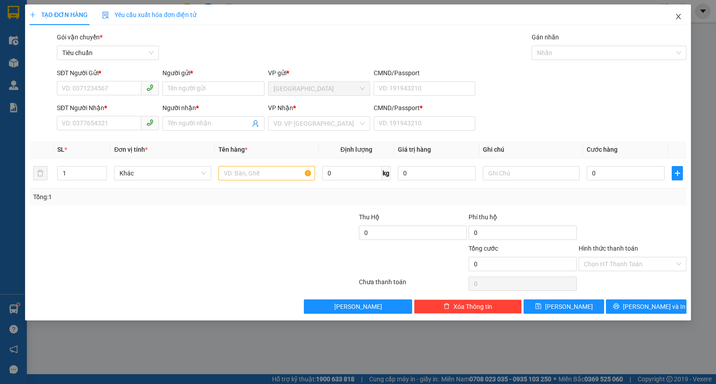
click at [680, 20] on icon "close" at bounding box center [678, 16] width 7 height 7
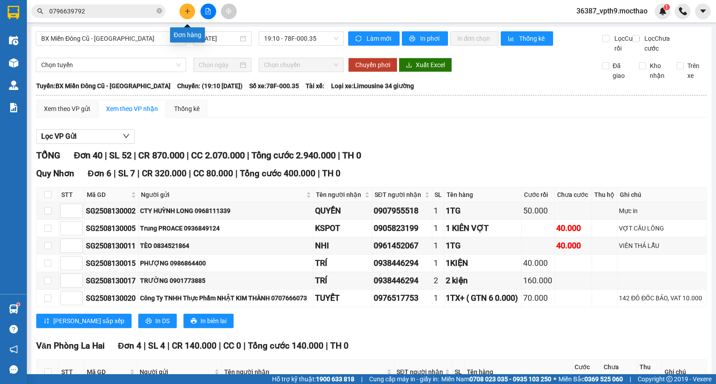
click at [187, 10] on icon "plus" at bounding box center [187, 11] width 6 height 6
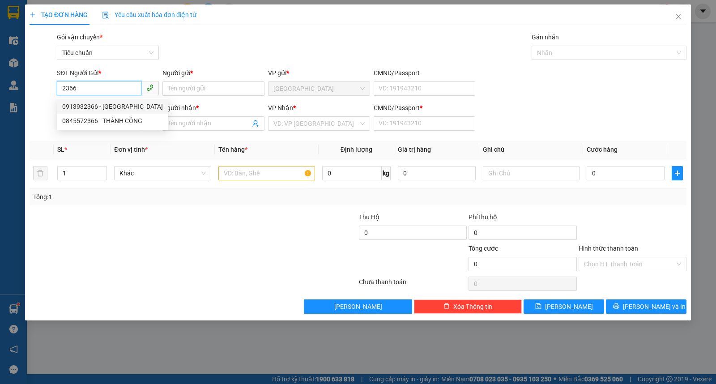
click at [102, 107] on div "0913932366 - BÉ BA" at bounding box center [112, 107] width 101 height 10
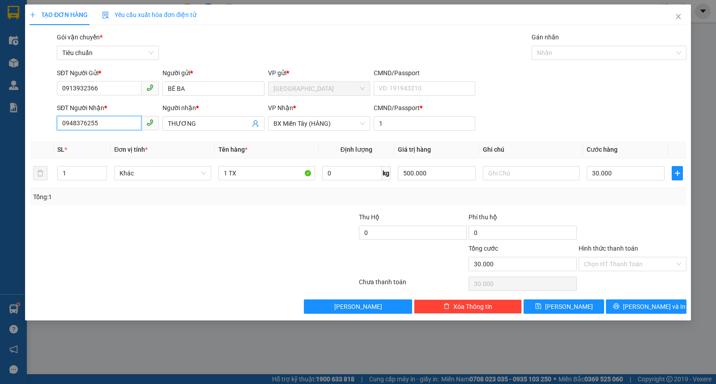
click at [104, 124] on input "0948376255" at bounding box center [99, 123] width 85 height 14
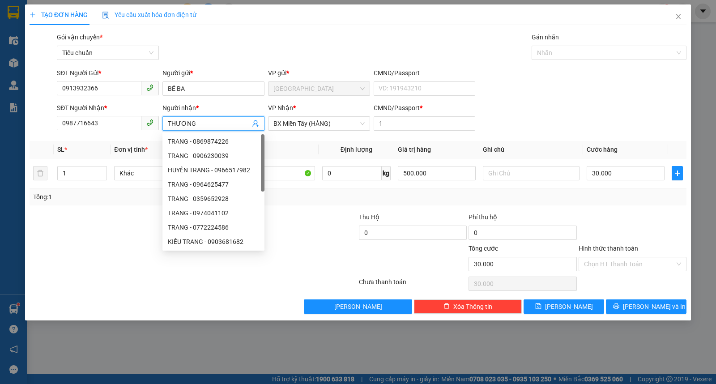
drag, startPoint x: 216, startPoint y: 124, endPoint x: 143, endPoint y: 114, distance: 73.2
click at [143, 114] on div "SĐT Người Nhận * 0987716643 Người nhận * THƯƠNG VP Nhận * BX Miền Tây (HÀNG) CM…" at bounding box center [372, 118] width 634 height 31
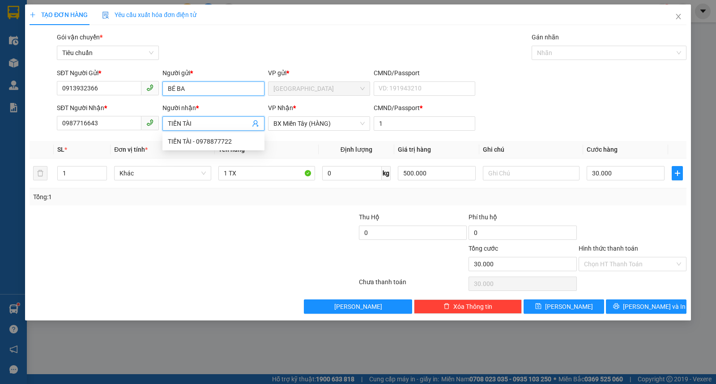
click at [213, 90] on input "BÉ BA" at bounding box center [214, 88] width 102 height 14
click at [213, 123] on input "TIẾN TÀI" at bounding box center [209, 124] width 82 height 10
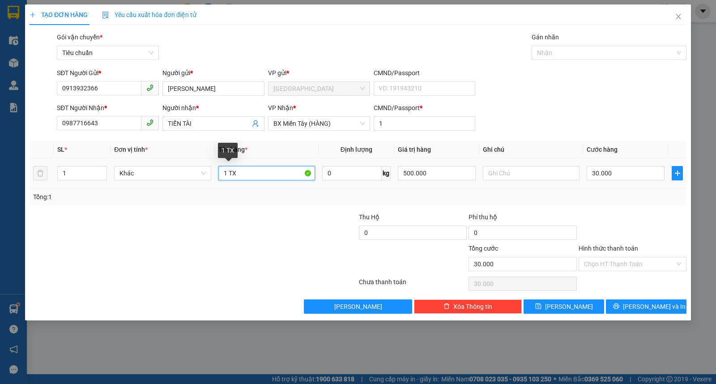
click at [243, 171] on input "1 TX" at bounding box center [267, 173] width 97 height 14
click at [612, 171] on input "30.000" at bounding box center [626, 173] width 78 height 14
click at [527, 176] on input "text" at bounding box center [531, 173] width 97 height 14
click at [266, 176] on input "1 KIỆN ĐEN" at bounding box center [267, 173] width 97 height 14
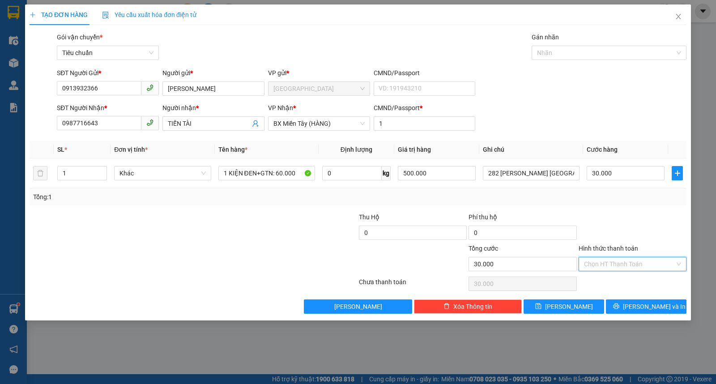
click at [642, 263] on input "Hình thức thanh toán" at bounding box center [629, 263] width 91 height 13
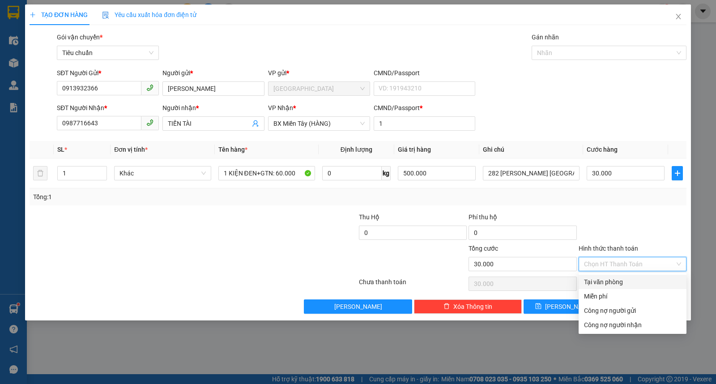
click at [609, 280] on div "Tại văn phòng" at bounding box center [632, 282] width 97 height 10
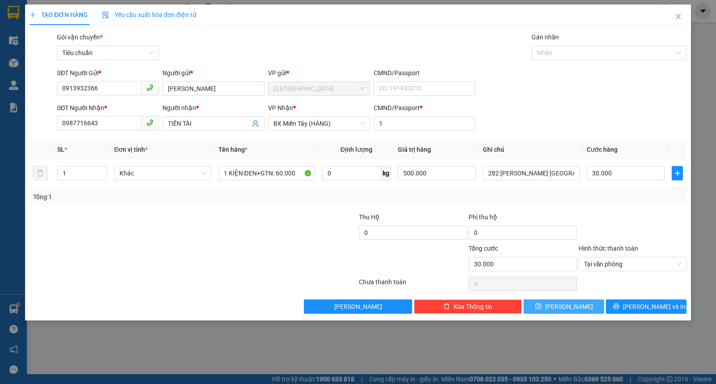
click at [587, 304] on button "Lưu" at bounding box center [564, 307] width 81 height 14
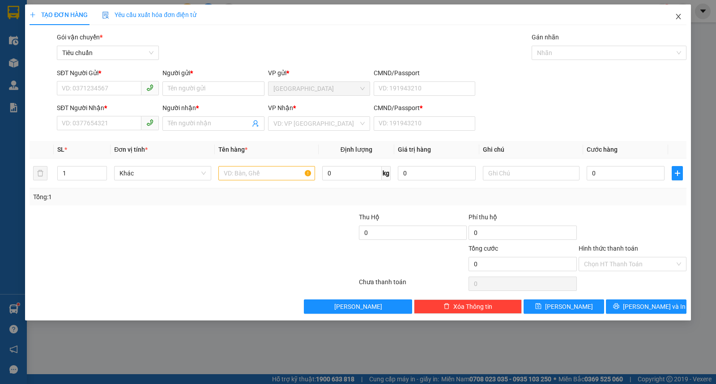
click at [677, 17] on icon "close" at bounding box center [678, 16] width 7 height 7
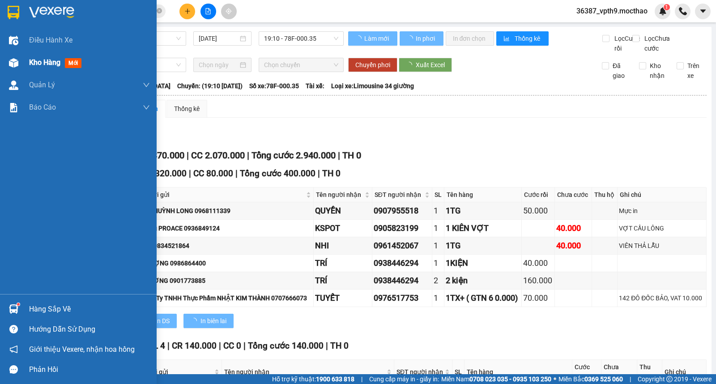
click at [58, 63] on span "Kho hàng" at bounding box center [44, 62] width 31 height 9
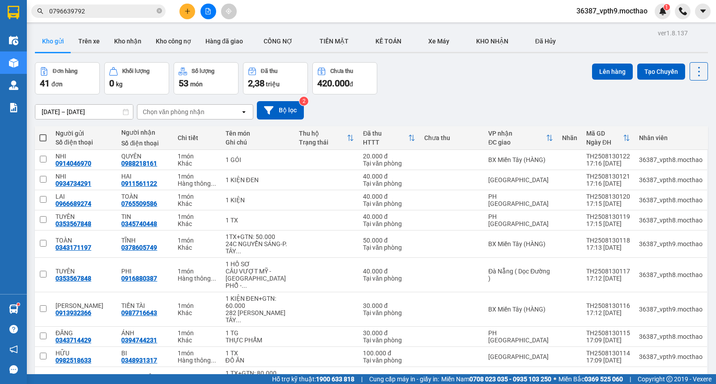
click at [180, 115] on div "Chọn văn phòng nhận" at bounding box center [174, 111] width 62 height 9
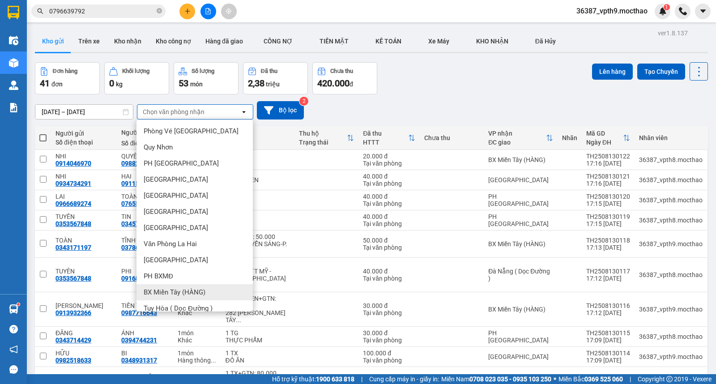
click at [197, 295] on span "BX Miền Tây (HÀNG)" at bounding box center [175, 292] width 62 height 9
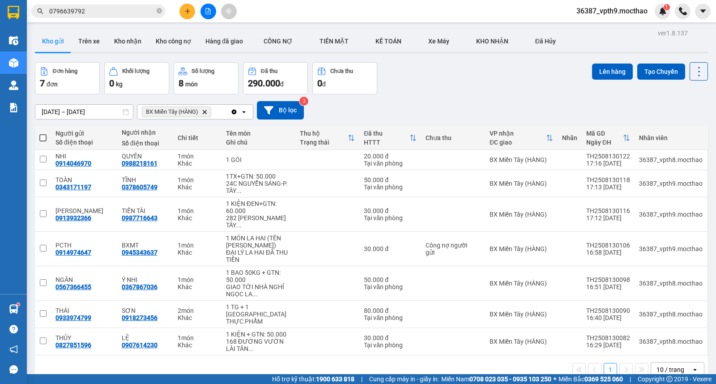
click at [234, 110] on icon "Clear all" at bounding box center [234, 111] width 5 height 5
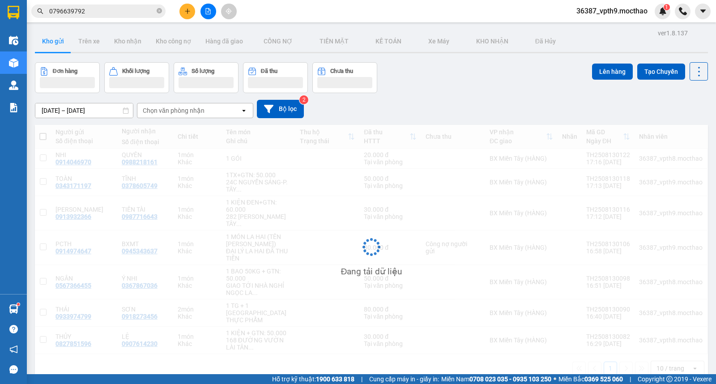
click at [234, 110] on div "Chọn văn phòng nhận" at bounding box center [188, 110] width 103 height 14
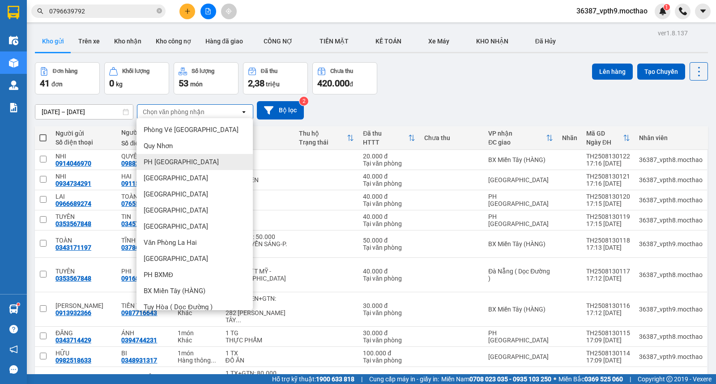
click at [156, 163] on span "PH [GEOGRAPHIC_DATA]" at bounding box center [181, 162] width 75 height 9
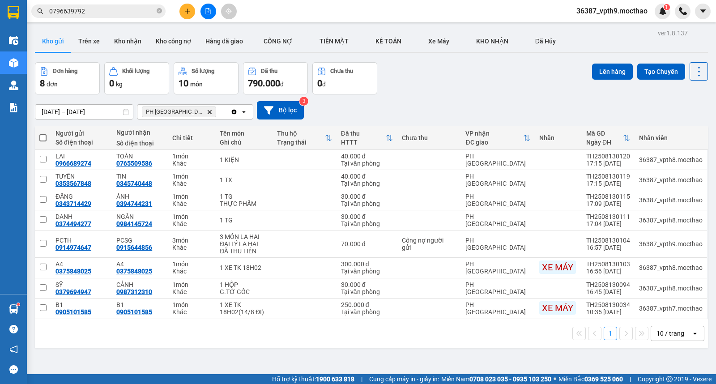
click at [234, 111] on icon "Clear all" at bounding box center [234, 111] width 5 height 5
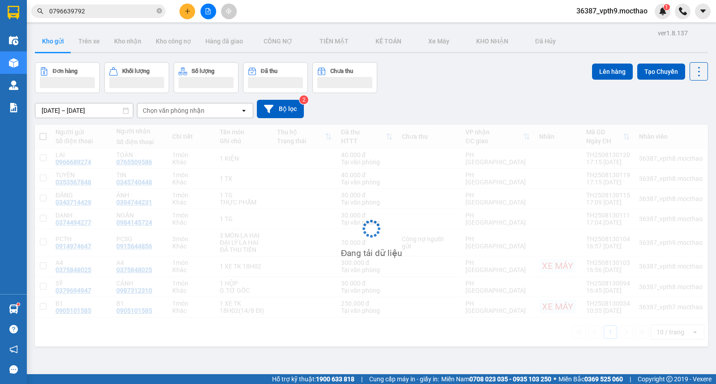
click at [234, 111] on div "Chọn văn phòng nhận" at bounding box center [188, 110] width 103 height 14
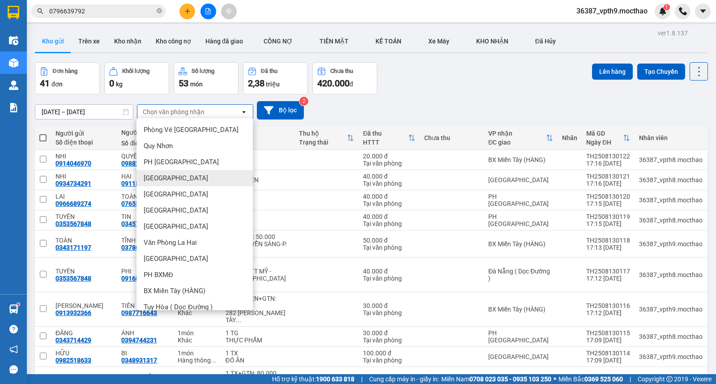
click at [153, 180] on span "[GEOGRAPHIC_DATA]" at bounding box center [176, 178] width 64 height 9
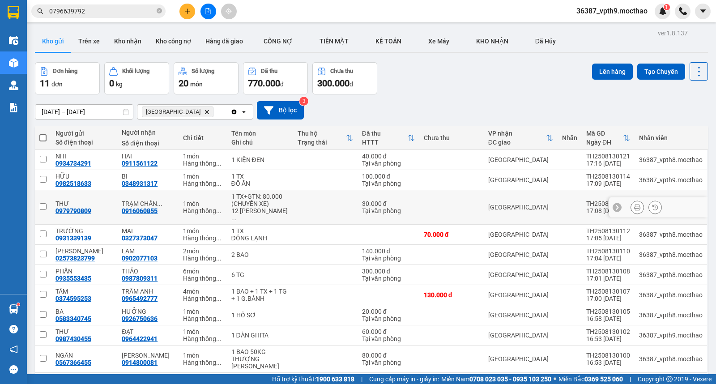
scroll to position [41, 0]
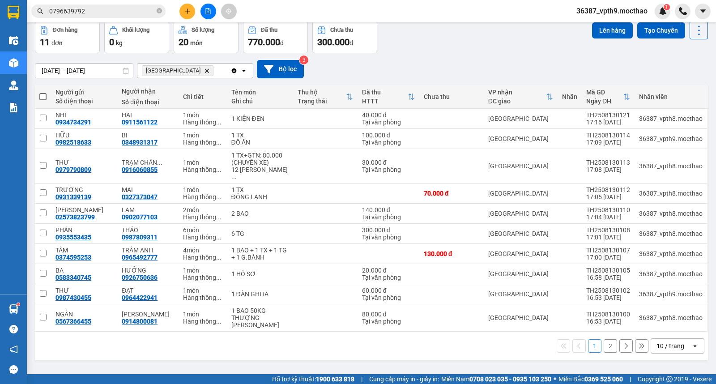
click at [604, 347] on button "2" at bounding box center [610, 345] width 13 height 13
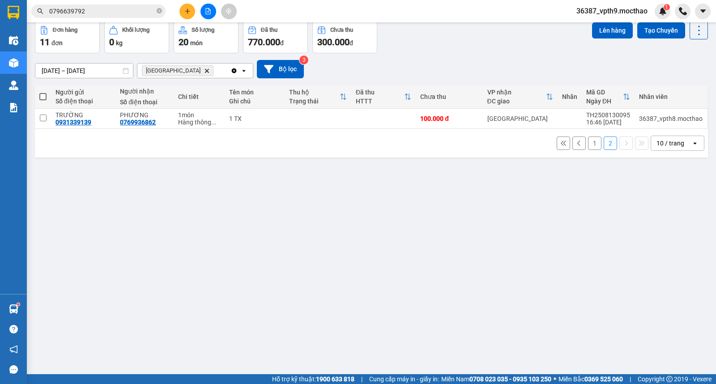
click at [588, 141] on button "1" at bounding box center [594, 143] width 13 height 13
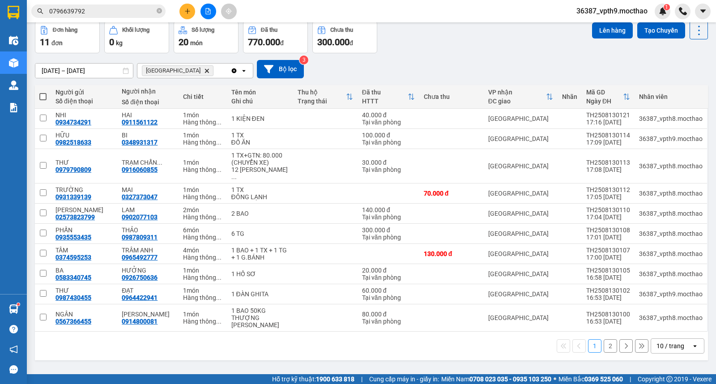
click at [235, 70] on icon "Clear all" at bounding box center [234, 70] width 5 height 5
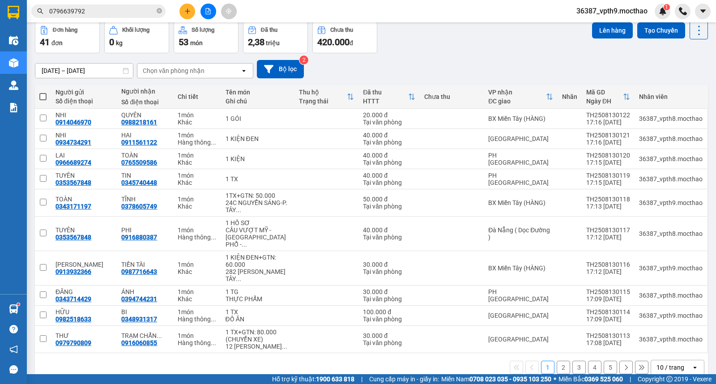
click at [235, 70] on div "Chọn văn phòng nhận" at bounding box center [188, 71] width 103 height 14
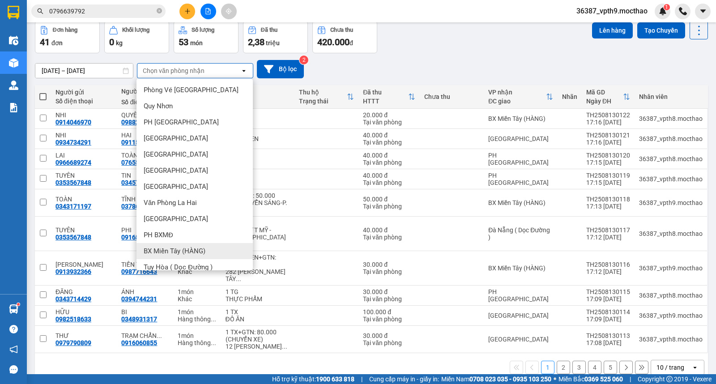
click at [186, 254] on span "BX Miền Tây (HÀNG)" at bounding box center [175, 251] width 62 height 9
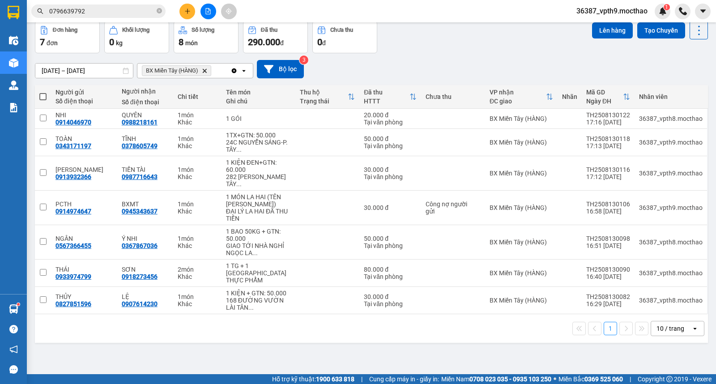
click at [236, 72] on icon "Clear all" at bounding box center [234, 70] width 5 height 5
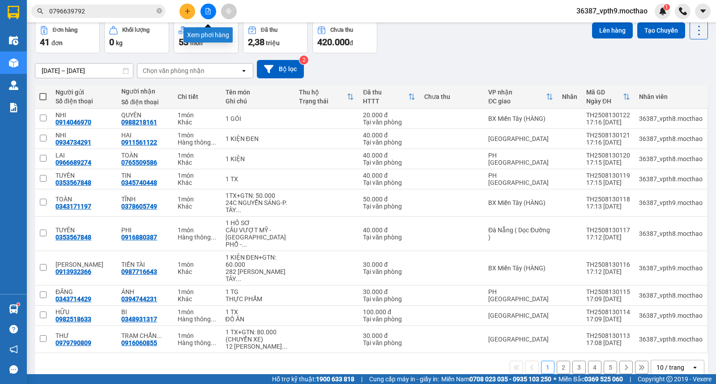
click at [207, 11] on icon "file-add" at bounding box center [208, 11] width 6 height 6
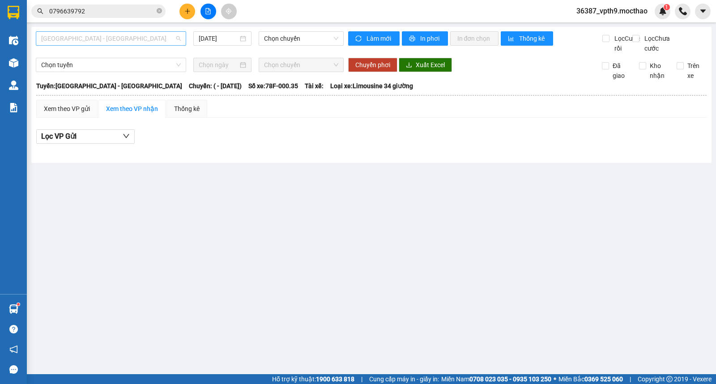
click at [127, 40] on span "[GEOGRAPHIC_DATA] - [GEOGRAPHIC_DATA]" at bounding box center [111, 38] width 140 height 13
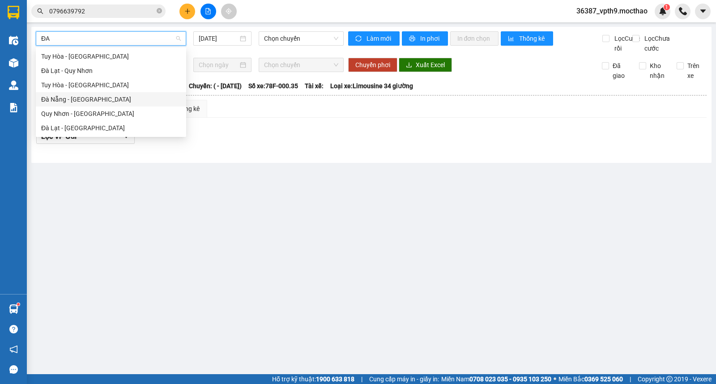
click at [88, 99] on div "Đà Nẵng - Tuy Hoà" at bounding box center [111, 99] width 140 height 10
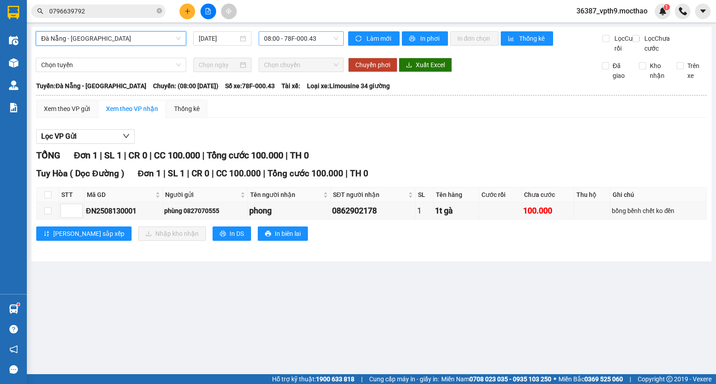
click at [316, 45] on div "08:00 - 78F-000.43" at bounding box center [301, 38] width 85 height 14
click at [305, 90] on div "08:15 - 78H-023.50" at bounding box center [299, 85] width 70 height 10
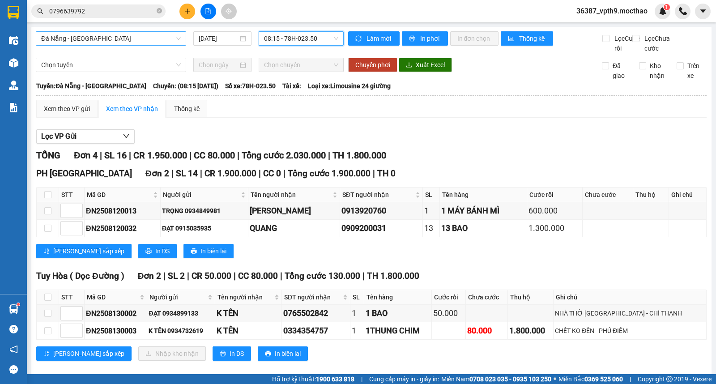
scroll to position [21, 0]
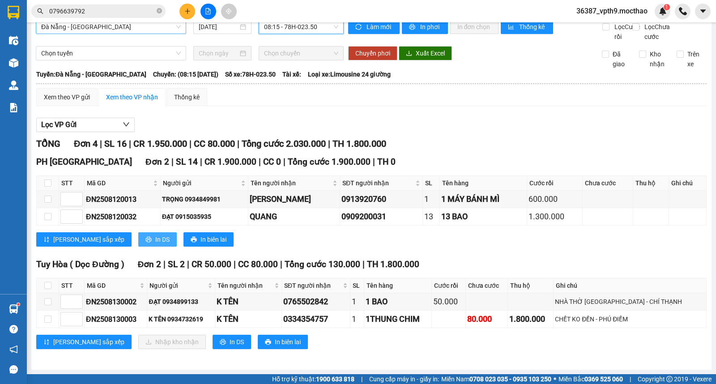
click at [155, 239] on span "In DS" at bounding box center [162, 240] width 14 height 10
click at [159, 10] on icon "close-circle" at bounding box center [159, 10] width 5 height 5
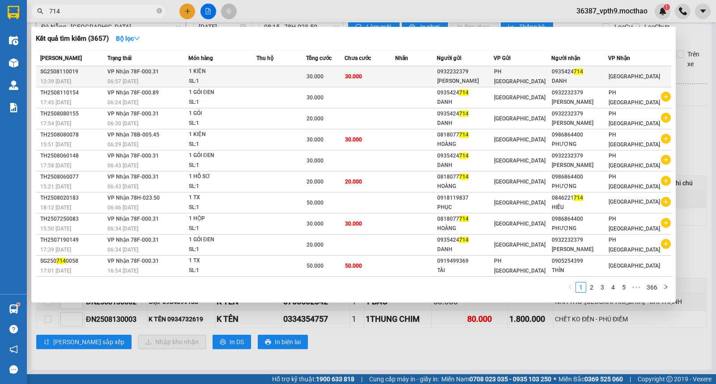
click at [620, 75] on span "[GEOGRAPHIC_DATA]" at bounding box center [634, 76] width 51 height 6
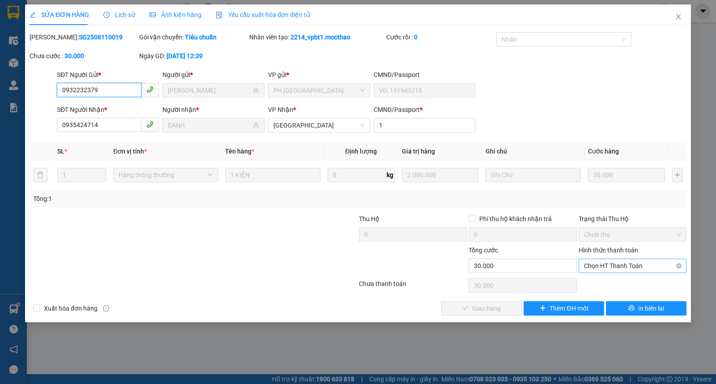
click at [621, 260] on span "Chọn HT Thanh Toán" at bounding box center [632, 265] width 97 height 13
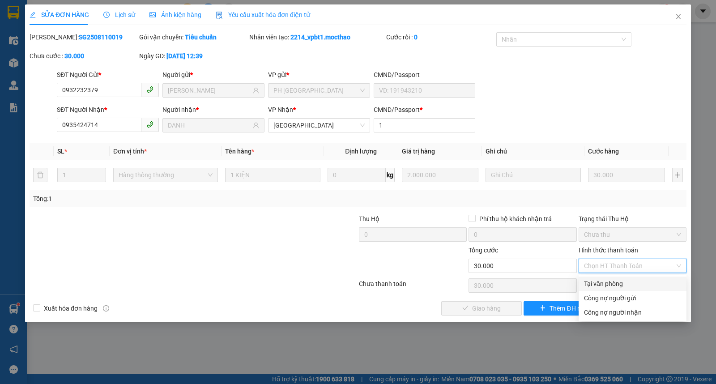
click at [606, 284] on div "Tại văn phòng" at bounding box center [632, 284] width 97 height 10
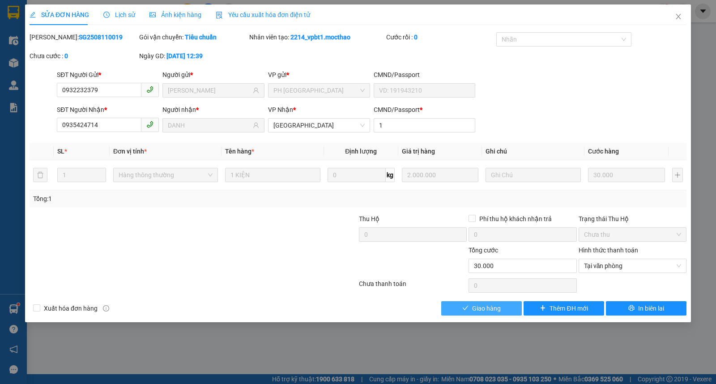
click at [485, 306] on span "Giao hàng" at bounding box center [486, 309] width 29 height 10
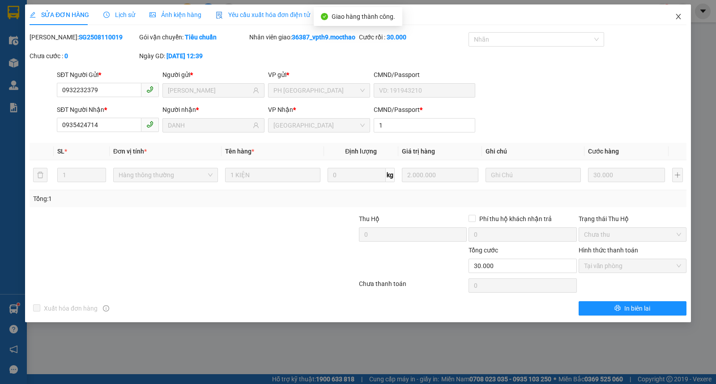
click at [675, 20] on icon "close" at bounding box center [678, 16] width 7 height 7
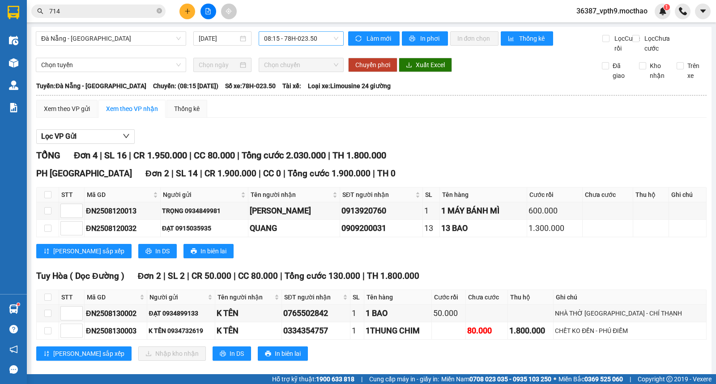
click at [284, 34] on span "08:15 - 78H-023.50" at bounding box center [301, 38] width 74 height 13
click at [110, 38] on span "Đà Nẵng - Tuy Hoà" at bounding box center [111, 38] width 140 height 13
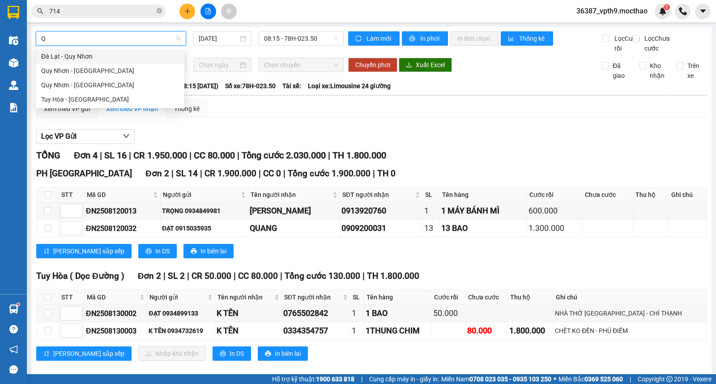
click at [79, 59] on div "Đà Lạt - Quy Nhơn" at bounding box center [110, 56] width 138 height 10
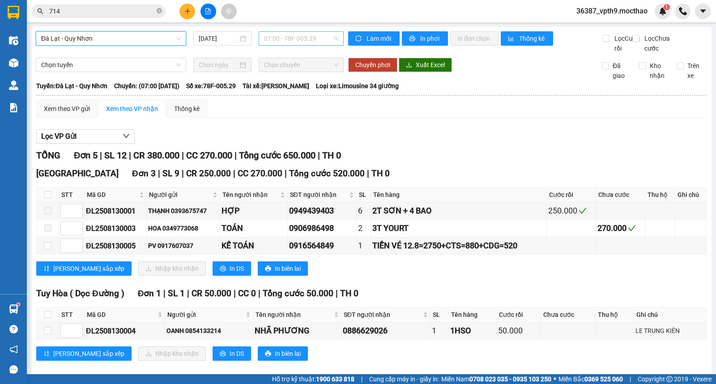
click at [315, 43] on span "07:00 - 78F-005.29" at bounding box center [301, 38] width 74 height 13
click at [314, 87] on div "18:00 - 78F-005.85" at bounding box center [297, 85] width 70 height 10
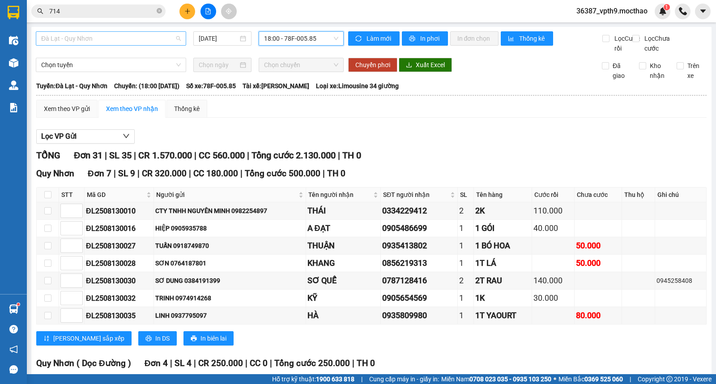
click at [141, 38] on span "Đà Lạt - Quy Nhơn" at bounding box center [111, 38] width 140 height 13
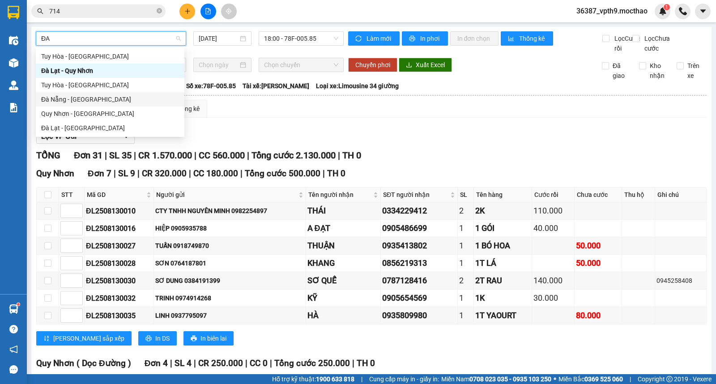
click at [85, 94] on div "Đà Nẵng - Tuy Hoà" at bounding box center [110, 99] width 138 height 10
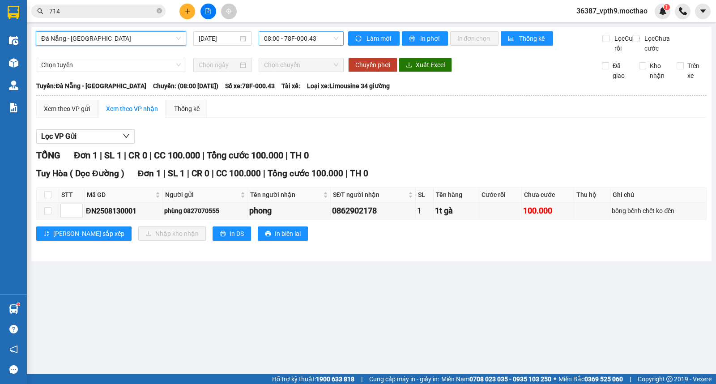
click at [334, 43] on span "08:00 - 78F-000.43" at bounding box center [301, 38] width 74 height 13
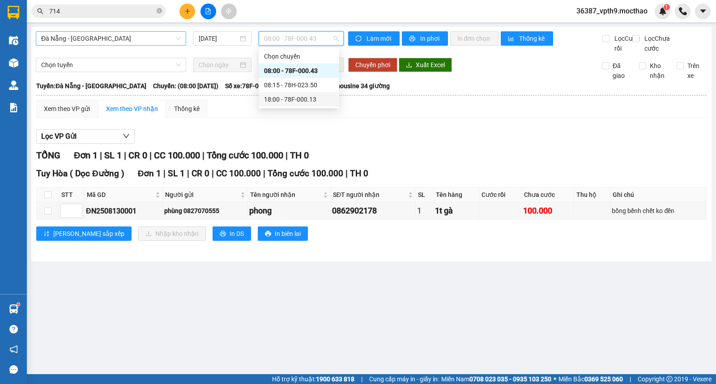
click at [317, 100] on div "18:00 - 78F-000.13" at bounding box center [299, 99] width 70 height 10
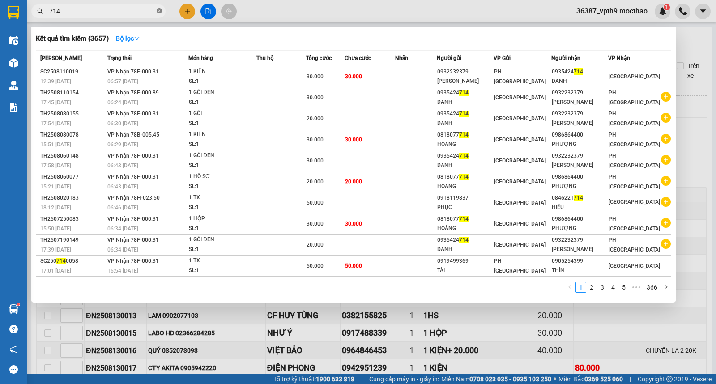
click at [159, 7] on span at bounding box center [159, 11] width 5 height 9
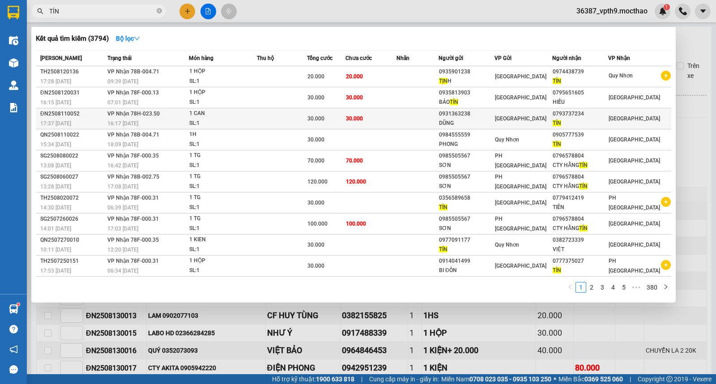
click at [622, 116] on span "[GEOGRAPHIC_DATA]" at bounding box center [634, 119] width 51 height 6
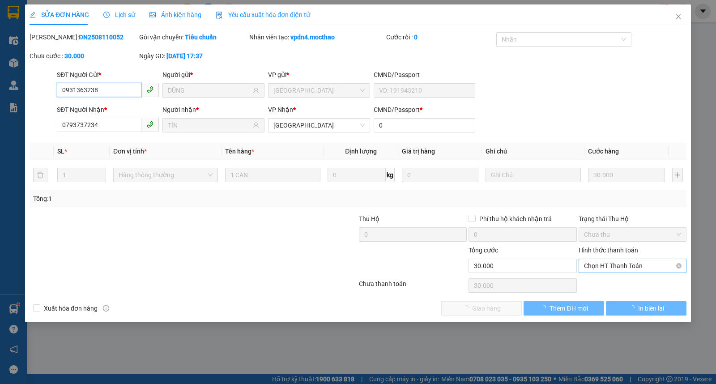
click at [630, 267] on span "Chọn HT Thanh Toán" at bounding box center [632, 265] width 97 height 13
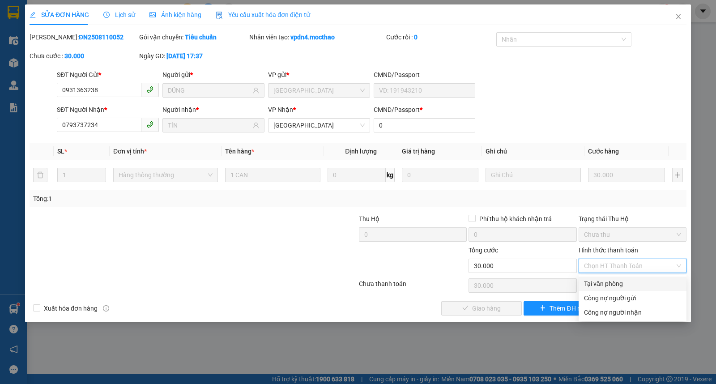
click at [618, 280] on div "Tại văn phòng" at bounding box center [632, 284] width 97 height 10
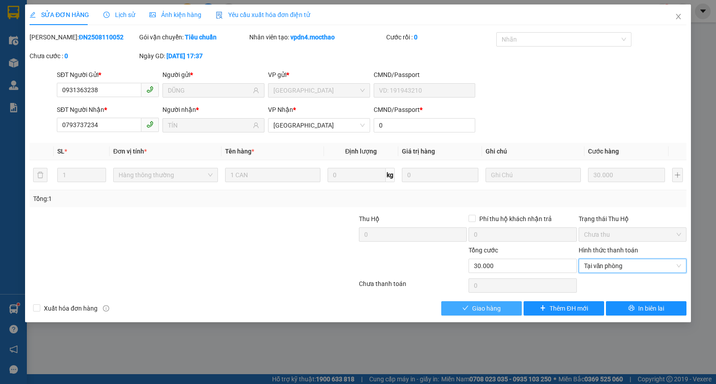
click at [476, 307] on span "Giao hàng" at bounding box center [486, 309] width 29 height 10
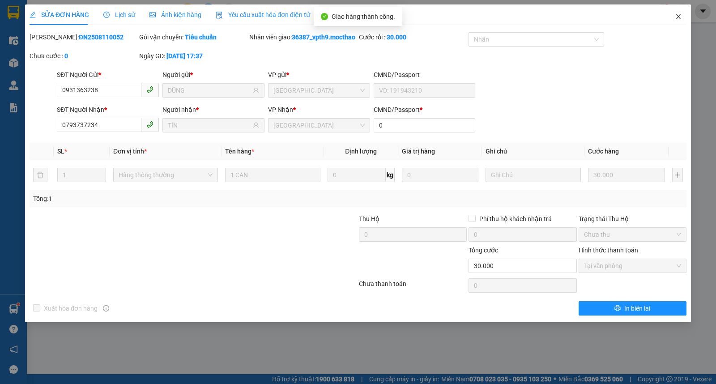
click at [683, 14] on span "Close" at bounding box center [678, 16] width 25 height 25
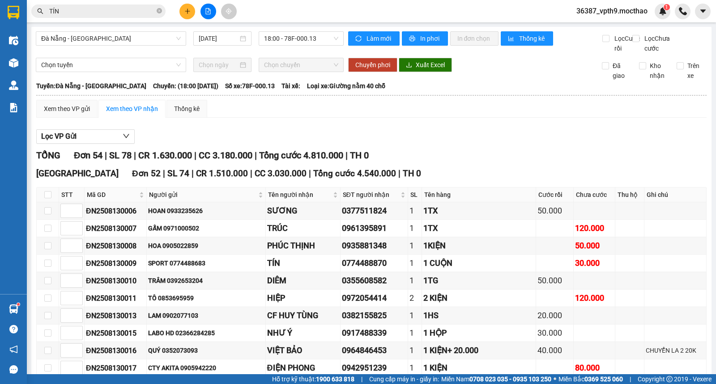
drag, startPoint x: 660, startPoint y: 155, endPoint x: 660, endPoint y: 189, distance: 33.6
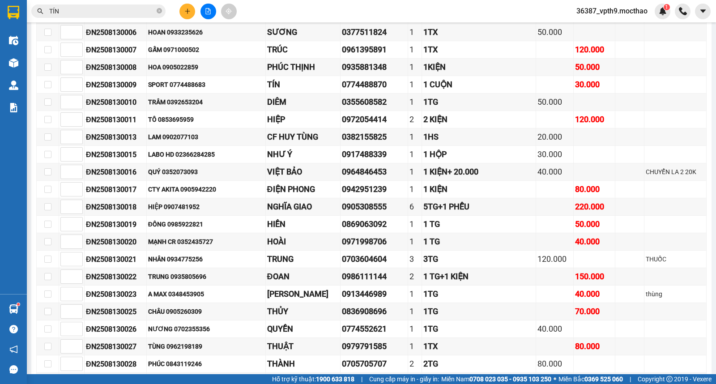
scroll to position [178, 0]
click at [655, 94] on td at bounding box center [676, 85] width 62 height 17
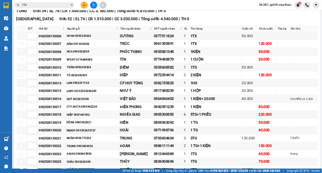
scroll to position [120, 0]
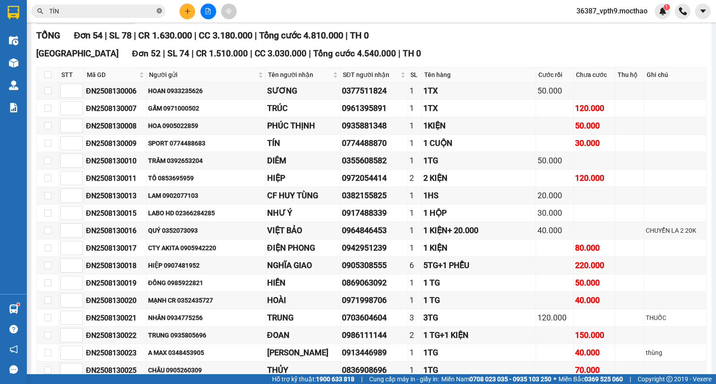
click at [157, 9] on icon "close-circle" at bounding box center [159, 10] width 5 height 5
click at [111, 9] on input "text" at bounding box center [102, 11] width 106 height 10
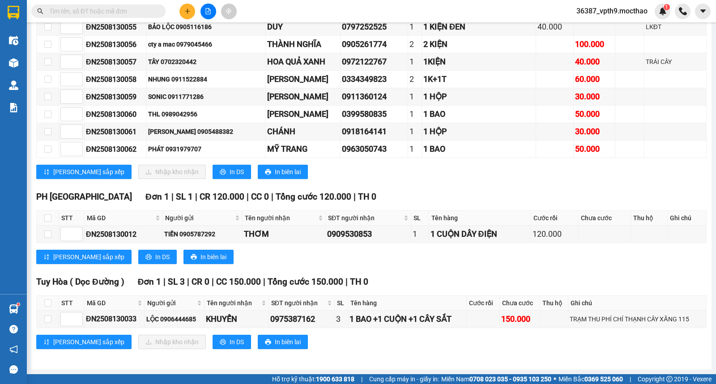
scroll to position [0, 0]
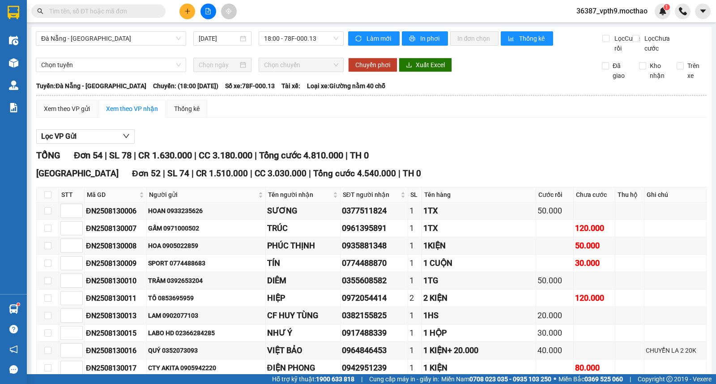
click at [109, 12] on input "text" at bounding box center [102, 11] width 106 height 10
click at [187, 11] on icon "plus" at bounding box center [187, 11] width 5 height 0
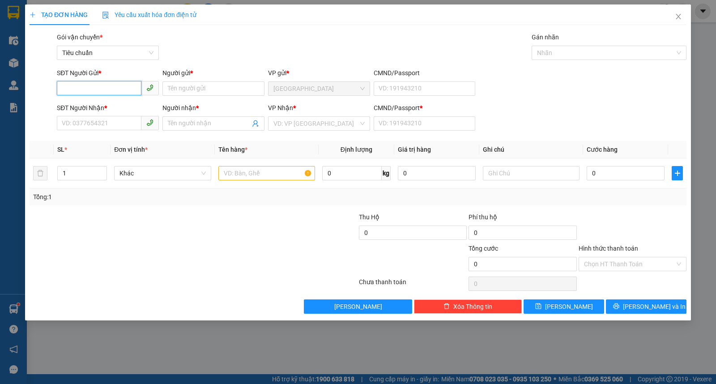
click at [86, 84] on input "SĐT Người Gửi *" at bounding box center [99, 88] width 85 height 14
click at [96, 108] on div "0916492394 - BÍCH" at bounding box center [107, 107] width 91 height 10
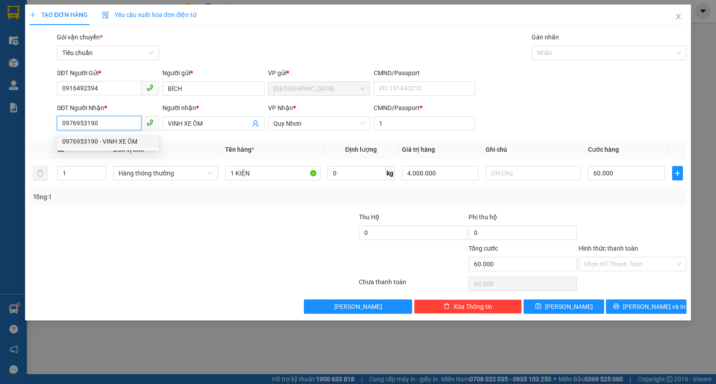
drag, startPoint x: 110, startPoint y: 124, endPoint x: 24, endPoint y: 125, distance: 85.5
click at [24, 125] on div "TẠO ĐƠN HÀNG Yêu cầu xuất hóa đơn điện tử Transit Pickup Surcharge Ids Transit …" at bounding box center [358, 192] width 716 height 384
click at [108, 138] on div "0982918161 - HÙNG" at bounding box center [107, 142] width 91 height 10
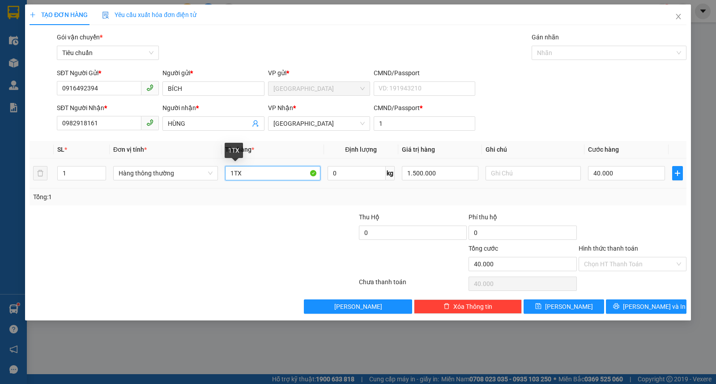
drag, startPoint x: 235, startPoint y: 173, endPoint x: 250, endPoint y: 173, distance: 15.2
click at [249, 173] on input "1TX" at bounding box center [272, 173] width 95 height 14
drag, startPoint x: 450, startPoint y: 173, endPoint x: 363, endPoint y: 175, distance: 87.8
click at [363, 175] on tr "1 Hàng thông thường 1 TX 0 kg 1.500.000 40.000" at bounding box center [358, 174] width 657 height 30
click at [526, 178] on input "text" at bounding box center [533, 173] width 95 height 14
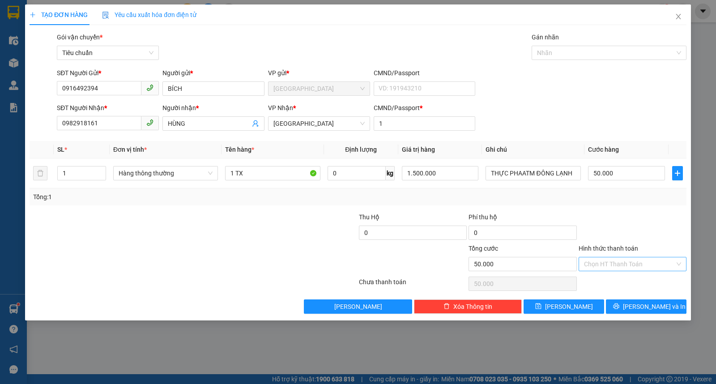
click at [613, 263] on input "Hình thức thanh toán" at bounding box center [629, 263] width 91 height 13
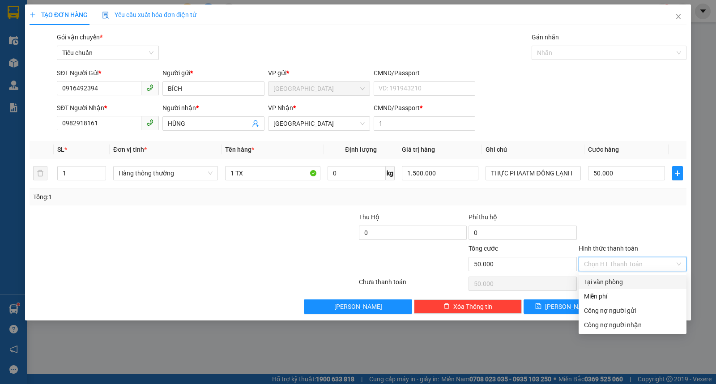
click at [602, 280] on div "Tại văn phòng" at bounding box center [632, 282] width 97 height 10
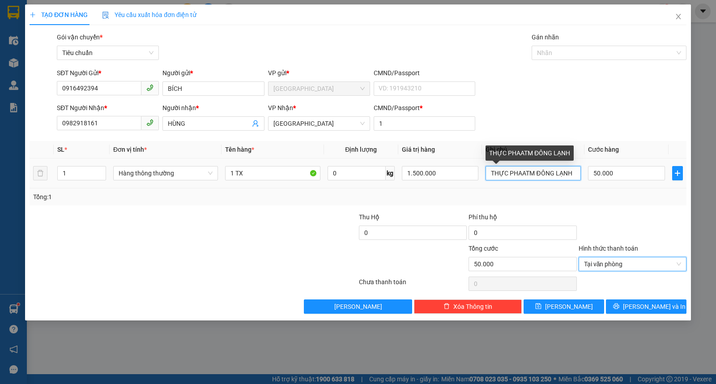
click at [517, 172] on input "THỰC PHAATM ĐÔNG LẠNH" at bounding box center [533, 173] width 95 height 14
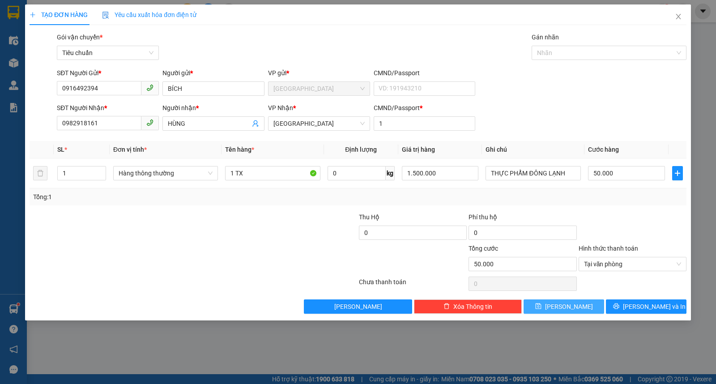
click at [553, 308] on button "Lưu" at bounding box center [564, 307] width 81 height 14
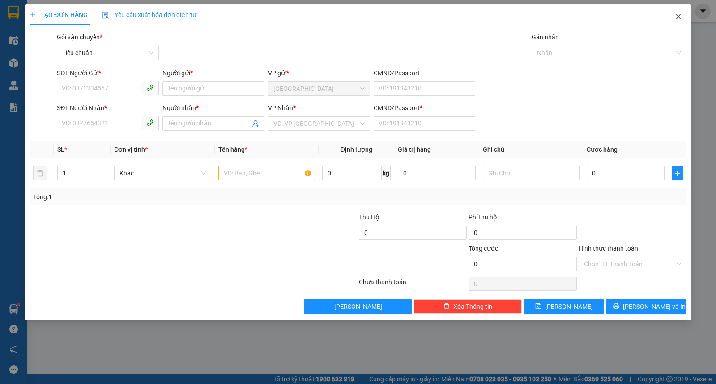
click at [686, 13] on span "Close" at bounding box center [678, 16] width 25 height 25
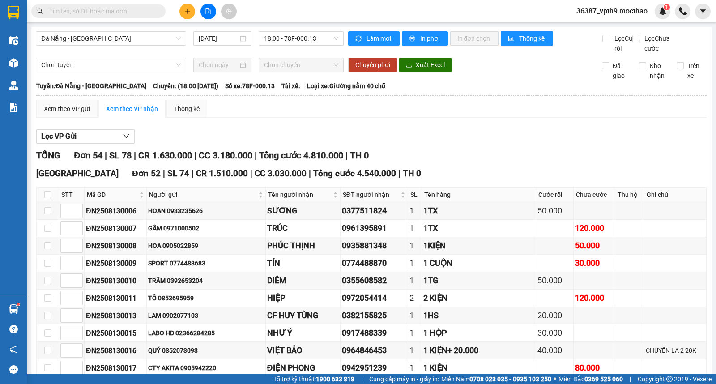
click at [91, 13] on input "text" at bounding box center [102, 11] width 106 height 10
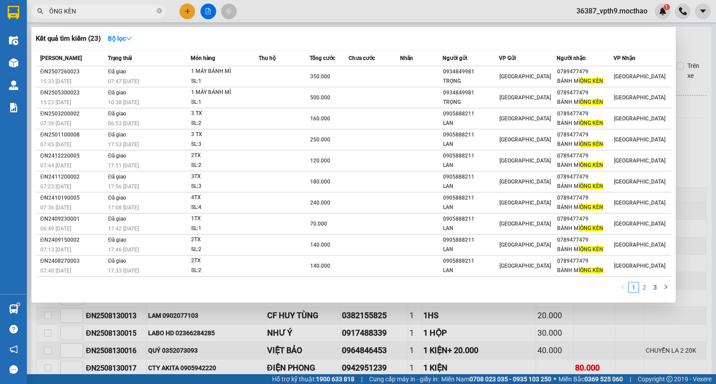
click at [647, 291] on link "2" at bounding box center [645, 288] width 10 height 10
click at [655, 289] on link "3" at bounding box center [656, 288] width 10 height 10
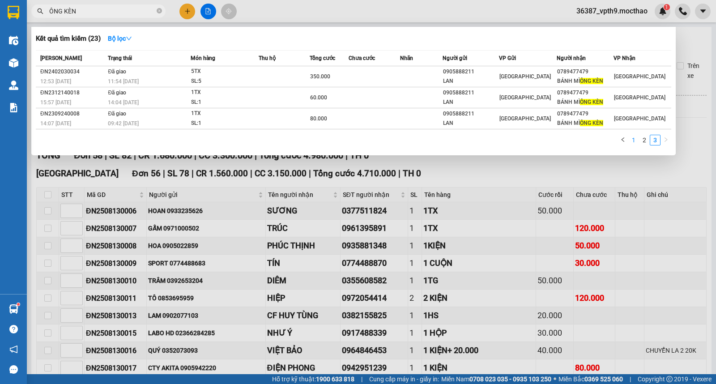
click at [633, 140] on link "1" at bounding box center [634, 140] width 10 height 10
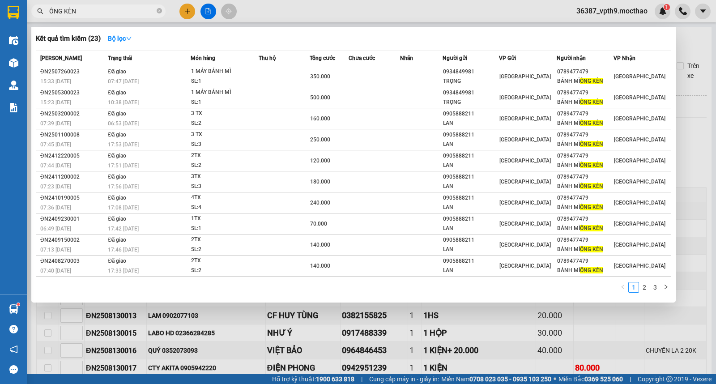
click at [352, 360] on div at bounding box center [358, 192] width 716 height 384
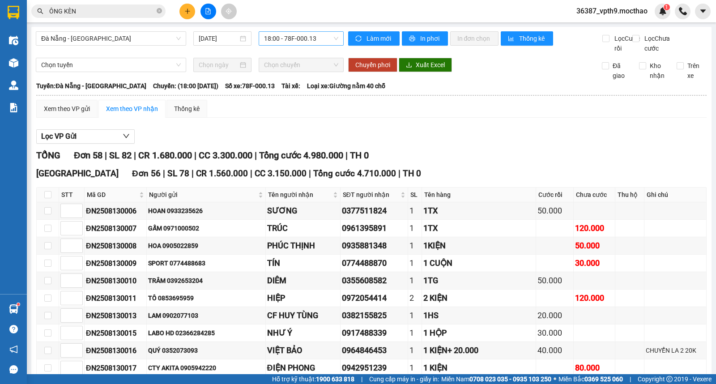
click at [306, 43] on span "18:00 - 78F-000.13" at bounding box center [301, 38] width 74 height 13
click at [303, 78] on div "08:15 - 78H-023.50" at bounding box center [297, 85] width 81 height 14
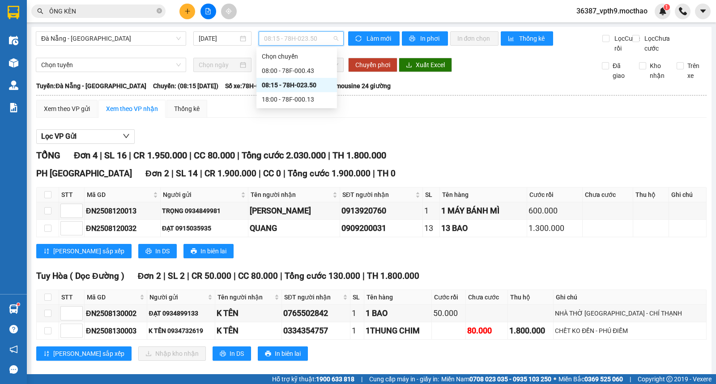
click at [318, 38] on span "08:15 - 78H-023.50" at bounding box center [301, 38] width 74 height 13
click at [124, 11] on input "ÔNG KÈN" at bounding box center [102, 11] width 106 height 10
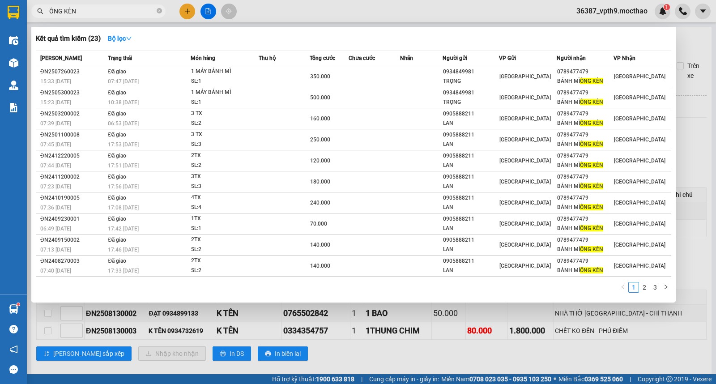
click at [475, 363] on div at bounding box center [358, 192] width 716 height 384
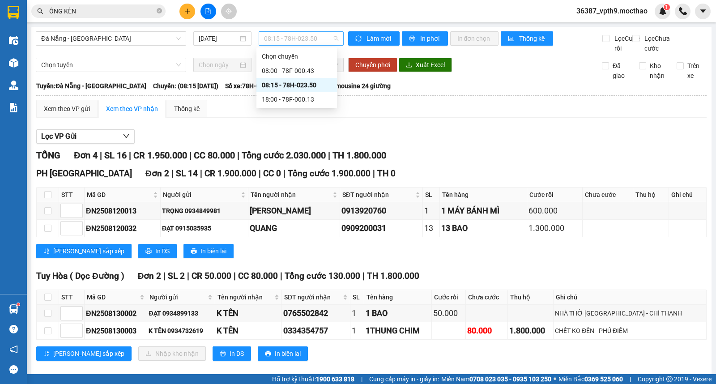
click at [283, 39] on span "08:15 - 78H-023.50" at bounding box center [301, 38] width 74 height 13
click at [291, 104] on div "18:00 - 78F-000.13" at bounding box center [297, 99] width 70 height 10
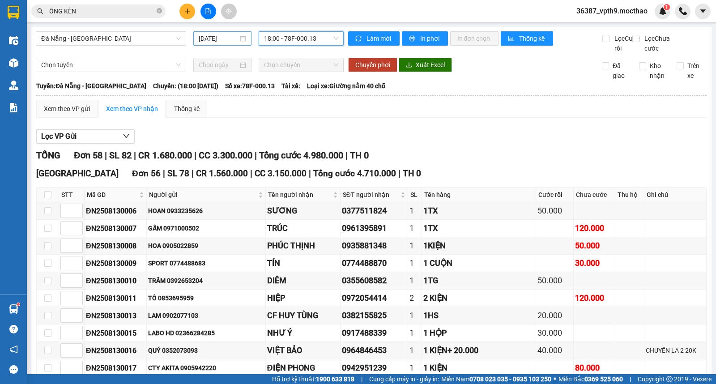
click at [205, 41] on input "[DATE]" at bounding box center [219, 39] width 40 height 10
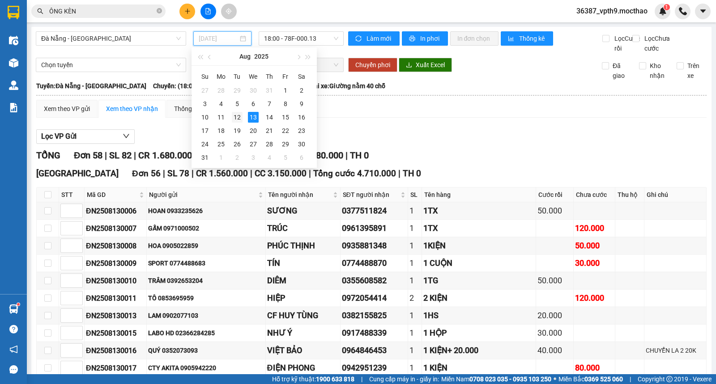
click at [239, 115] on div "12" at bounding box center [237, 117] width 11 height 11
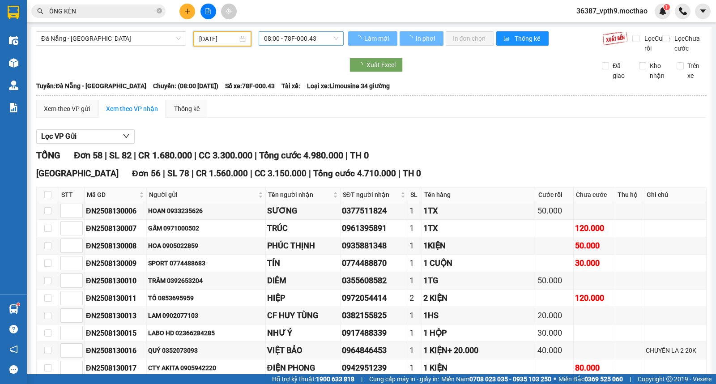
click at [331, 39] on span "08:00 - 78F-000.43" at bounding box center [301, 38] width 74 height 13
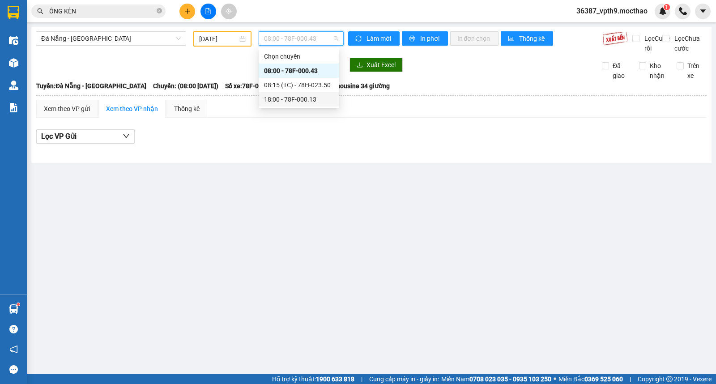
click at [282, 101] on div "18:00 - 78F-000.13" at bounding box center [299, 99] width 70 height 10
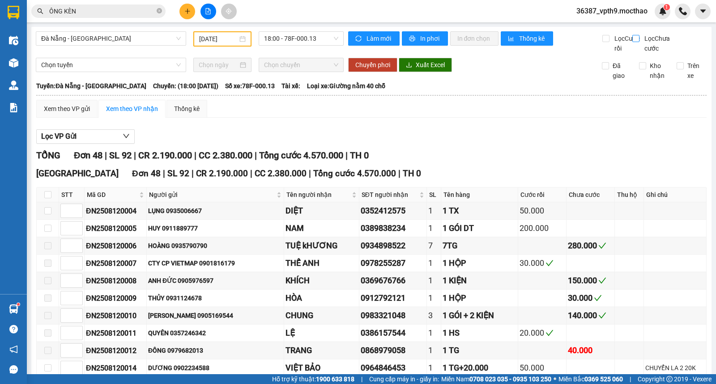
click at [641, 41] on span "Lọc Chưa cước" at bounding box center [659, 44] width 36 height 20
click at [639, 41] on input "Lọc Chưa cước" at bounding box center [637, 38] width 9 height 7
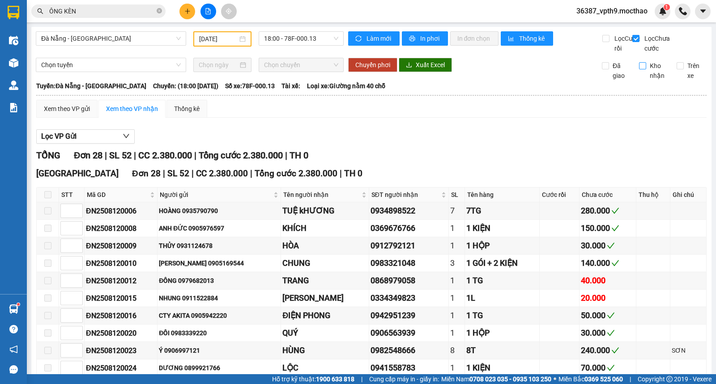
click at [639, 81] on label "Kho nhận" at bounding box center [654, 71] width 30 height 20
click at [639, 69] on input "Kho nhận" at bounding box center [642, 65] width 7 height 7
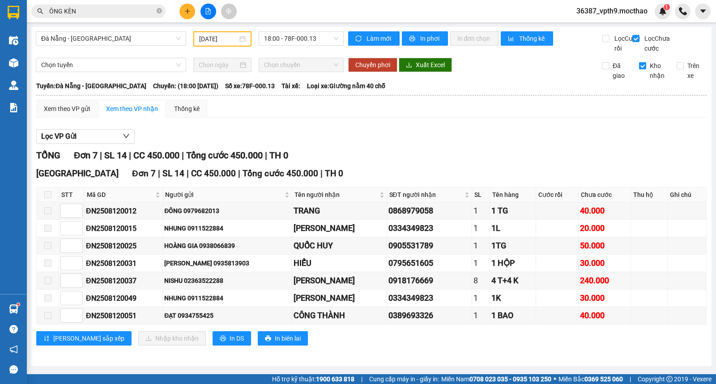
click at [650, 79] on span "Kho nhận" at bounding box center [658, 71] width 23 height 20
click at [647, 69] on input "Kho nhận" at bounding box center [642, 65] width 7 height 7
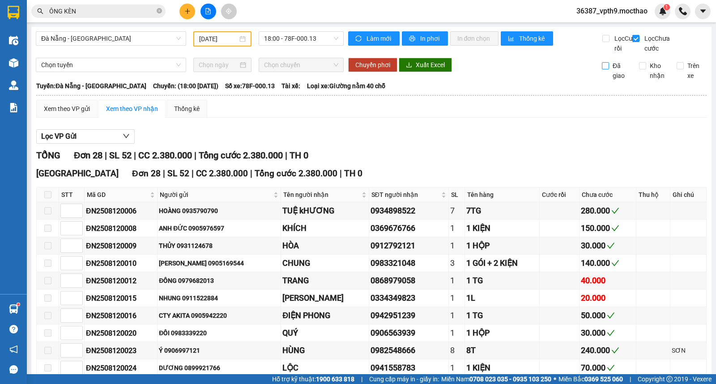
click at [609, 80] on span "Đã giao" at bounding box center [620, 71] width 23 height 20
click at [606, 69] on input "Đã giao" at bounding box center [605, 65] width 7 height 7
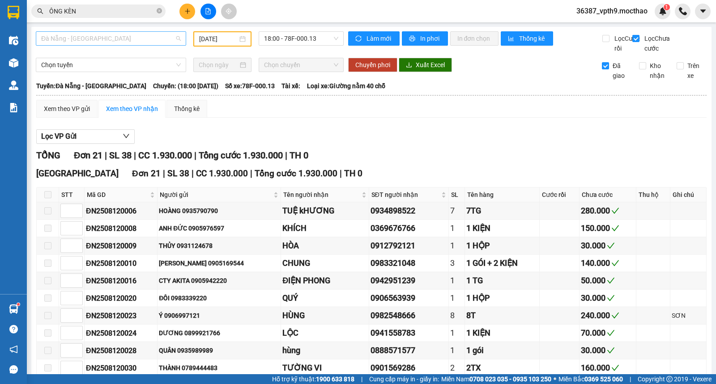
click at [115, 36] on span "Đà Nẵng - Tuy Hoà" at bounding box center [111, 38] width 140 height 13
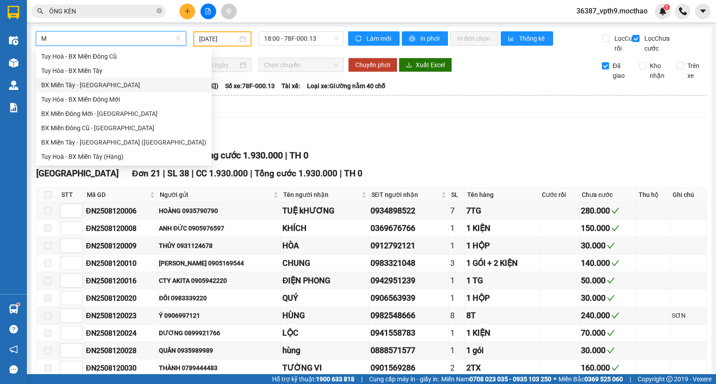
click at [91, 86] on div "BX Miền Tây - [GEOGRAPHIC_DATA]" at bounding box center [123, 85] width 165 height 10
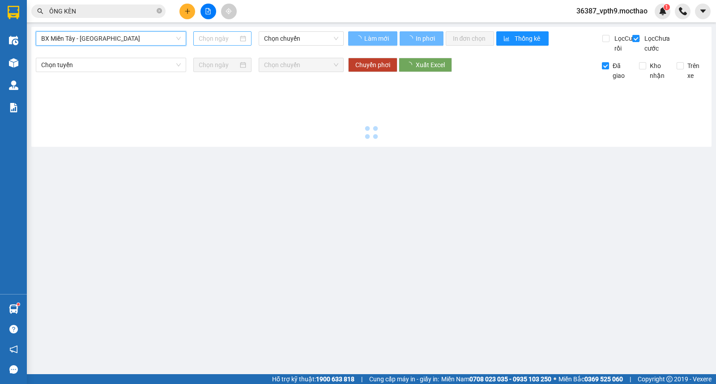
click at [220, 39] on input at bounding box center [219, 39] width 40 height 10
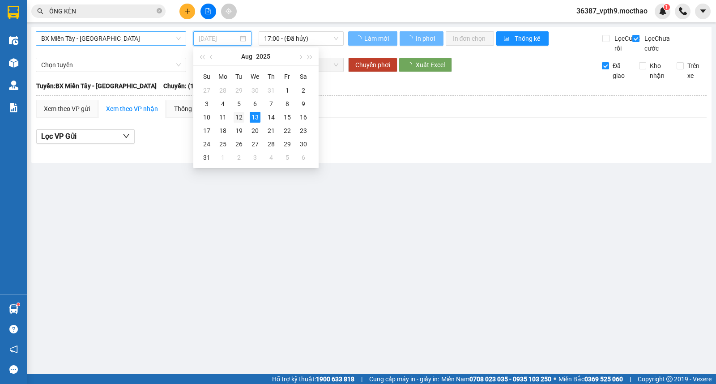
click at [240, 117] on div "12" at bounding box center [239, 117] width 11 height 11
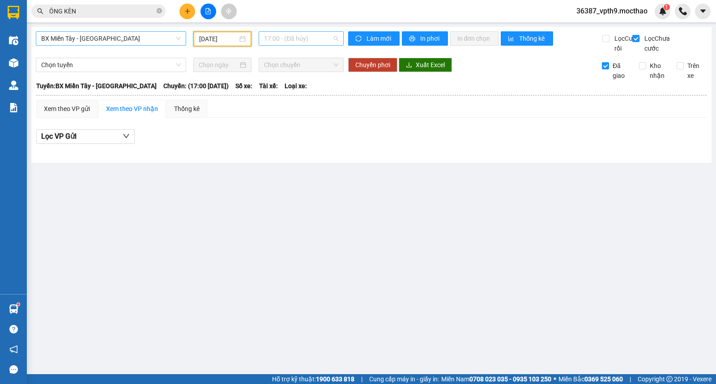
click at [312, 38] on span "17:00 - (Đã hủy)" at bounding box center [301, 38] width 74 height 13
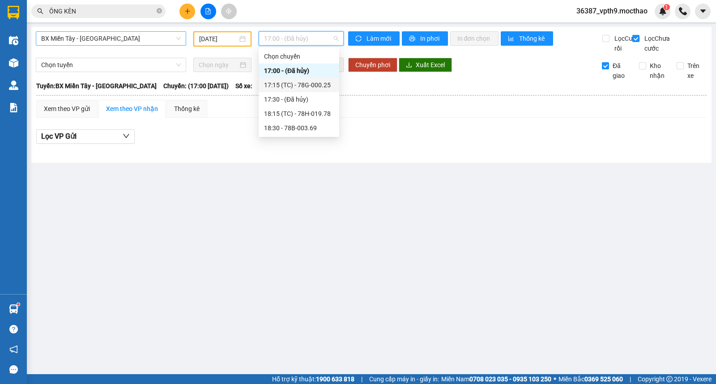
click at [312, 85] on div "17:15 (TC) - 78G-000.25" at bounding box center [299, 85] width 70 height 10
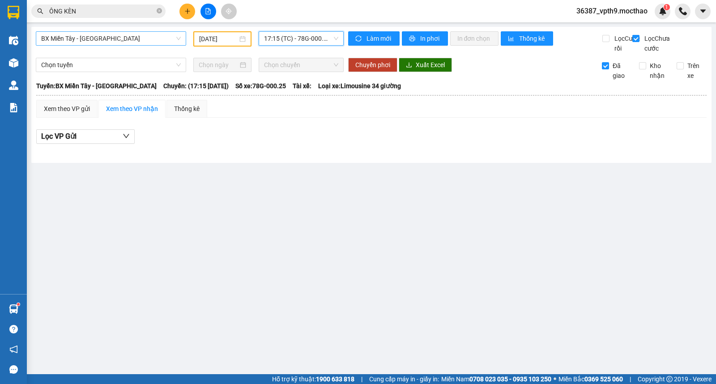
click at [327, 35] on span "17:15 (TC) - 78G-000.25" at bounding box center [301, 38] width 74 height 13
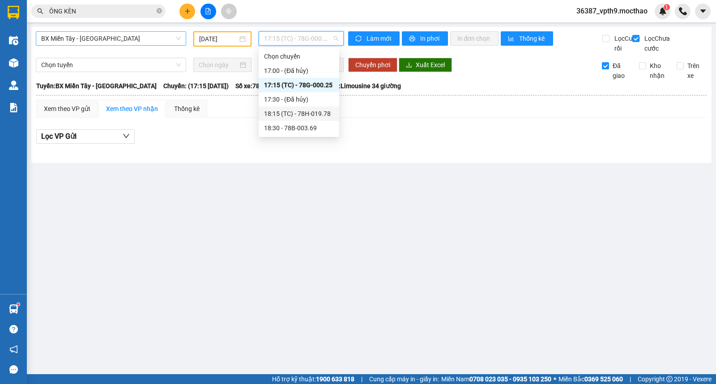
click at [314, 112] on div "18:15 (TC) - 78H-019.78" at bounding box center [299, 114] width 70 height 10
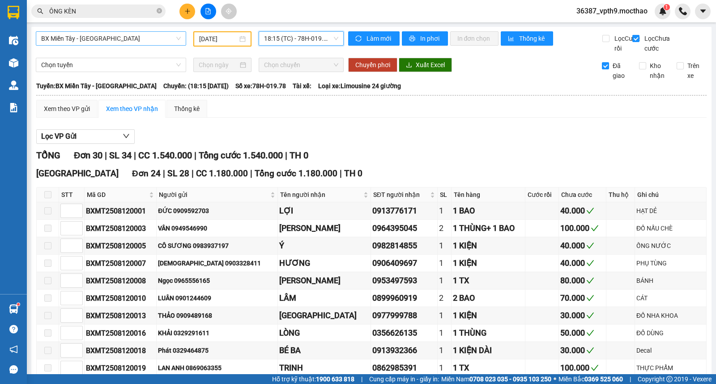
click at [321, 33] on span "18:15 (TC) - 78H-019.78" at bounding box center [301, 38] width 74 height 13
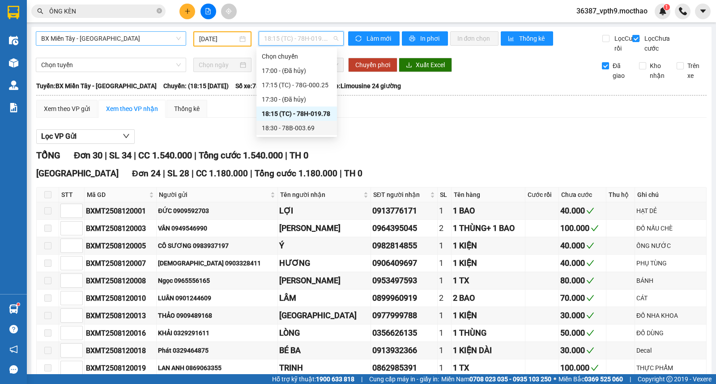
click at [307, 129] on div "18:30 - 78B-003.69" at bounding box center [297, 128] width 70 height 10
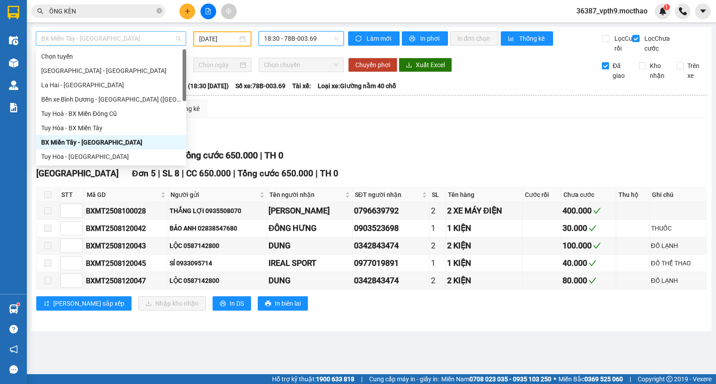
click at [73, 37] on span "BX Miền Tây - [GEOGRAPHIC_DATA]" at bounding box center [111, 38] width 140 height 13
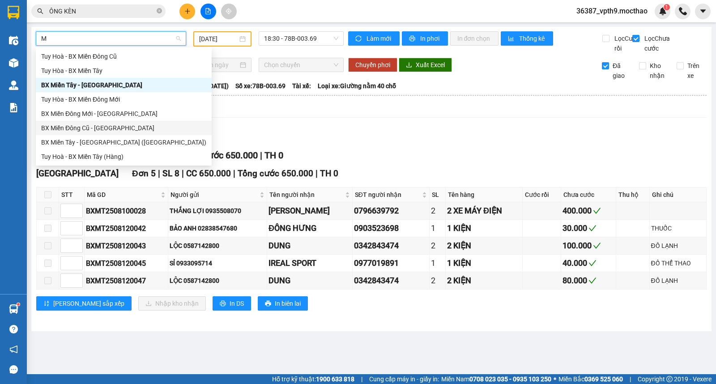
click at [86, 129] on div "BX Miền Đông Cũ - [GEOGRAPHIC_DATA]" at bounding box center [123, 128] width 165 height 10
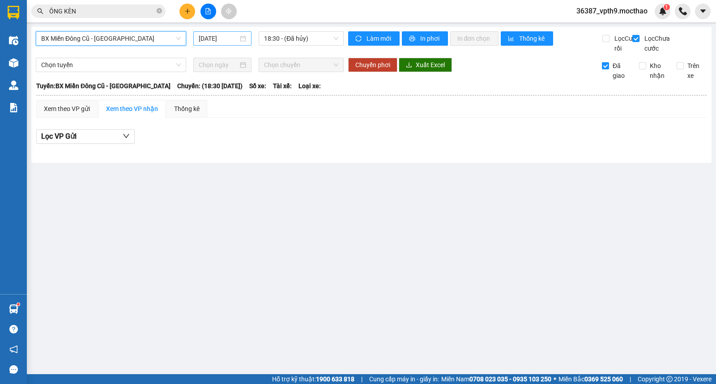
click at [222, 45] on div "[DATE]" at bounding box center [222, 38] width 59 height 14
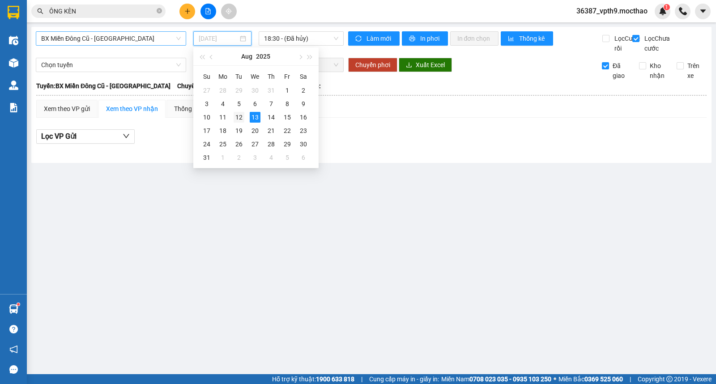
click at [238, 116] on div "12" at bounding box center [239, 117] width 11 height 11
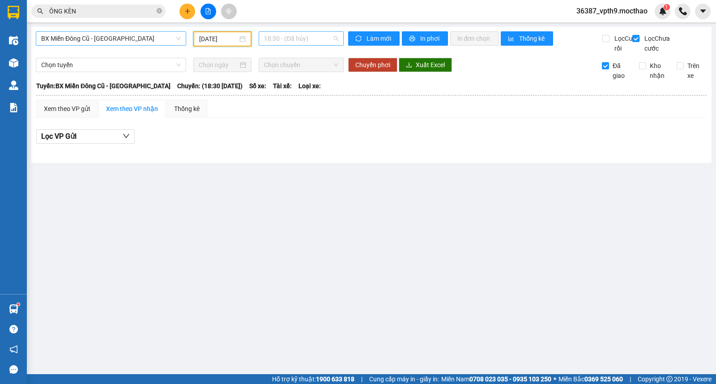
click at [317, 39] on span "18:30 - (Đã hủy)" at bounding box center [301, 38] width 74 height 13
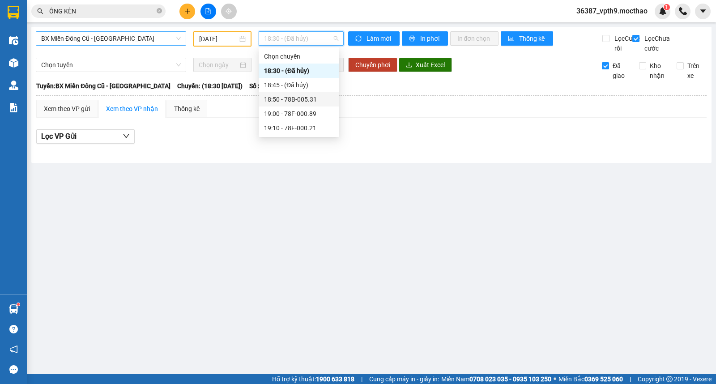
click at [302, 104] on div "18:50 - 78B-005.31" at bounding box center [299, 99] width 81 height 14
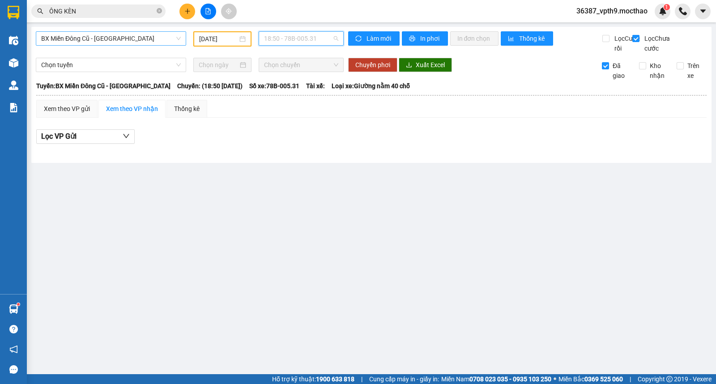
click at [321, 38] on span "18:50 - 78B-005.31" at bounding box center [301, 38] width 74 height 13
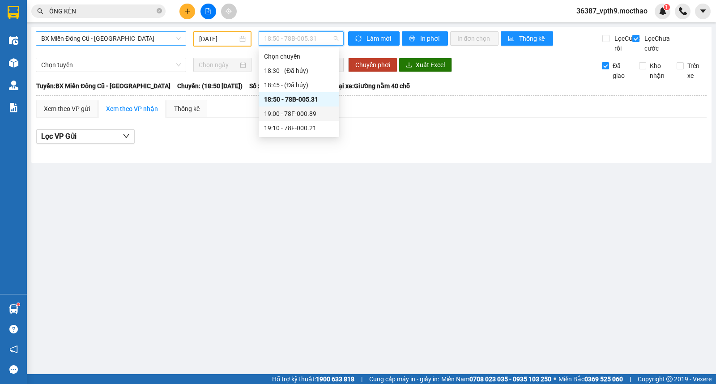
click at [296, 113] on div "19:00 - 78F-000.89" at bounding box center [299, 114] width 70 height 10
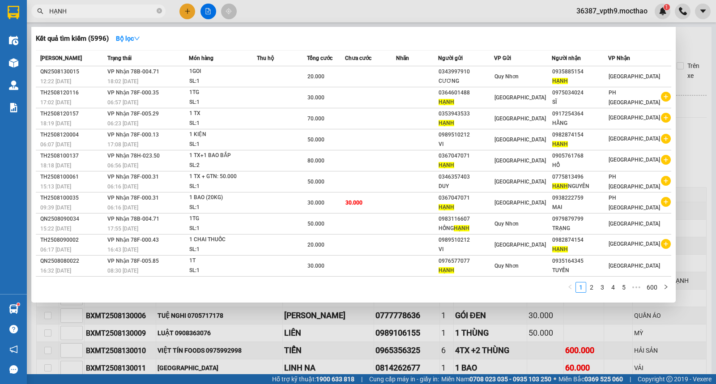
click at [163, 9] on span "HẠNH" at bounding box center [98, 10] width 134 height 13
click at [160, 11] on icon "close-circle" at bounding box center [159, 10] width 5 height 5
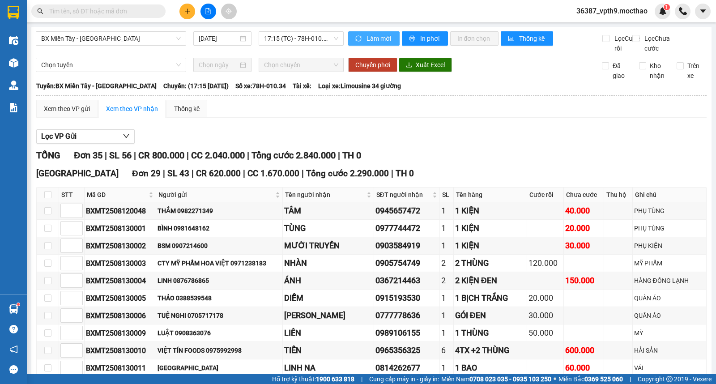
click at [367, 36] on span "Làm mới" at bounding box center [380, 39] width 26 height 10
click at [315, 39] on span "17:15 (TC) - 78H-010.34" at bounding box center [301, 38] width 74 height 13
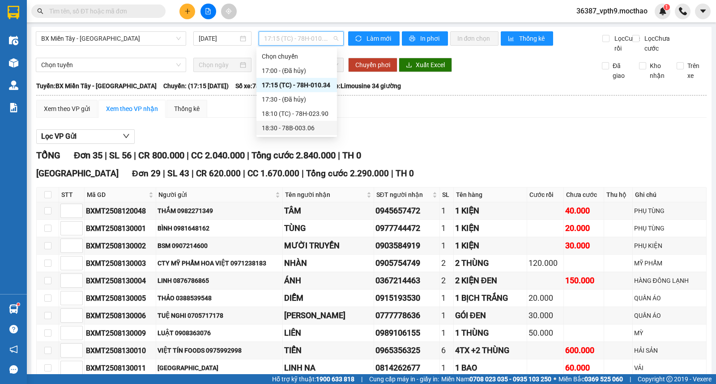
click at [306, 128] on div "18:30 - 78B-003.06" at bounding box center [297, 128] width 70 height 10
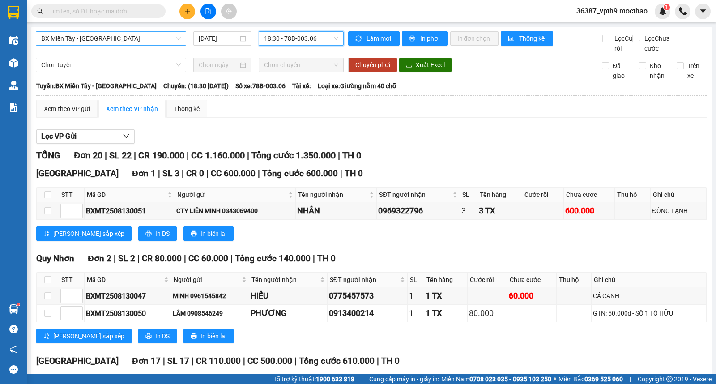
click at [117, 38] on span "BX Miền Tây - [GEOGRAPHIC_DATA]" at bounding box center [111, 38] width 140 height 13
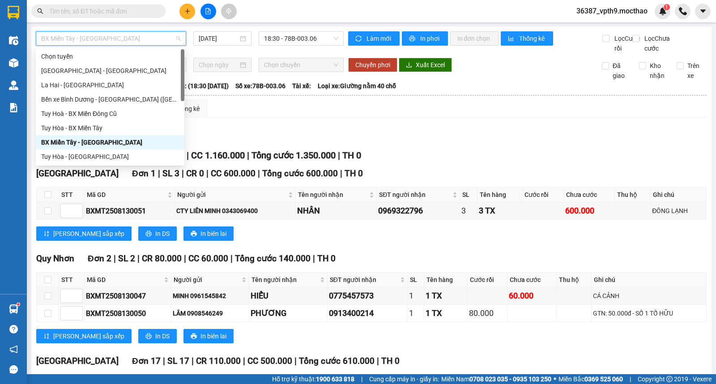
type input "M"
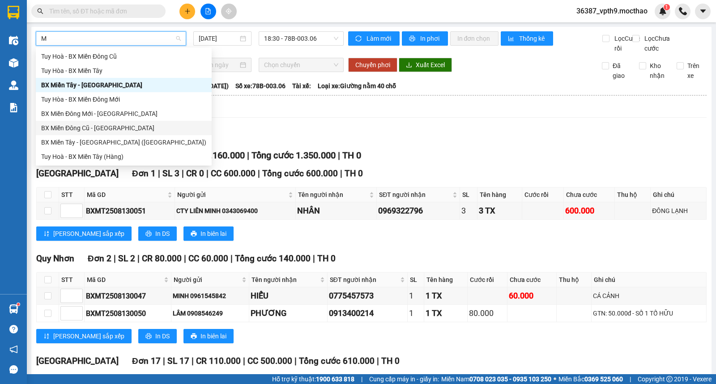
click at [106, 125] on div "BX Miền Đông Cũ - [GEOGRAPHIC_DATA]" at bounding box center [123, 128] width 165 height 10
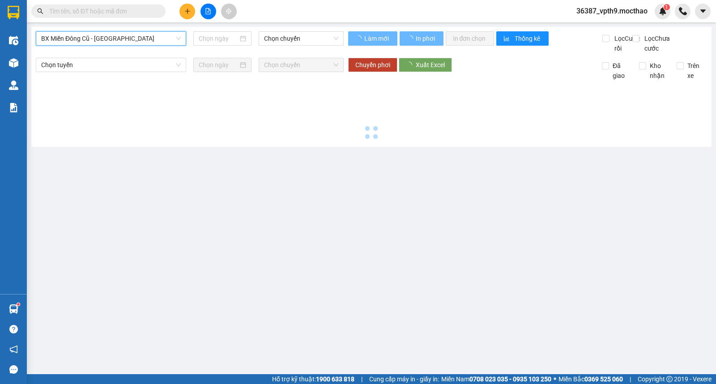
type input "[DATE]"
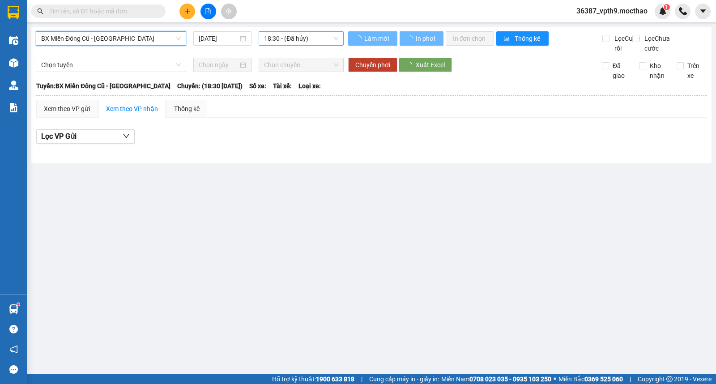
click at [304, 42] on span "18:30 - (Đã hủy)" at bounding box center [301, 38] width 74 height 13
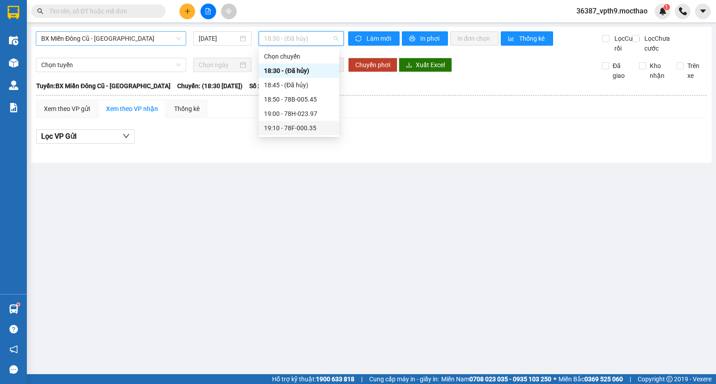
click at [304, 129] on div "19:10 - 78F-000.35" at bounding box center [299, 128] width 70 height 10
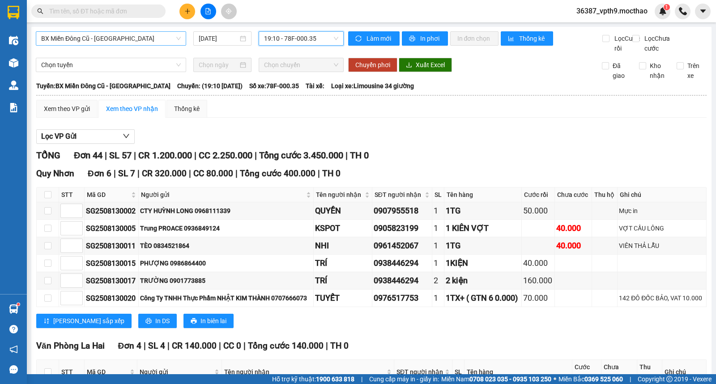
click at [294, 36] on span "19:10 - 78F-000.35" at bounding box center [301, 38] width 74 height 13
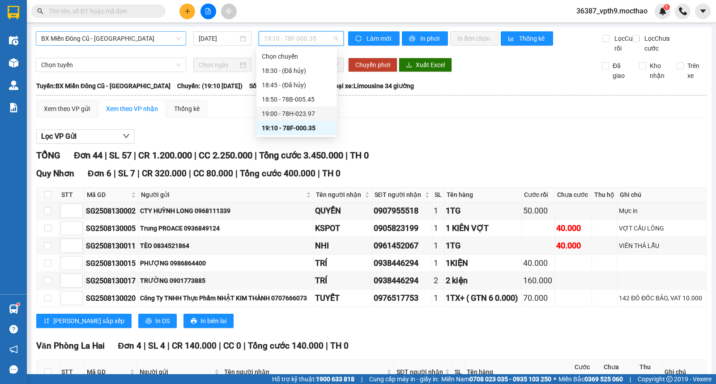
click at [294, 117] on div "19:00 - 78H-023.97" at bounding box center [297, 114] width 70 height 10
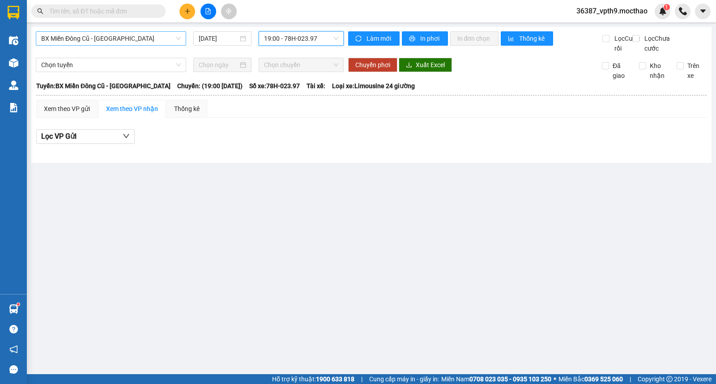
click at [312, 37] on span "19:00 - 78H-023.97" at bounding box center [301, 38] width 74 height 13
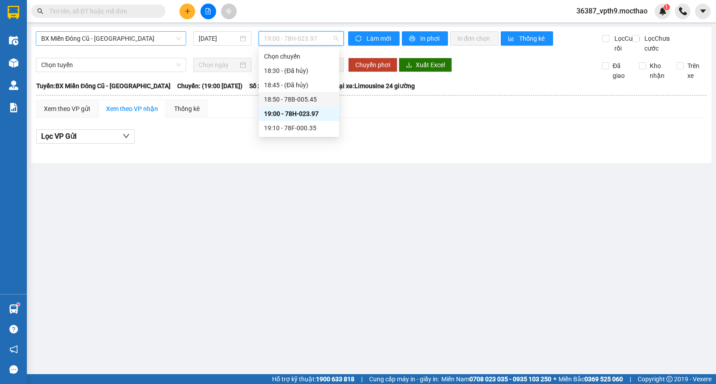
click at [298, 99] on div "18:50 - 78B-005.45" at bounding box center [299, 99] width 70 height 10
